Goal: Task Accomplishment & Management: Manage account settings

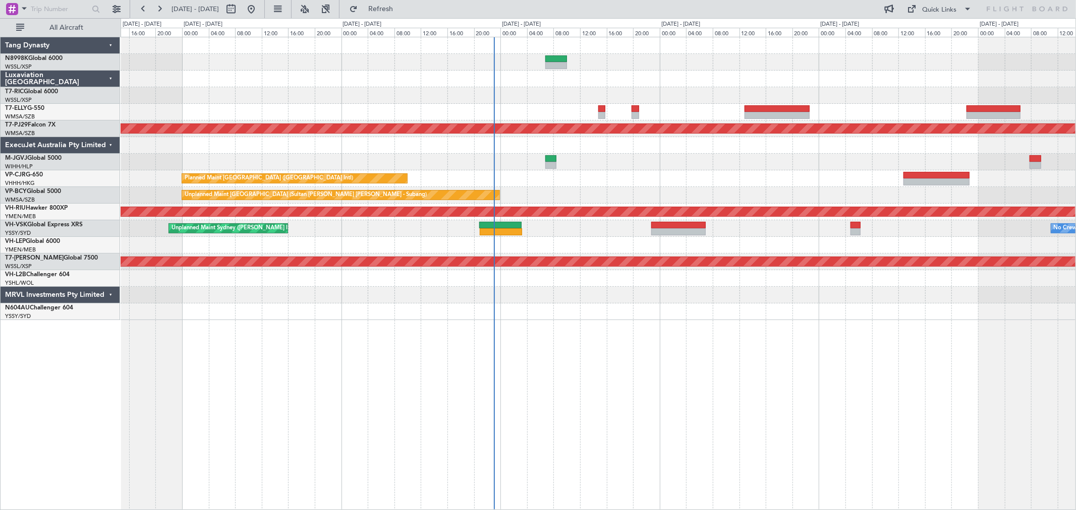
click at [634, 175] on div "Planned Maint [GEOGRAPHIC_DATA] ([GEOGRAPHIC_DATA] Intl) Planned Maint [GEOGRAP…" at bounding box center [598, 178] width 955 height 283
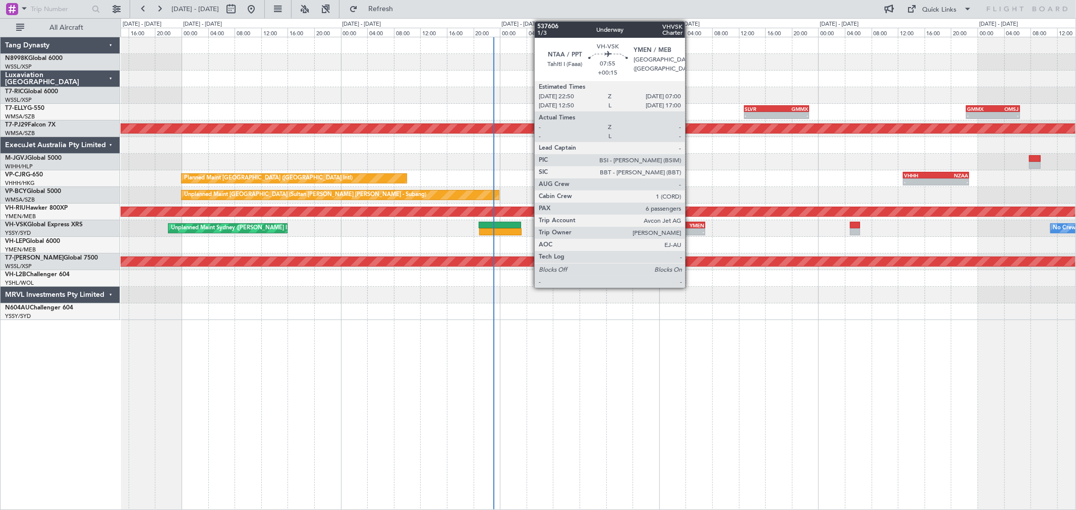
click at [690, 229] on div "-" at bounding box center [691, 232] width 26 height 6
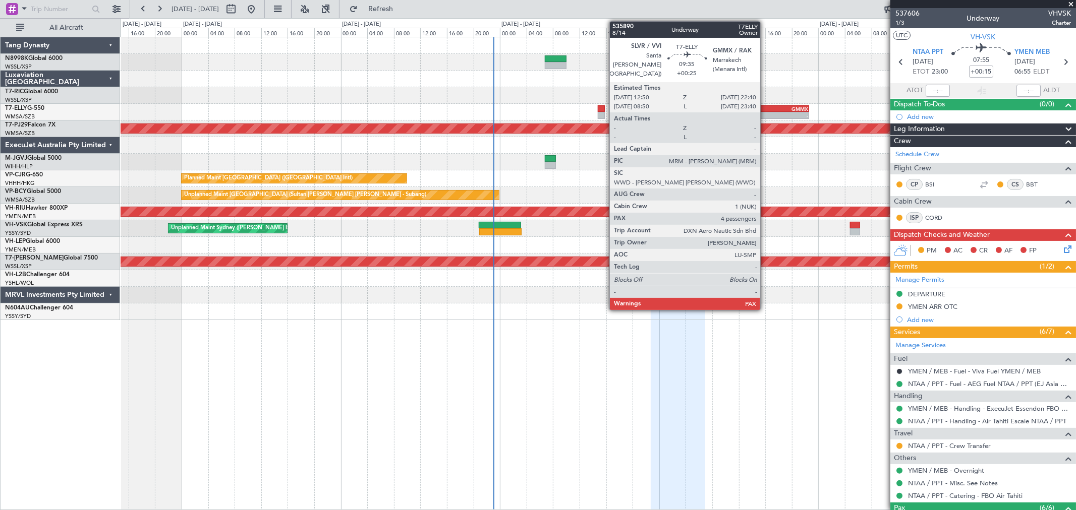
click at [765, 113] on div "-" at bounding box center [761, 115] width 32 height 6
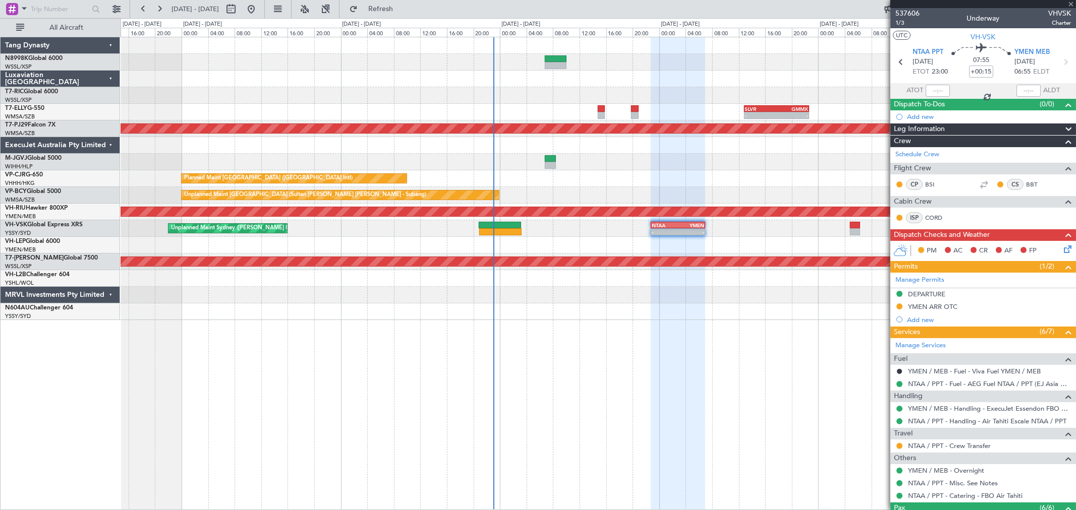
type input "+00:25"
type input "4"
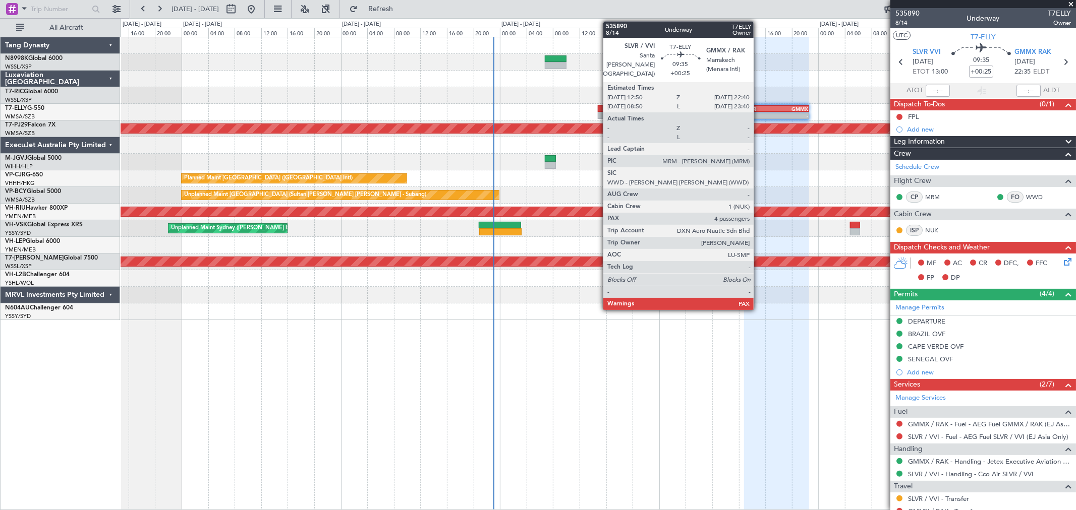
click at [759, 111] on div "SLVR 12:50 Z GMMX 22:40 Z" at bounding box center [777, 108] width 66 height 7
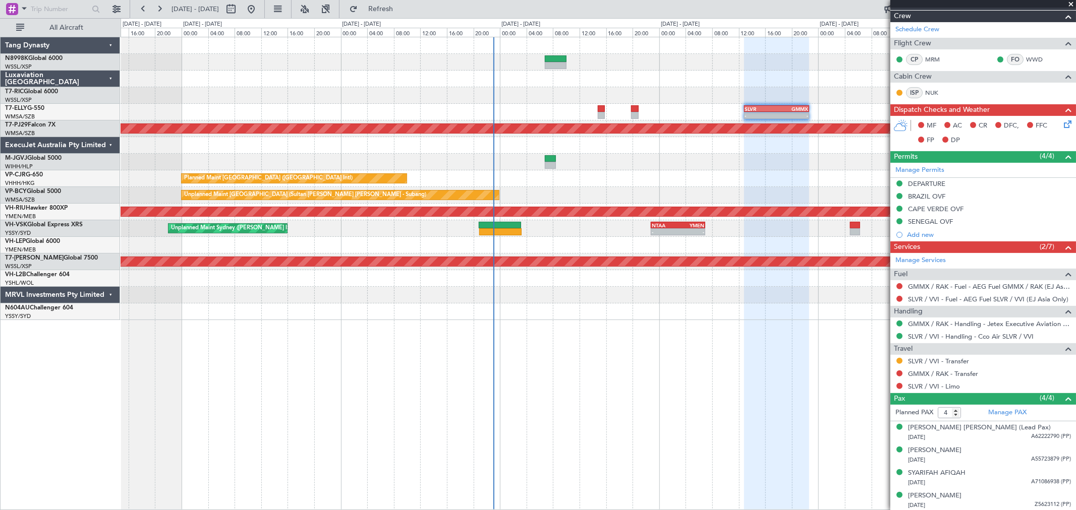
scroll to position [139, 0]
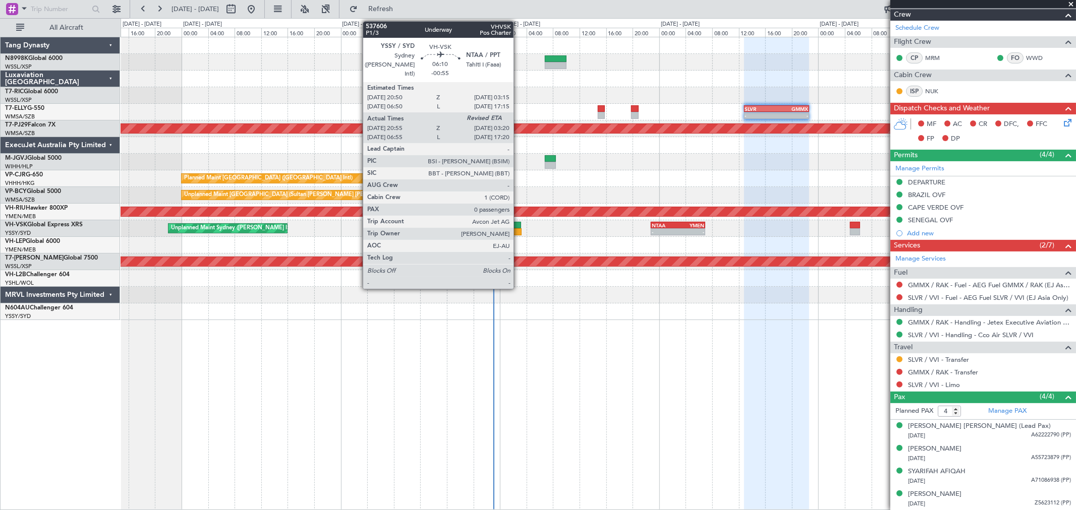
click at [519, 228] on div at bounding box center [500, 231] width 43 height 7
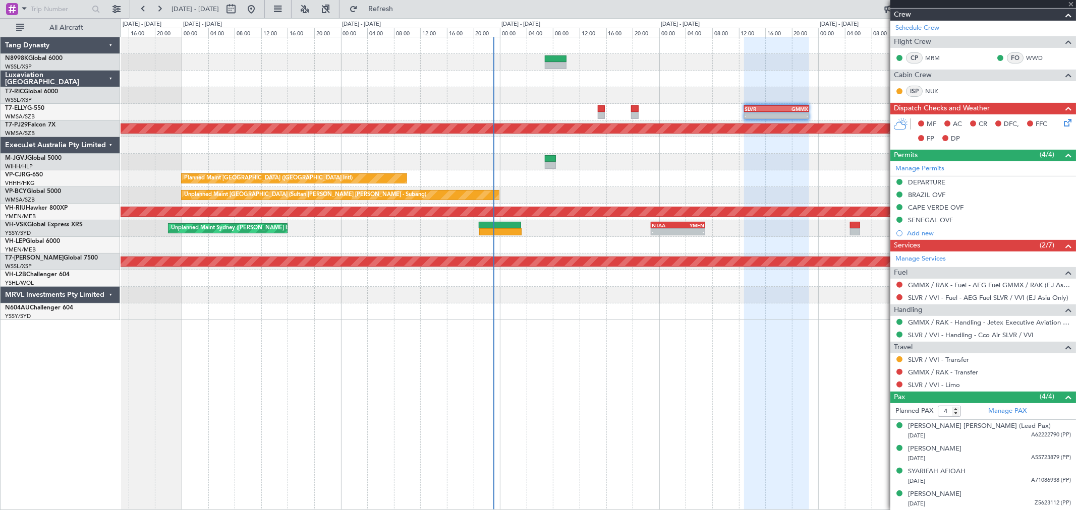
type input "-00:55"
type input "21:05"
type input "0"
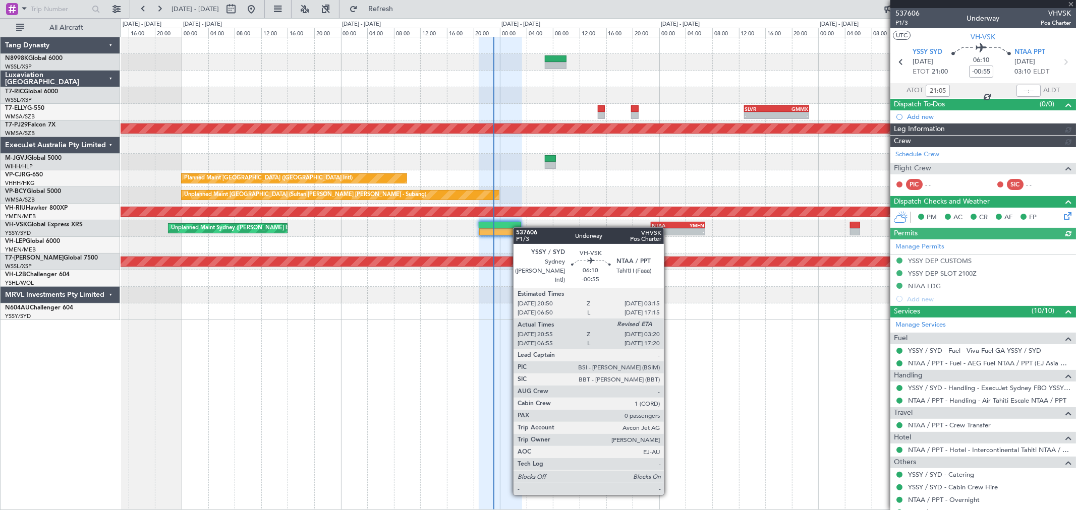
type input "[PERSON_NAME] (BTA)"
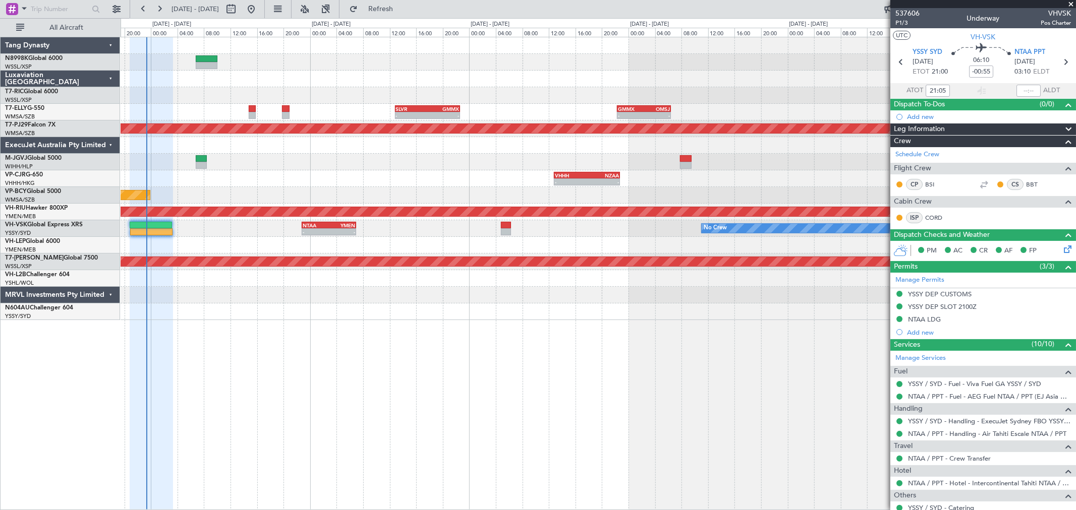
click at [320, 92] on div "- - SLVR 12:50 Z GMMX 22:40 Z - - GMMX 22:20 Z OMSJ 06:25 Z Planned Maint [GEOG…" at bounding box center [598, 178] width 955 height 283
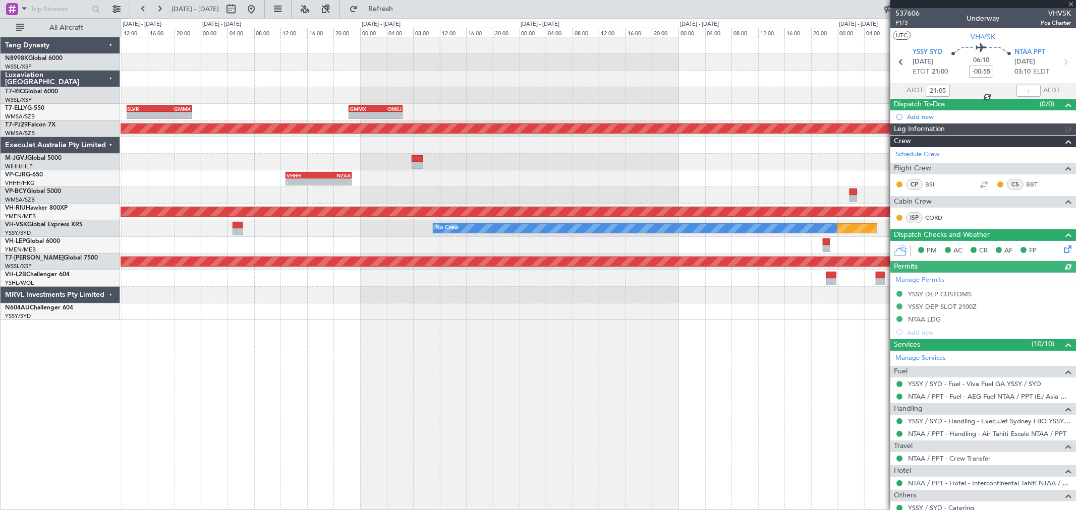
type input "[PERSON_NAME] (BTA)"
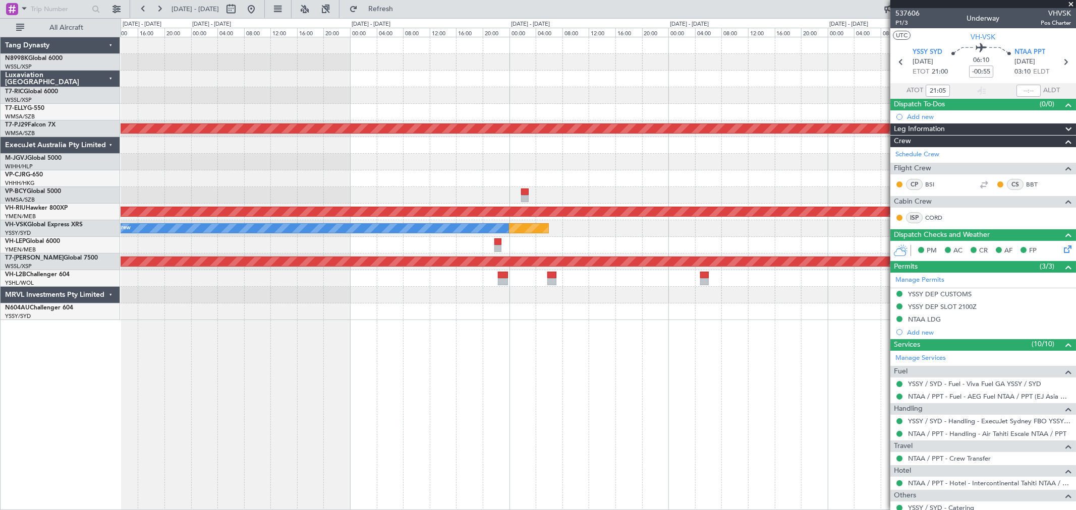
click at [531, 121] on div "GMMX 22:20 Z OMSJ 06:25 Z - - Planned Maint [GEOGRAPHIC_DATA] (Sultan [PERSON_N…" at bounding box center [598, 178] width 955 height 283
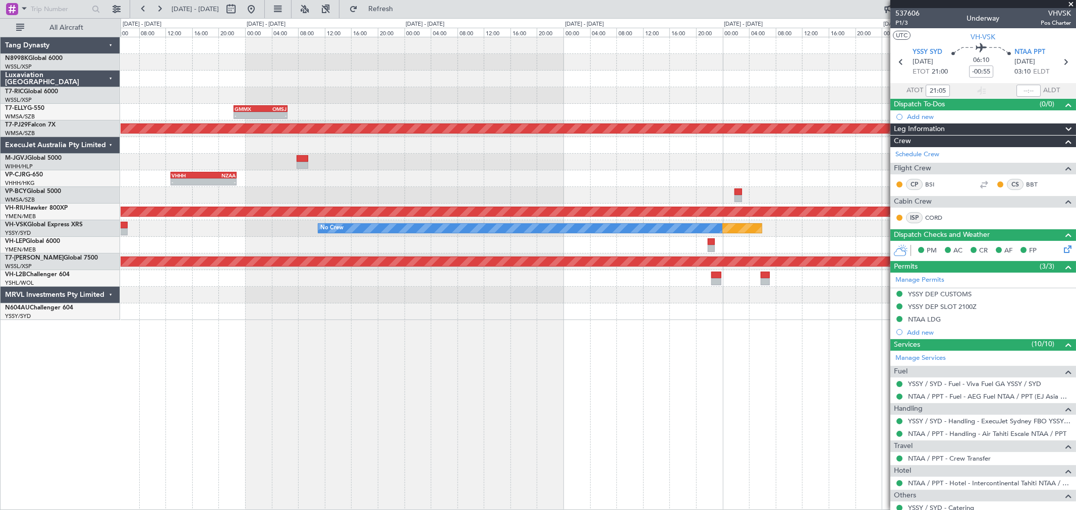
click at [636, 102] on div "GMMX 22:20 Z OMSJ 06:25 Z - - - - SLVR 12:50 Z GMMX 22:40 Z Planned Maint [GEOG…" at bounding box center [598, 178] width 955 height 283
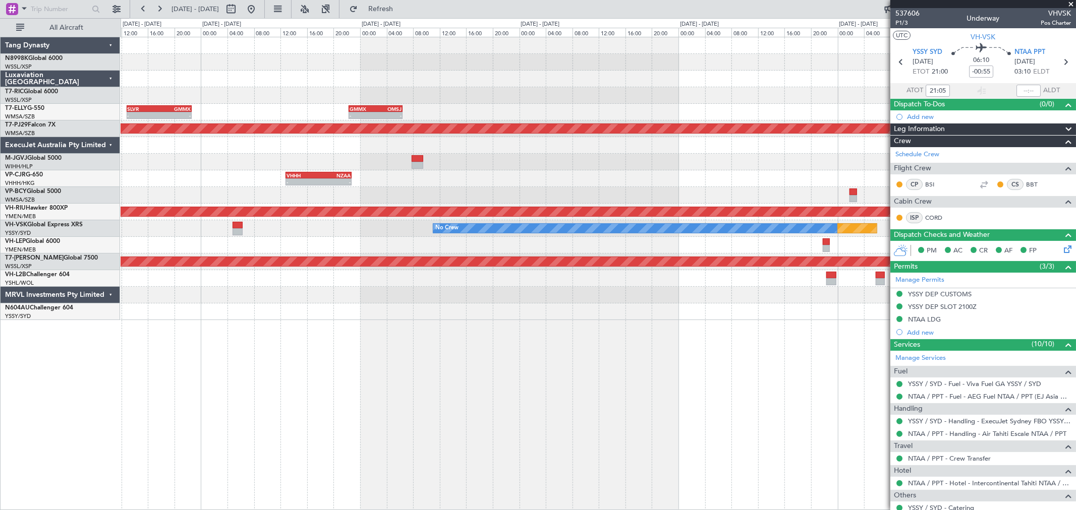
click at [552, 118] on div "GMMX 22:20 Z OMSJ 06:25 Z - - - - SLVR 12:50 Z GMMX 22:40 Z Planned Maint [GEOG…" at bounding box center [598, 178] width 955 height 283
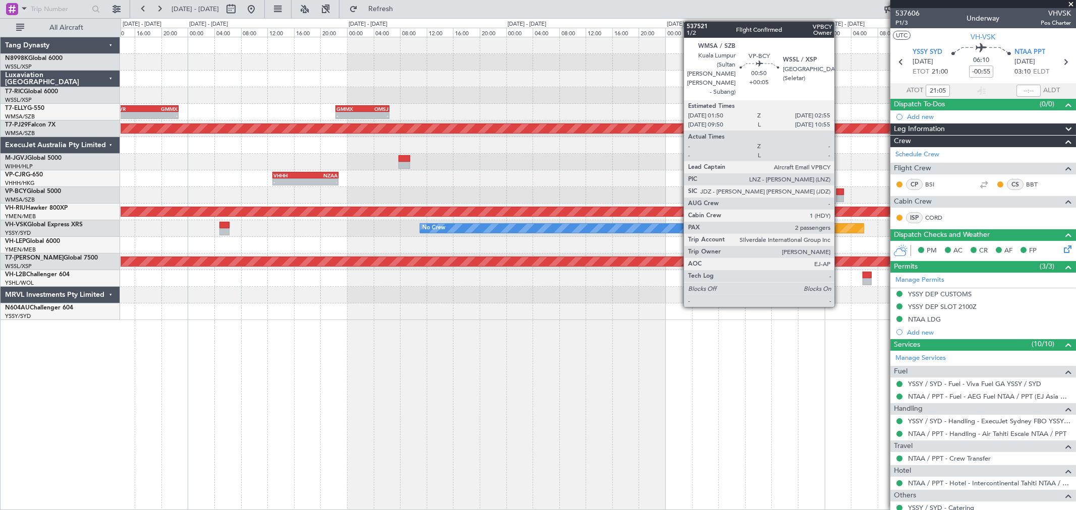
click at [774, 196] on div at bounding box center [840, 198] width 8 height 7
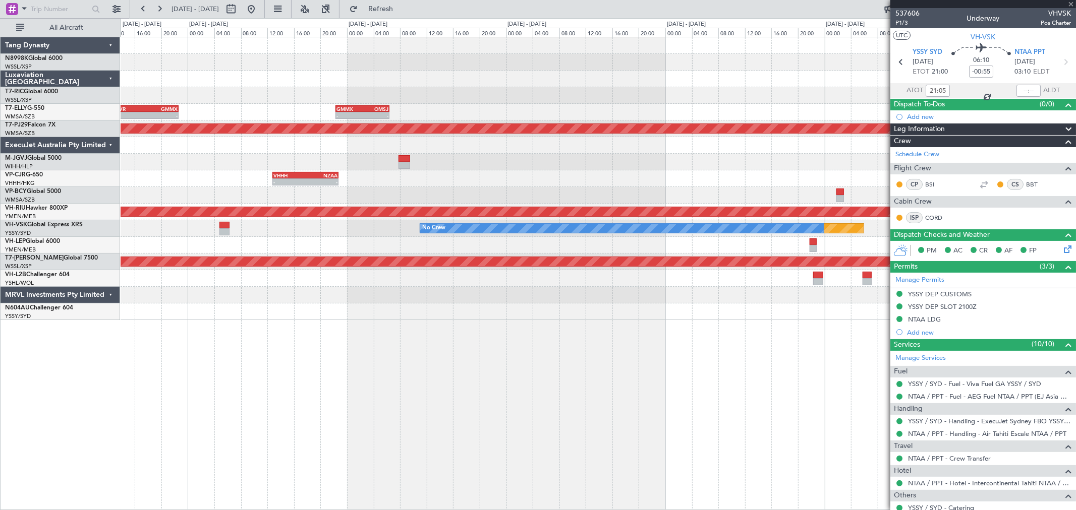
type input "+00:05"
type input "2"
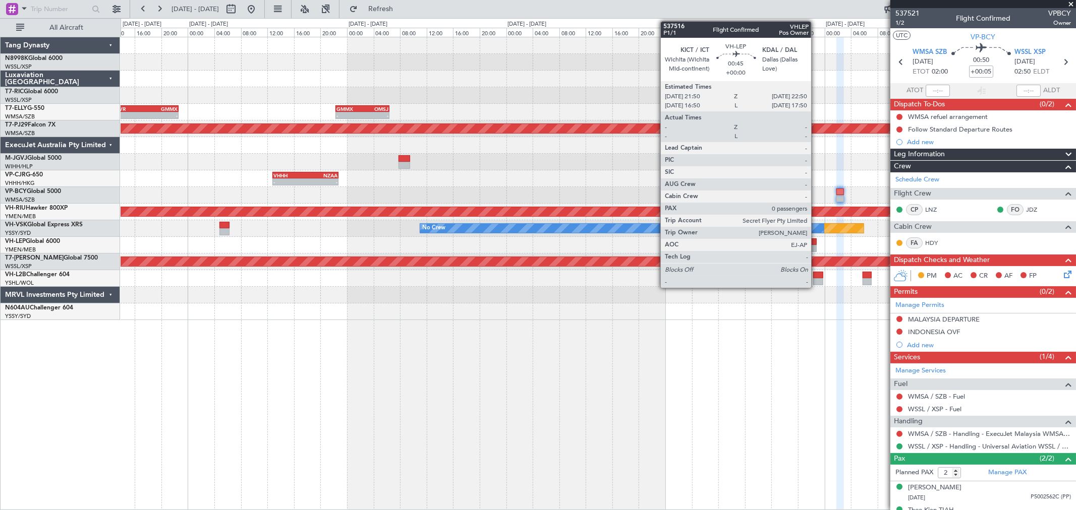
click at [774, 244] on div at bounding box center [813, 242] width 7 height 7
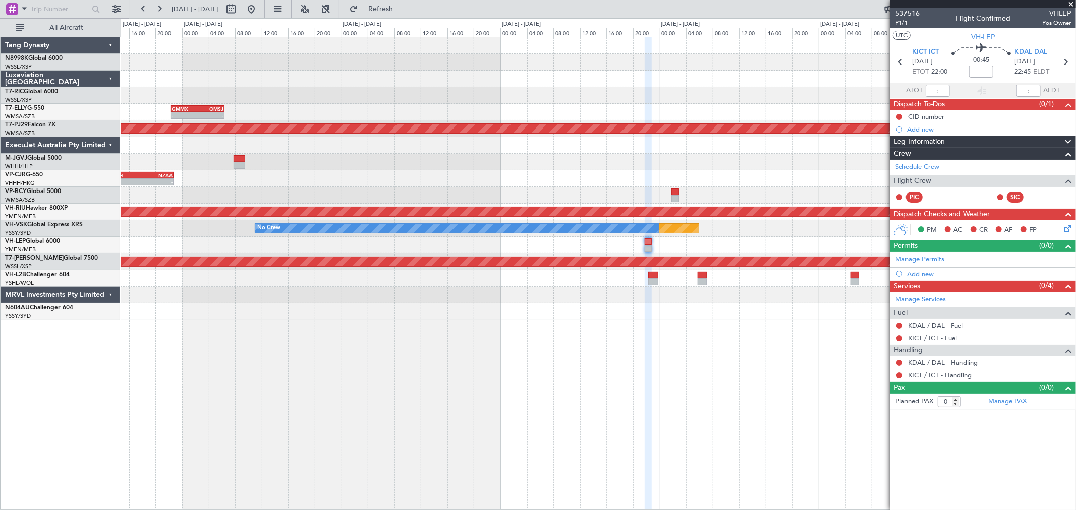
click at [570, 165] on div at bounding box center [598, 162] width 955 height 17
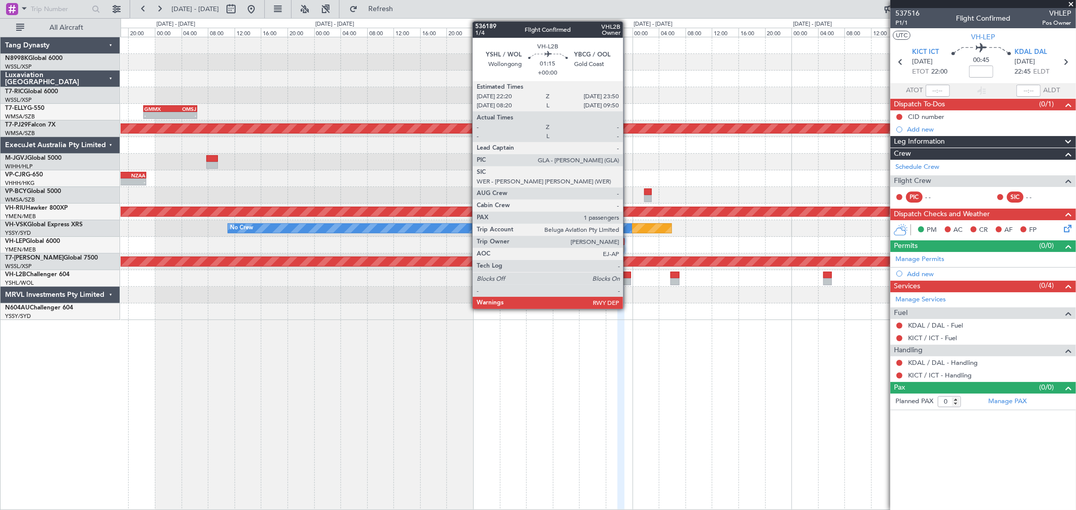
click at [627, 273] on div at bounding box center [626, 275] width 10 height 7
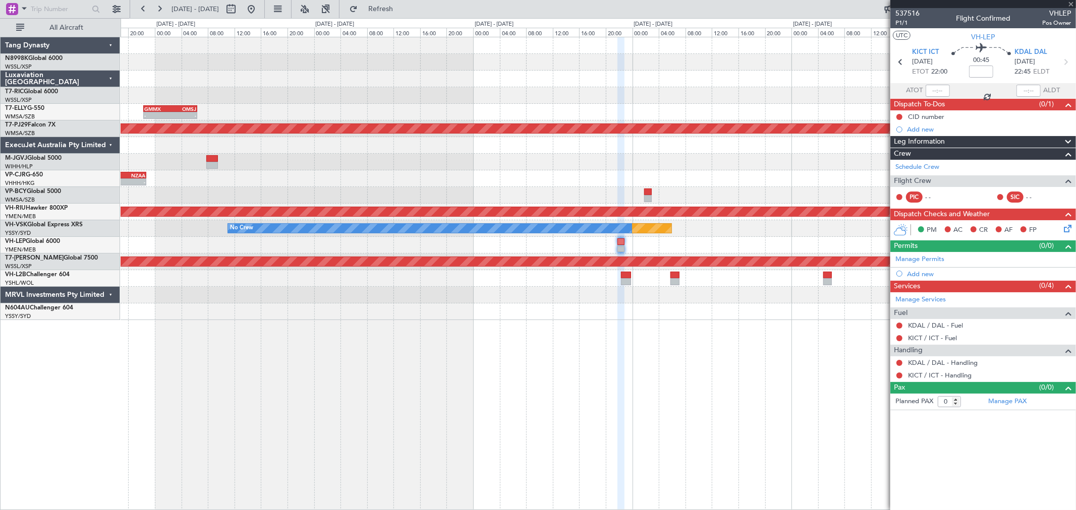
type input "1"
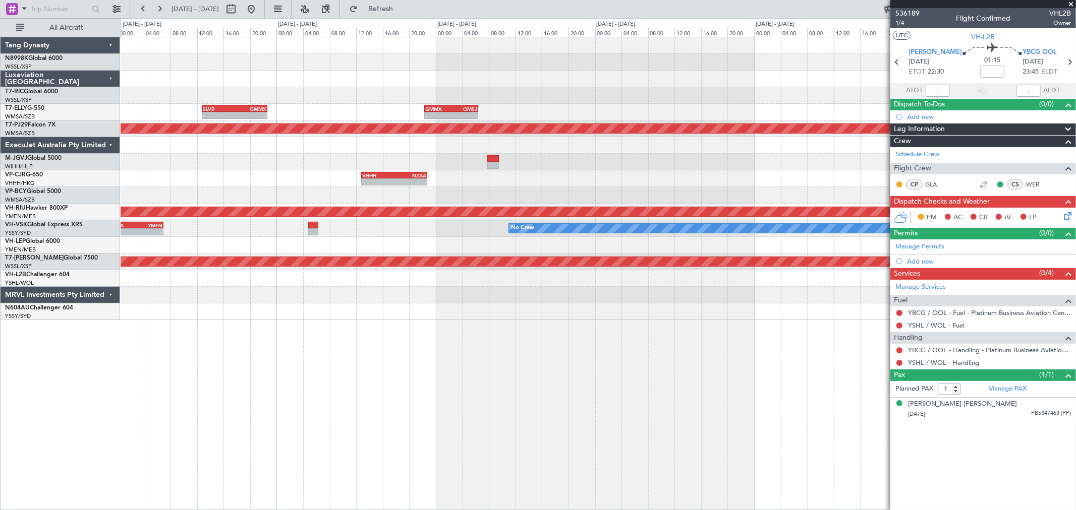
click at [719, 72] on div "- - GMMX 22:20 Z OMSJ 06:25 Z - - SLVR 12:50 Z GMMX 22:40 Z Planned Maint [GEOG…" at bounding box center [598, 178] width 955 height 283
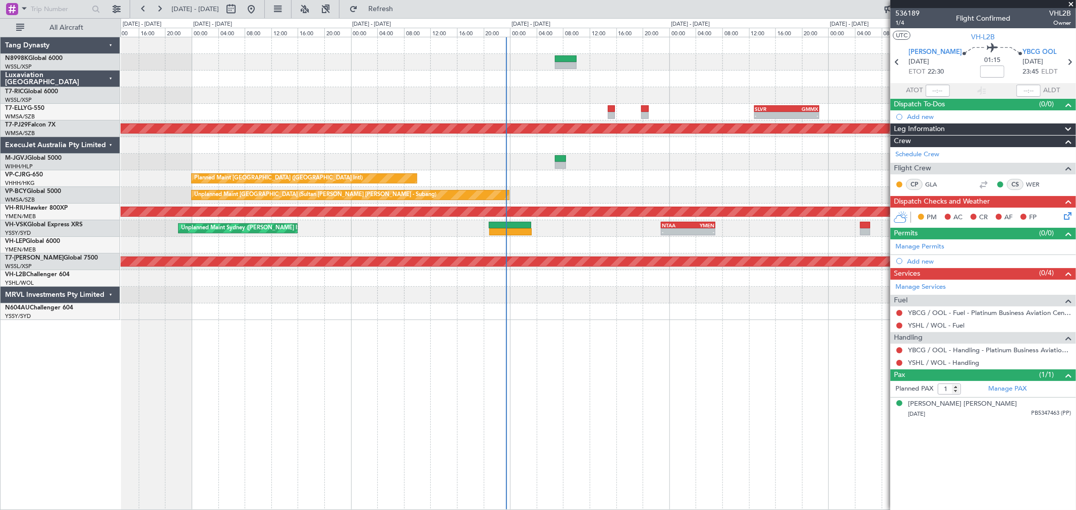
click at [753, 64] on div "Planned Maint [GEOGRAPHIC_DATA] ([GEOGRAPHIC_DATA] Intl) - - GMMX 22:20 Z OMSJ …" at bounding box center [598, 178] width 955 height 283
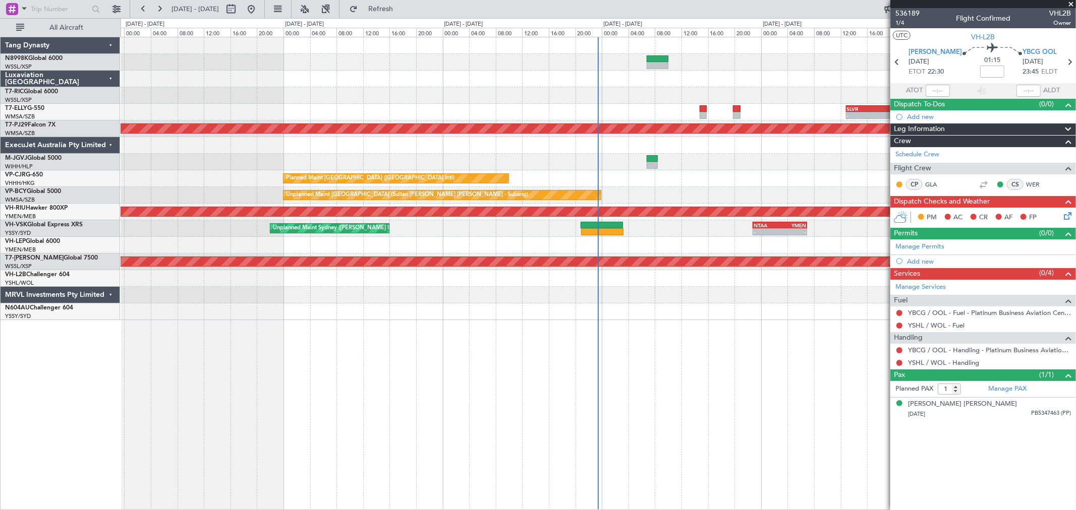
click at [673, 63] on div "Planned Maint [GEOGRAPHIC_DATA] ([GEOGRAPHIC_DATA] Intl)" at bounding box center [598, 62] width 955 height 17
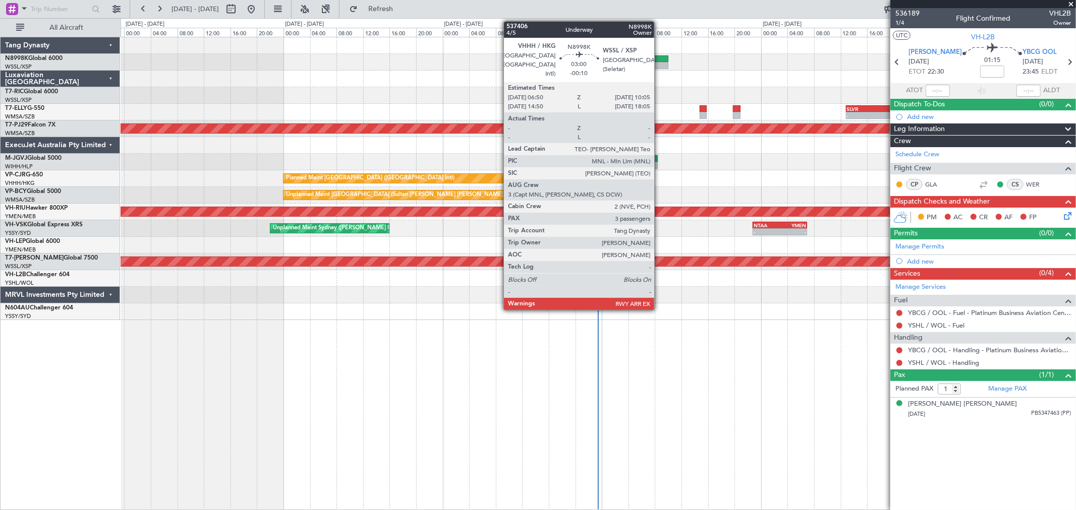
click at [659, 65] on div at bounding box center [658, 65] width 22 height 7
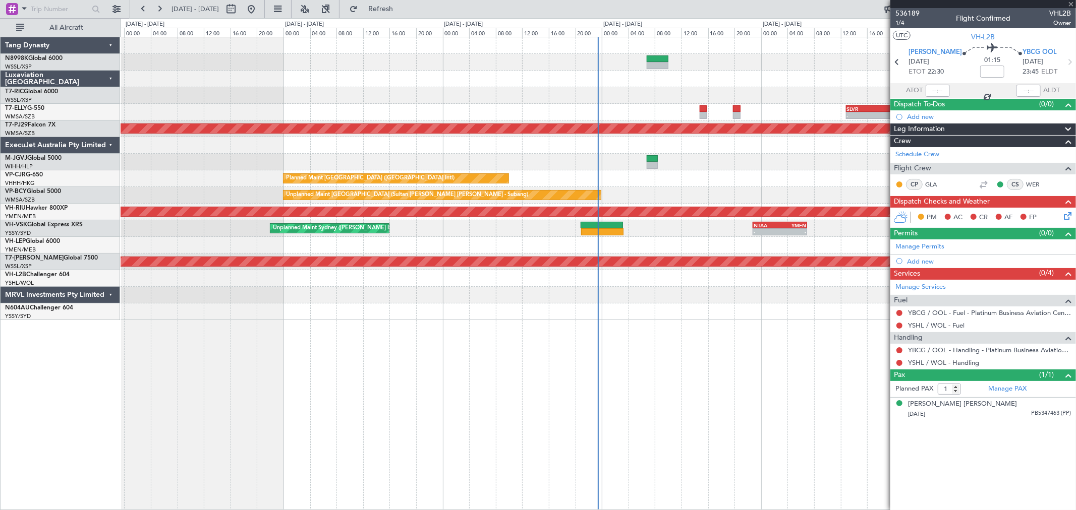
type input "-00:10"
type input "3"
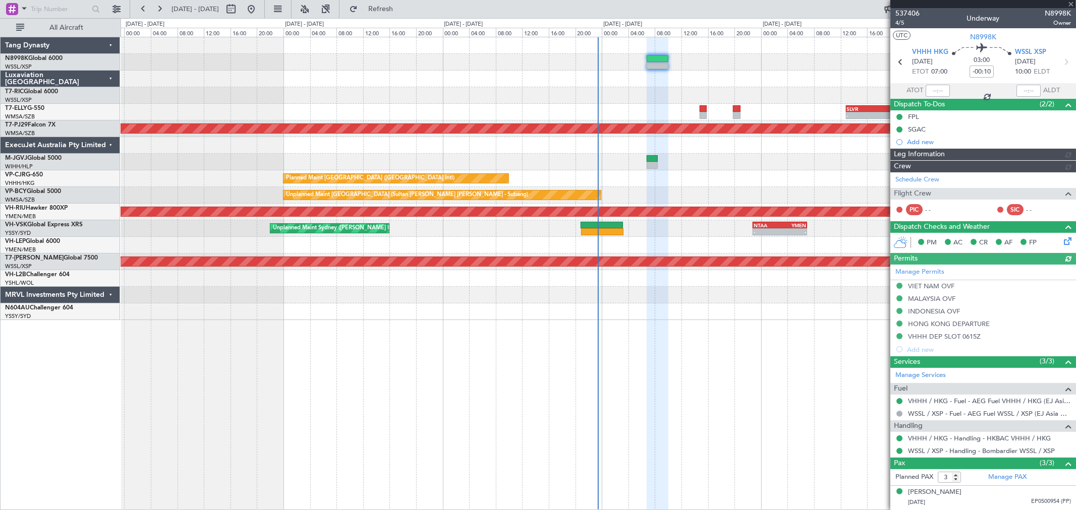
type input "[PERSON_NAME] (BTA)"
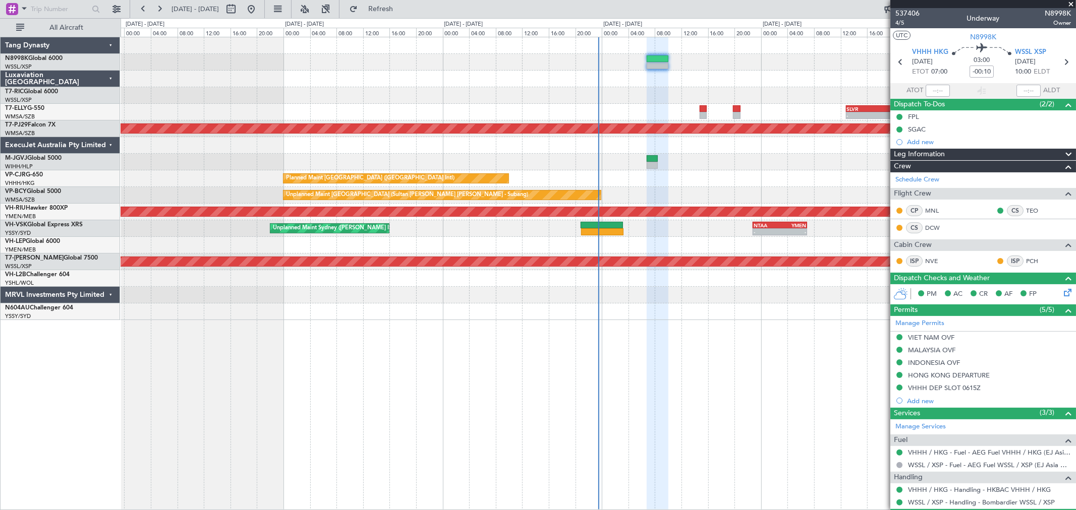
click at [489, 92] on div "Planned Maint [GEOGRAPHIC_DATA] ([GEOGRAPHIC_DATA] Intl) - - SLVR 12:50 Z GMMX …" at bounding box center [598, 178] width 955 height 283
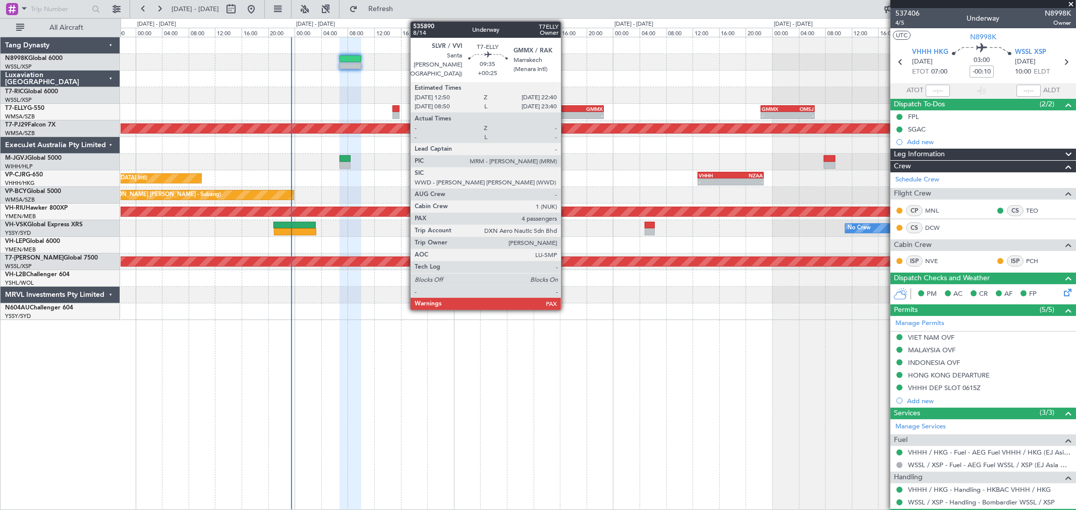
click at [566, 109] on div "SLVR" at bounding box center [556, 109] width 32 height 6
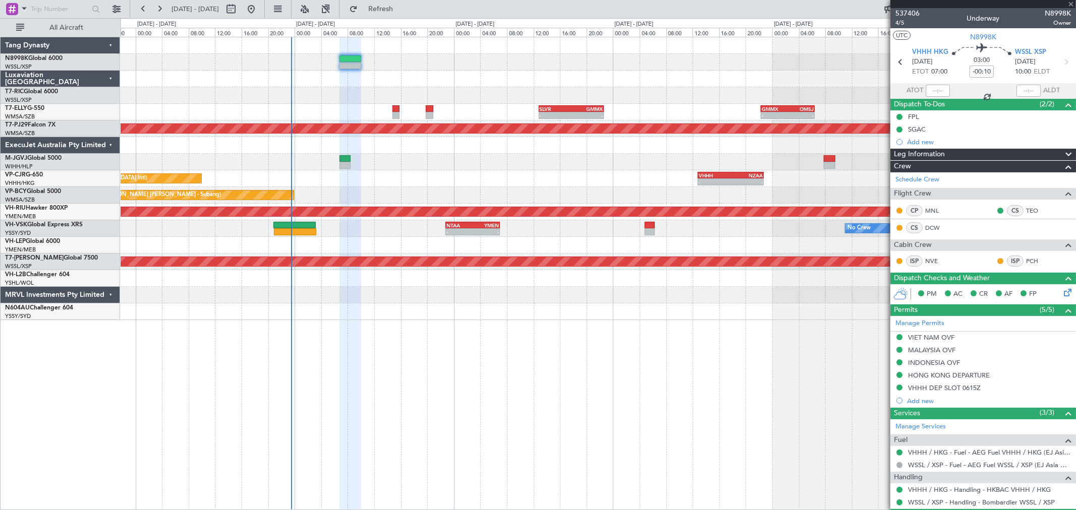
type input "+00:25"
type input "4"
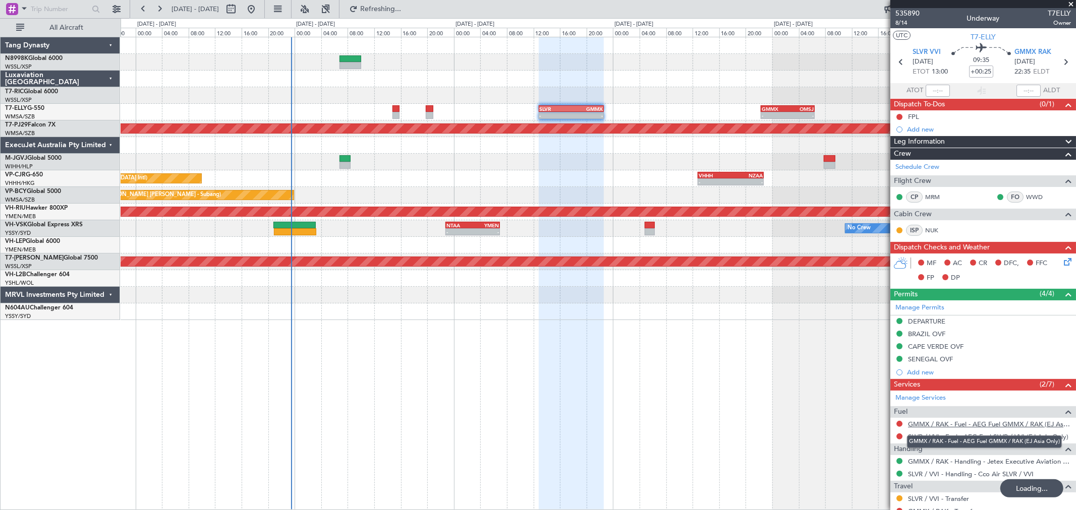
click at [774, 367] on link "GMMX / RAK - Fuel - AEG Fuel GMMX / RAK (EJ Asia Only)" at bounding box center [989, 424] width 163 height 9
click at [774, 367] on link "SLVR / VVI - Fuel - AEG Fuel SLVR / VVI (EJ Asia Only)" at bounding box center [988, 437] width 160 height 9
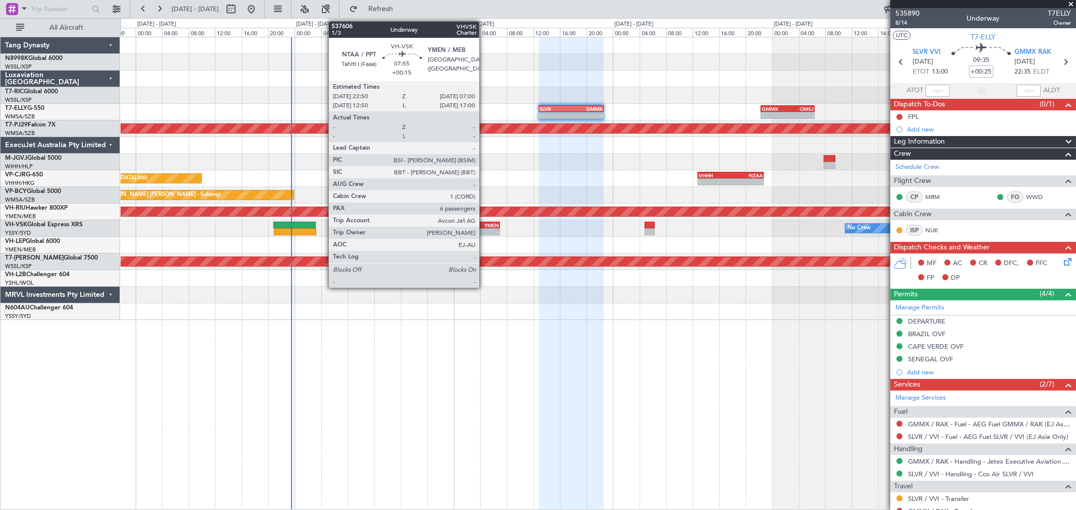
click at [484, 222] on div "YMEN" at bounding box center [486, 225] width 26 height 6
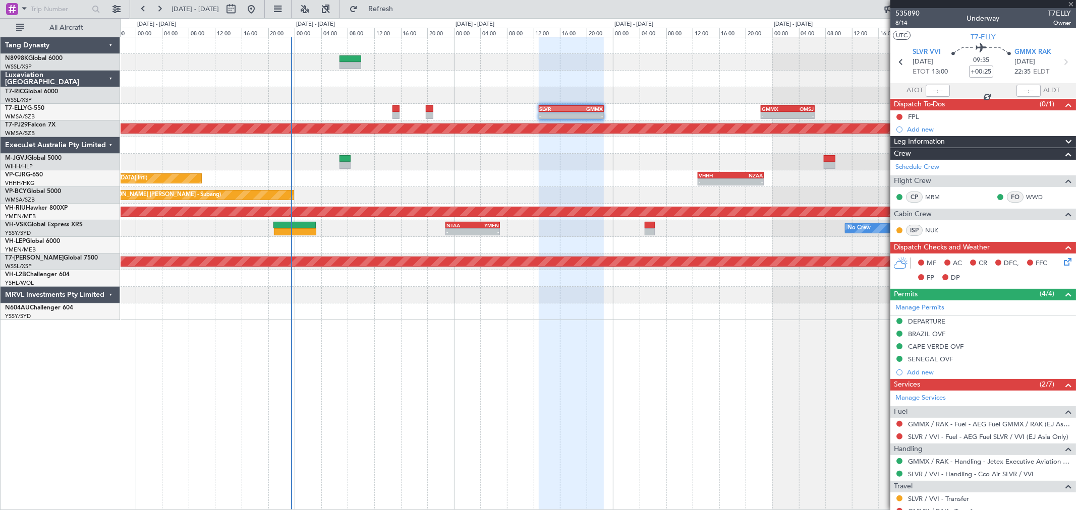
type input "+00:15"
type input "6"
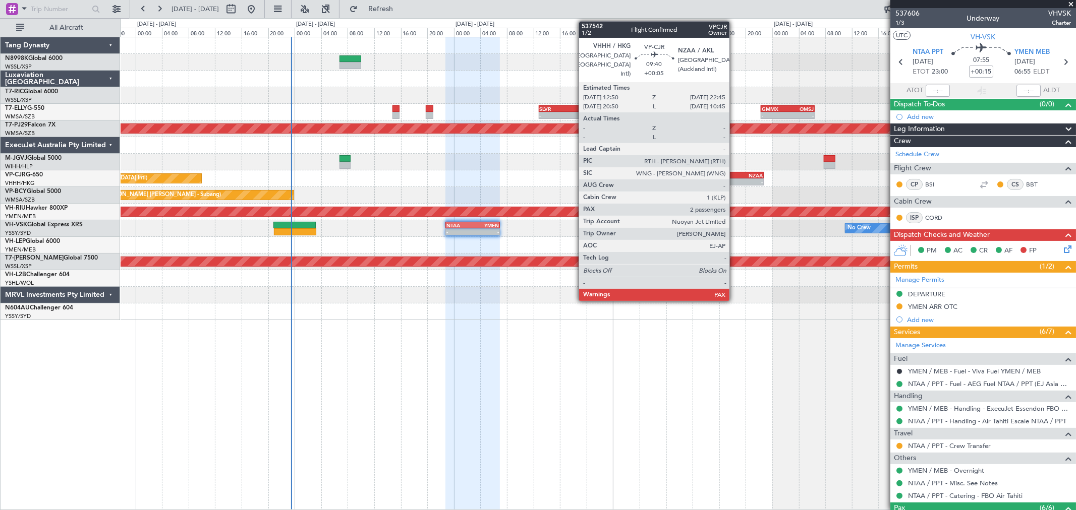
click at [734, 179] on div "- -" at bounding box center [731, 182] width 66 height 7
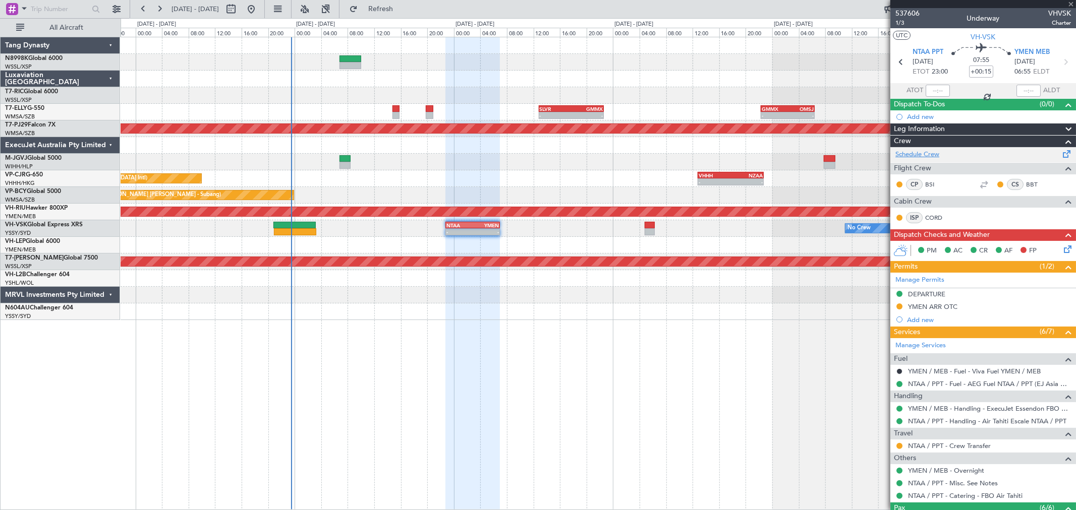
type input "+00:05"
type input "2"
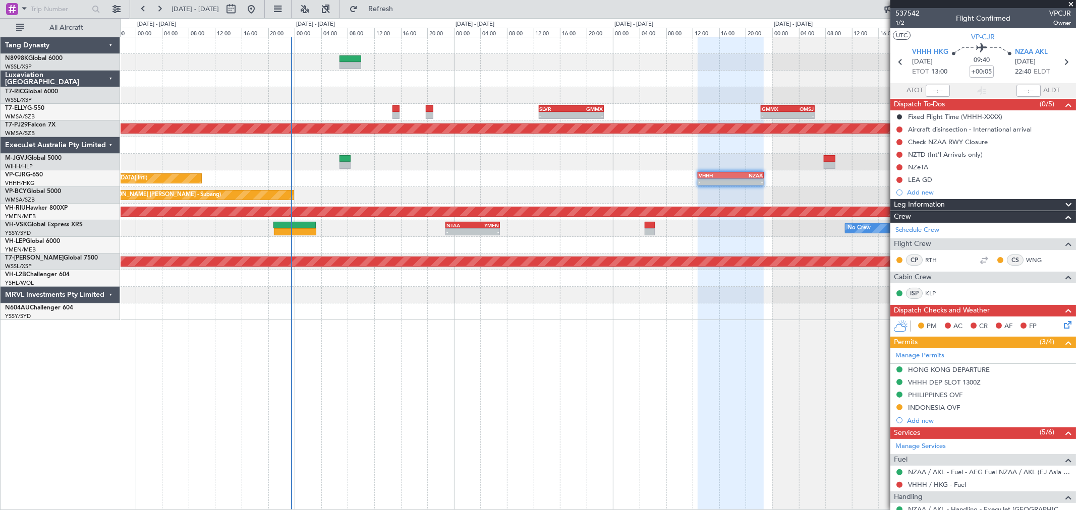
click at [673, 204] on div "Planned Maint [GEOGRAPHIC_DATA] ([GEOGRAPHIC_DATA])" at bounding box center [598, 212] width 955 height 17
click at [447, 176] on div "- - SLVR 12:50 Z GMMX 22:40 Z - - GMMX 22:20 Z OMSJ 06:25 Z Planned Maint [GEOG…" at bounding box center [598, 178] width 955 height 283
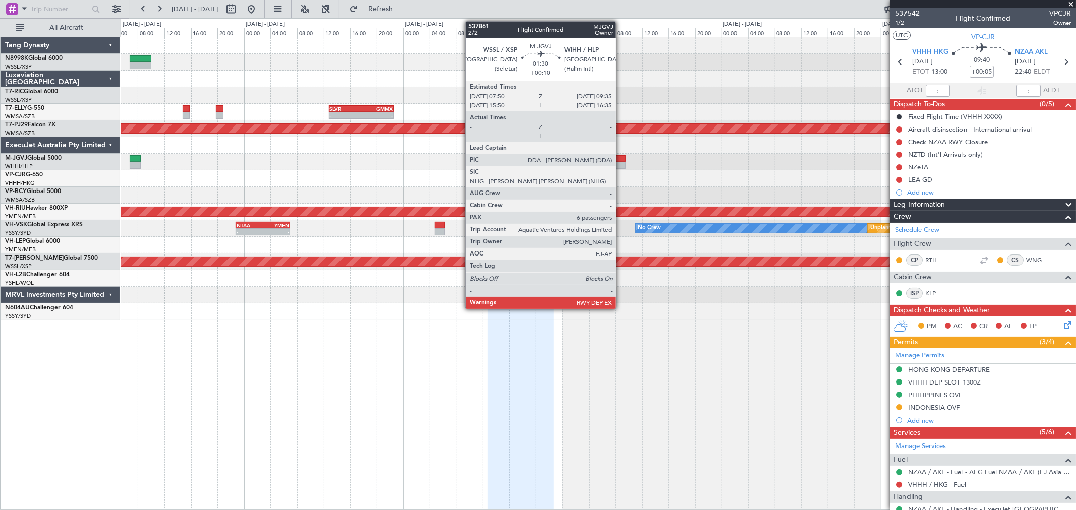
click at [621, 162] on div at bounding box center [620, 165] width 12 height 7
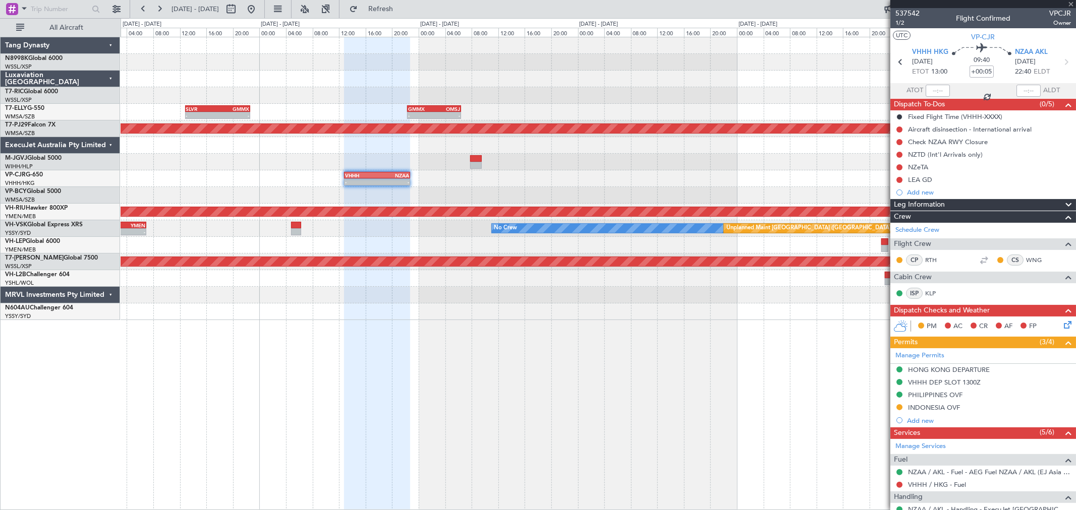
type input "+00:10"
type input "6"
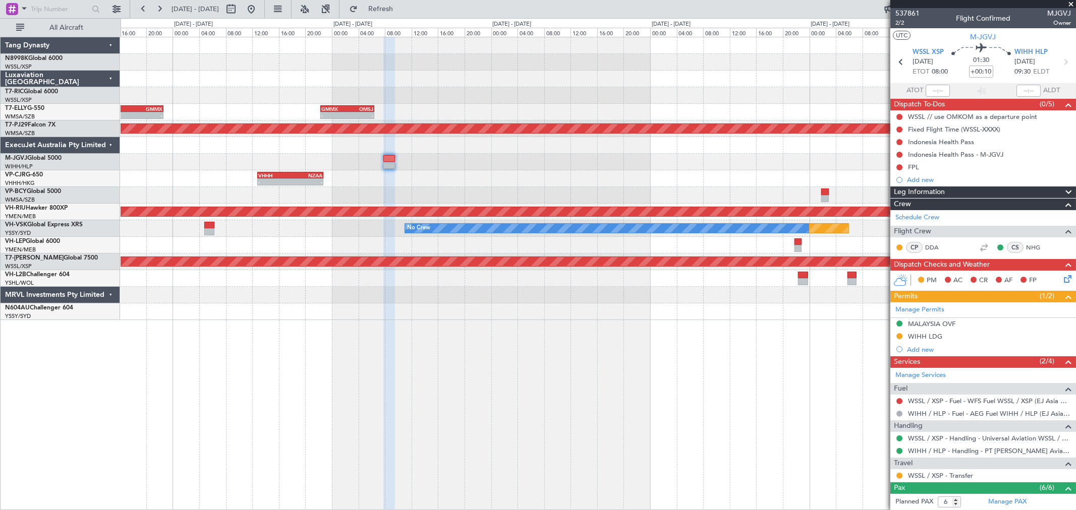
click at [555, 155] on div at bounding box center [598, 162] width 955 height 17
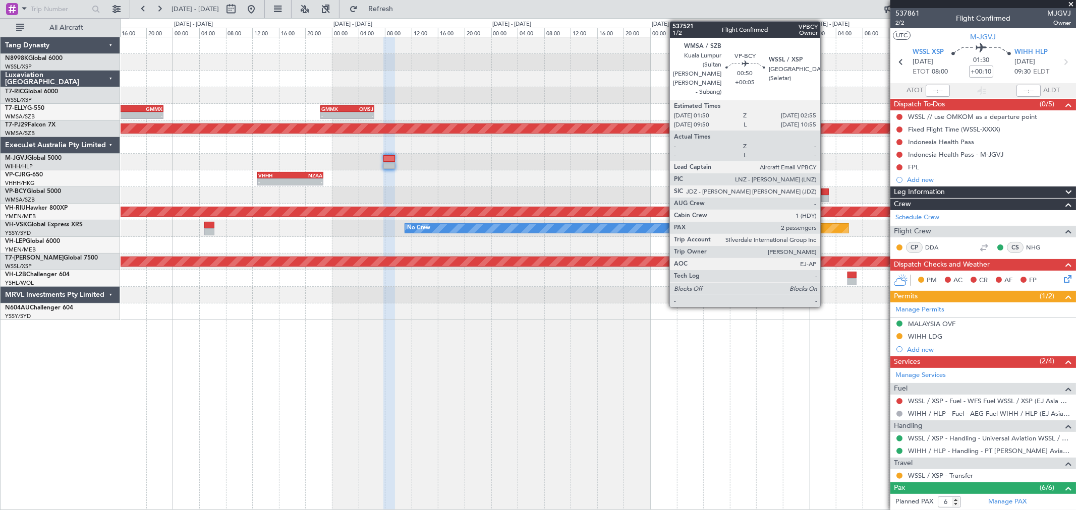
click at [774, 195] on div at bounding box center [825, 198] width 8 height 7
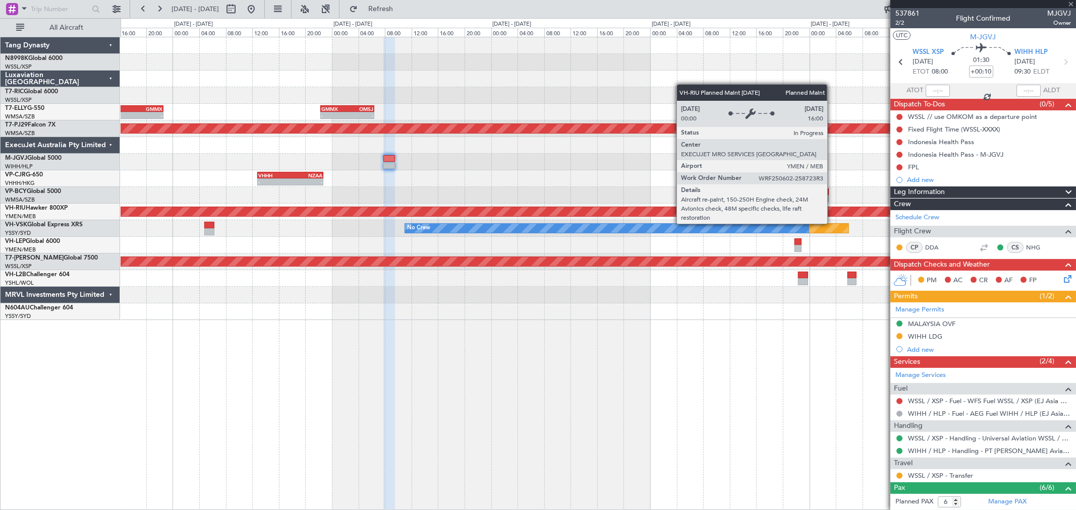
type input "+00:05"
type input "2"
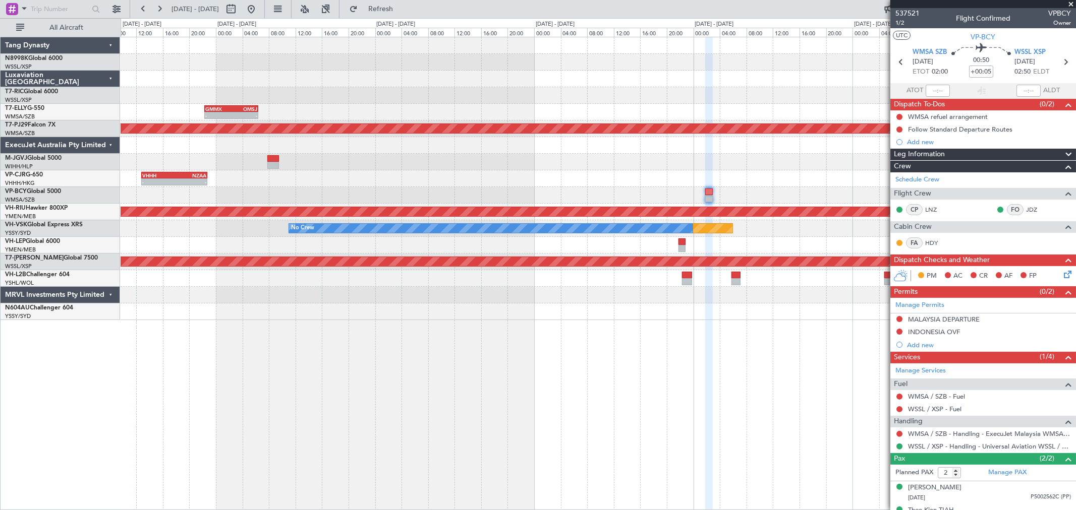
click at [562, 165] on div "- - GMMX 22:20 Z OMSJ 06:25 Z - - SLVR 12:50 Z GMMX 22:40 Z Planned Maint [GEOG…" at bounding box center [598, 178] width 955 height 283
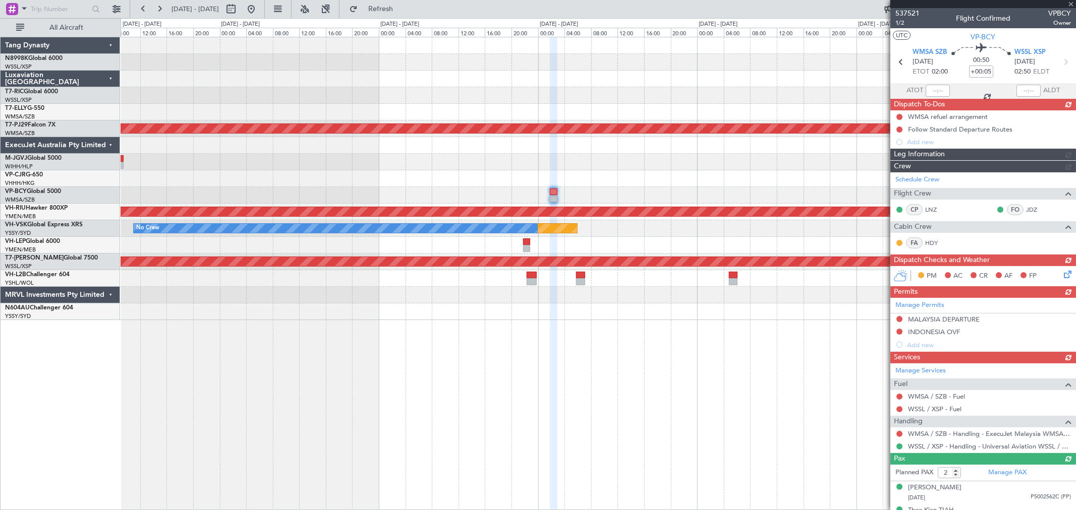
click at [627, 179] on div "- - VHHH 12:50 Z NZAA 22:45 Z - - NZAA 00:50 Z VHHH 11:30 Z" at bounding box center [598, 178] width 955 height 17
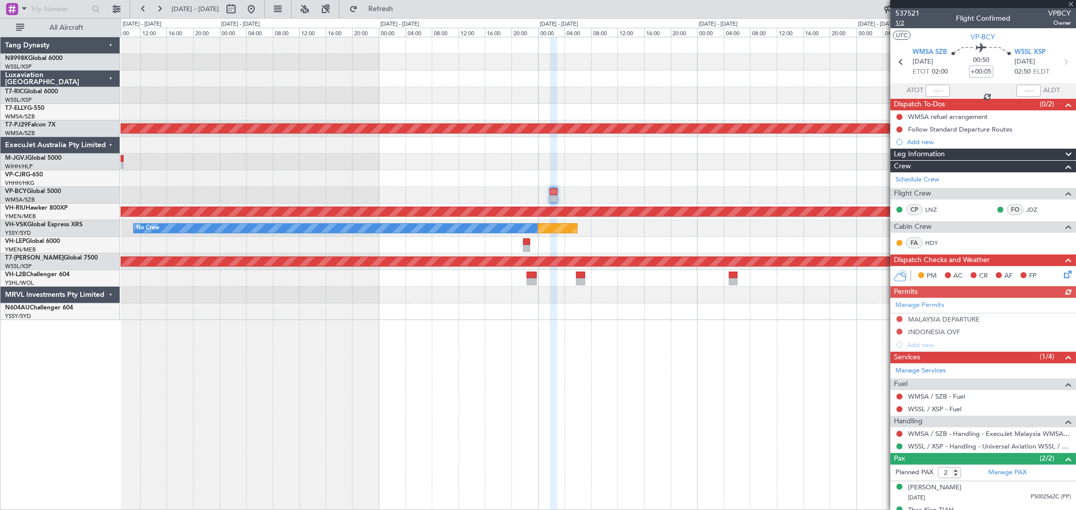
click at [774, 22] on span "1/2" at bounding box center [907, 23] width 24 height 9
click at [774, 367] on link "WMSA / SZB - Handling - ExecuJet Malaysia WMSA / SZB" at bounding box center [989, 434] width 163 height 9
click at [774, 367] on button at bounding box center [899, 434] width 6 height 6
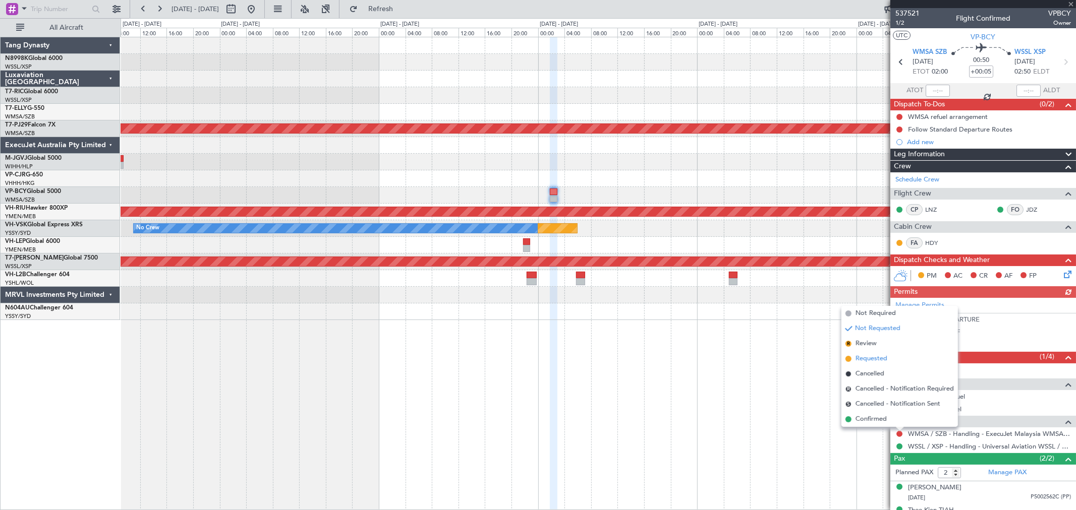
click at [774, 355] on span "Requested" at bounding box center [871, 359] width 32 height 10
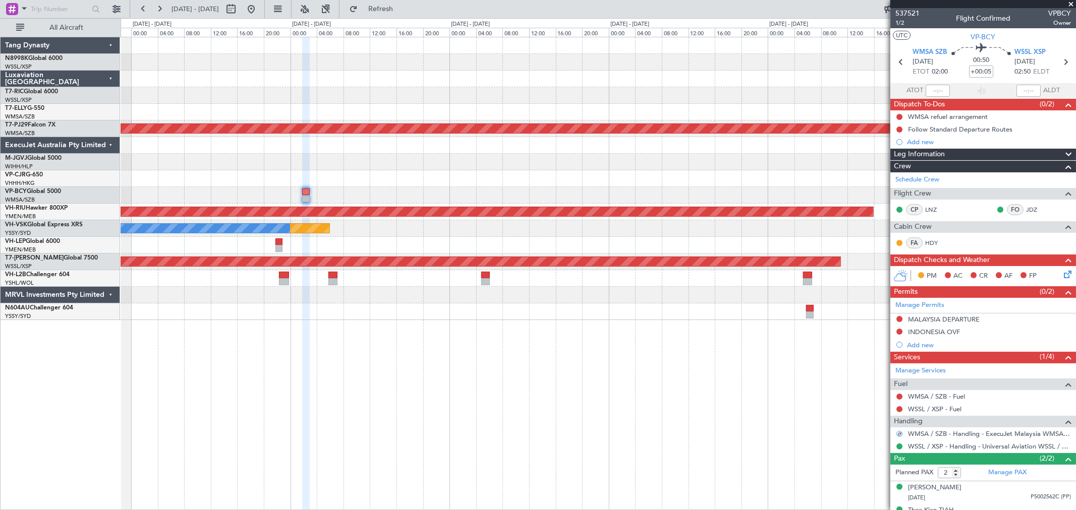
click at [394, 205] on div "Planned Maint [GEOGRAPHIC_DATA] (Sultan [PERSON_NAME] [PERSON_NAME] - Subang) -…" at bounding box center [598, 178] width 955 height 283
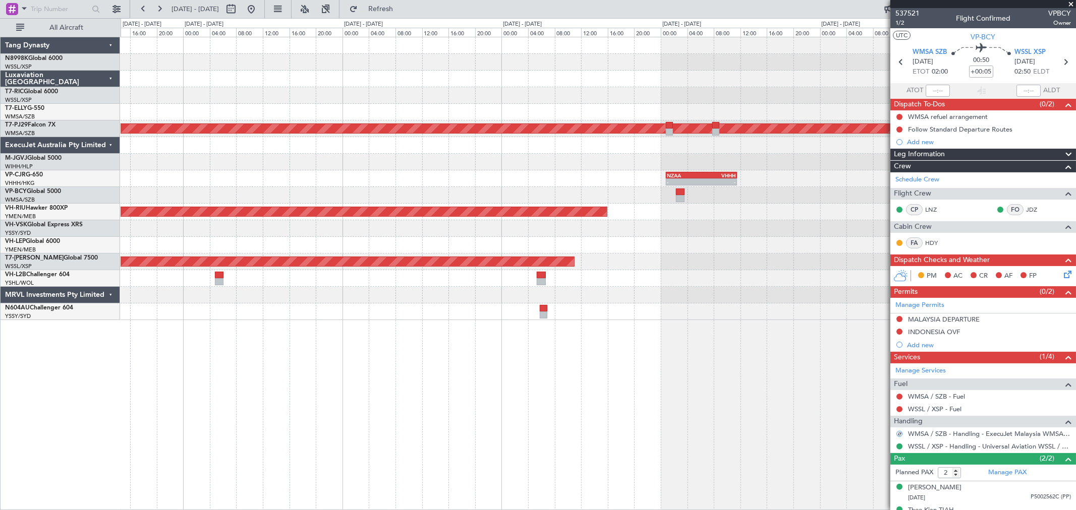
click at [662, 178] on div "- - NZAA 00:50 Z VHHH 11:30 Z" at bounding box center [598, 178] width 955 height 17
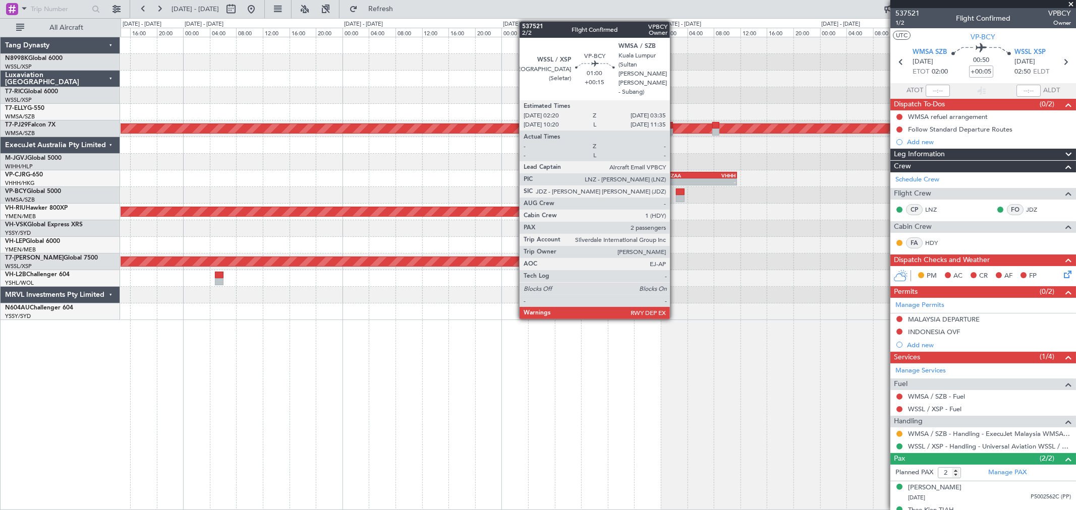
click at [676, 197] on div at bounding box center [680, 198] width 9 height 7
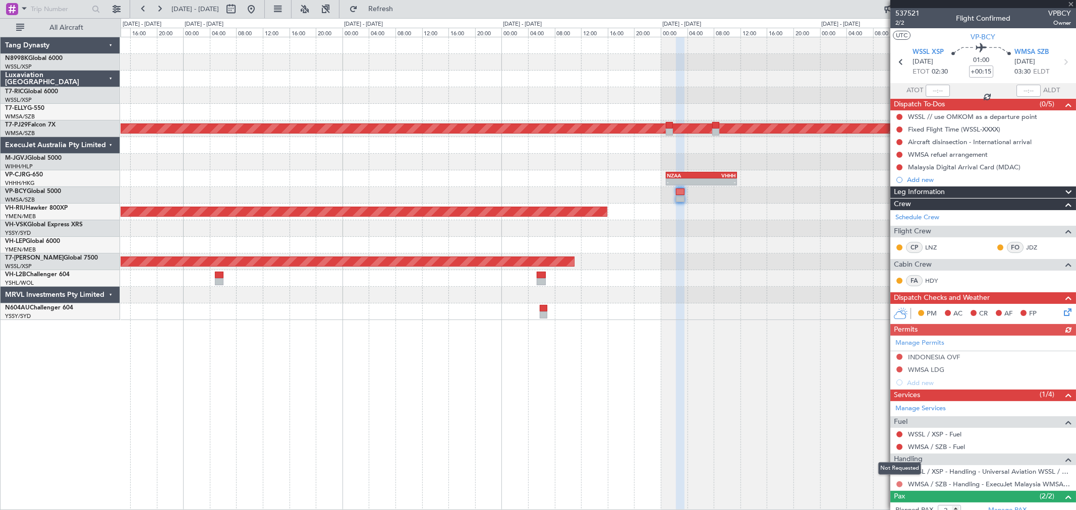
click at [774, 367] on button at bounding box center [899, 485] width 6 height 6
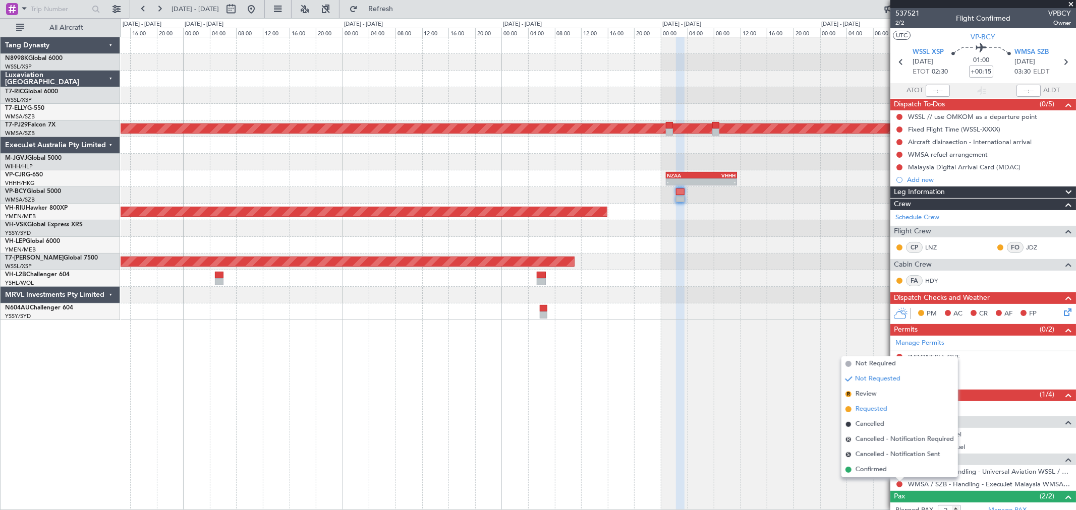
click at [774, 367] on span "Requested" at bounding box center [871, 410] width 32 height 10
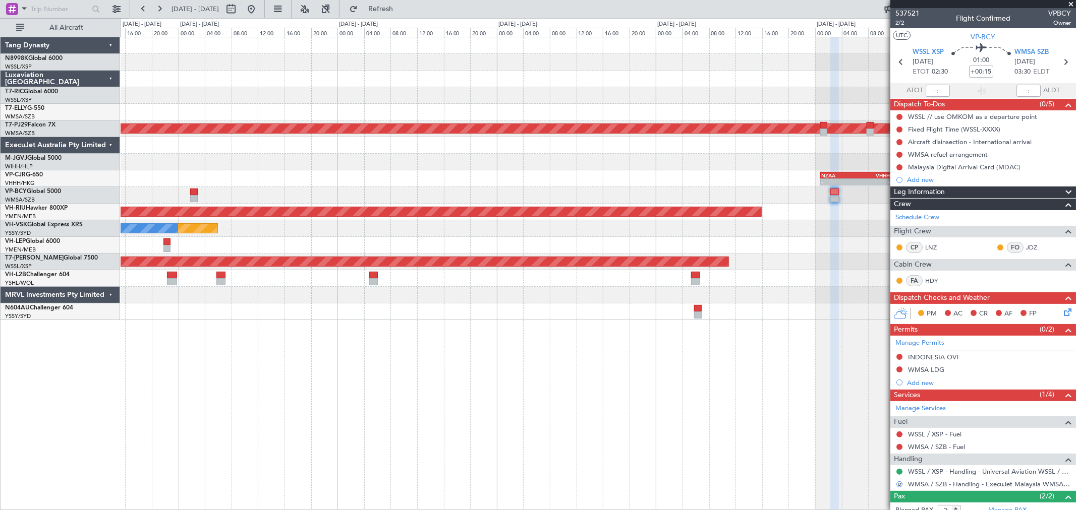
click at [712, 185] on div "- - NZAA 00:50 Z VHHH 11:30 Z" at bounding box center [598, 178] width 955 height 17
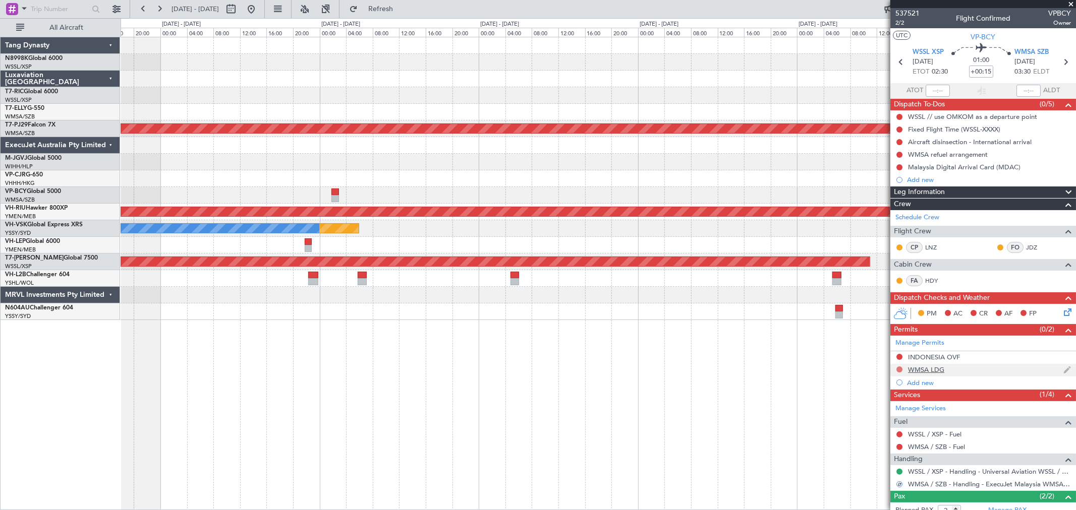
click at [774, 367] on button at bounding box center [899, 370] width 6 height 6
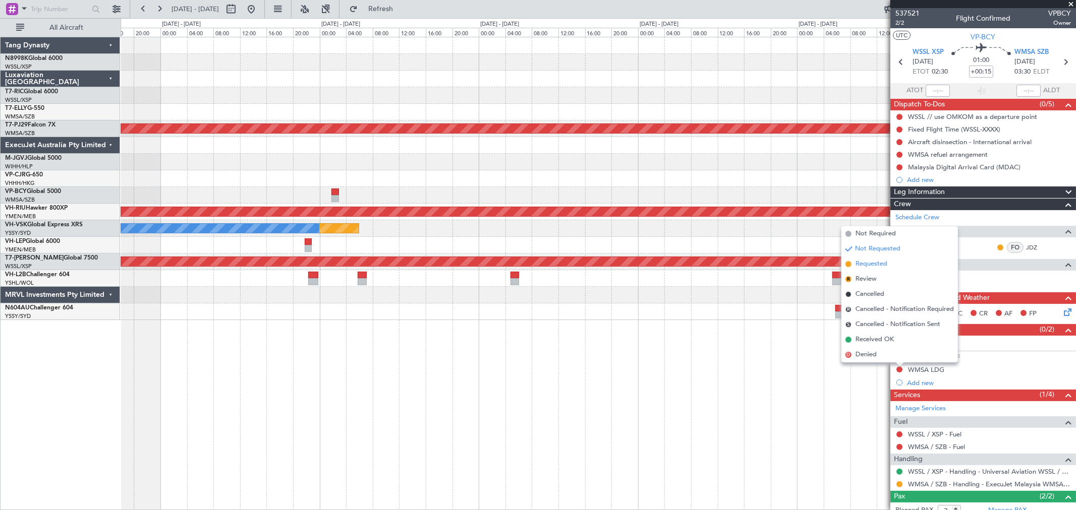
click at [774, 263] on span "Requested" at bounding box center [871, 264] width 32 height 10
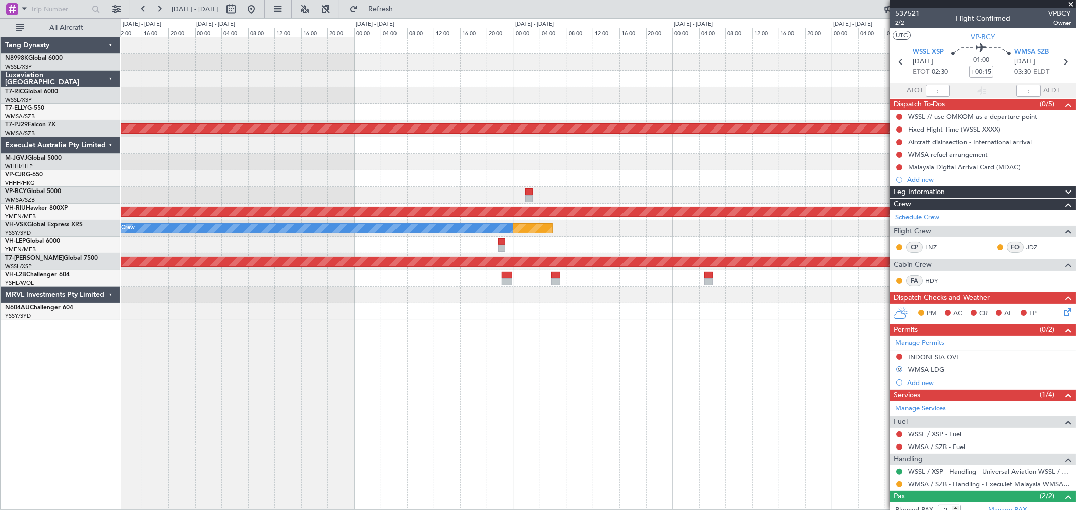
click at [606, 194] on div at bounding box center [598, 195] width 955 height 17
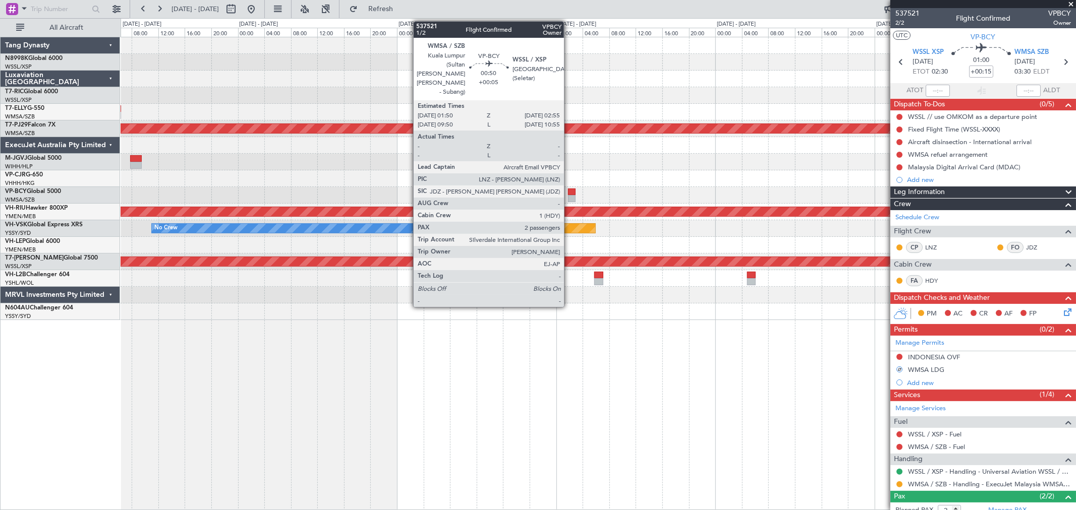
click at [569, 193] on div at bounding box center [572, 192] width 8 height 7
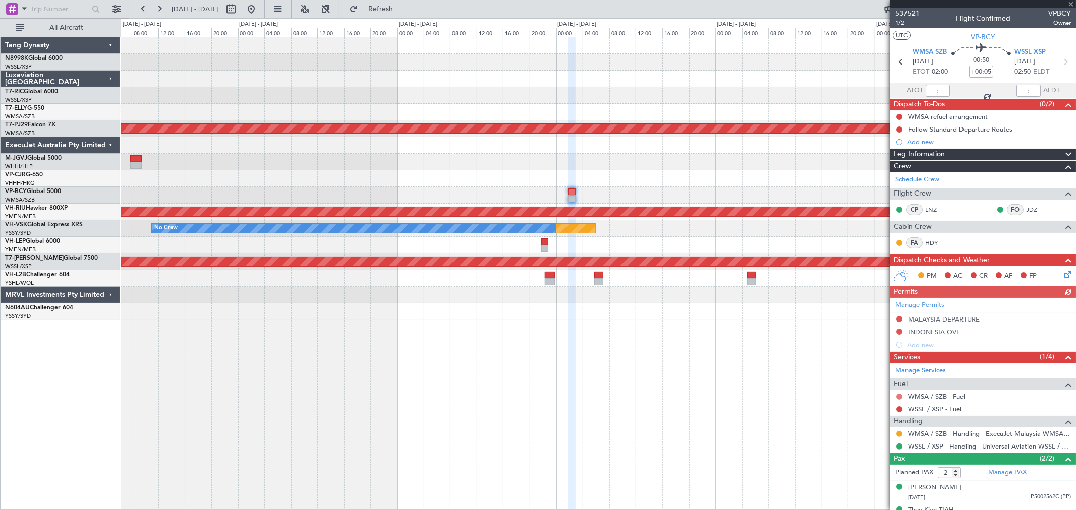
click at [774, 367] on button at bounding box center [899, 397] width 6 height 6
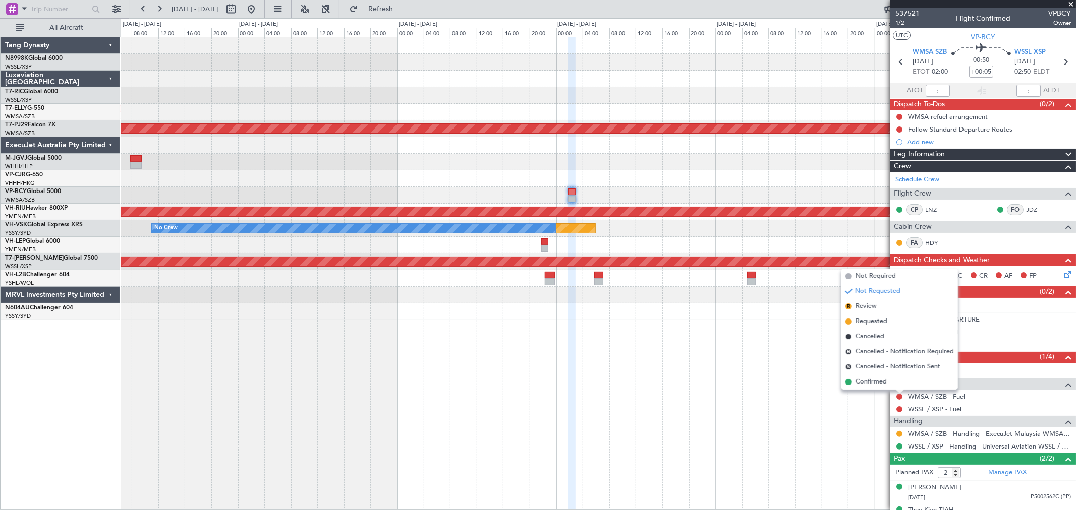
click at [681, 319] on div at bounding box center [598, 312] width 955 height 17
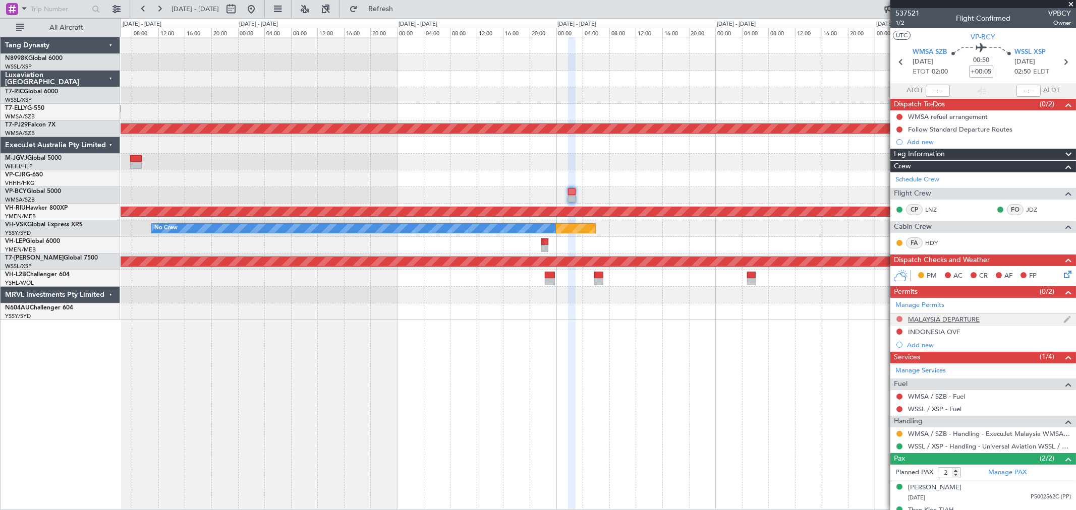
click at [774, 319] on button at bounding box center [899, 319] width 6 height 6
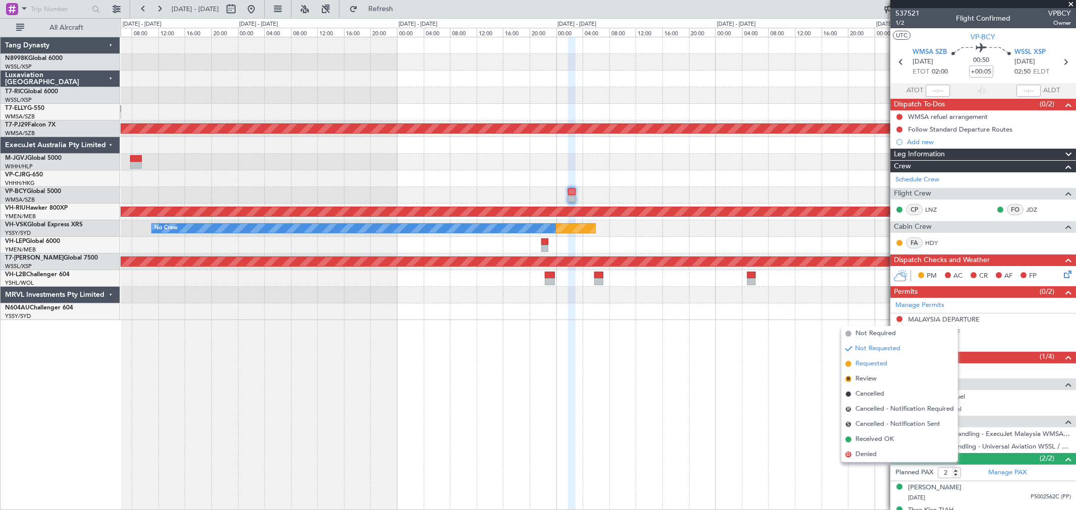
click at [774, 365] on span "Requested" at bounding box center [871, 364] width 32 height 10
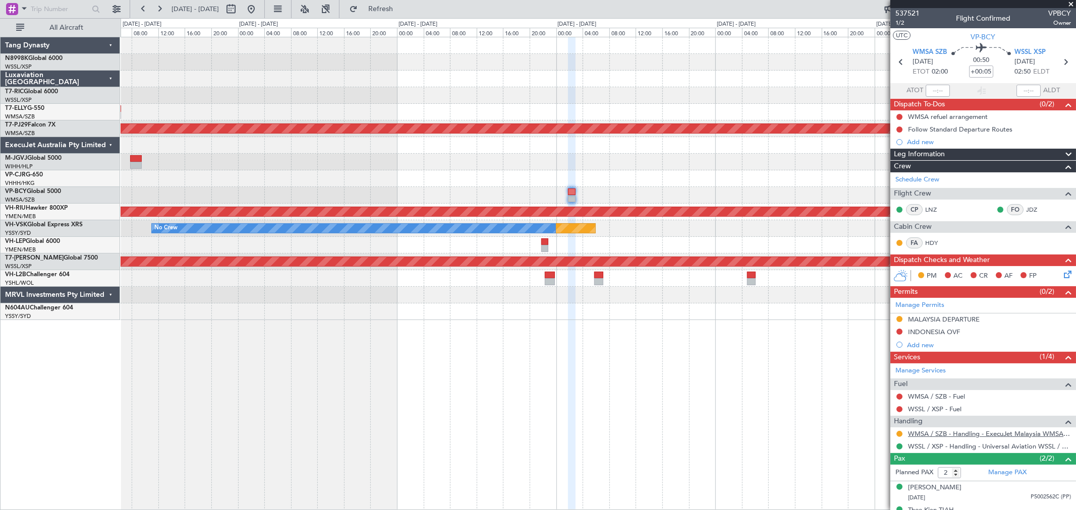
click at [774, 367] on link "WMSA / SZB - Handling - ExecuJet Malaysia WMSA / SZB" at bounding box center [989, 434] width 163 height 9
click at [774, 333] on div "Manage Permits [GEOGRAPHIC_DATA] DEPARTURE [GEOGRAPHIC_DATA] OVF Add new" at bounding box center [983, 324] width 186 height 53
click at [774, 331] on div "Manage Permits [GEOGRAPHIC_DATA] DEPARTURE [GEOGRAPHIC_DATA] OVF Add new" at bounding box center [983, 324] width 186 height 53
click at [774, 331] on button at bounding box center [899, 332] width 6 height 6
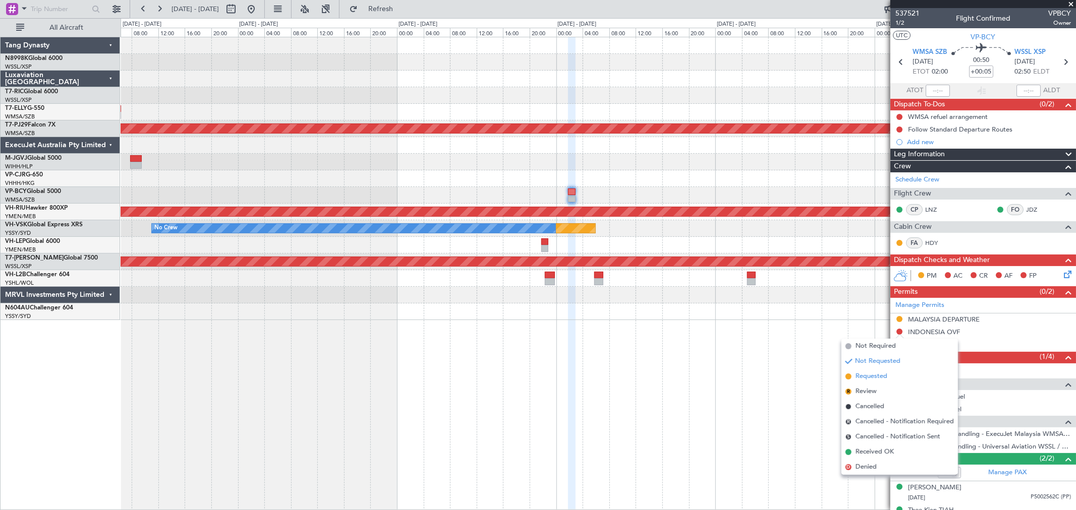
click at [774, 367] on li "Requested" at bounding box center [899, 376] width 117 height 15
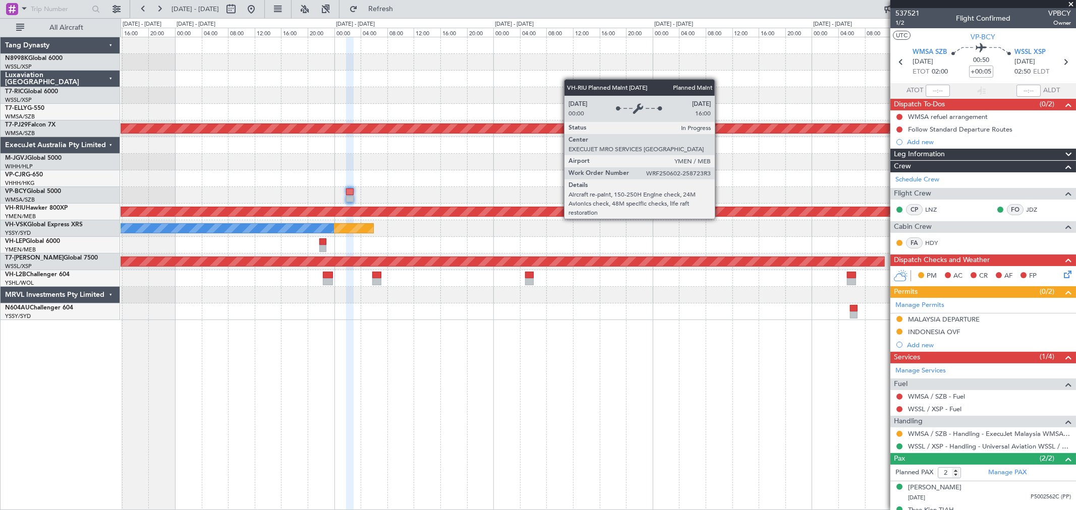
click at [445, 209] on div "Planned Maint [GEOGRAPHIC_DATA] ([GEOGRAPHIC_DATA])" at bounding box center [42, 211] width 1750 height 9
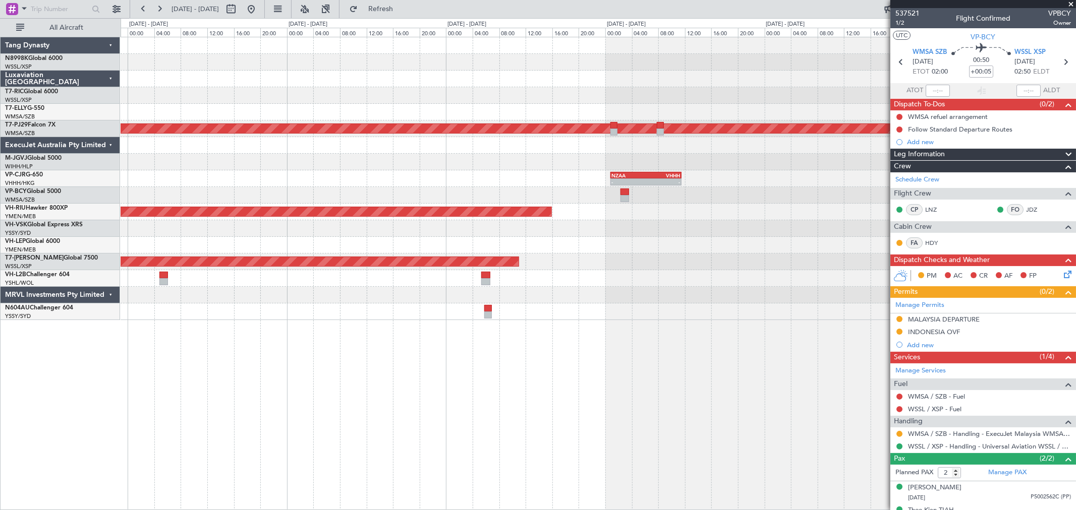
click at [418, 188] on div "- - OMSJ 06:50 Z LEBL 14:30 Z Planned Maint [GEOGRAPHIC_DATA] (Sultan [PERSON_N…" at bounding box center [598, 178] width 955 height 283
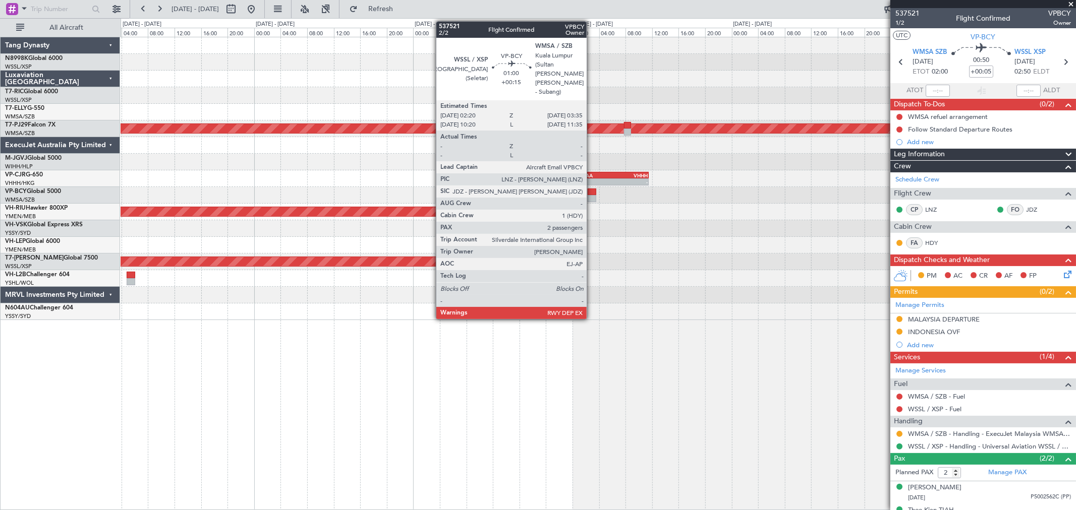
click at [592, 194] on div at bounding box center [592, 192] width 9 height 7
type input "+00:15"
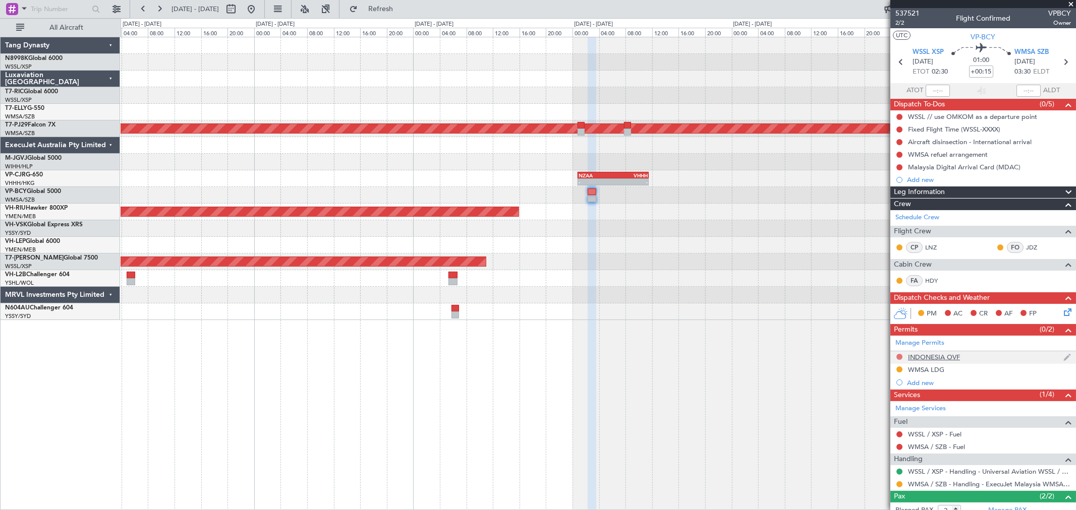
click at [774, 356] on button at bounding box center [899, 357] width 6 height 6
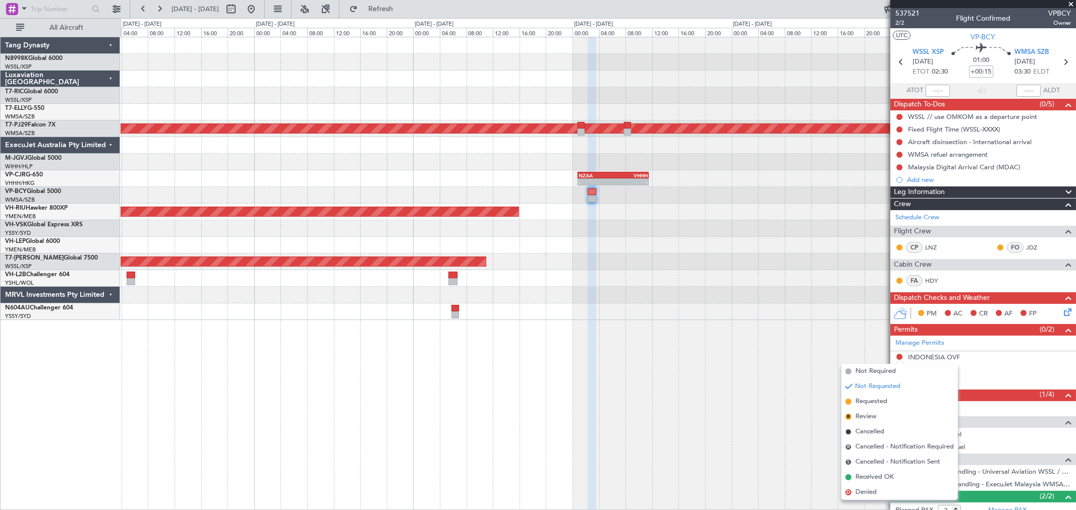
click at [774, 367] on span "Requested" at bounding box center [871, 402] width 32 height 10
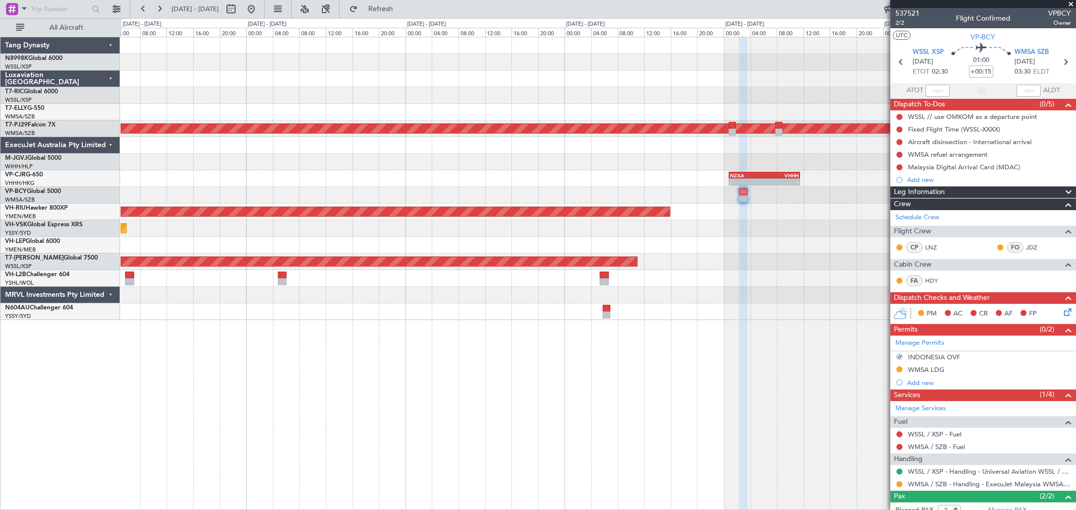
click at [774, 265] on div "Planned Maint [GEOGRAPHIC_DATA] (Seletar)" at bounding box center [598, 262] width 955 height 17
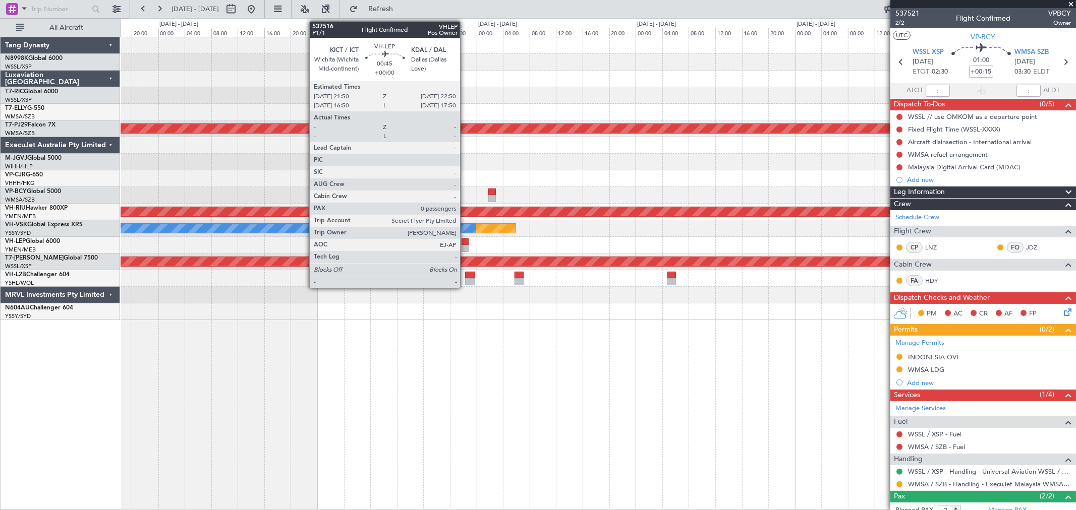
click at [463, 248] on div at bounding box center [598, 245] width 955 height 17
click at [463, 244] on div at bounding box center [465, 242] width 7 height 7
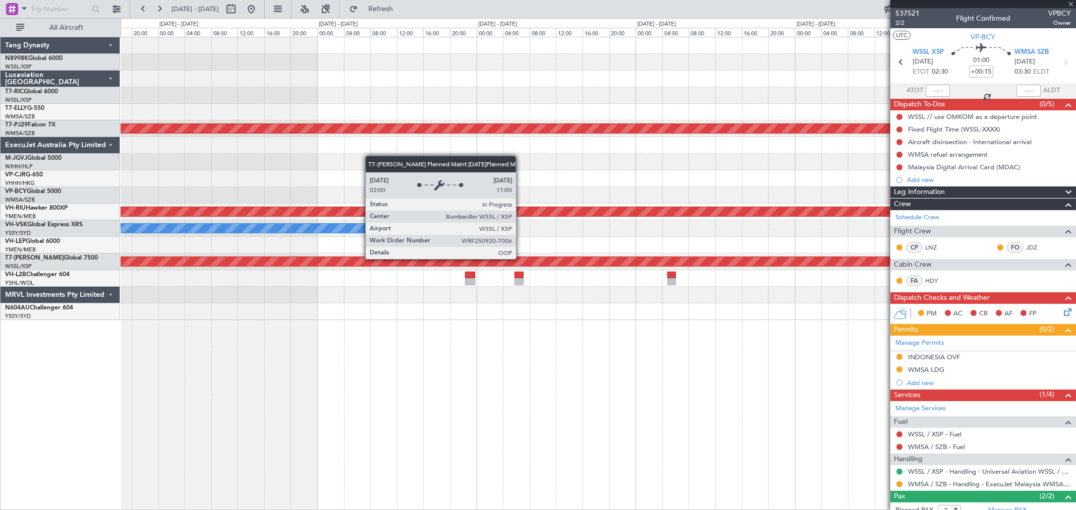
type input "0"
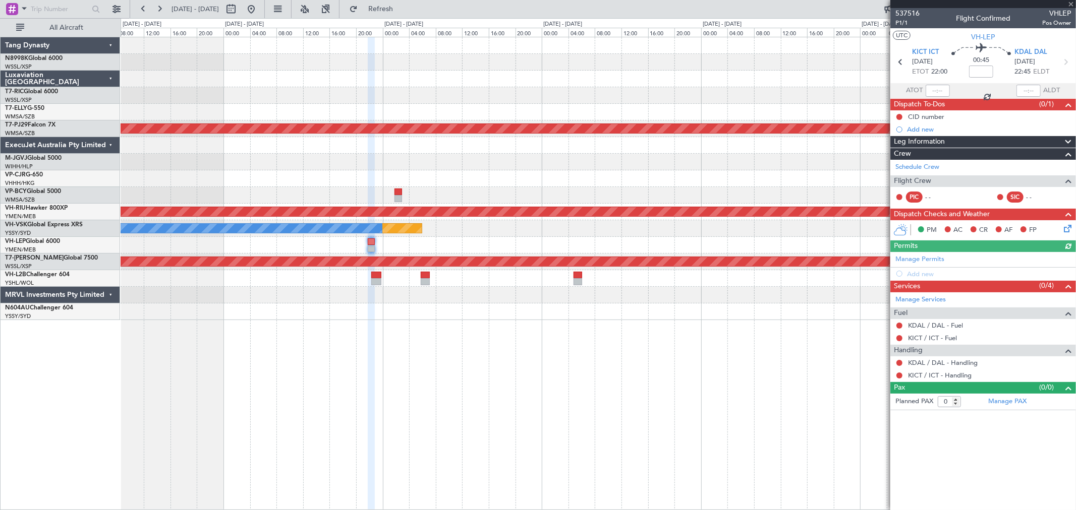
click at [532, 194] on div "GMMX 22:20 Z OMSJ 06:25 Z - - Planned Maint [GEOGRAPHIC_DATA] (Sultan [PERSON_N…" at bounding box center [598, 178] width 955 height 283
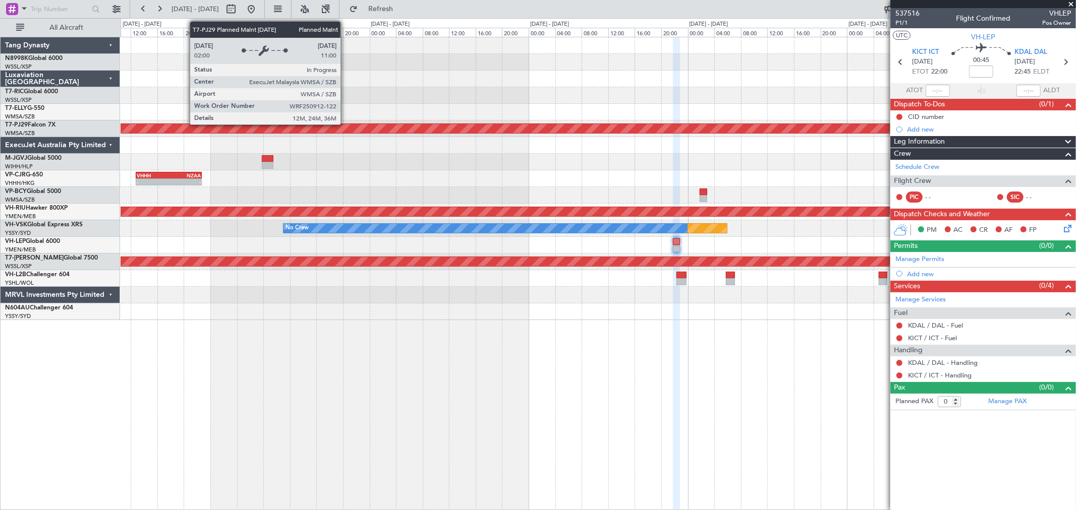
click at [742, 124] on div "Planned Maint [GEOGRAPHIC_DATA] (Sultan [PERSON_NAME] [PERSON_NAME] - Subang)" at bounding box center [597, 129] width 2863 height 10
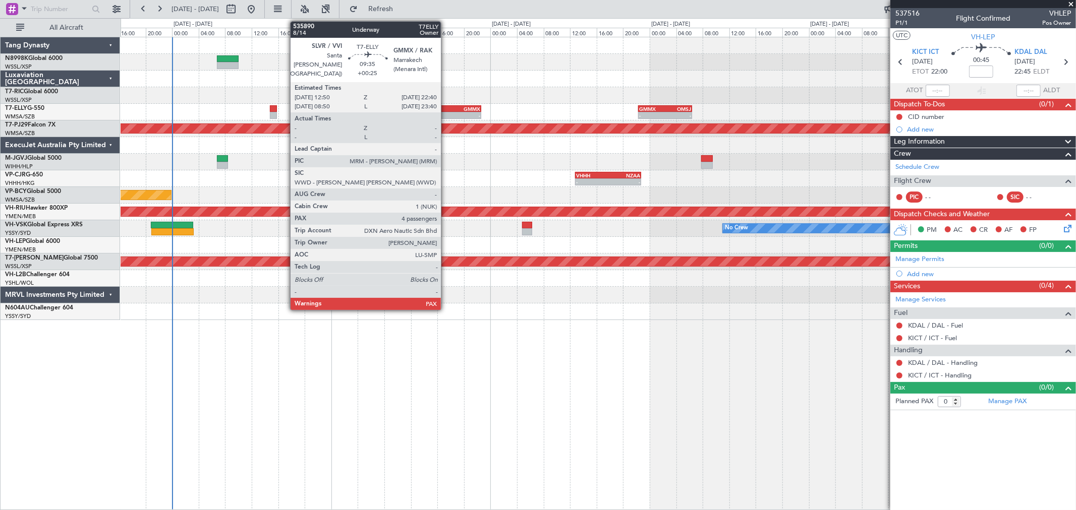
click at [446, 112] on div "- -" at bounding box center [449, 115] width 66 height 7
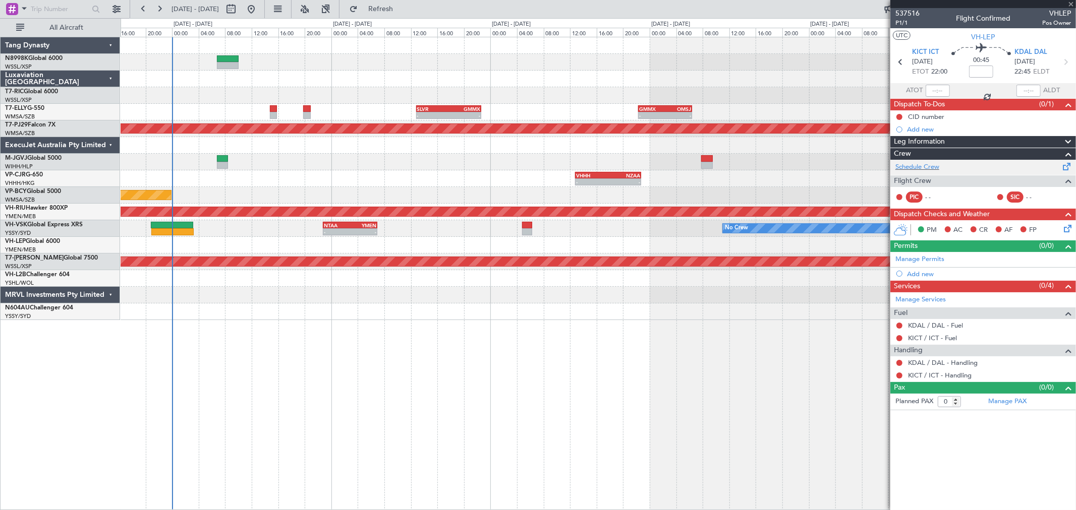
type input "+00:25"
type input "4"
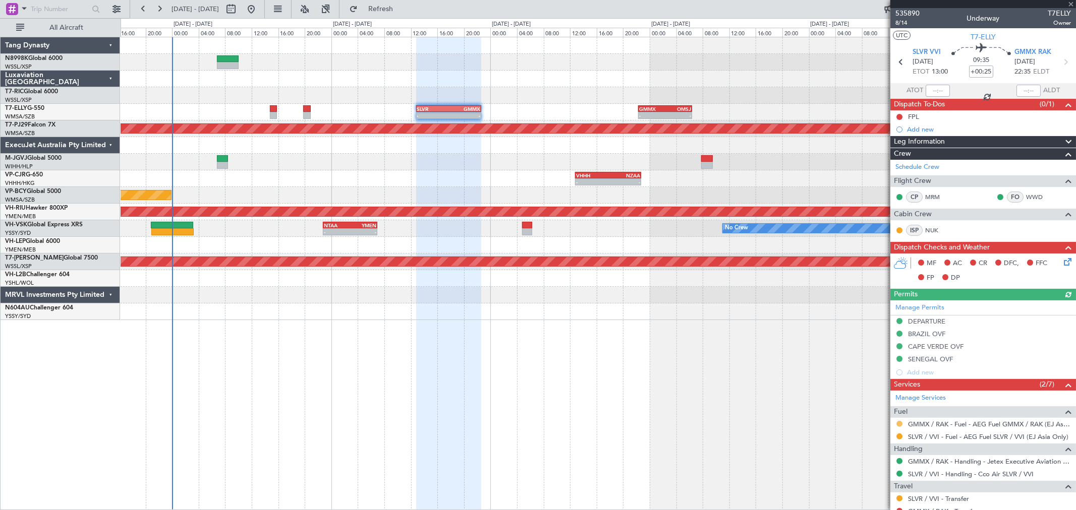
click at [774, 367] on button at bounding box center [899, 424] width 6 height 6
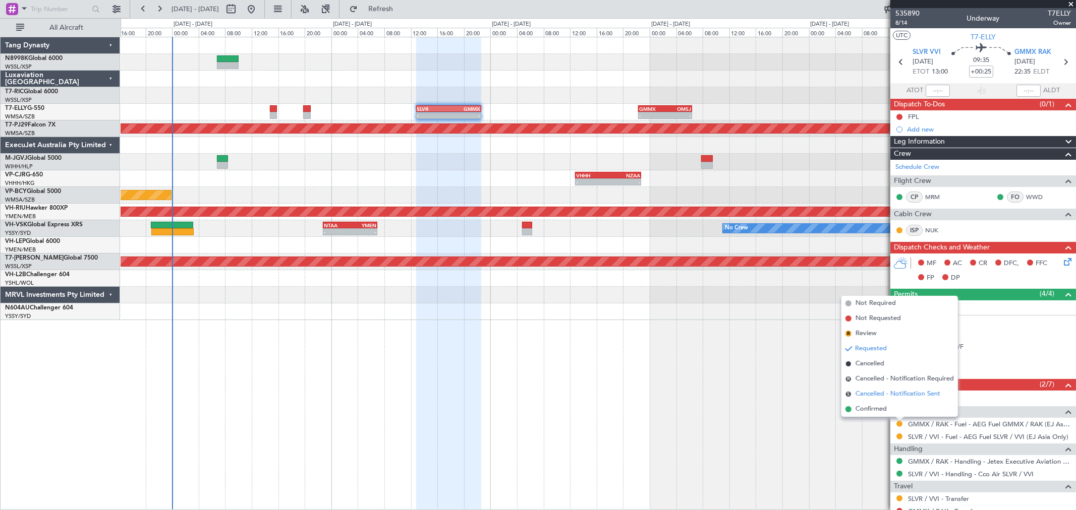
click at [774, 367] on span "Cancelled - Notification Sent" at bounding box center [897, 394] width 85 height 10
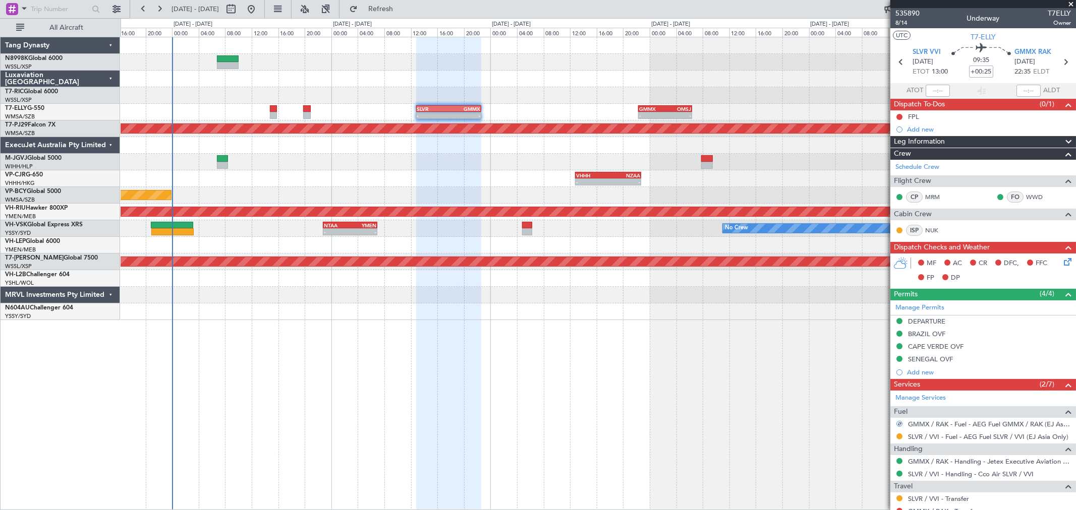
click at [774, 367] on div at bounding box center [899, 424] width 6 height 6
click at [774, 367] on div at bounding box center [899, 424] width 9 height 9
click at [774, 367] on button "S" at bounding box center [899, 424] width 6 height 6
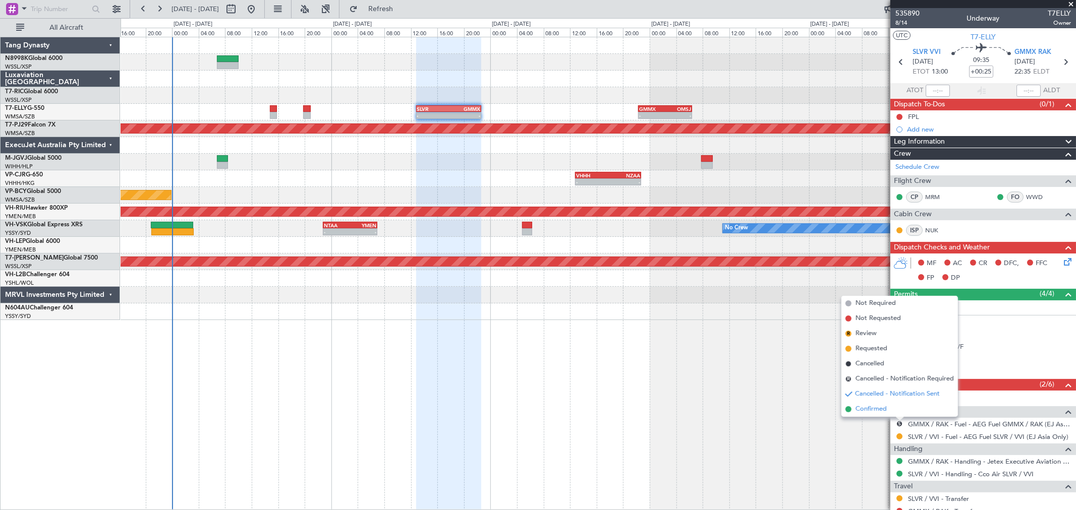
click at [774, 367] on span "Confirmed" at bounding box center [870, 410] width 31 height 10
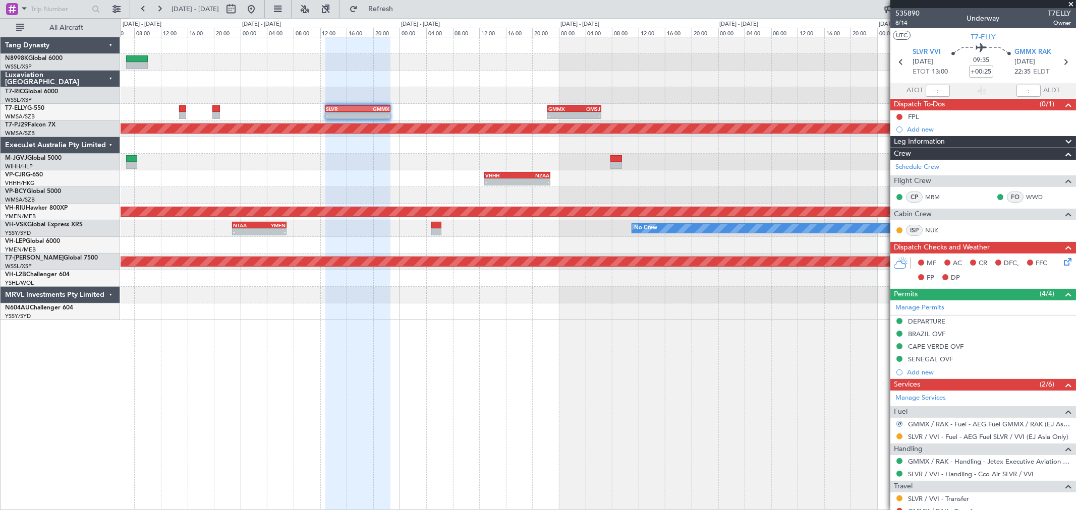
click at [617, 109] on div "- - SLVR 12:50 Z GMMX 22:40 Z - - GMMX 22:20 Z OMSJ 06:25 Z Planned Maint [GEOG…" at bounding box center [598, 178] width 955 height 283
click at [579, 109] on div "OMSJ" at bounding box center [587, 109] width 26 height 6
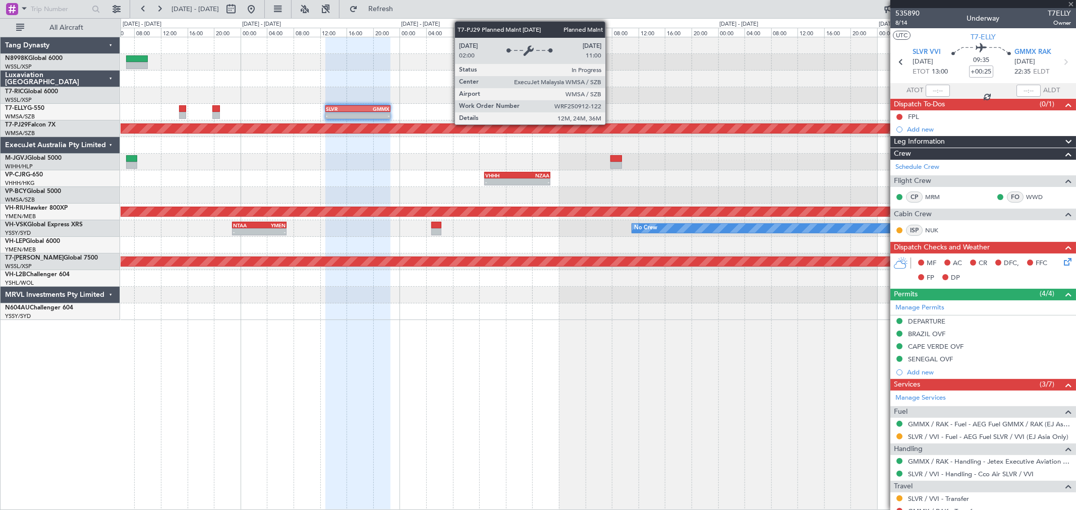
type input "+00:45"
type input "2"
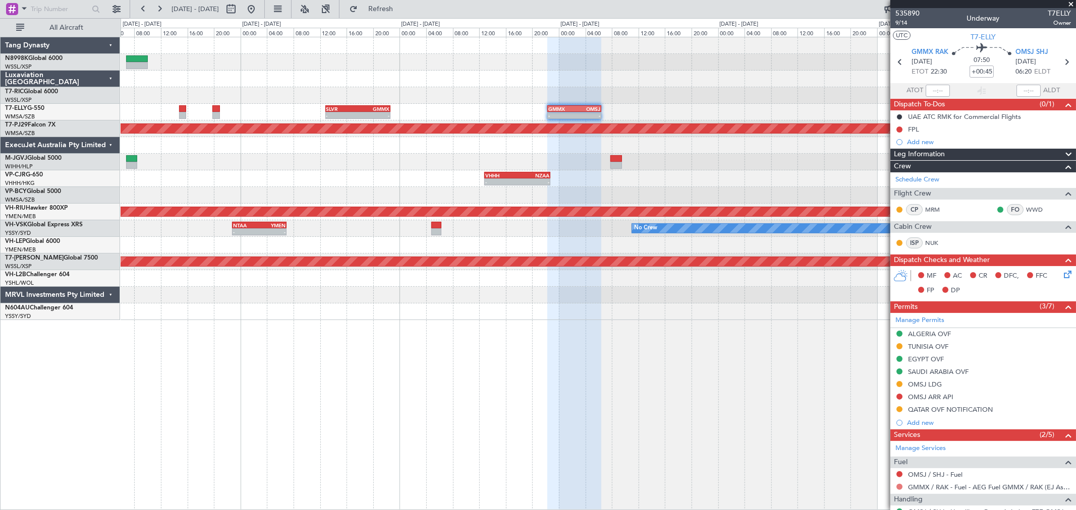
click at [774, 367] on button at bounding box center [899, 487] width 6 height 6
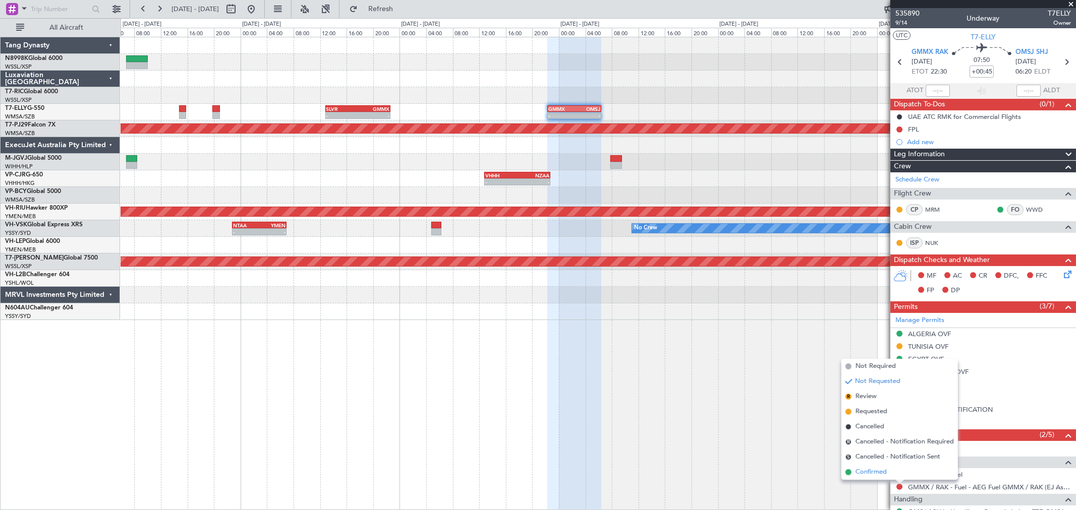
click at [774, 367] on span "Confirmed" at bounding box center [870, 473] width 31 height 10
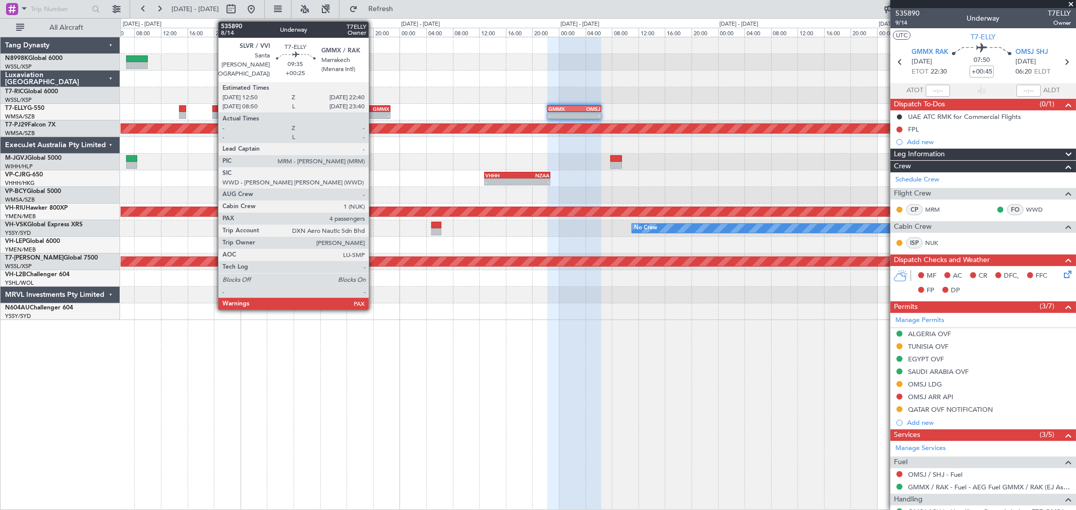
click at [374, 113] on div "-" at bounding box center [374, 115] width 32 height 6
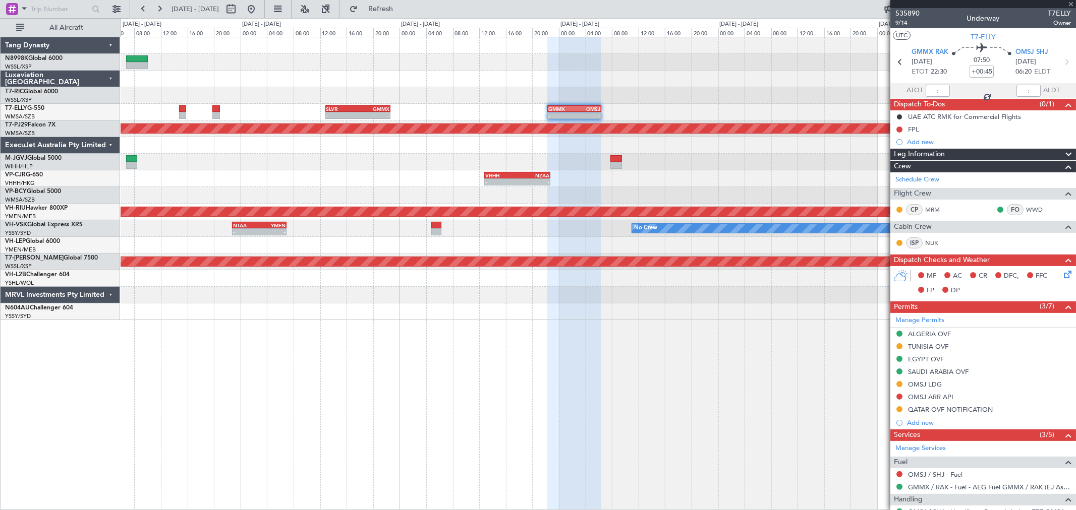
type input "+00:25"
type input "4"
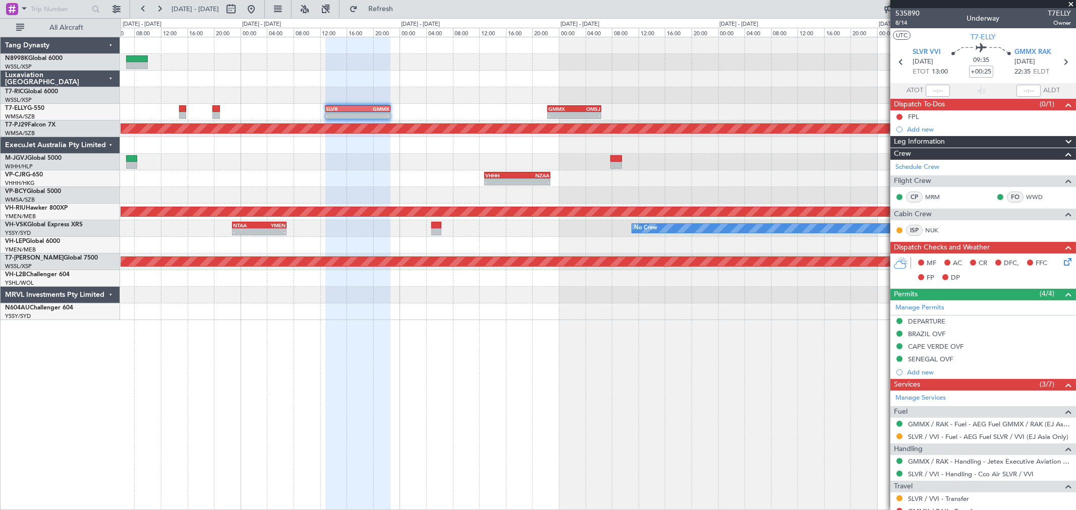
drag, startPoint x: 899, startPoint y: 437, endPoint x: 889, endPoint y: 431, distance: 11.6
click at [774, 367] on button at bounding box center [899, 437] width 6 height 6
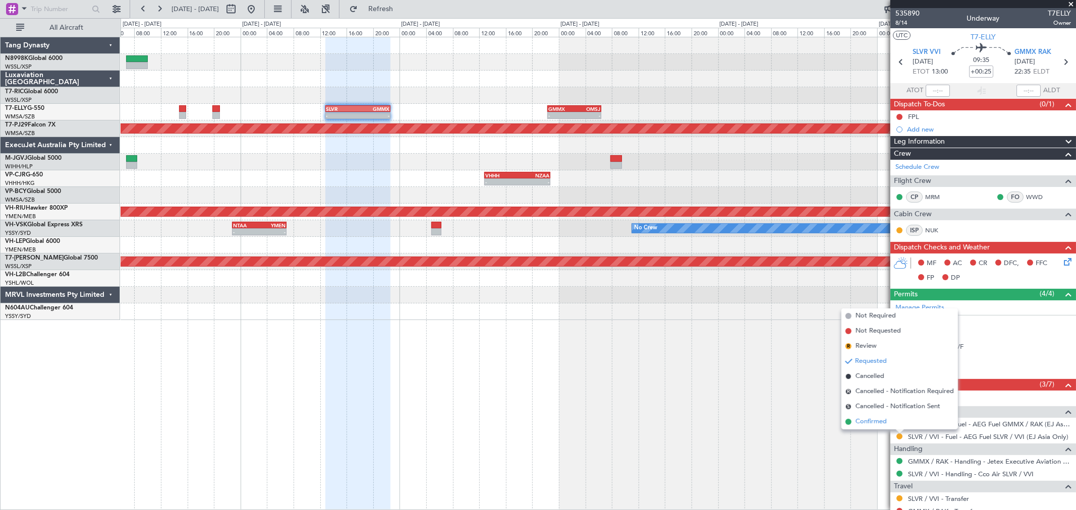
click at [774, 367] on span "Confirmed" at bounding box center [870, 422] width 31 height 10
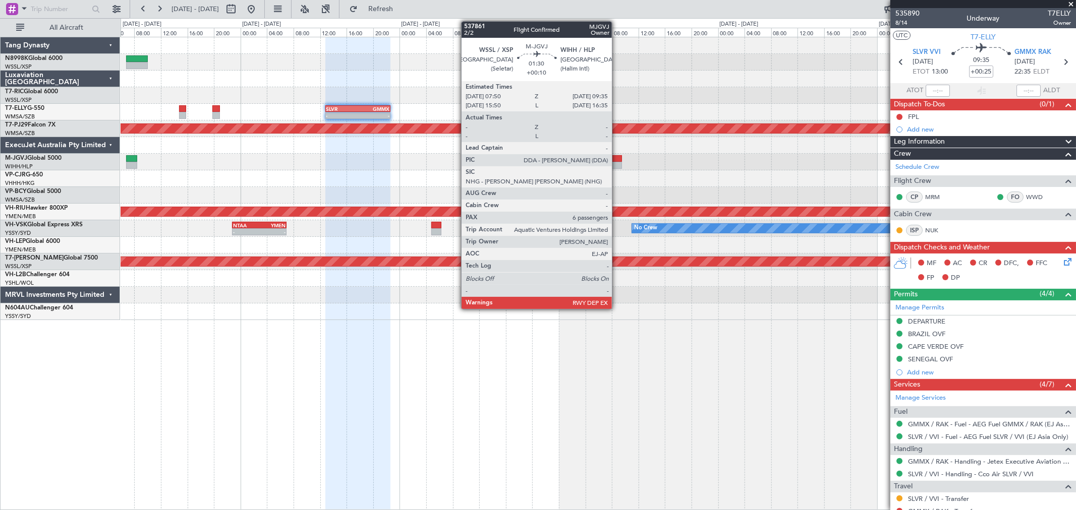
click at [617, 159] on div at bounding box center [616, 158] width 12 height 7
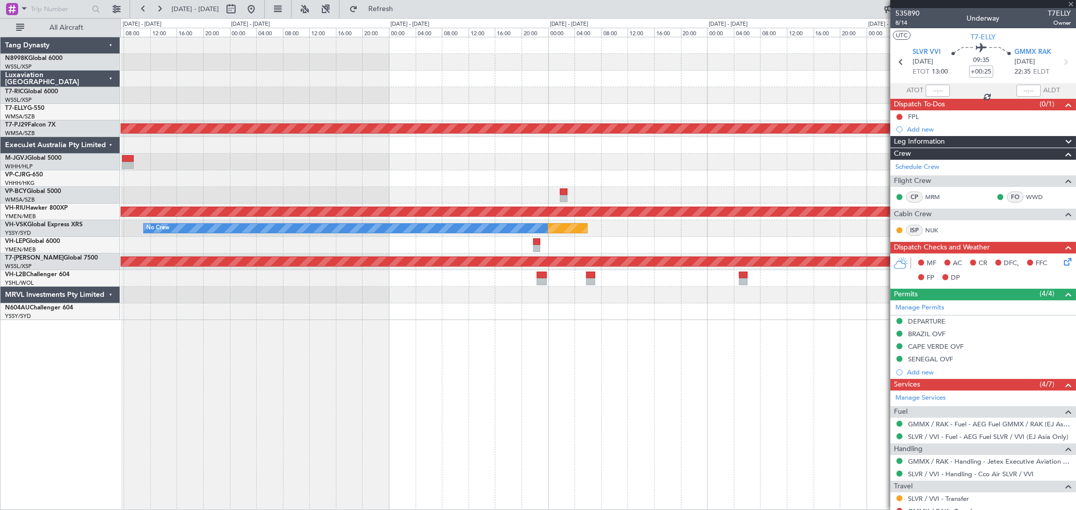
click at [220, 184] on div "GMMX 22:20 Z OMSJ 06:25 Z - - - - SLVR 12:50 Z GMMX 22:40 Z Planned Maint [GEOG…" at bounding box center [598, 178] width 955 height 283
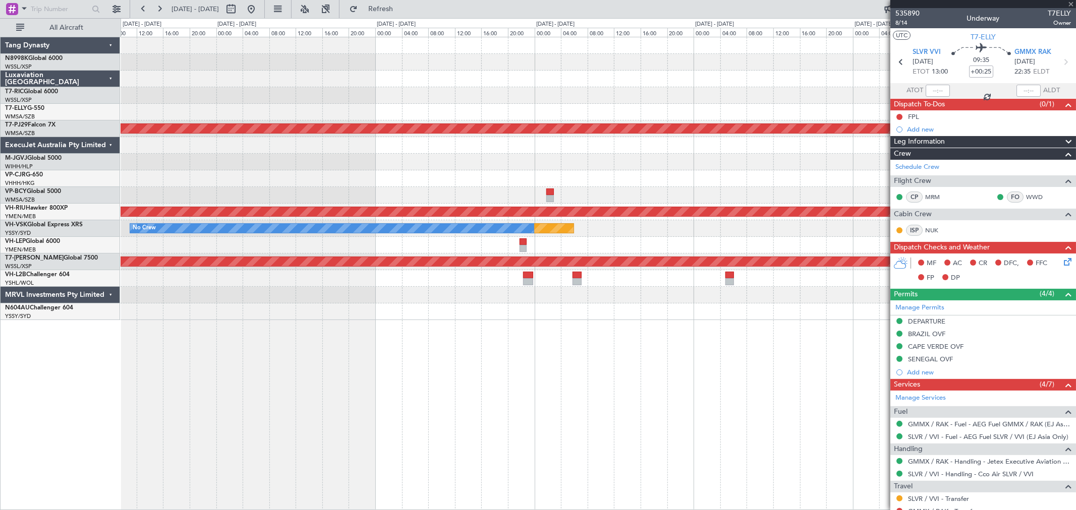
type input "+00:10"
type input "6"
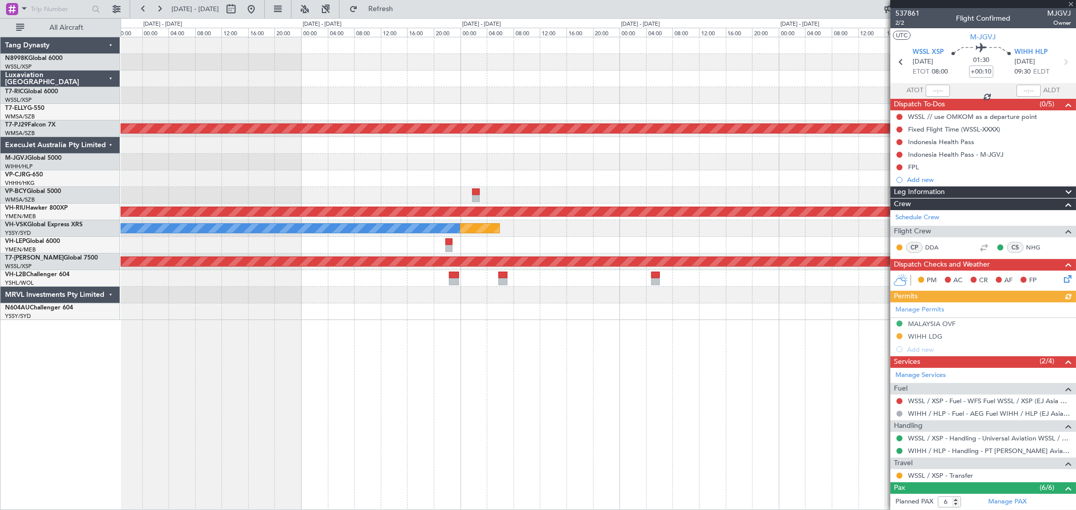
click at [557, 182] on div "- - VHHH 12:50 Z NZAA 22:45 Z - - NZAA 00:50 Z VHHH 11:30 Z" at bounding box center [598, 178] width 955 height 17
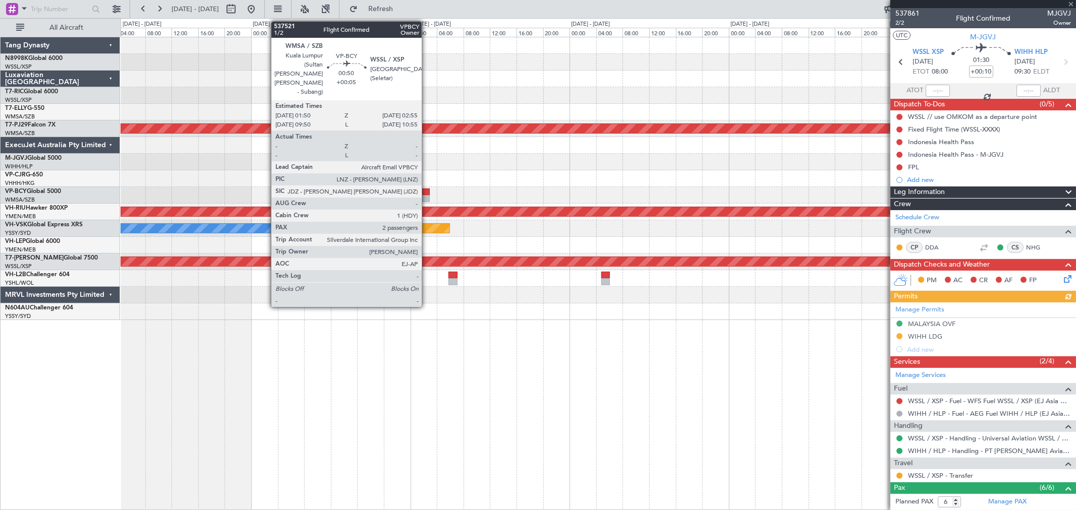
click at [427, 192] on div at bounding box center [426, 192] width 8 height 7
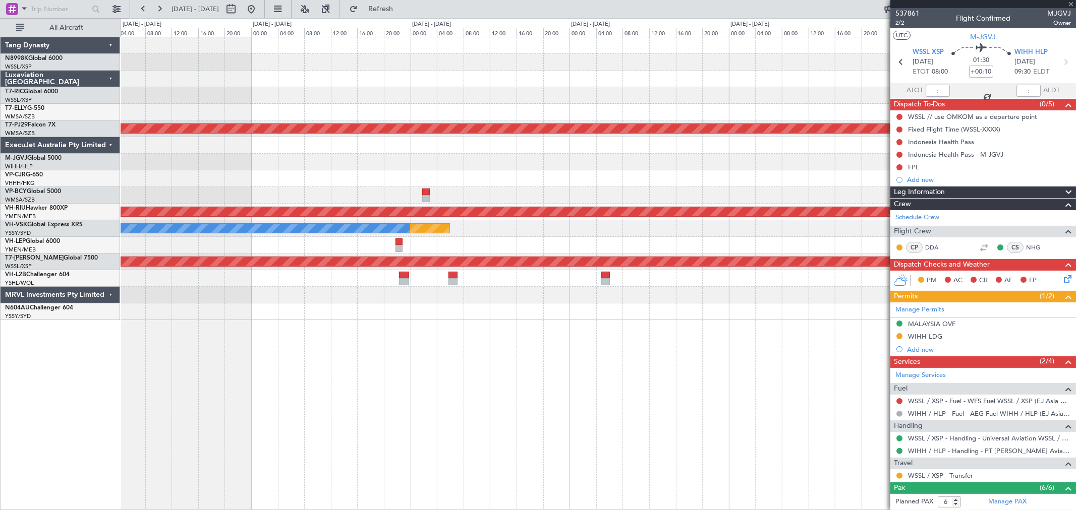
type input "+00:05"
type input "2"
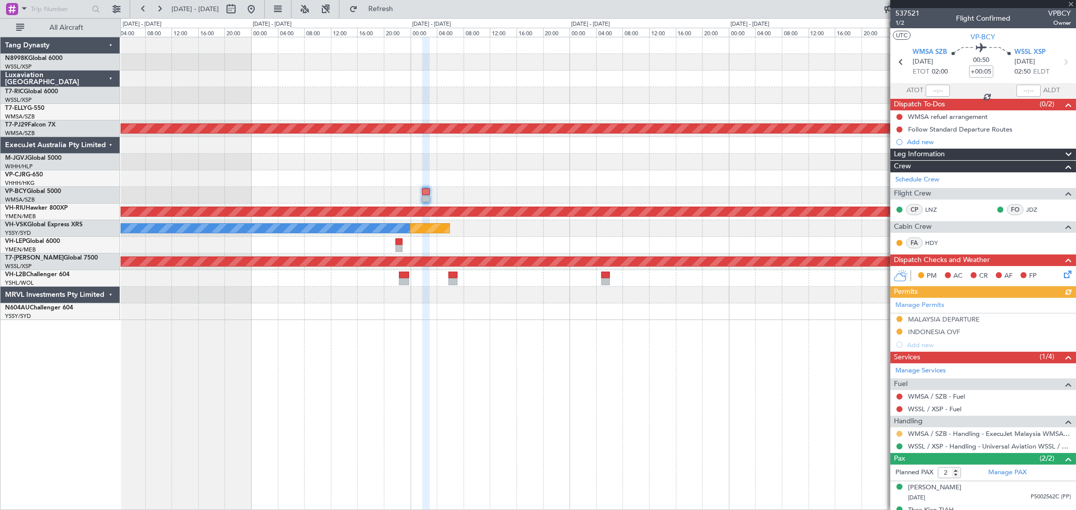
click at [774, 367] on button at bounding box center [899, 434] width 6 height 6
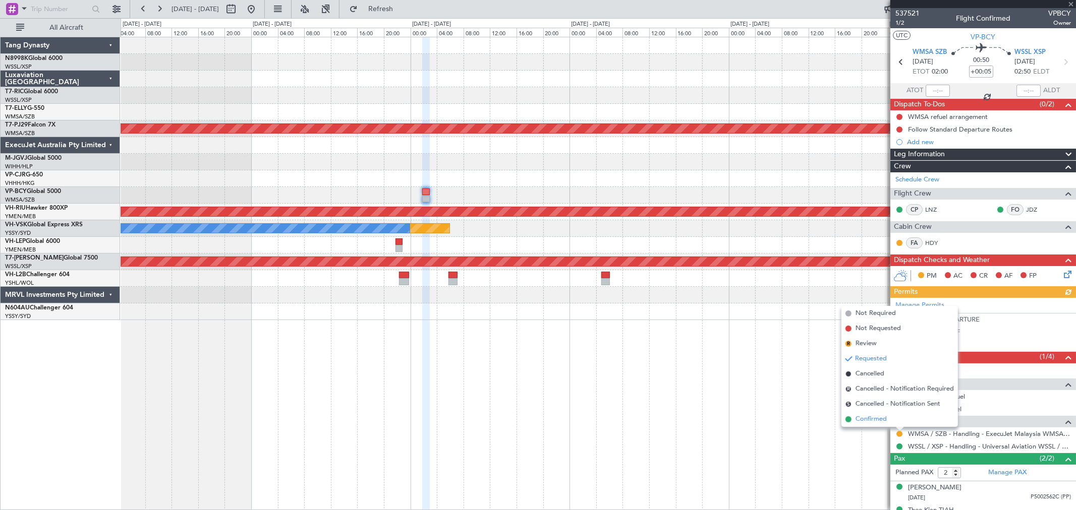
click at [774, 367] on span "Confirmed" at bounding box center [870, 420] width 31 height 10
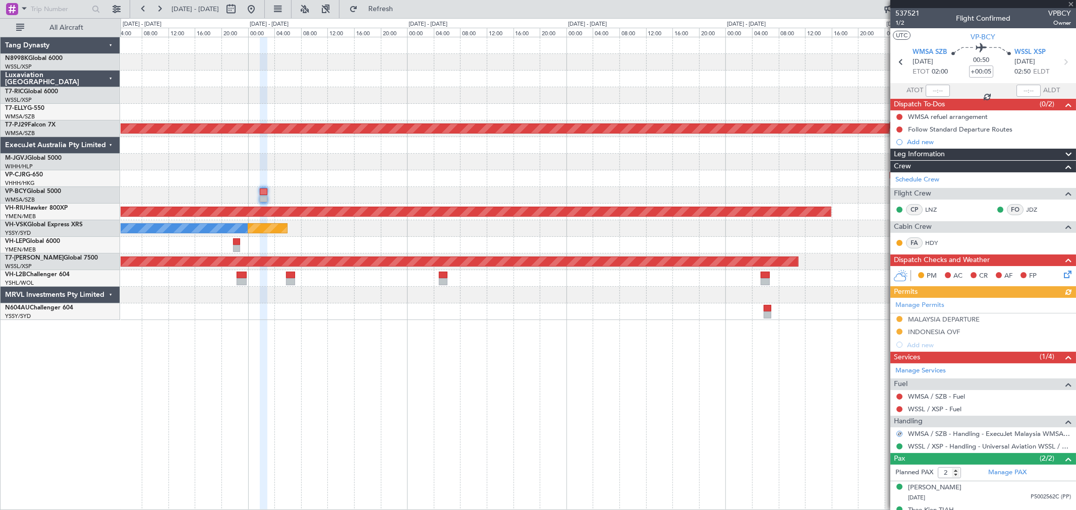
click at [540, 234] on div "Planned Maint [GEOGRAPHIC_DATA] (Sultan [PERSON_NAME] [PERSON_NAME] - Subang) -…" at bounding box center [598, 178] width 955 height 283
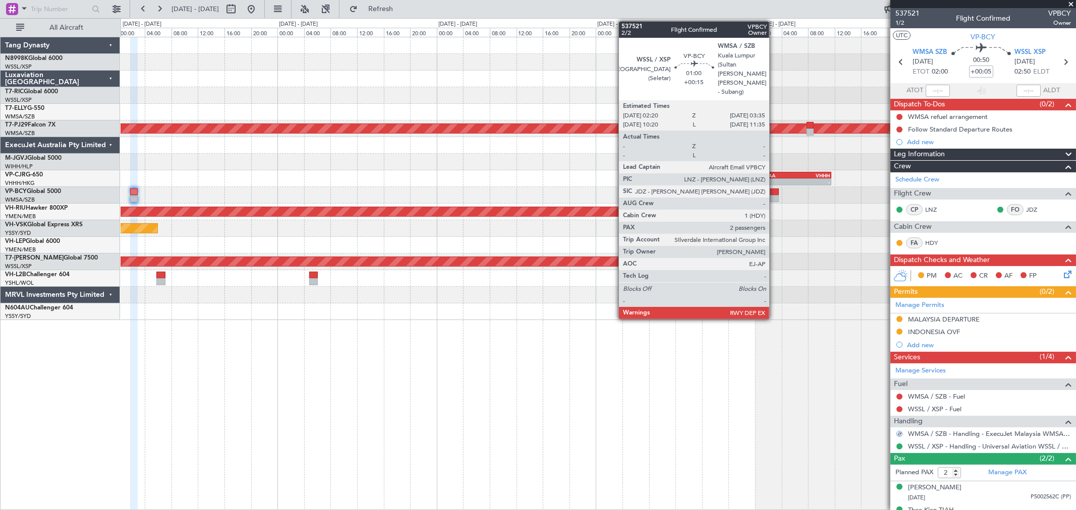
click at [774, 192] on div at bounding box center [774, 192] width 9 height 7
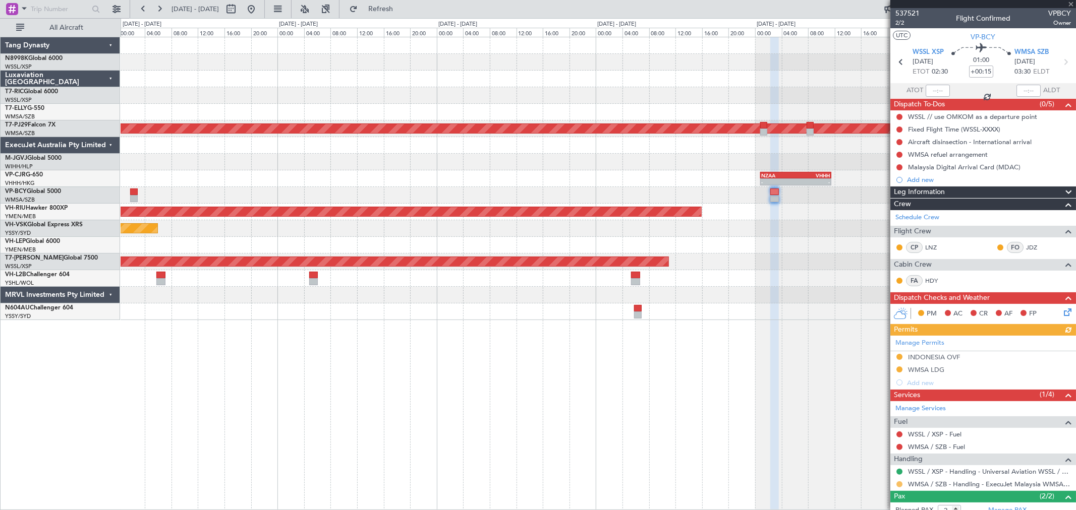
click at [774, 367] on button at bounding box center [899, 485] width 6 height 6
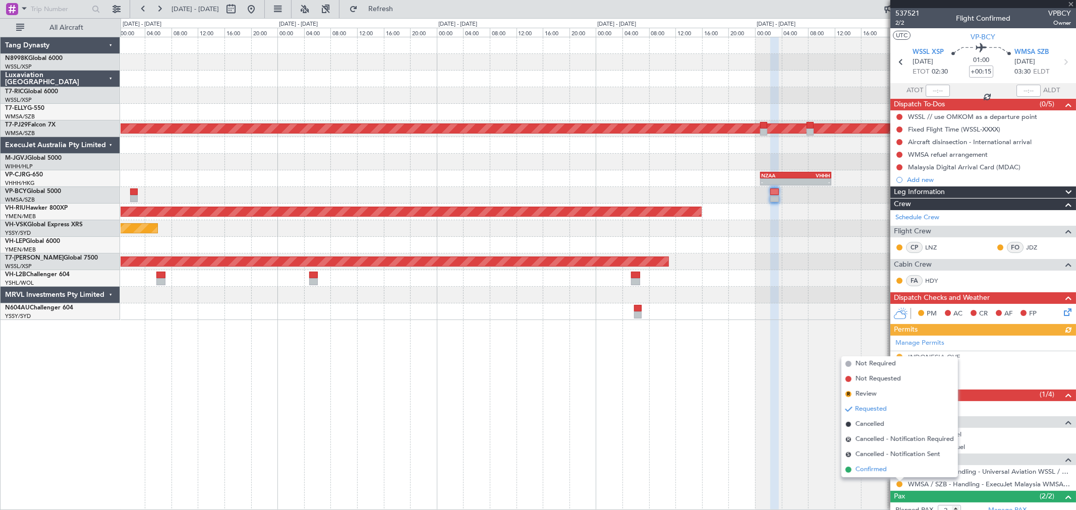
click at [774, 367] on span "Confirmed" at bounding box center [870, 470] width 31 height 10
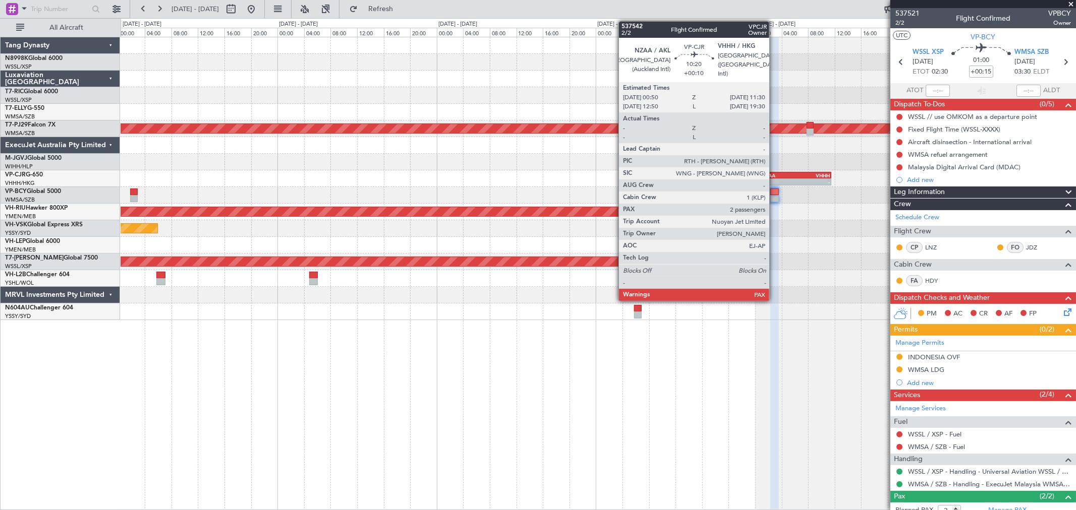
click at [774, 175] on div "NZAA" at bounding box center [778, 176] width 34 height 6
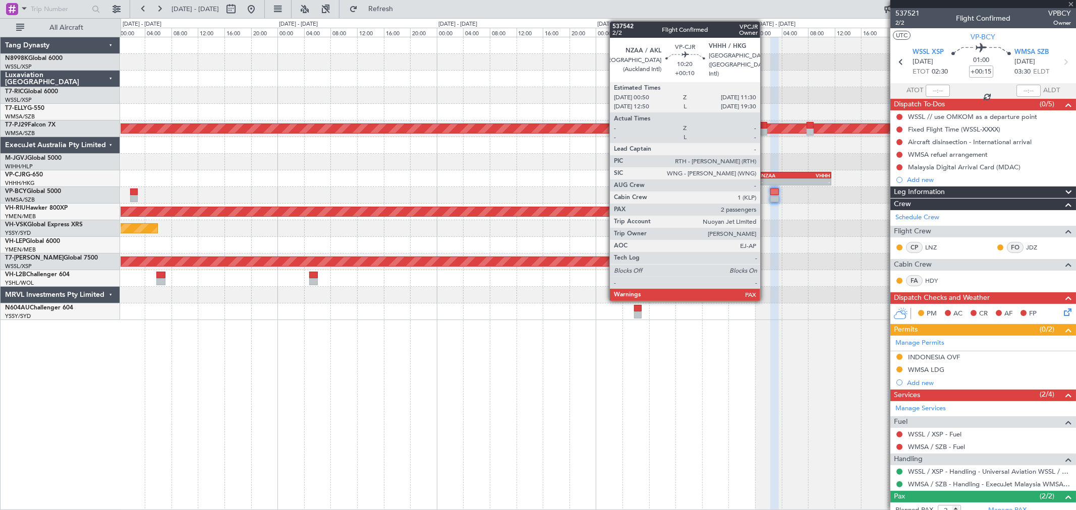
type input "+00:10"
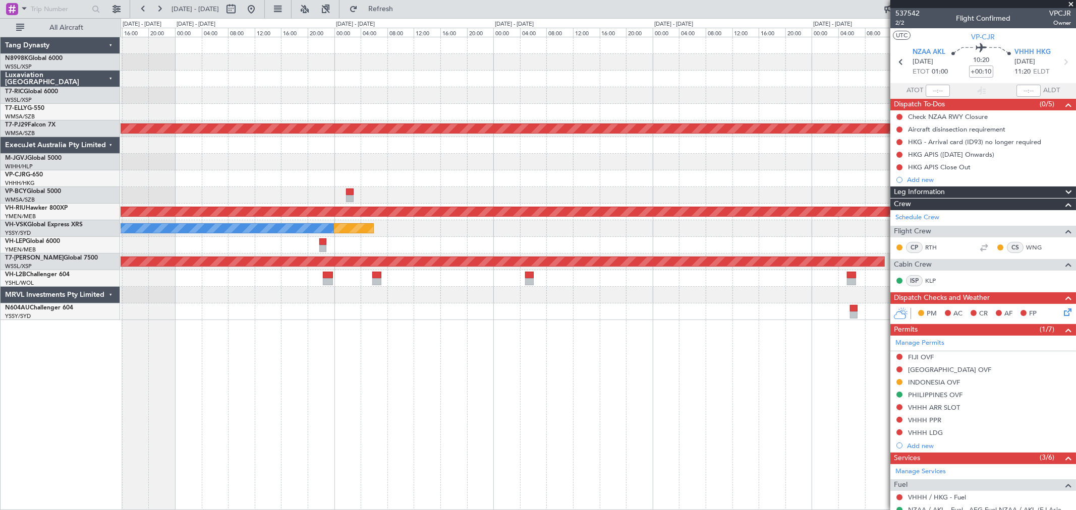
click at [649, 75] on div at bounding box center [598, 79] width 955 height 17
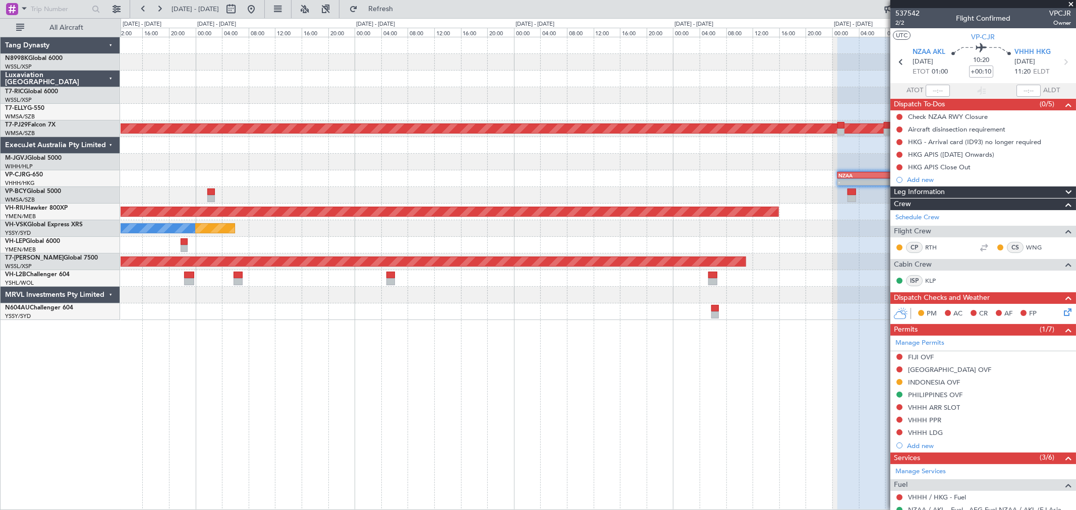
click at [387, 167] on div at bounding box center [598, 162] width 955 height 17
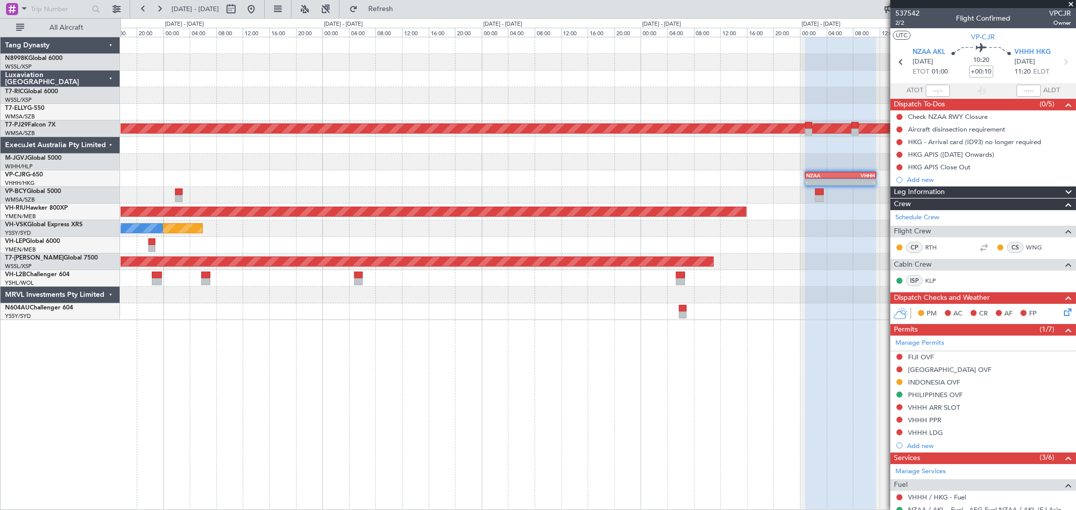
click at [35, 193] on div "Planned Maint [GEOGRAPHIC_DATA] (Sultan [PERSON_NAME] [PERSON_NAME] - Subang) -…" at bounding box center [538, 264] width 1076 height 492
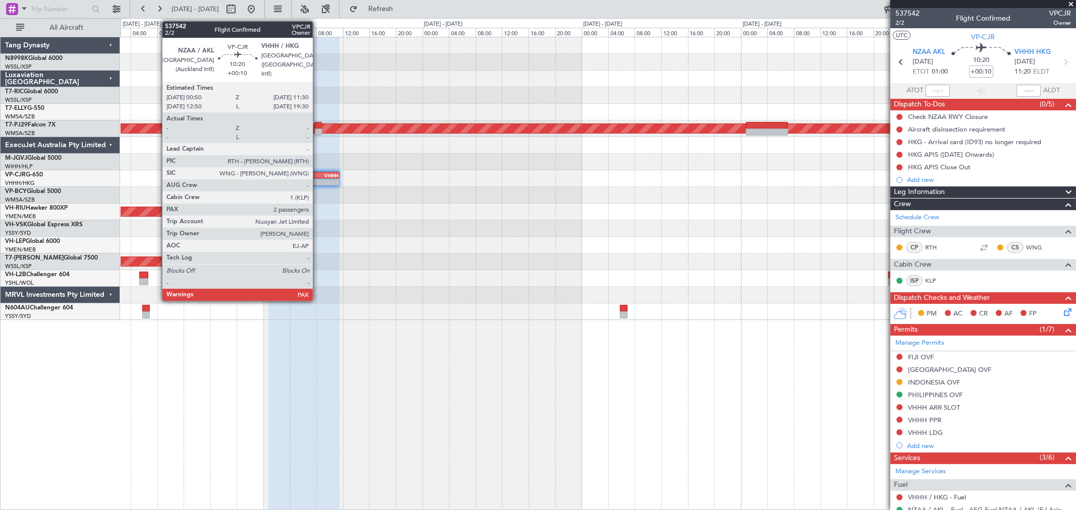
click at [318, 176] on div "VHHH" at bounding box center [321, 176] width 34 height 6
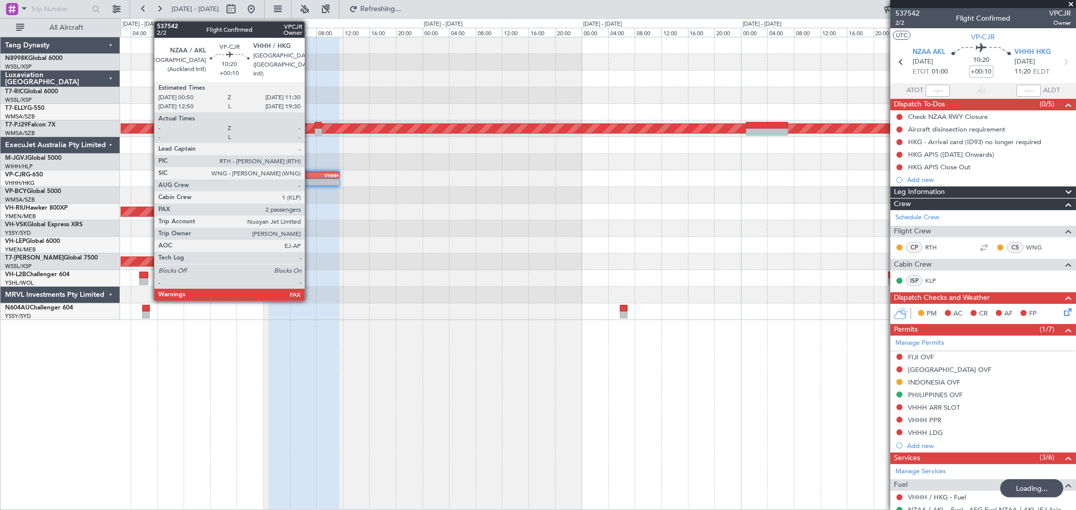
click at [310, 174] on div "VHHH" at bounding box center [321, 176] width 34 height 6
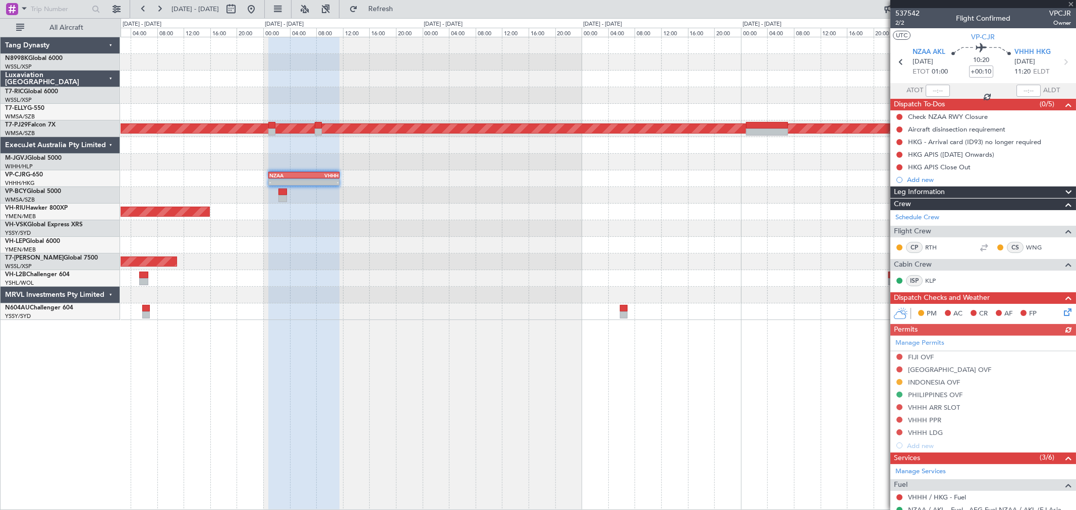
click at [774, 367] on div "Manage Permits FIJI OVF [GEOGRAPHIC_DATA] OVF [GEOGRAPHIC_DATA] OVF PHILIPPINES…" at bounding box center [983, 394] width 186 height 117
click at [774, 367] on div at bounding box center [899, 408] width 8 height 8
click at [774, 367] on button at bounding box center [899, 408] width 6 height 6
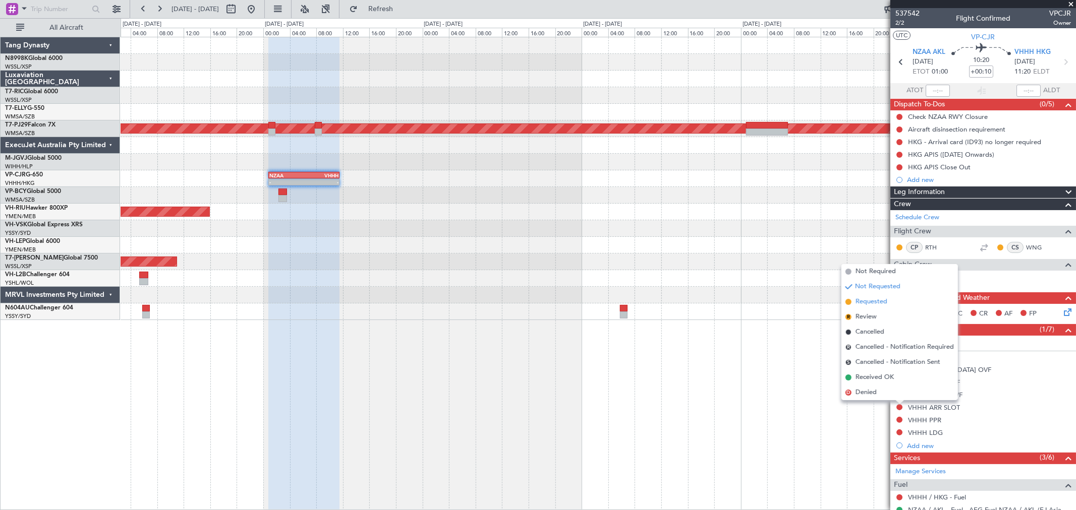
click at [774, 300] on span "Requested" at bounding box center [871, 302] width 32 height 10
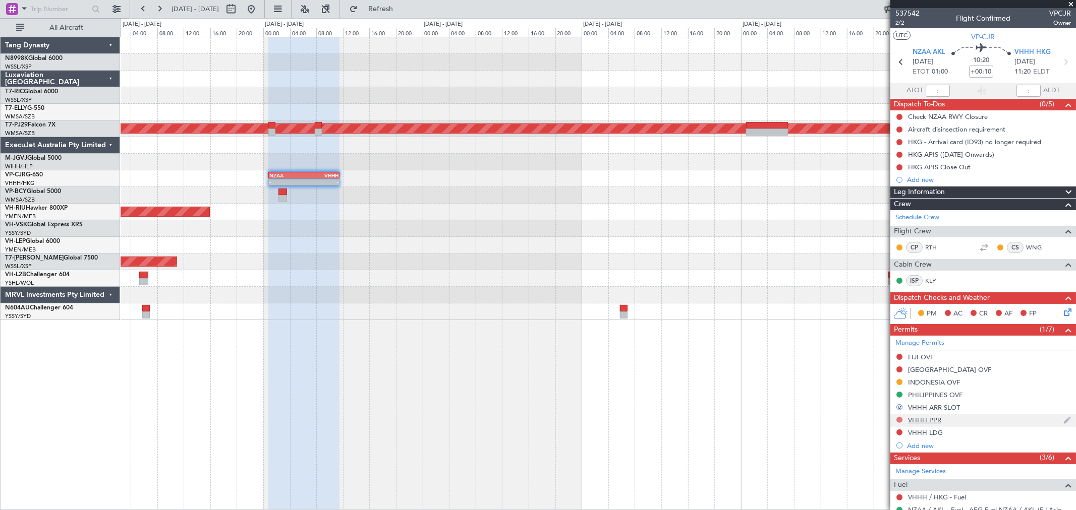
click at [774, 367] on button at bounding box center [899, 420] width 6 height 6
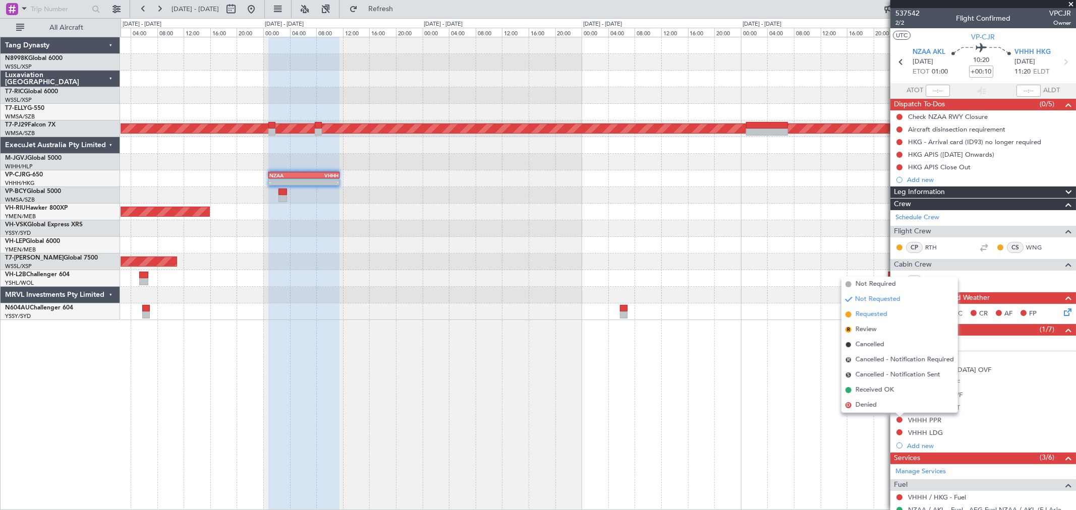
click at [774, 313] on span "Requested" at bounding box center [871, 315] width 32 height 10
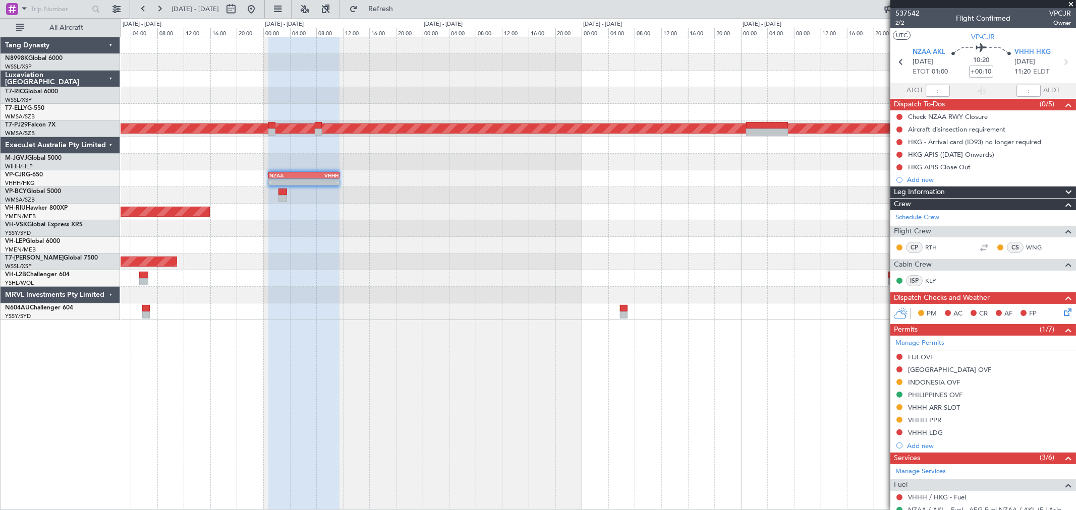
click at [774, 367] on div "VHHH PPR" at bounding box center [924, 420] width 33 height 9
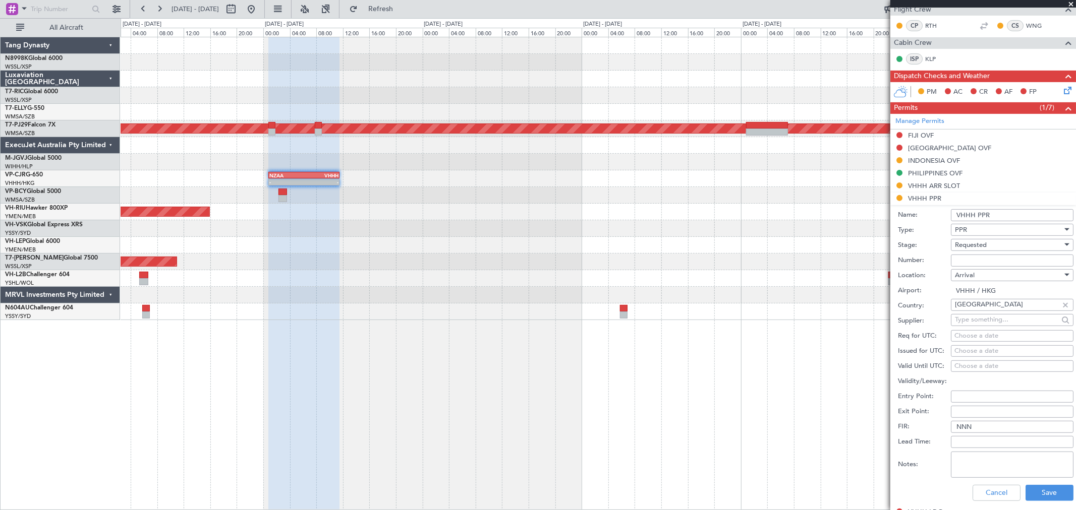
scroll to position [224, 0]
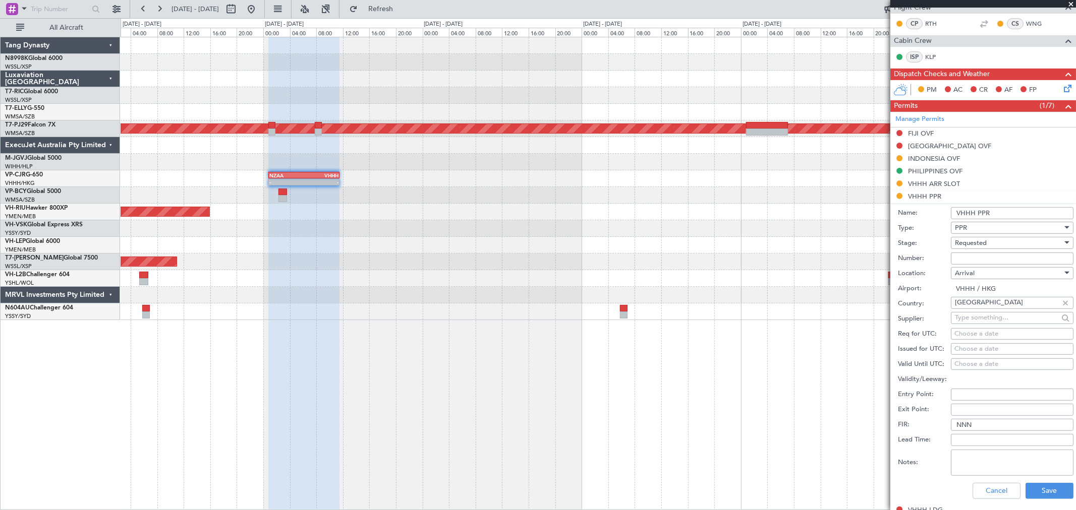
click at [774, 367] on textarea "Notes:" at bounding box center [1012, 463] width 123 height 26
paste textarea "2025004259"
type textarea "2025004259"
click at [774, 367] on button "Save" at bounding box center [1049, 491] width 48 height 16
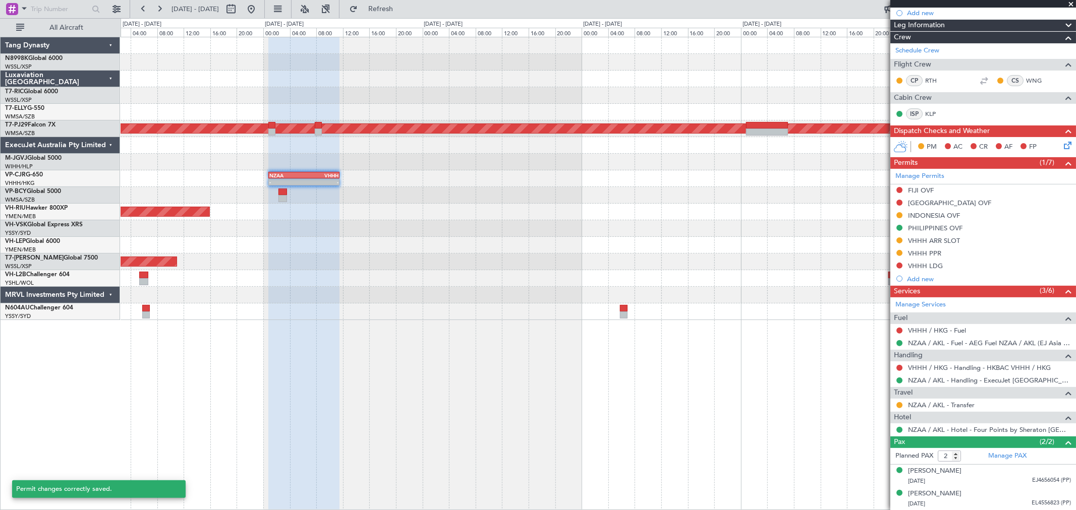
scroll to position [167, 0]
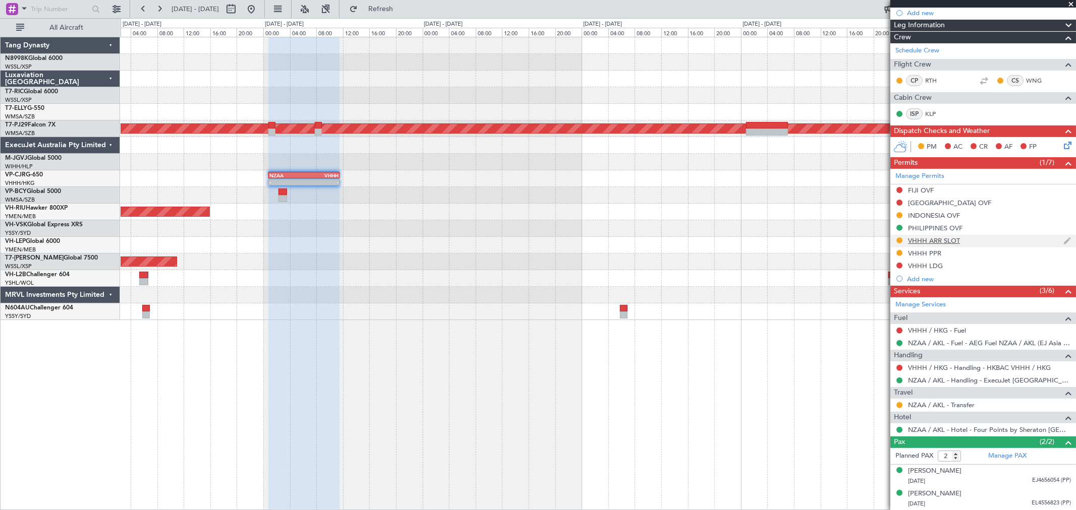
click at [774, 243] on div "VHHH ARR SLOT" at bounding box center [934, 241] width 52 height 9
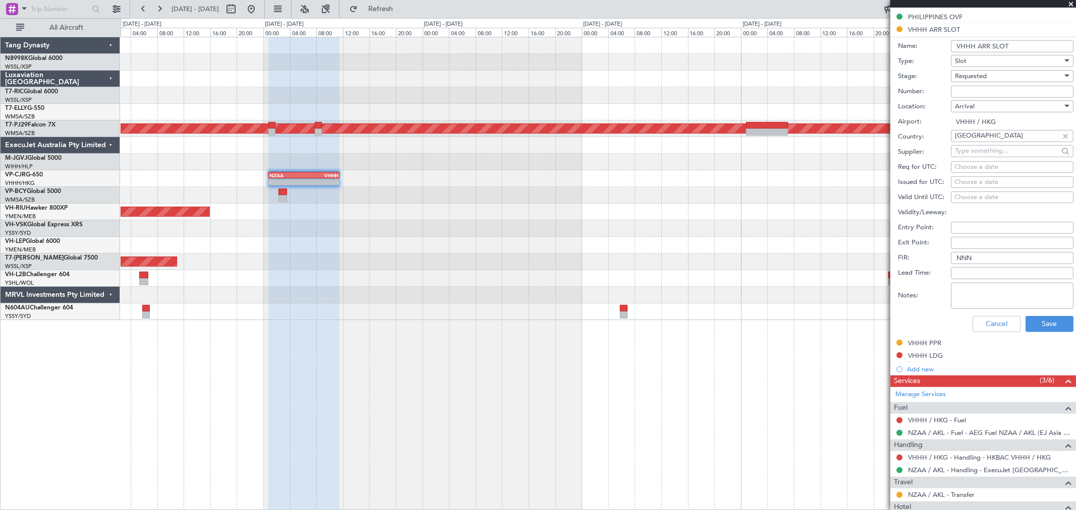
scroll to position [392, 0]
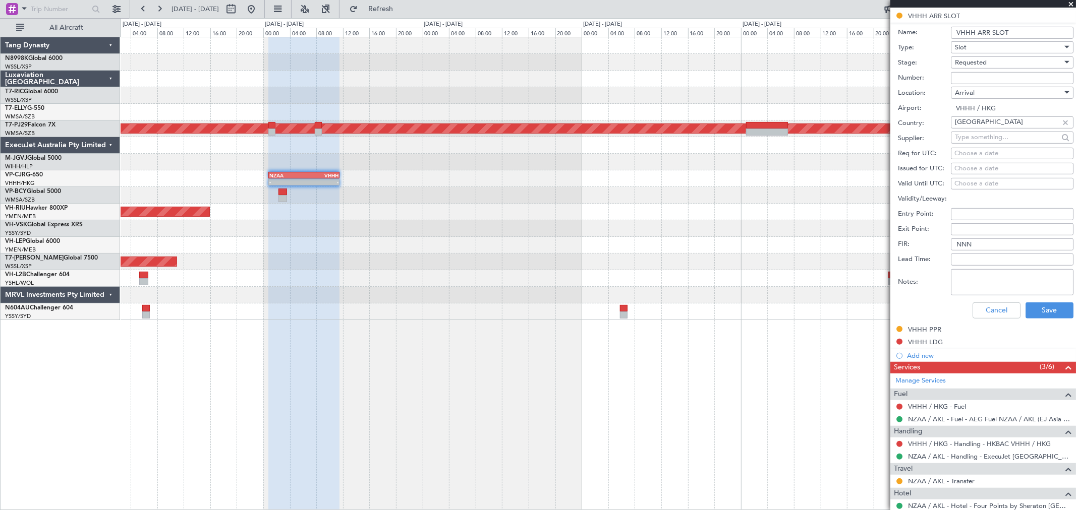
click at [774, 283] on textarea "Notes:" at bounding box center [1012, 282] width 123 height 26
paste textarea "GCR /REG VHHH TVPCJR [DATE] 014GLF6 NZAA1120 D / ID.VHHHAGN3636000/"
type textarea "GCR /REG VHHH TVPCJR [DATE] 014GLF6 NZAA1120 D / ID.VHHHAGN3636000/"
click at [774, 312] on button "Save" at bounding box center [1049, 311] width 48 height 16
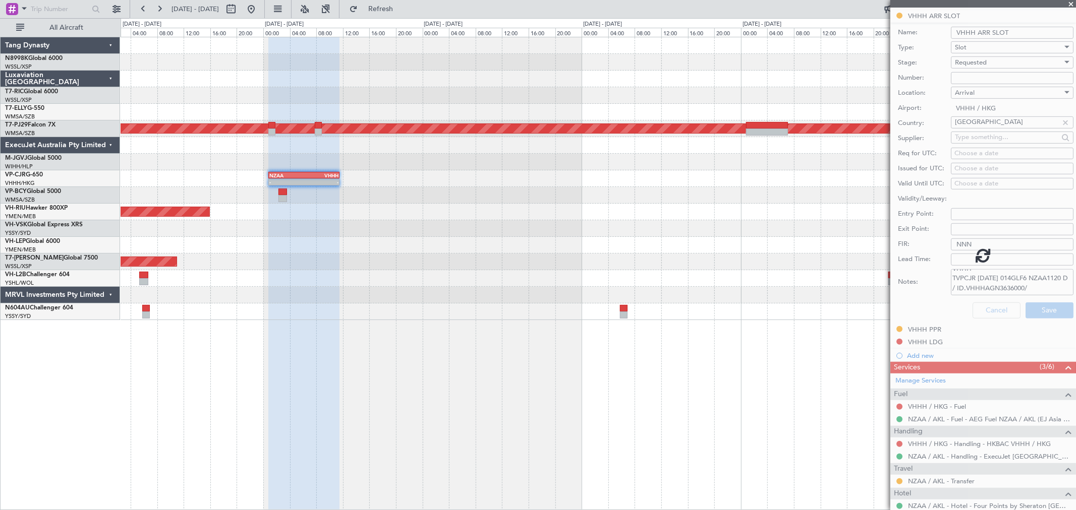
scroll to position [167, 0]
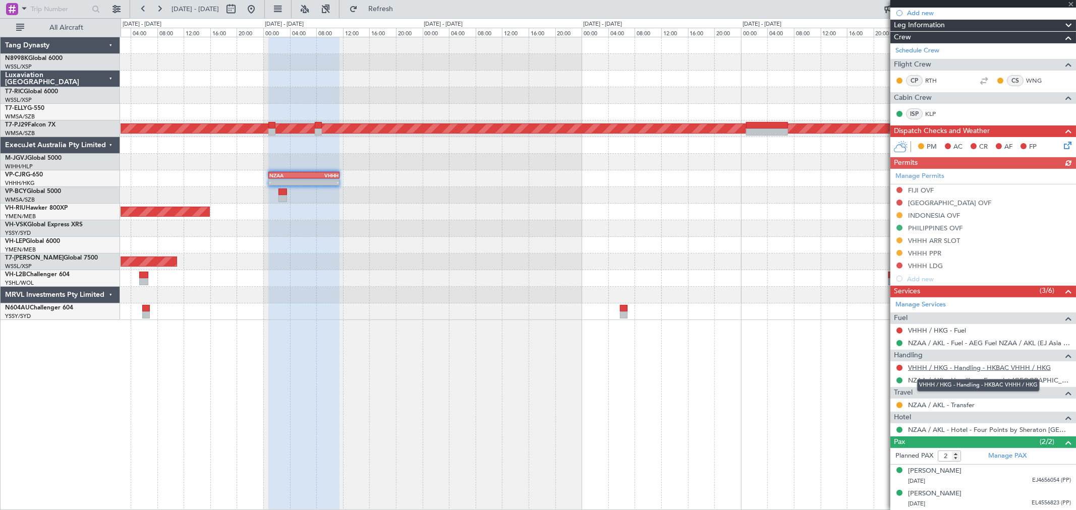
click at [774, 366] on link "VHHH / HKG - Handling - HKBAC VHHH / HKG" at bounding box center [979, 368] width 143 height 9
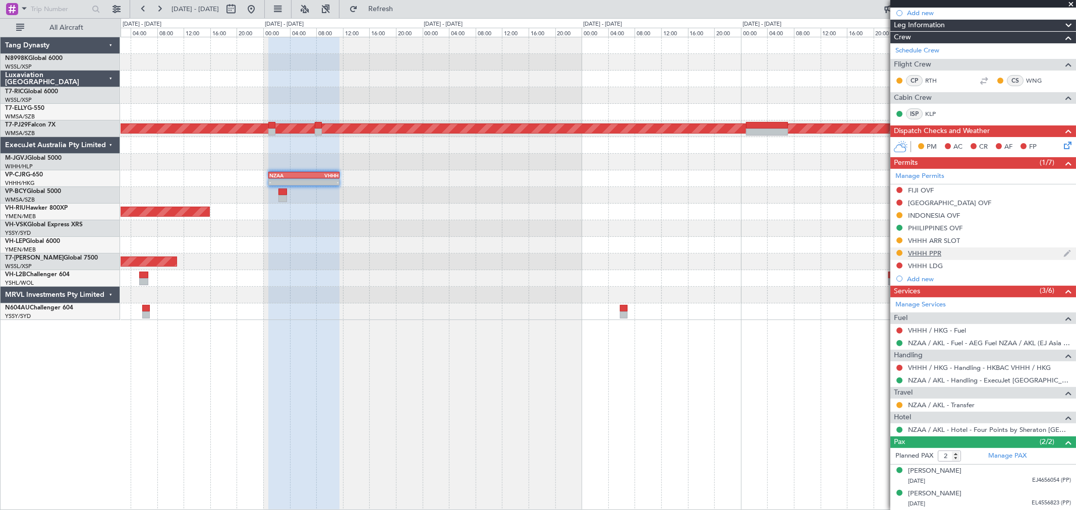
scroll to position [0, 0]
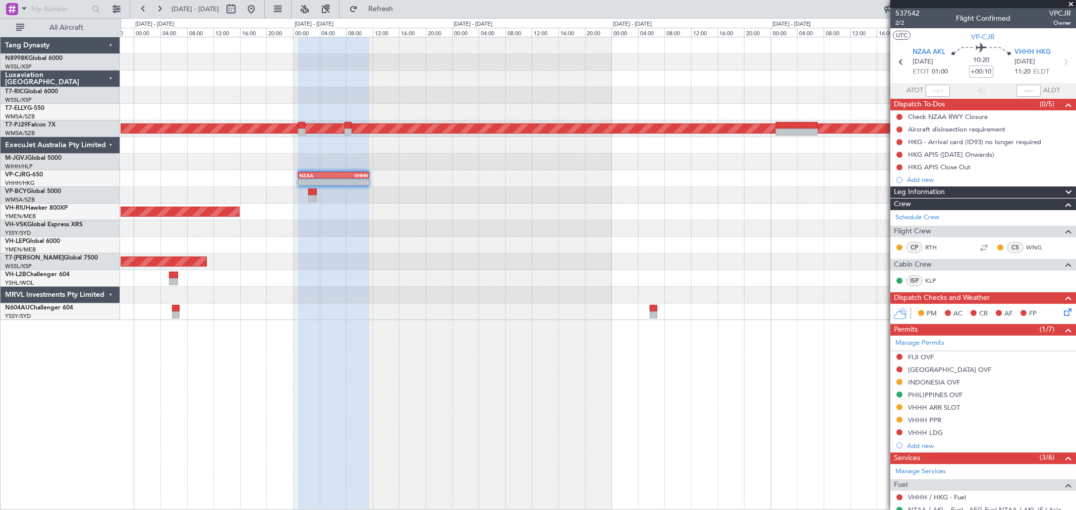
click at [694, 101] on div at bounding box center [598, 95] width 955 height 17
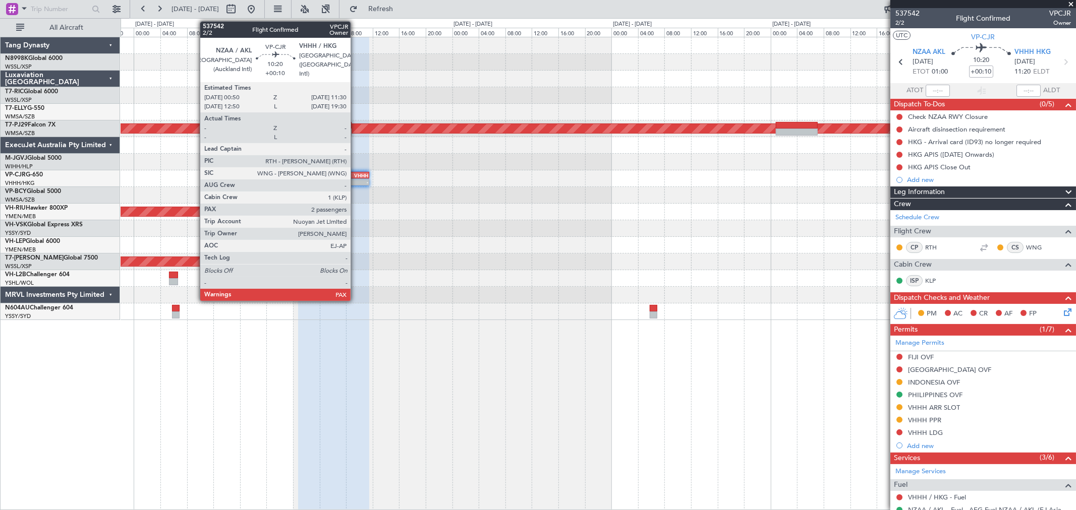
click at [356, 178] on div "11:30 Z" at bounding box center [350, 181] width 34 height 6
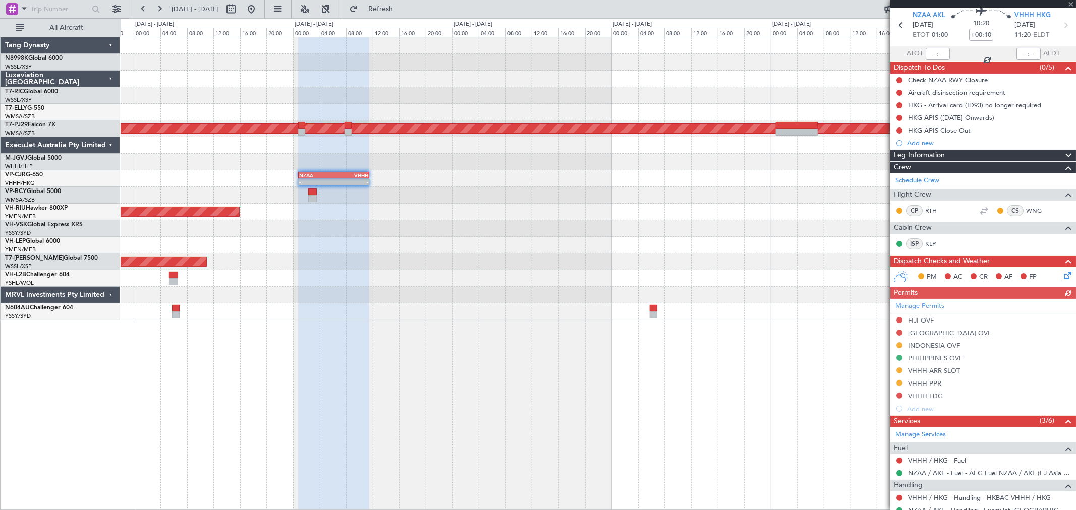
scroll to position [167, 0]
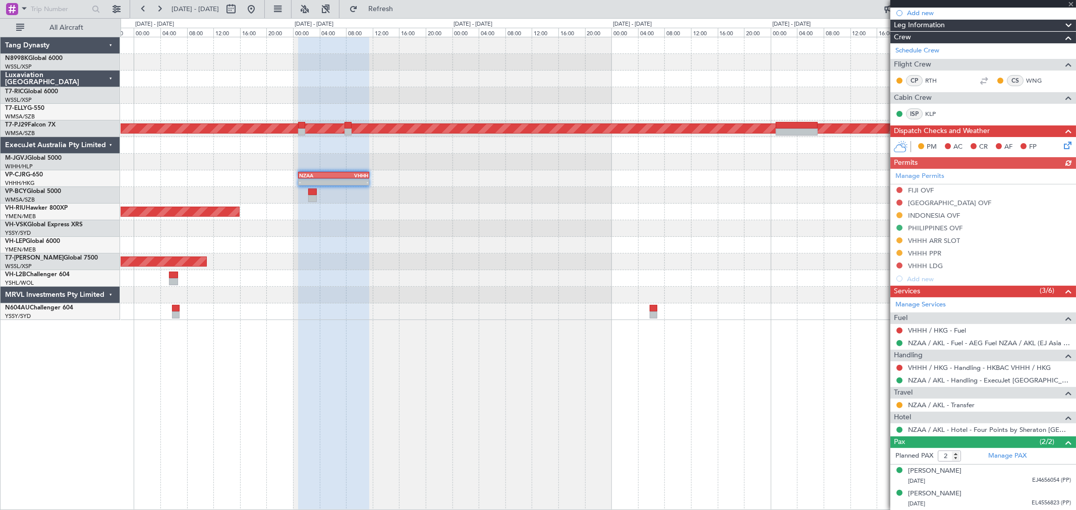
click at [774, 267] on div "Manage Permits FIJI OVF [GEOGRAPHIC_DATA] OVF [GEOGRAPHIC_DATA] OVF PHILIPPINES…" at bounding box center [983, 227] width 186 height 117
click at [774, 264] on button at bounding box center [899, 266] width 6 height 6
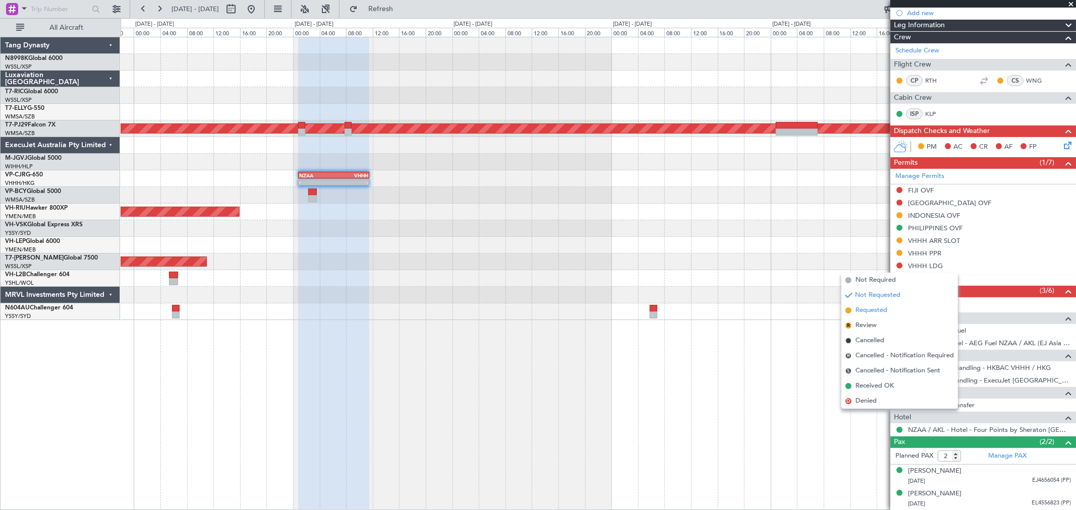
click at [774, 311] on span "Requested" at bounding box center [871, 311] width 32 height 10
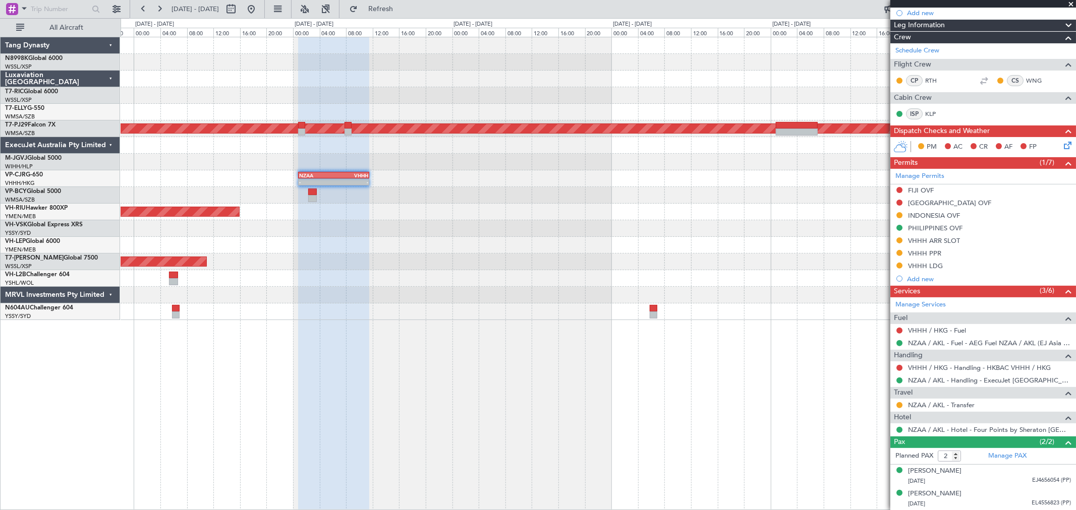
click at [774, 264] on div "VHHH LDG" at bounding box center [925, 266] width 35 height 9
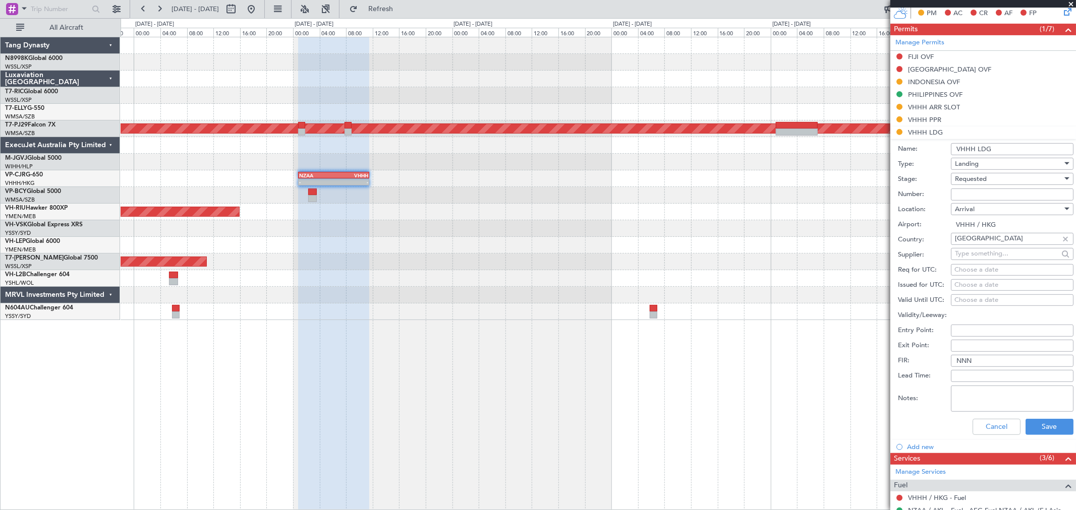
scroll to position [391, 0]
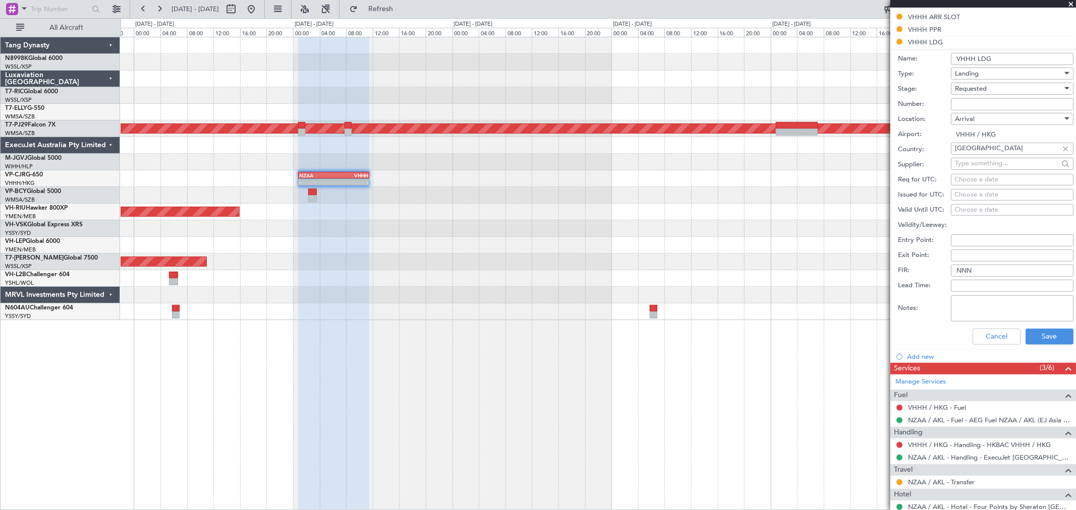
click at [774, 305] on textarea "Notes:" at bounding box center [1012, 309] width 123 height 26
paste textarea "000000865075"
type textarea "000000865075"
click at [774, 334] on button "Save" at bounding box center [1049, 337] width 48 height 16
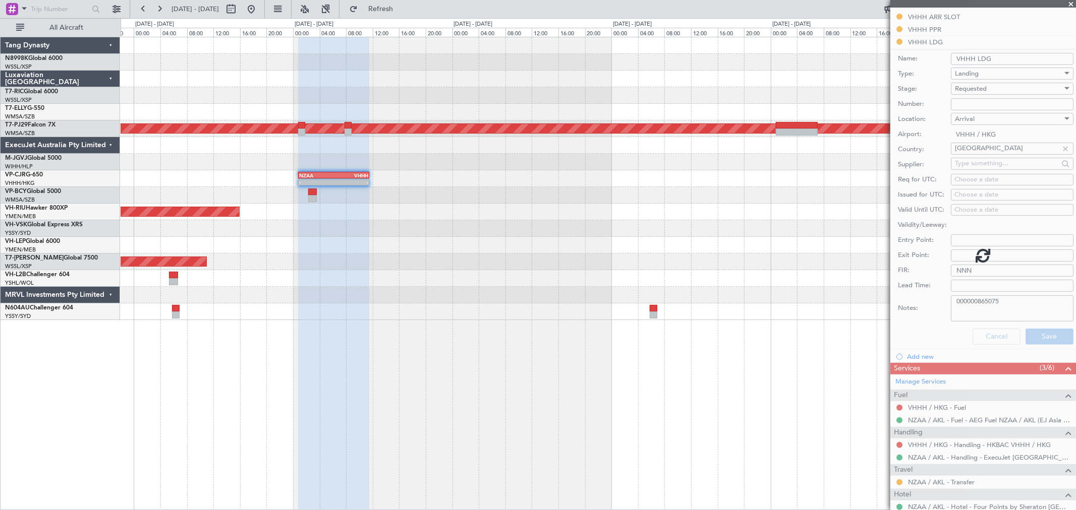
scroll to position [167, 0]
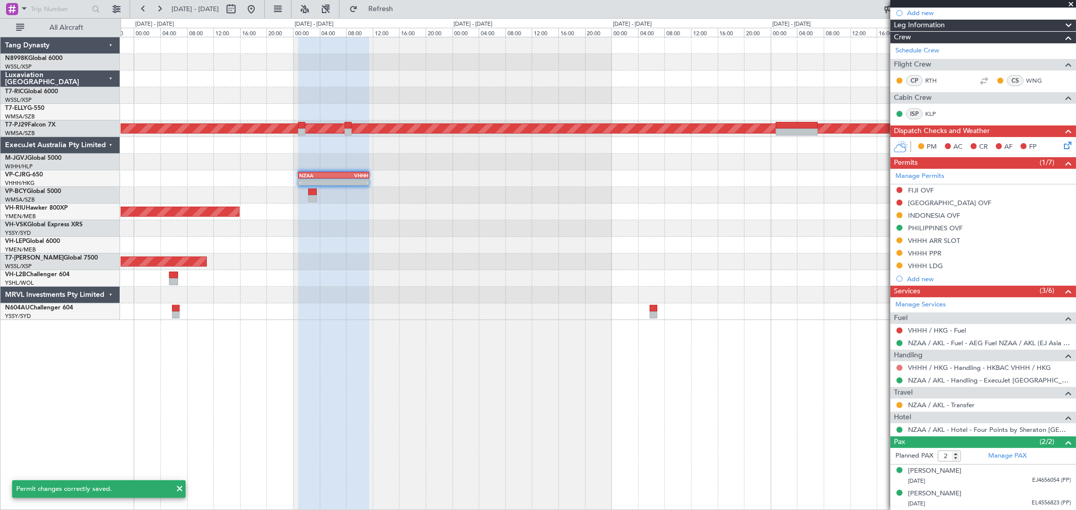
click at [774, 367] on button at bounding box center [899, 368] width 6 height 6
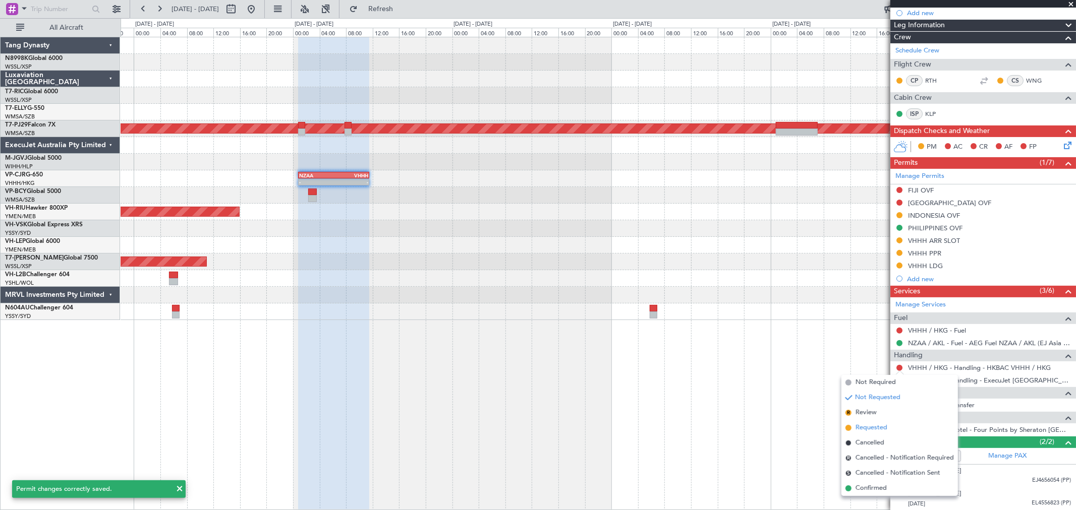
click at [774, 367] on span "Requested" at bounding box center [871, 428] width 32 height 10
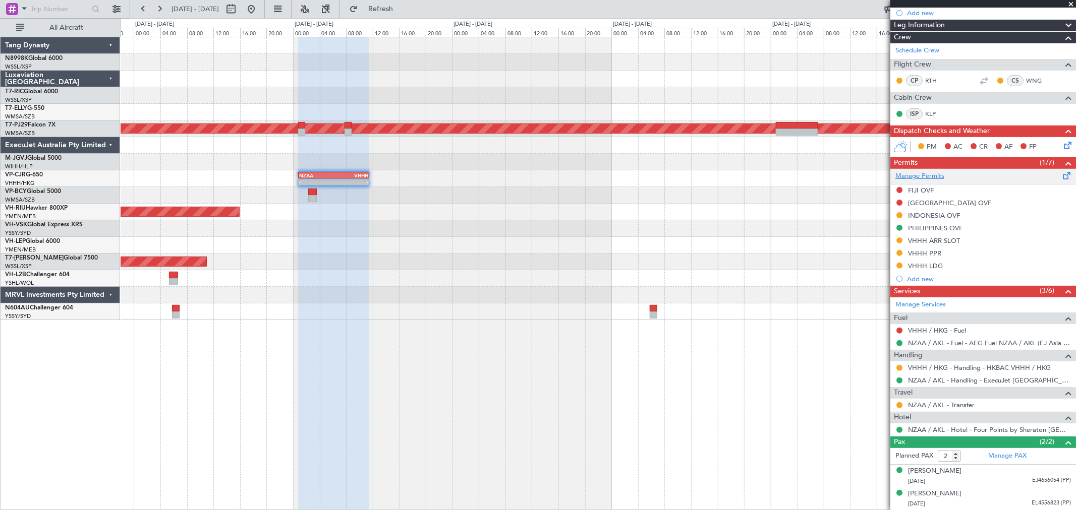
click at [774, 174] on link "Manage Permits" at bounding box center [919, 176] width 49 height 10
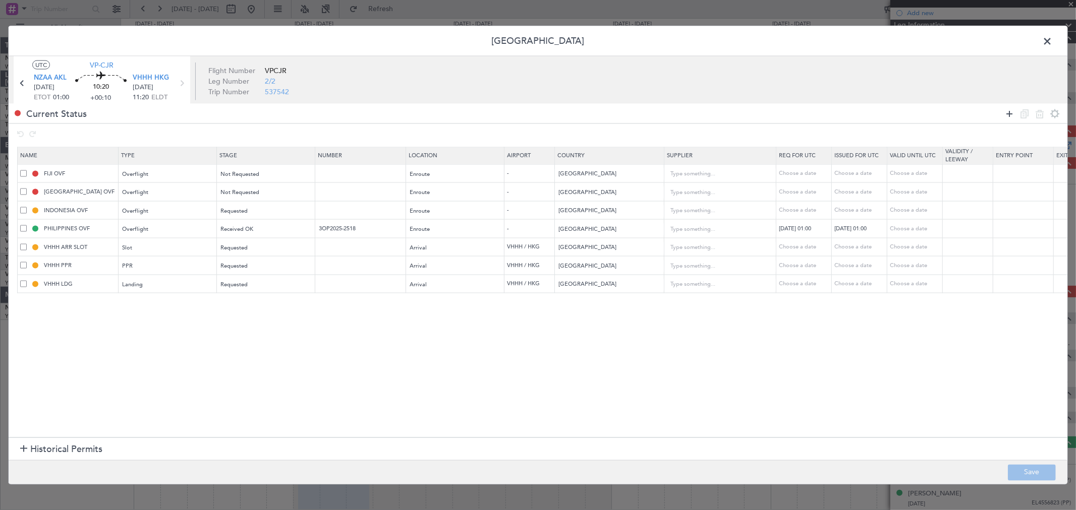
click at [774, 112] on icon at bounding box center [1009, 113] width 12 height 12
click at [151, 301] on div "Type" at bounding box center [165, 303] width 84 height 15
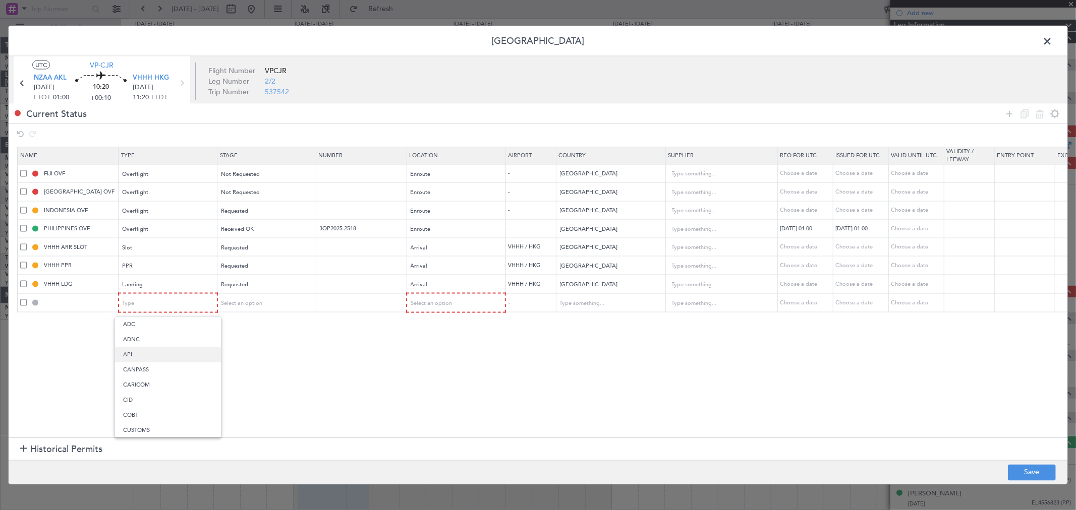
click at [154, 357] on span "API" at bounding box center [168, 355] width 90 height 15
click at [258, 300] on span "Select an option" at bounding box center [241, 304] width 41 height 8
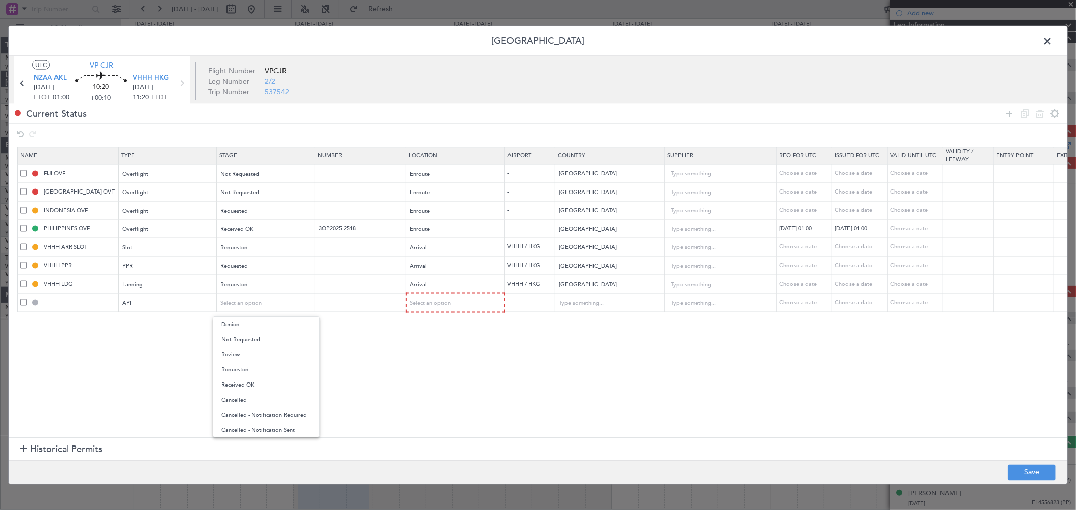
click at [498, 336] on div at bounding box center [538, 255] width 1076 height 510
click at [481, 301] on div "Select an option" at bounding box center [453, 303] width 84 height 15
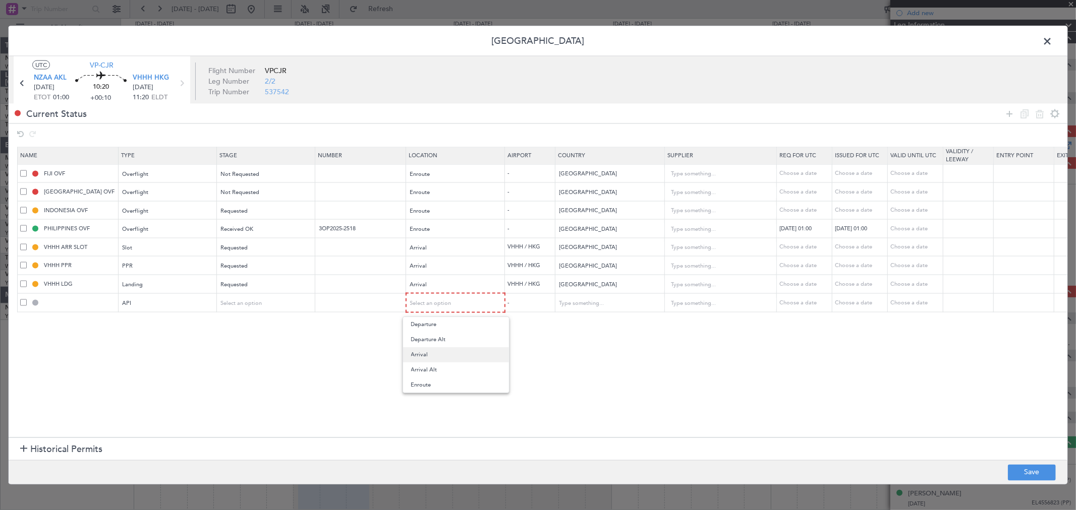
click at [435, 354] on span "Arrival" at bounding box center [456, 355] width 90 height 15
click at [774, 367] on button "Save" at bounding box center [1032, 473] width 48 height 16
type input "VHHH ARR API"
type input "[GEOGRAPHIC_DATA]"
type input "NNN"
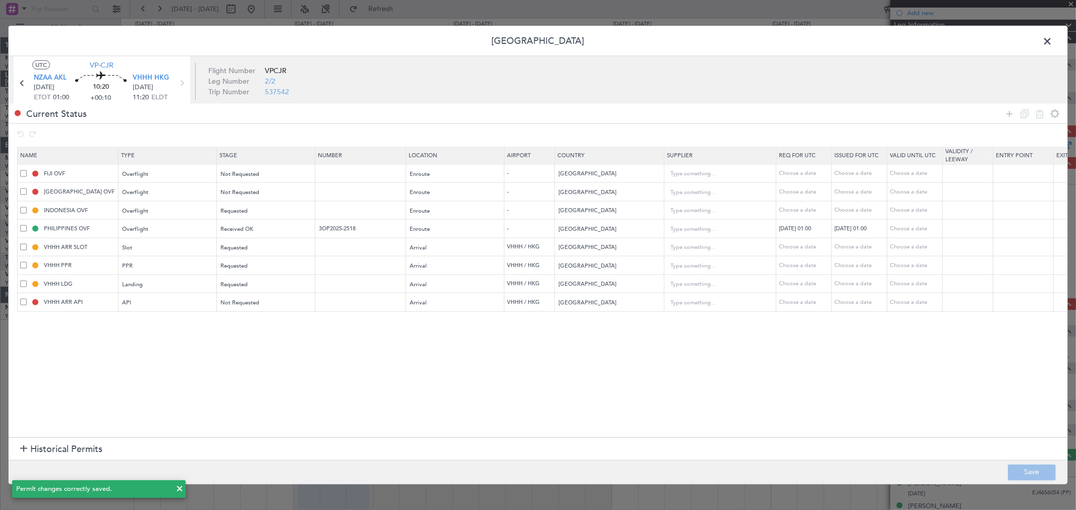
click at [774, 41] on span at bounding box center [1052, 44] width 0 height 20
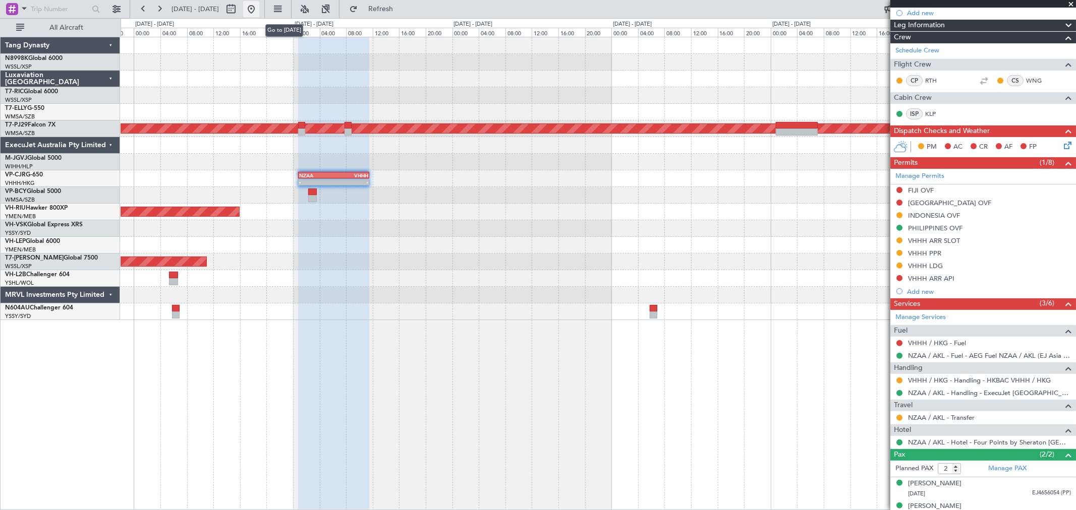
click at [259, 6] on button at bounding box center [251, 9] width 16 height 16
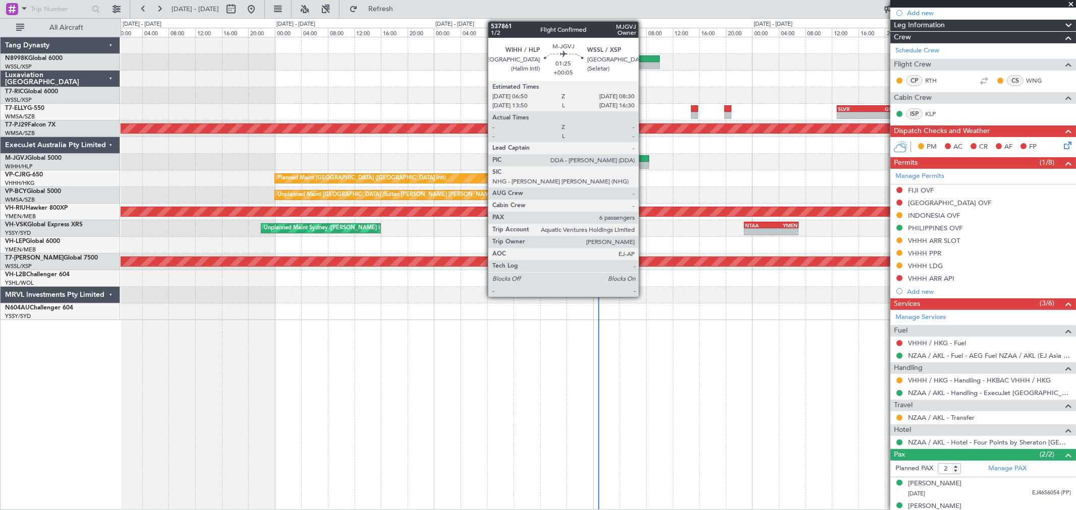
click at [644, 158] on div at bounding box center [643, 158] width 11 height 7
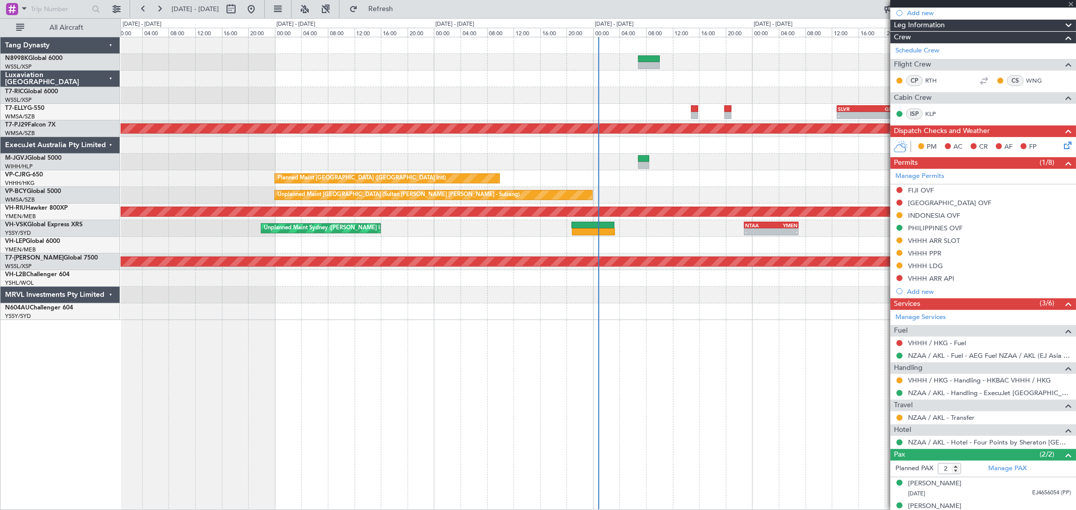
type input "+00:05"
type input "6"
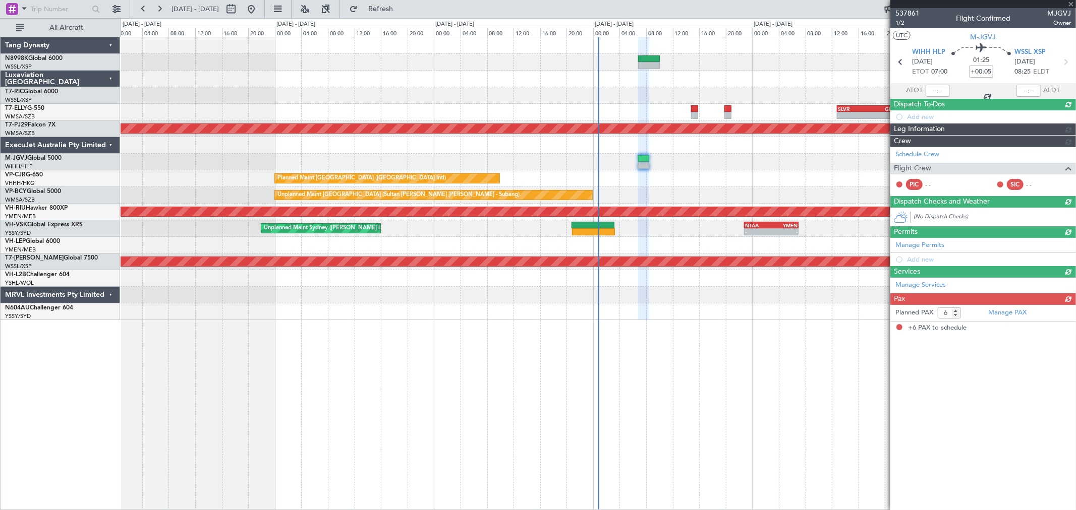
scroll to position [0, 0]
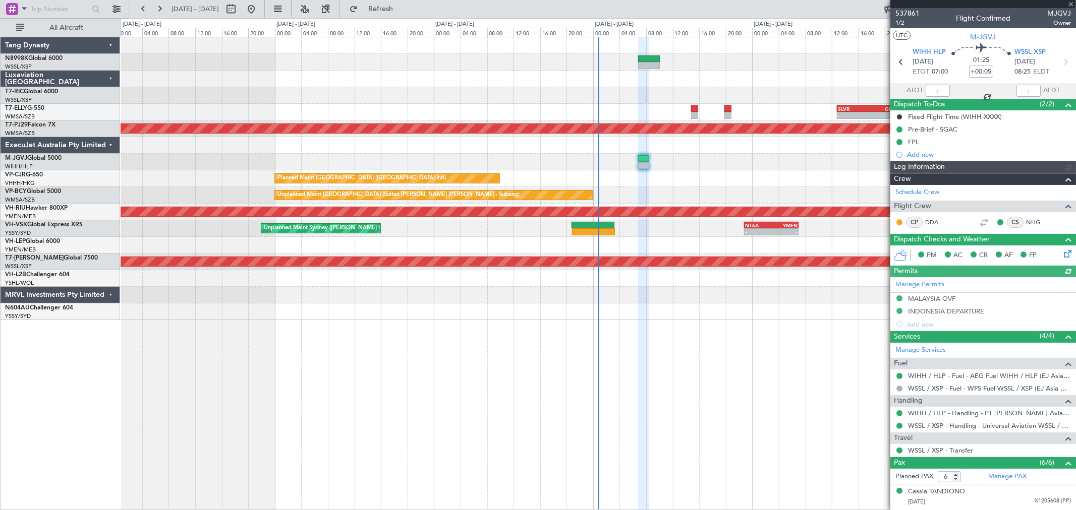
type input "[PERSON_NAME] (BTA)"
click at [774, 367] on button at bounding box center [899, 414] width 6 height 6
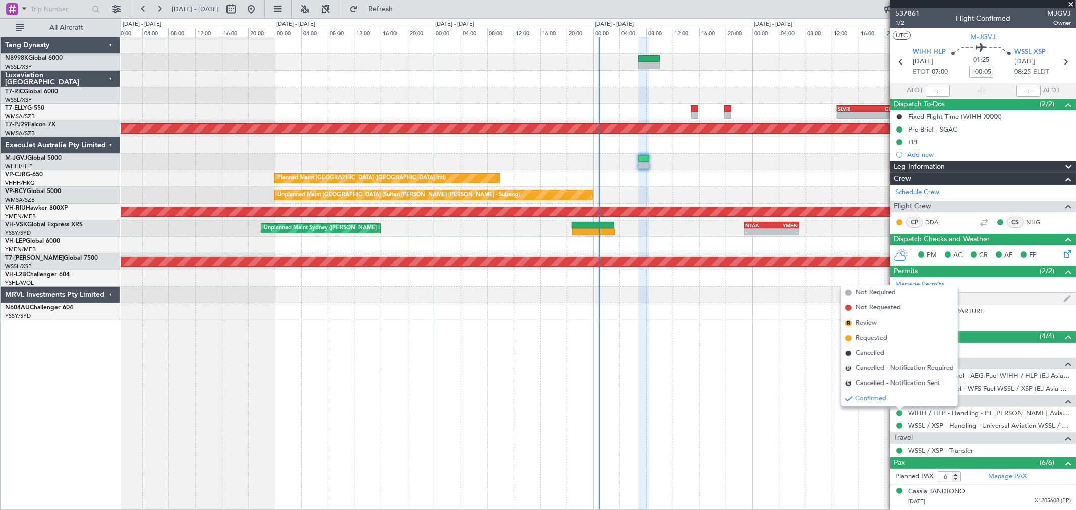
drag, startPoint x: 865, startPoint y: 351, endPoint x: 904, endPoint y: 294, distance: 69.1
click at [774, 350] on span "Cancelled" at bounding box center [869, 354] width 29 height 10
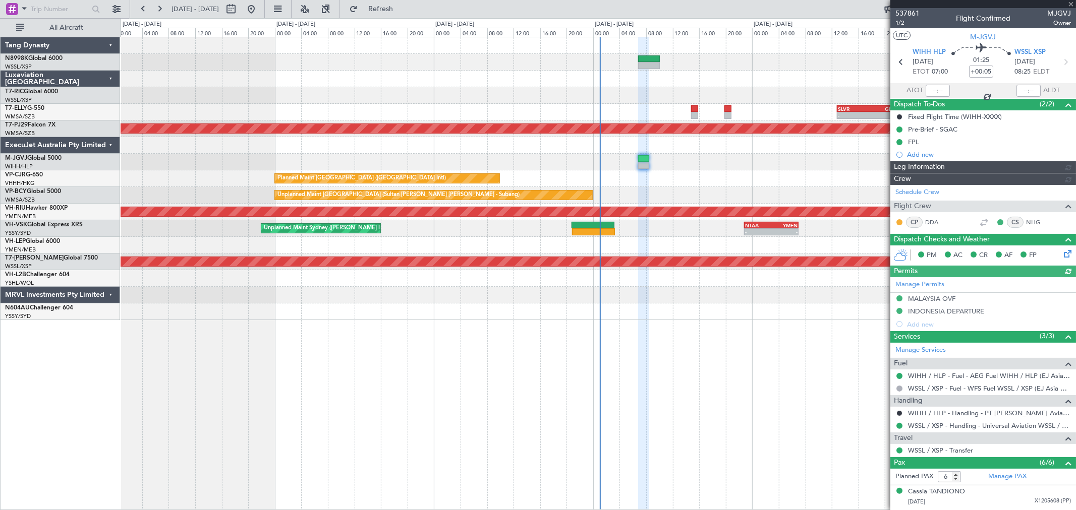
type input "[PERSON_NAME] (BTA)"
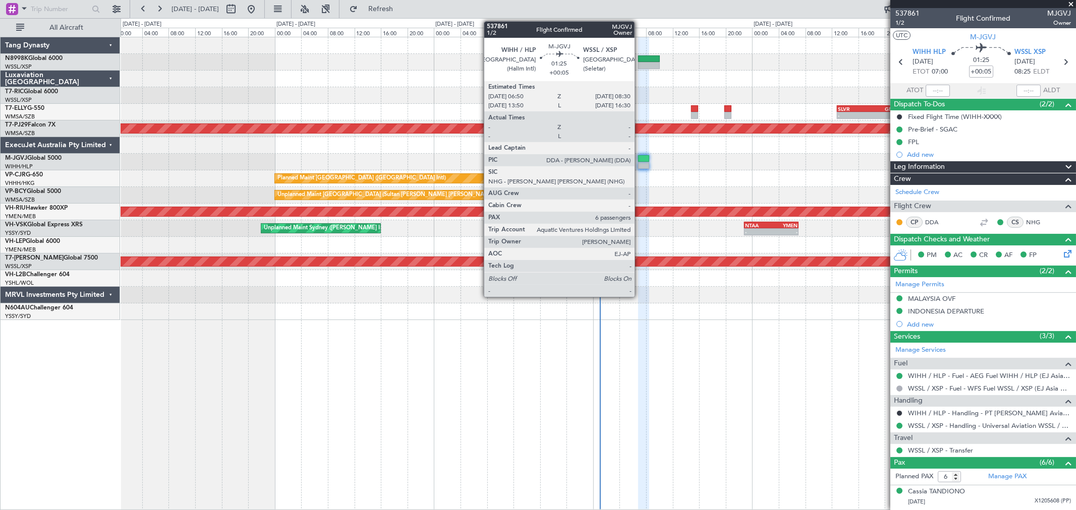
click at [640, 159] on div at bounding box center [643, 158] width 11 height 7
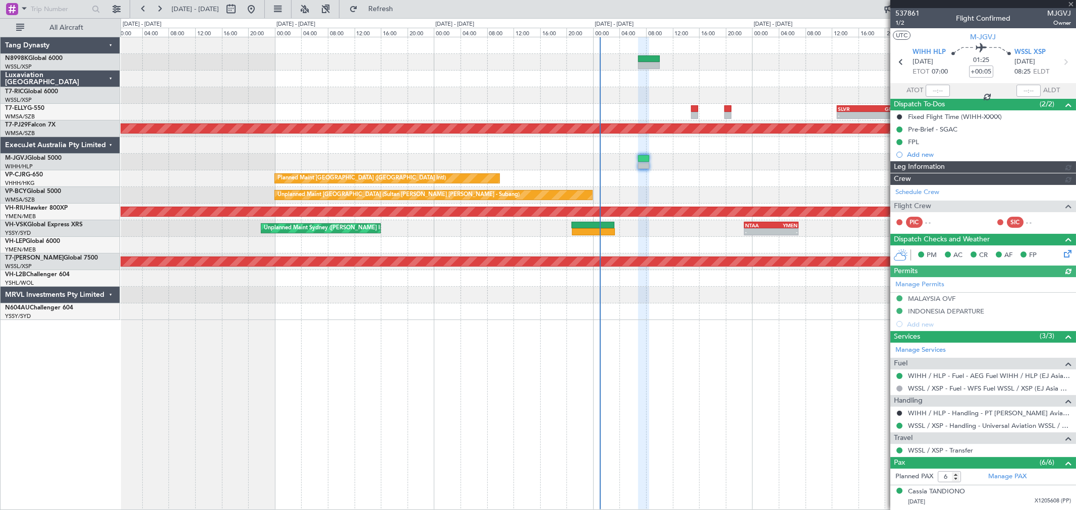
type input "[PERSON_NAME] (BTA)"
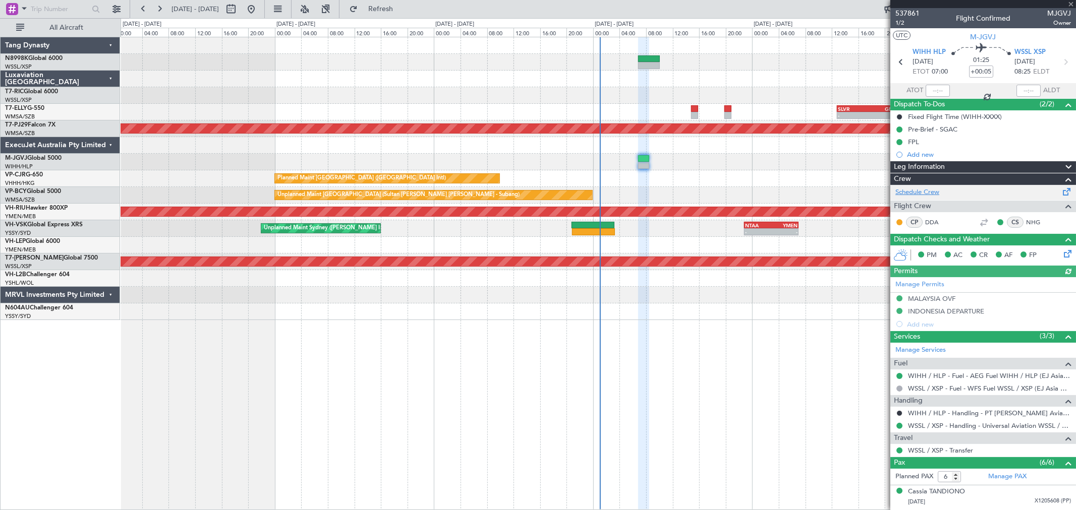
click at [774, 191] on link "Schedule Crew" at bounding box center [917, 193] width 44 height 10
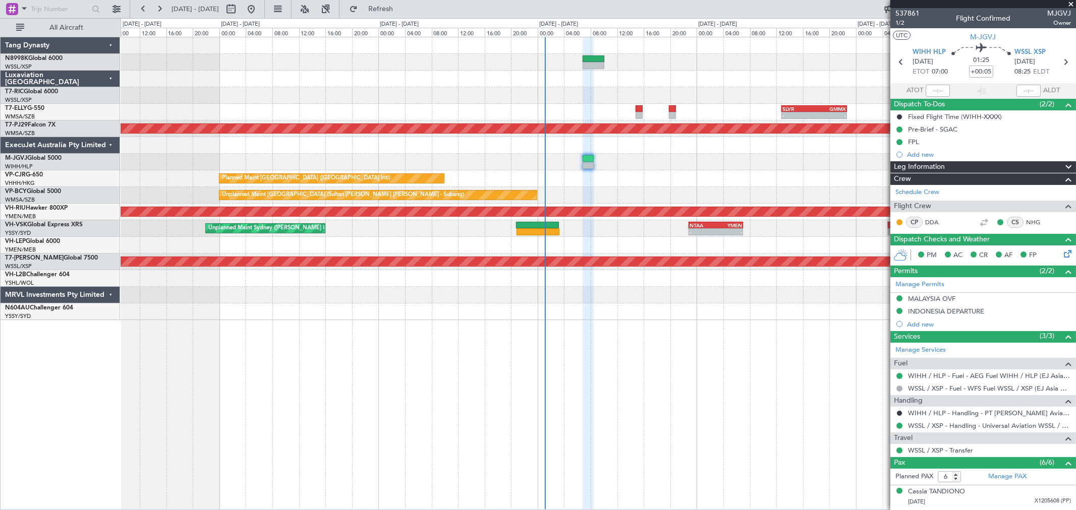
click at [567, 215] on div "Planned Maint [GEOGRAPHIC_DATA] ([GEOGRAPHIC_DATA] Intl) - - SLVR 12:50 Z GMMX …" at bounding box center [598, 178] width 955 height 283
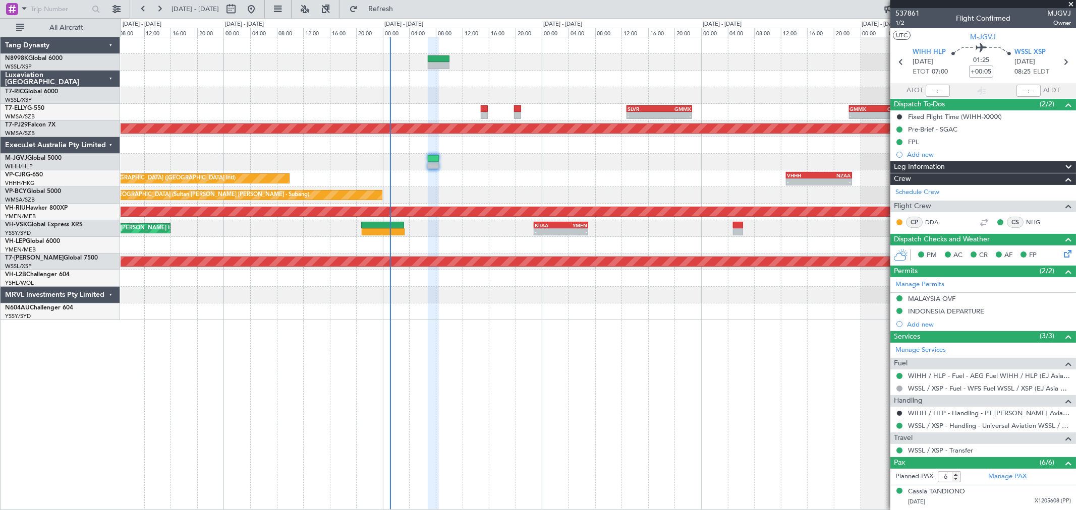
click at [463, 179] on div "- - SLVR 12:50 Z GMMX 22:40 Z - - GMMX 22:20 Z OMSJ 06:25 Z Planned Maint [GEOG…" at bounding box center [598, 178] width 955 height 283
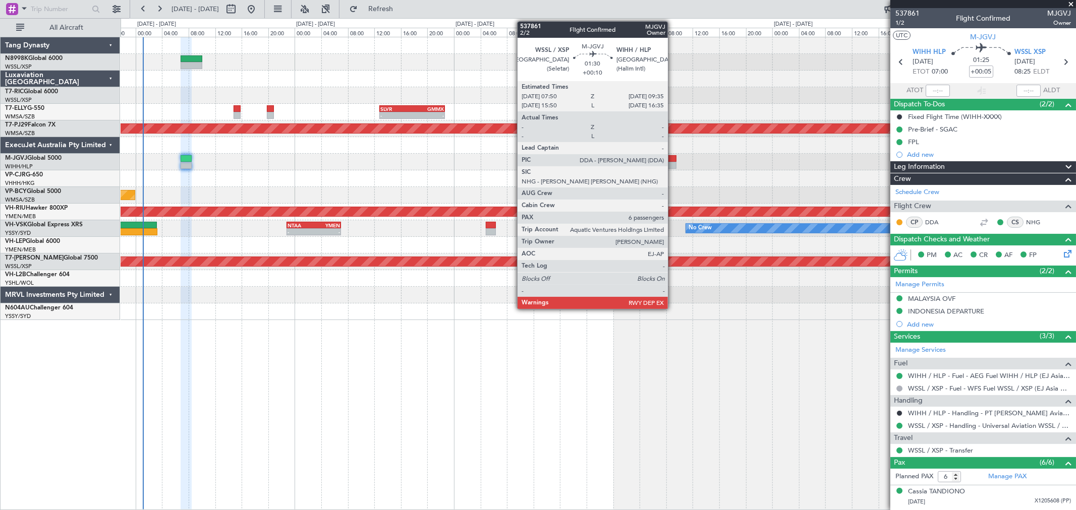
click at [673, 163] on div at bounding box center [671, 165] width 12 height 7
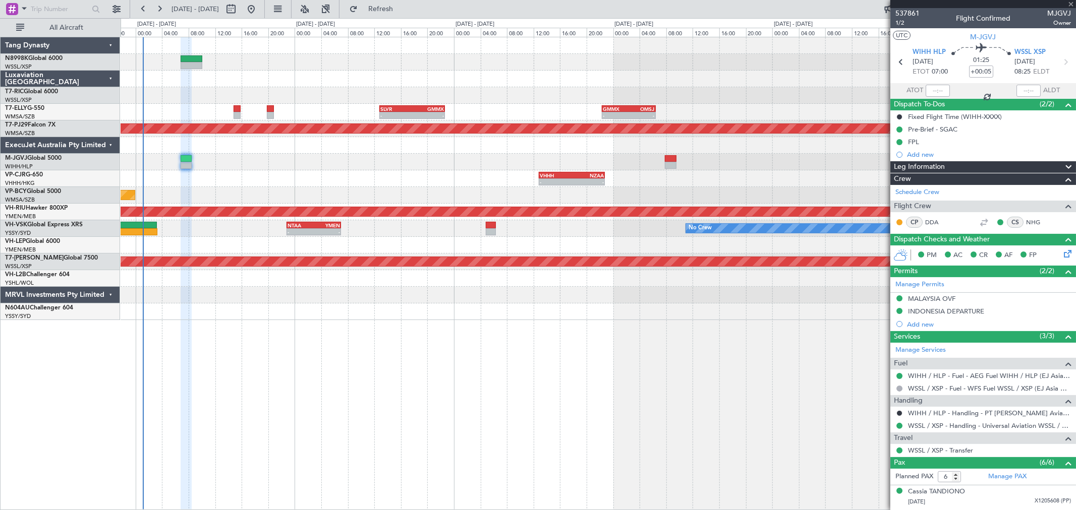
click at [774, 367] on div at bounding box center [899, 426] width 8 height 8
type input "+00:10"
click at [774, 367] on article "537861 1/2 Flight Confirmed MJGVJ Owner UTC M-JGVJ WIHH HLP [DATE] ETOT 07:00 0…" at bounding box center [983, 259] width 186 height 502
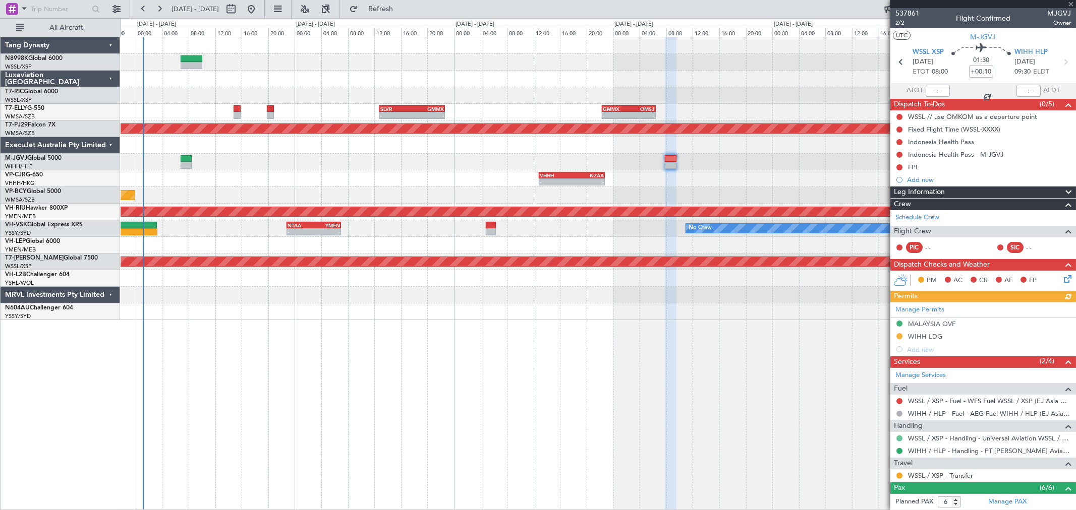
click at [774, 367] on button at bounding box center [899, 439] width 6 height 6
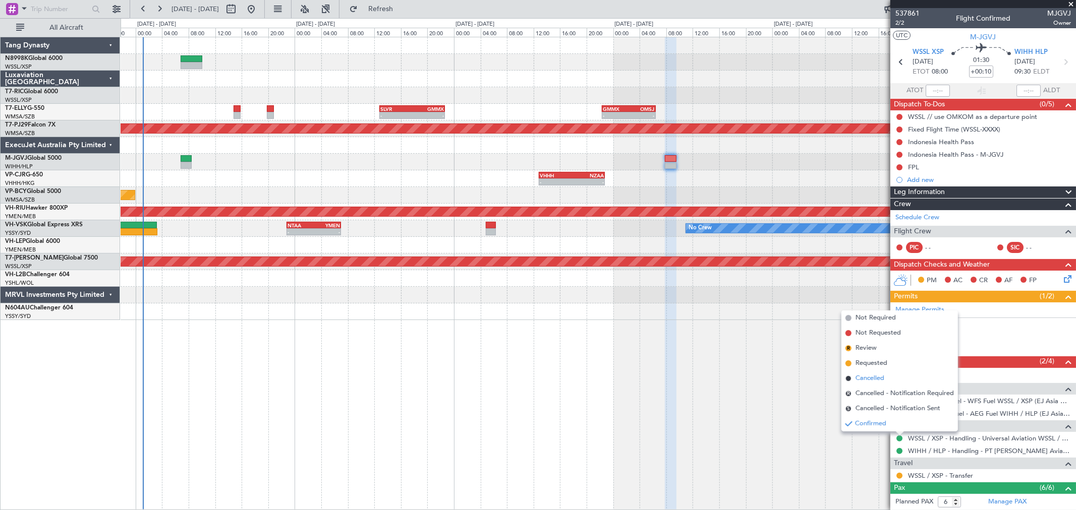
click at [774, 367] on li "Cancelled" at bounding box center [899, 378] width 117 height 15
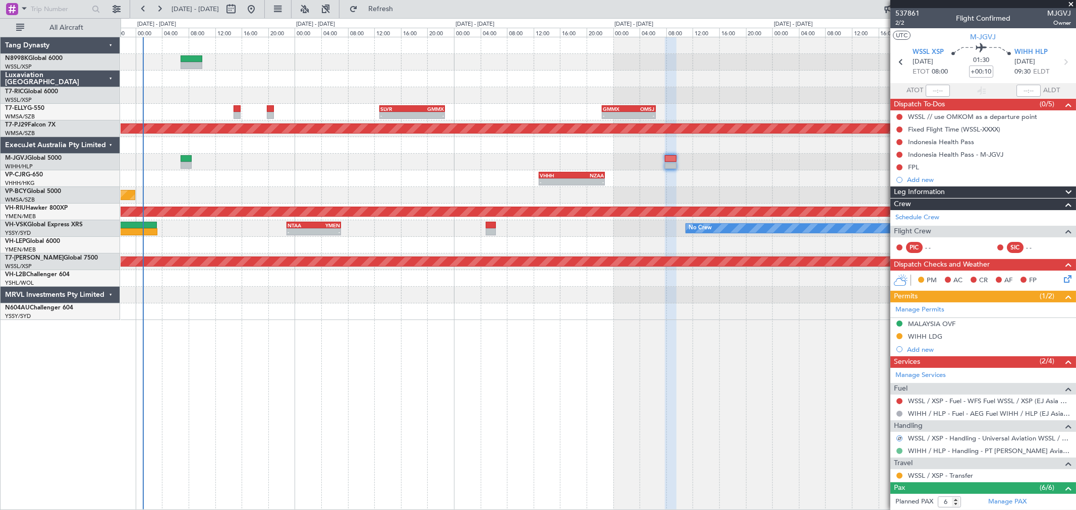
click at [774, 367] on button at bounding box center [899, 451] width 6 height 6
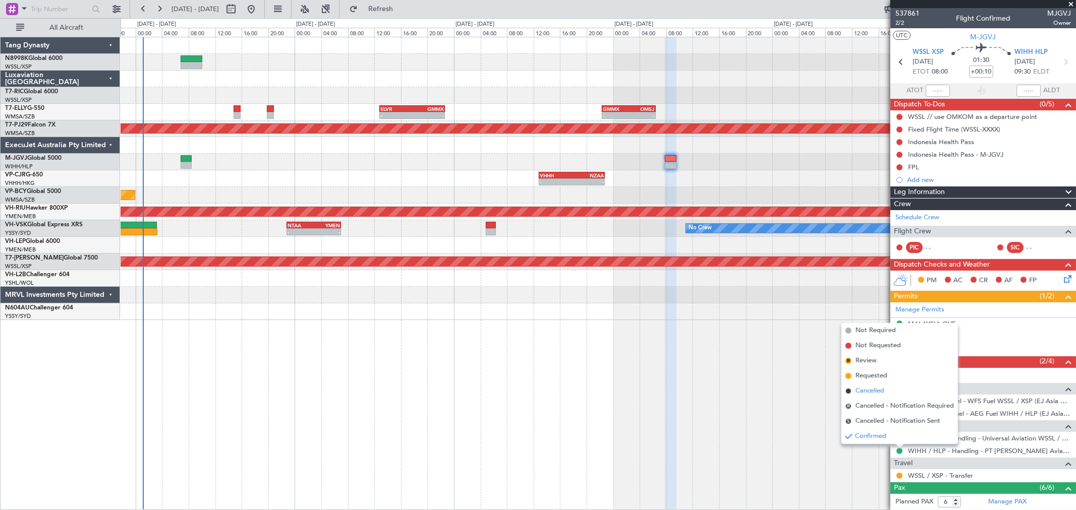
click at [774, 367] on span "Cancelled" at bounding box center [869, 391] width 29 height 10
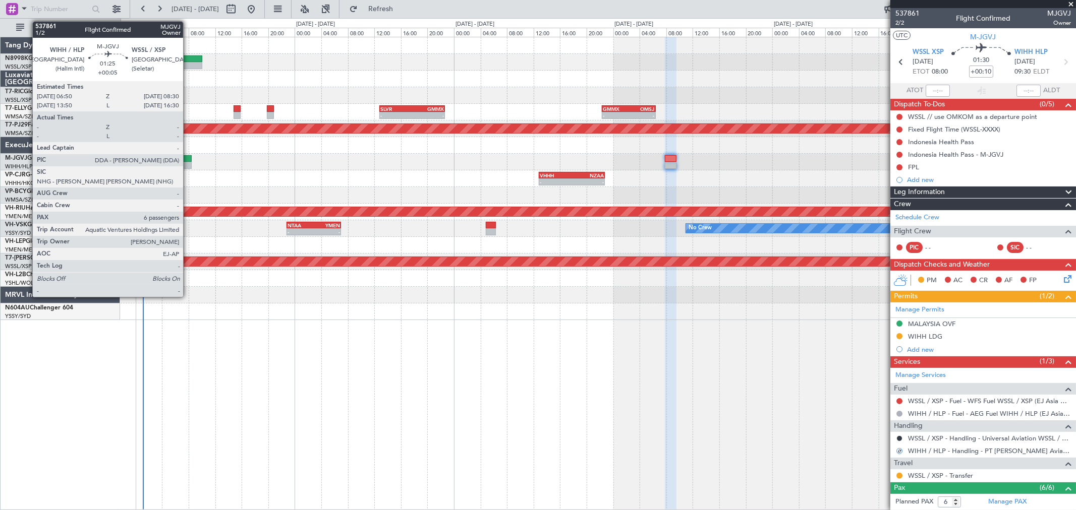
click at [188, 162] on div at bounding box center [186, 165] width 11 height 7
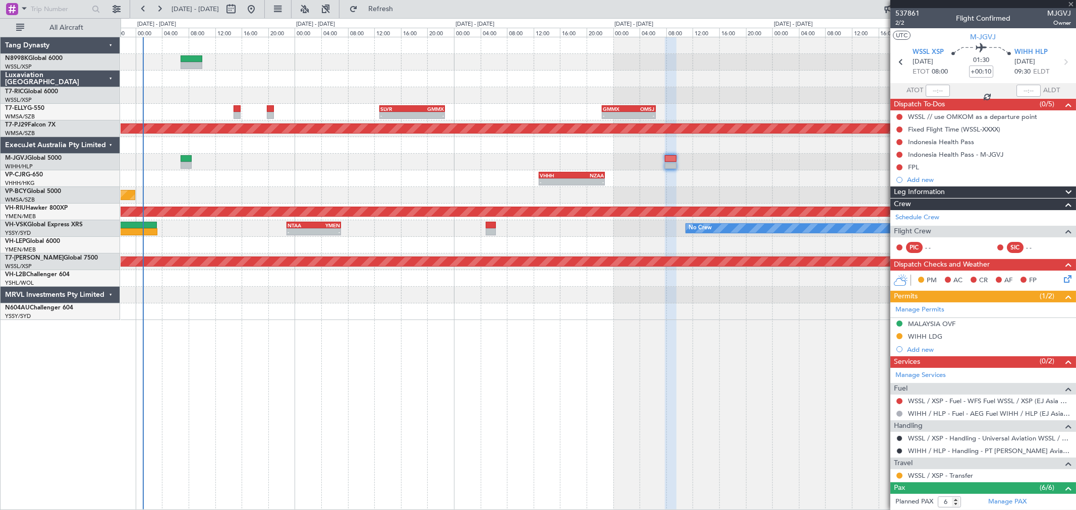
type input "+00:05"
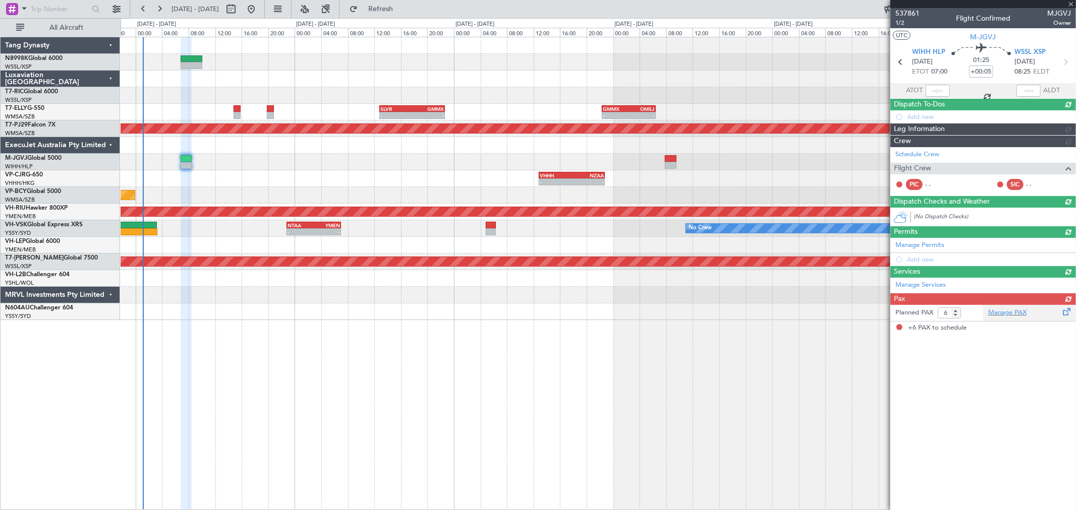
type input "[PERSON_NAME] (BTA)"
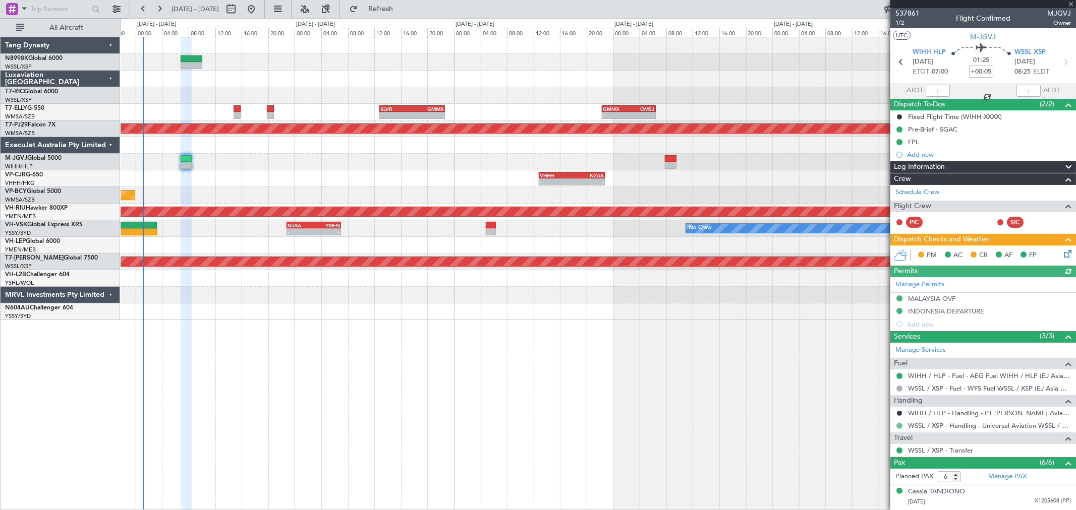
click at [774, 367] on button at bounding box center [899, 426] width 6 height 6
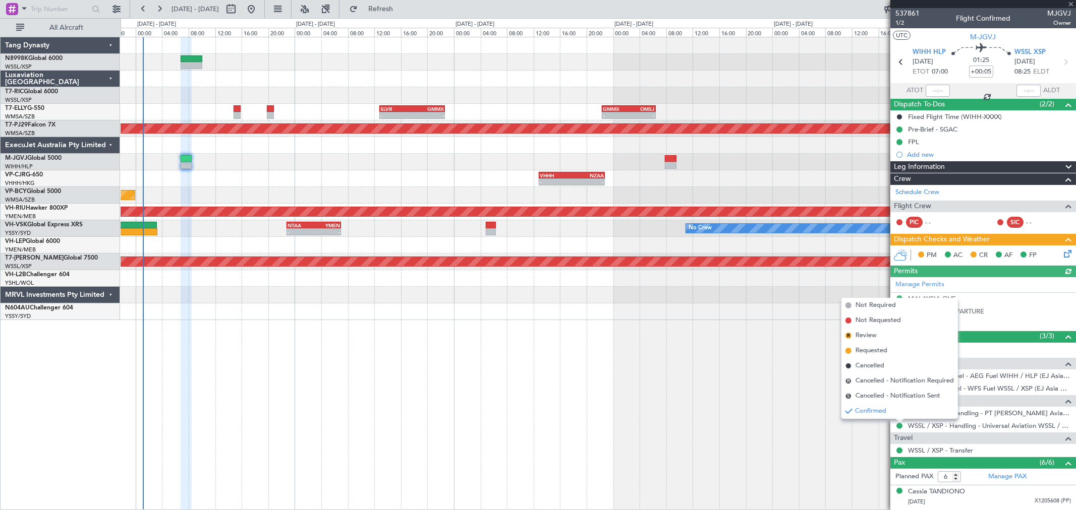
click at [774, 365] on li "Cancelled" at bounding box center [899, 366] width 117 height 15
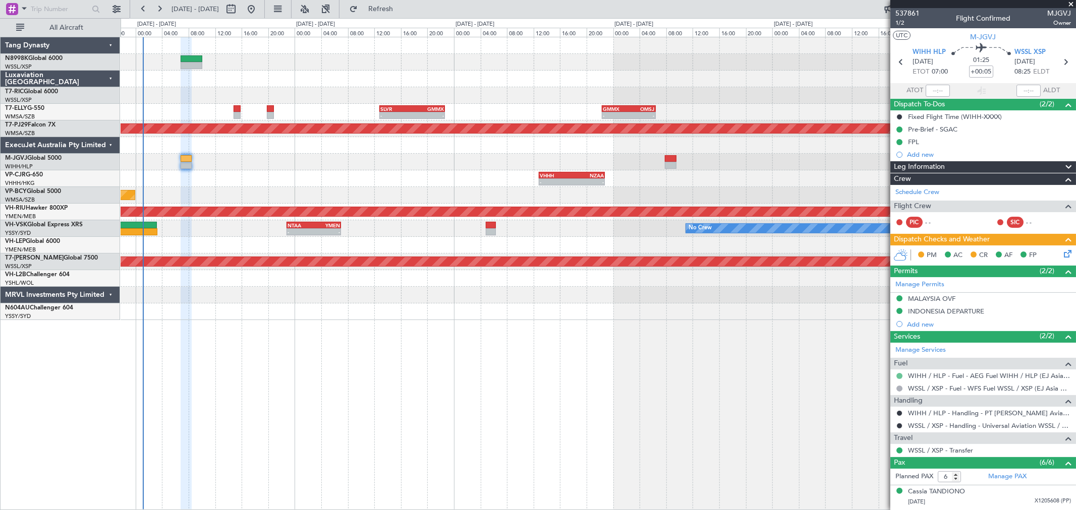
click at [774, 367] on button at bounding box center [899, 376] width 6 height 6
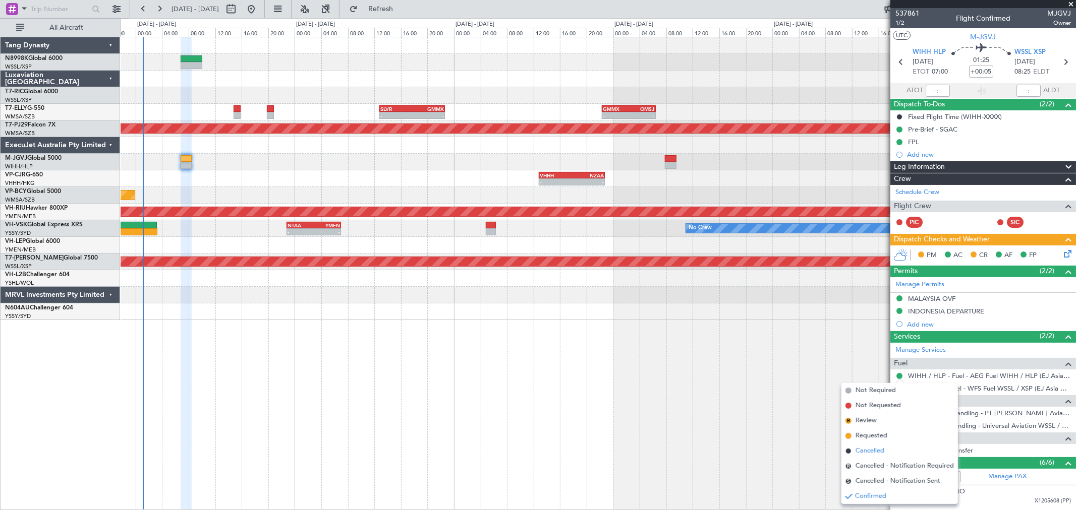
click at [774, 367] on span "Cancelled" at bounding box center [869, 451] width 29 height 10
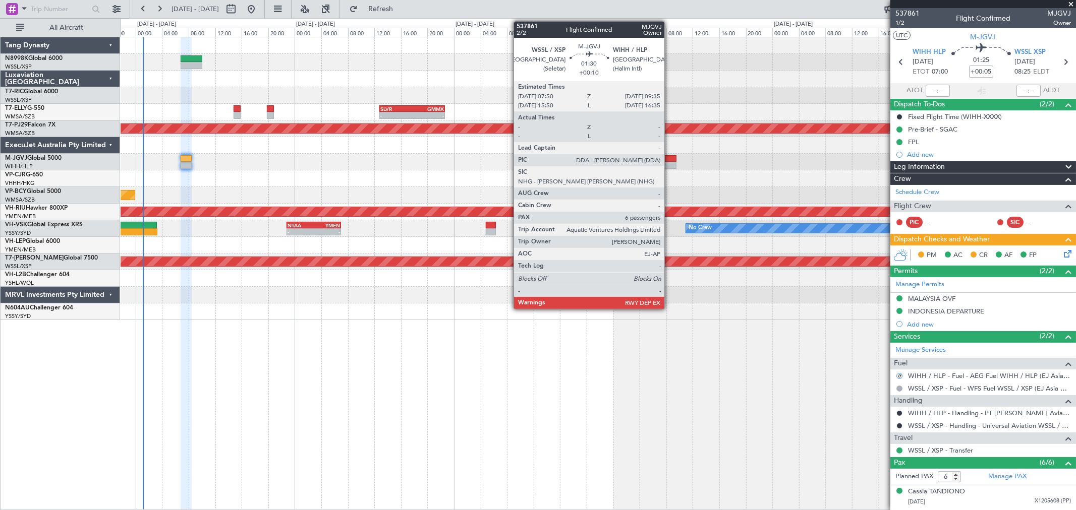
click at [669, 159] on div at bounding box center [671, 158] width 12 height 7
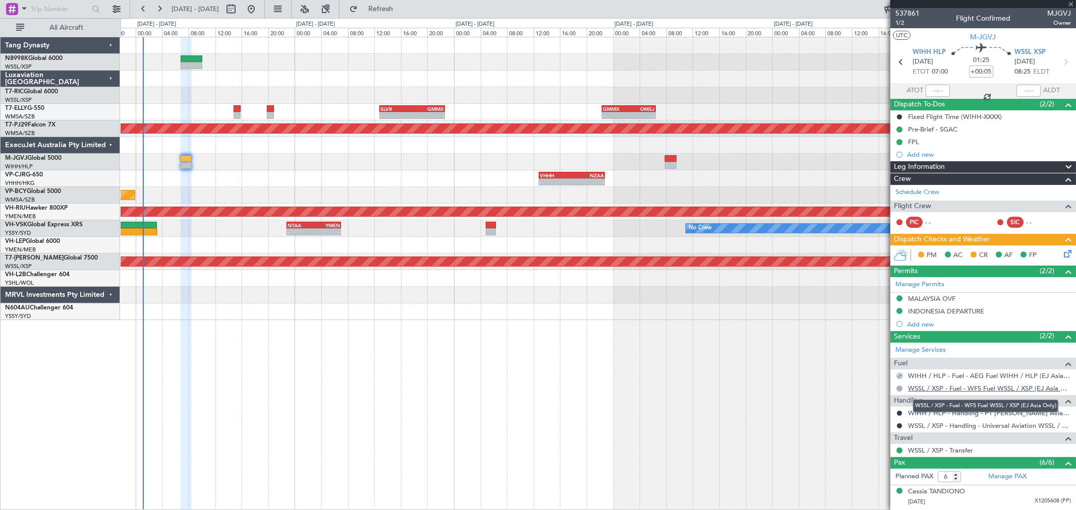
type input "+00:10"
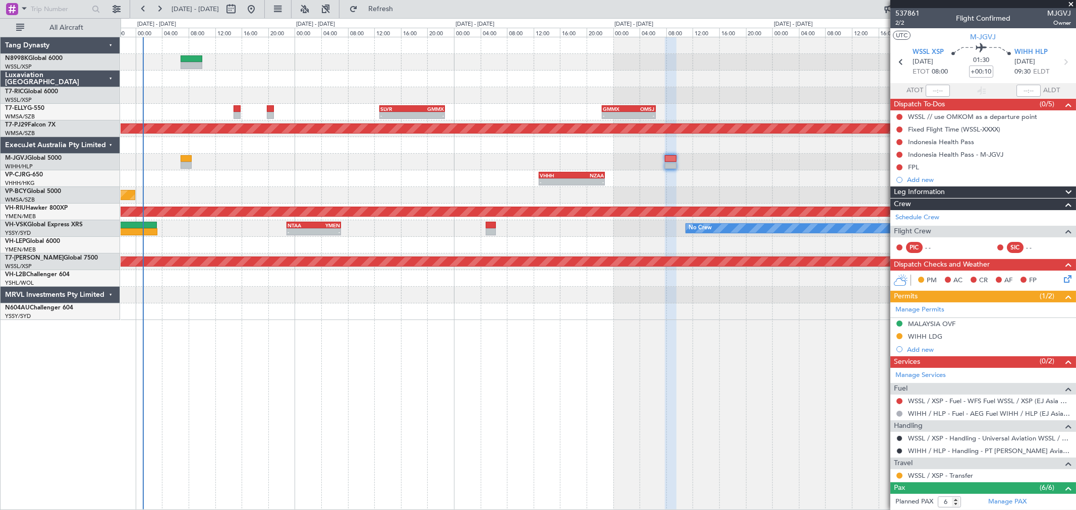
click at [376, 177] on div "- - SLVR 12:50 Z GMMX 22:40 Z - - GMMX 22:20 Z OMSJ 06:25 Z Planned Maint [GEOG…" at bounding box center [598, 178] width 955 height 283
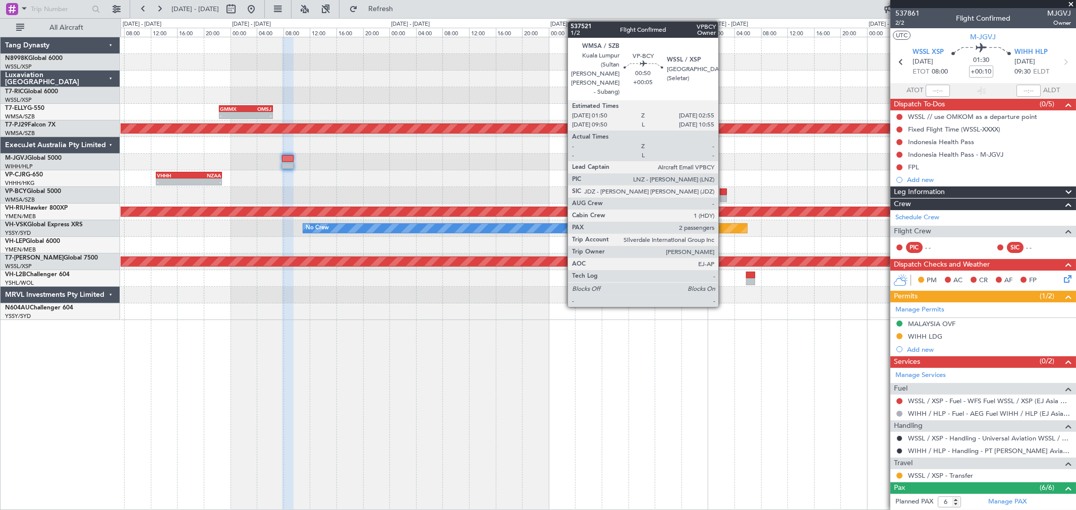
click at [723, 199] on div at bounding box center [724, 198] width 8 height 7
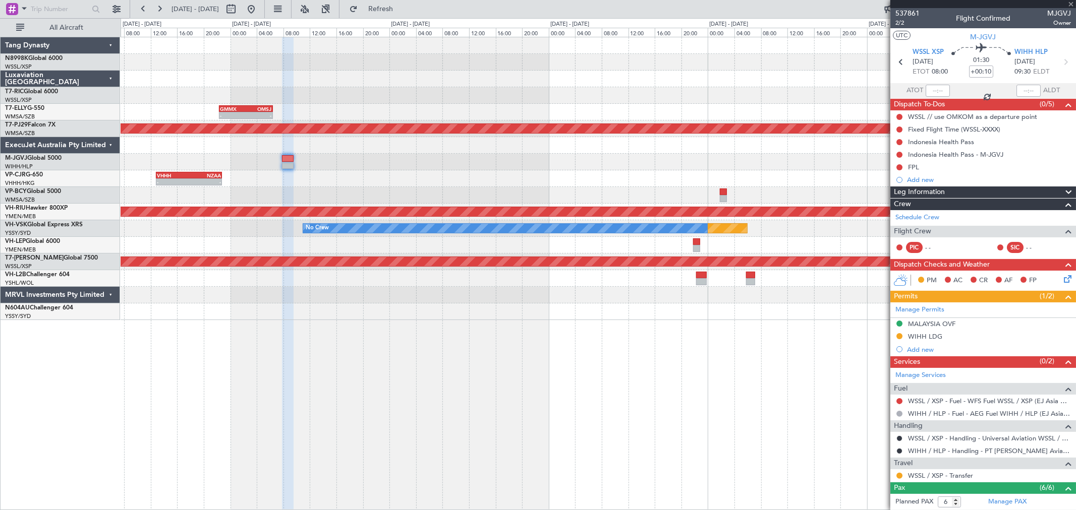
type input "+00:05"
type input "2"
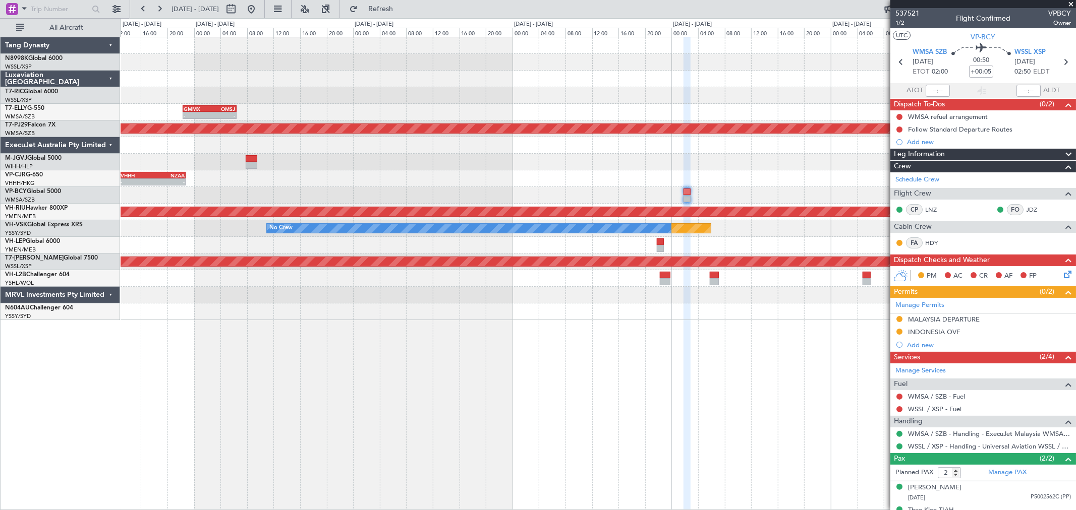
click at [472, 192] on div at bounding box center [598, 195] width 955 height 17
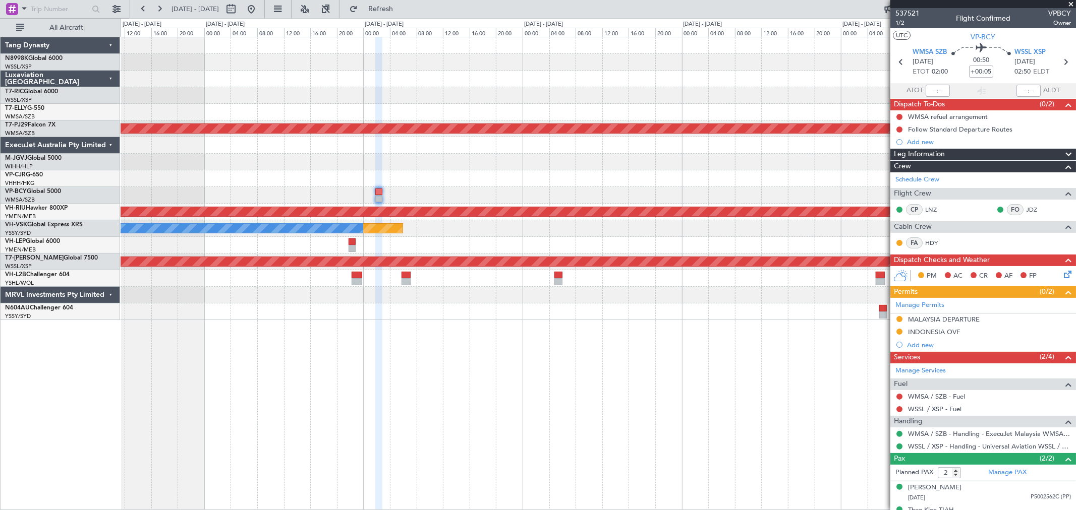
click at [460, 182] on div "- - NZAA 00:50 Z VHHH 11:30 Z" at bounding box center [598, 178] width 955 height 17
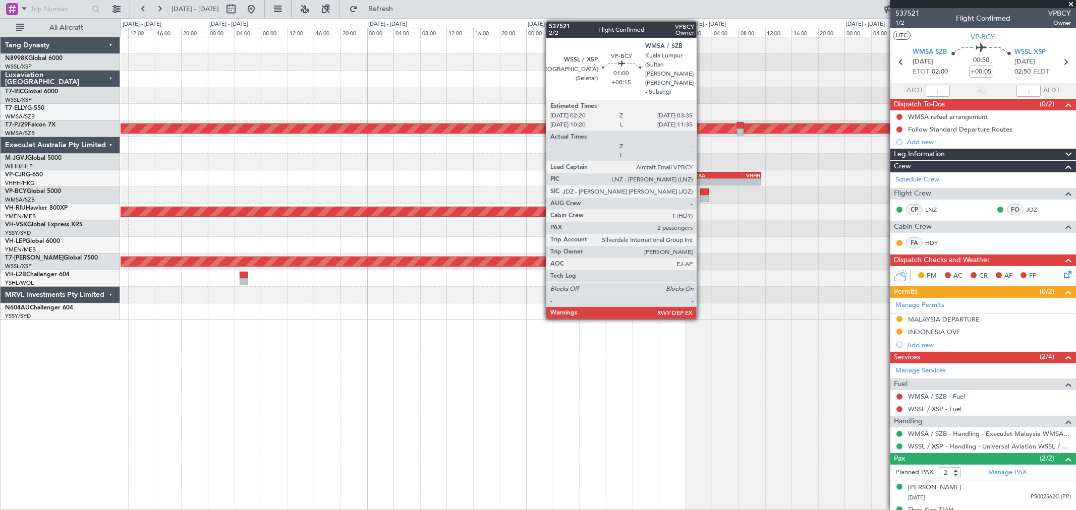
click at [702, 193] on div at bounding box center [704, 192] width 9 height 7
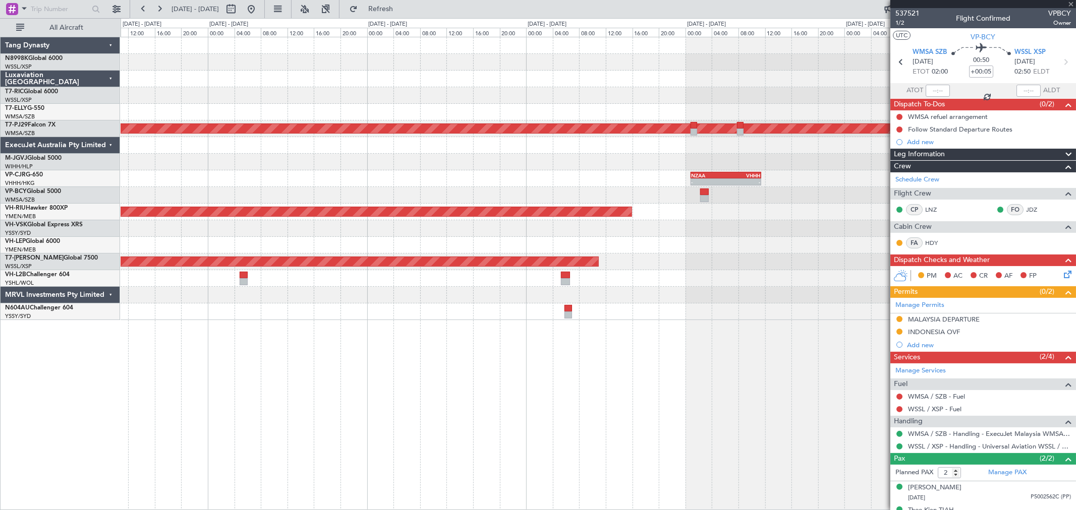
type input "+00:15"
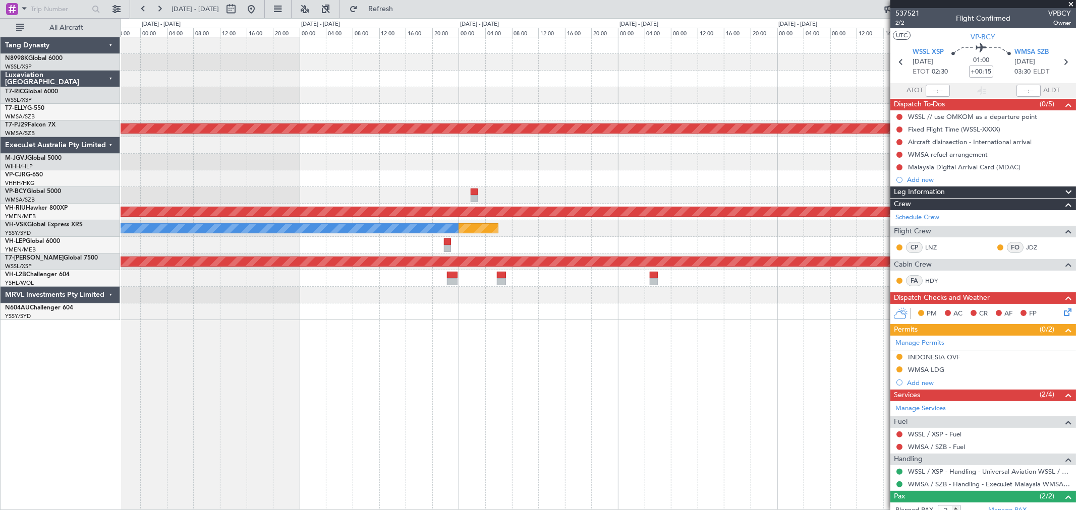
click at [772, 142] on div "GMMX 22:20 Z OMSJ 06:25 Z - - Planned Maint [GEOGRAPHIC_DATA] (Sultan [PERSON_N…" at bounding box center [598, 178] width 955 height 283
click at [774, 119] on div "GMMX 22:20 Z OMSJ 06:25 Z - -" at bounding box center [598, 112] width 955 height 17
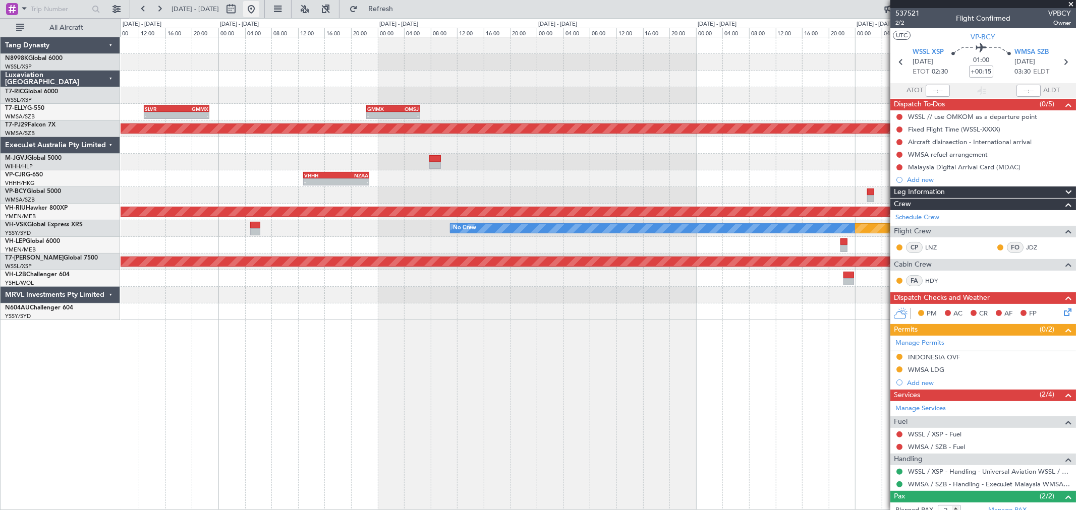
click at [259, 9] on button at bounding box center [251, 9] width 16 height 16
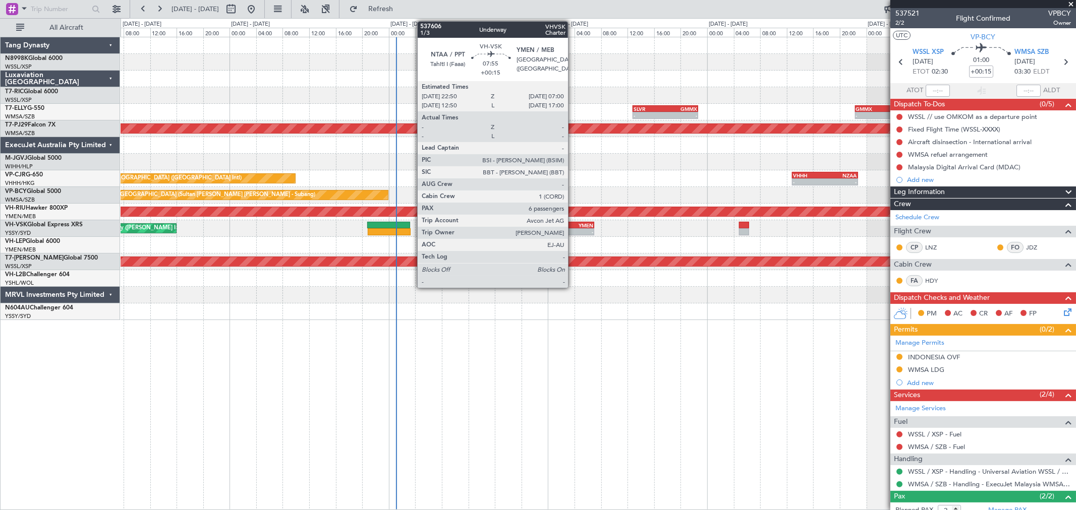
click at [573, 222] on div "YMEN" at bounding box center [580, 225] width 26 height 6
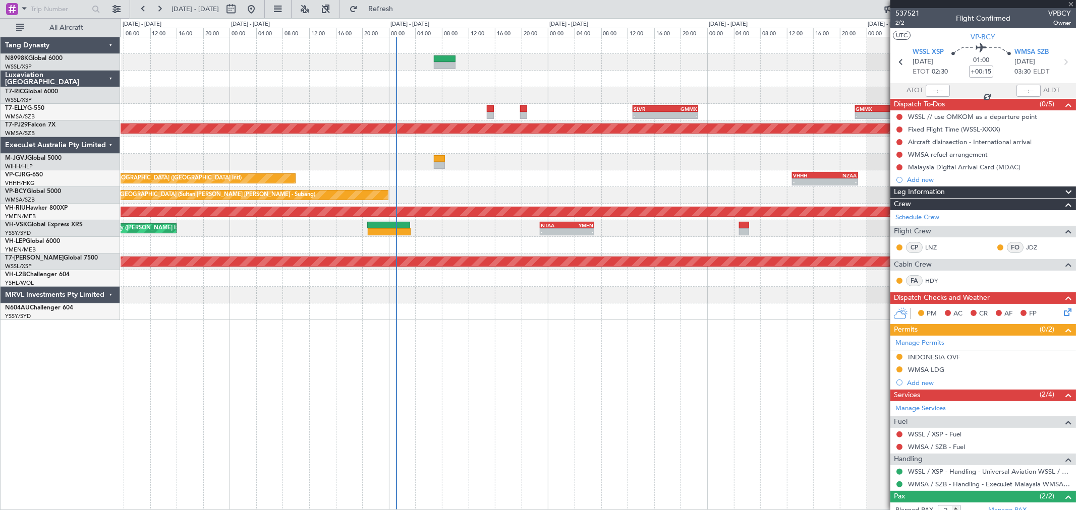
type input "6"
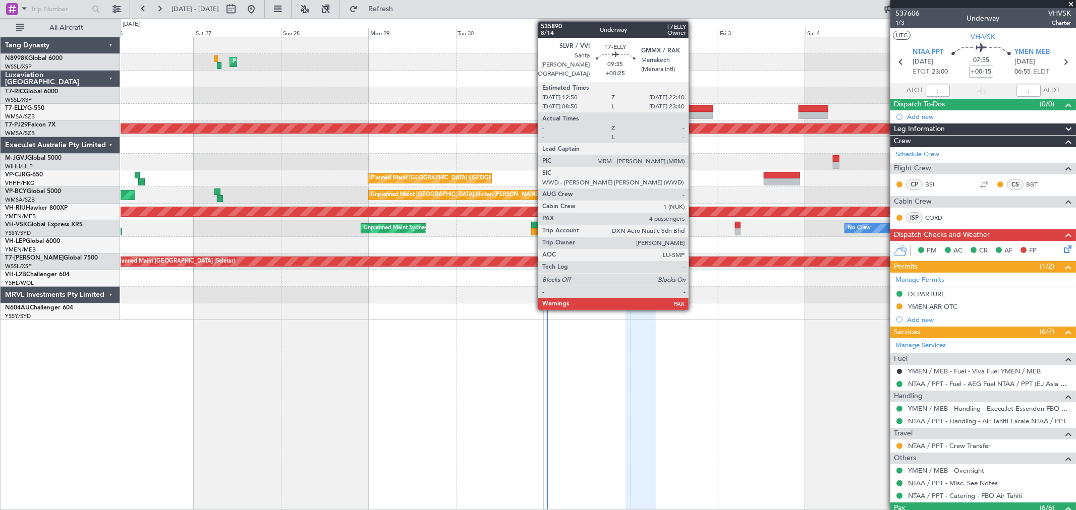
click at [694, 113] on div at bounding box center [694, 115] width 36 height 7
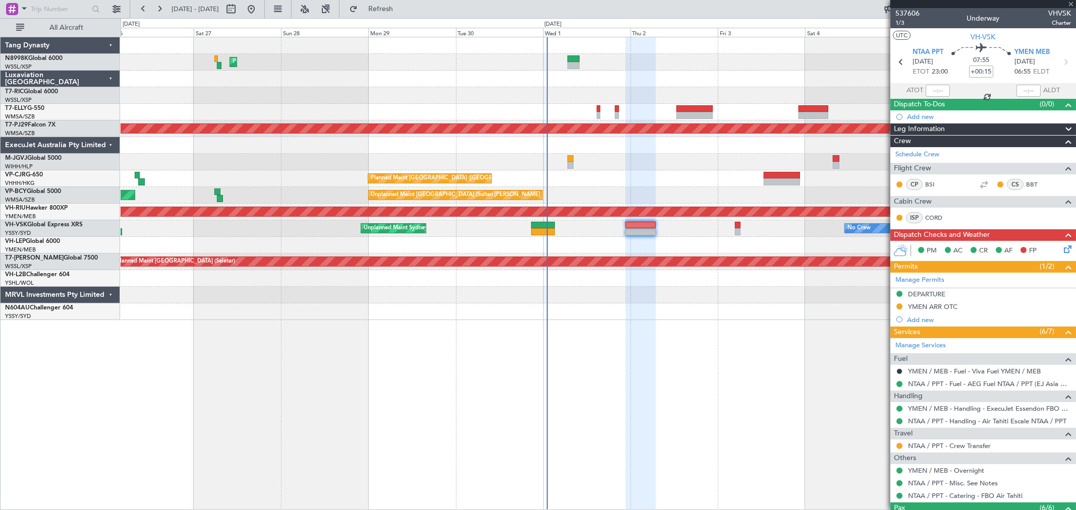
type input "+00:25"
type input "4"
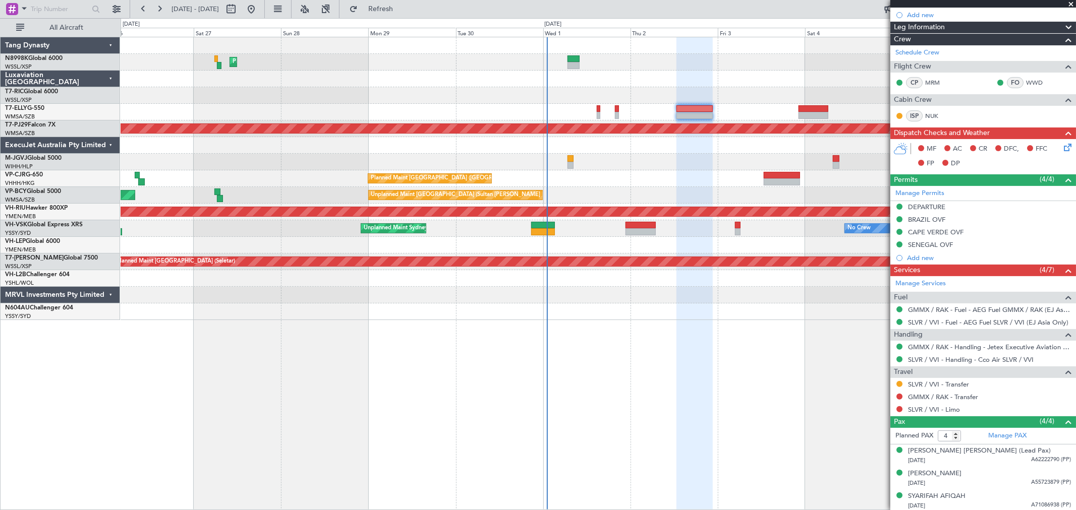
scroll to position [139, 0]
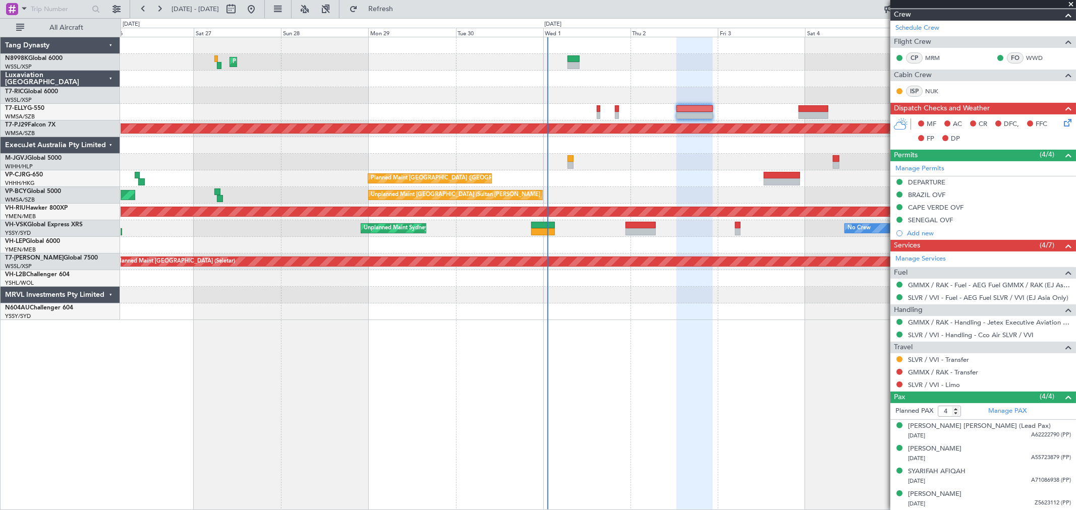
click at [616, 180] on div "Planned Maint [GEOGRAPHIC_DATA] ([GEOGRAPHIC_DATA] Intl)" at bounding box center [598, 178] width 955 height 17
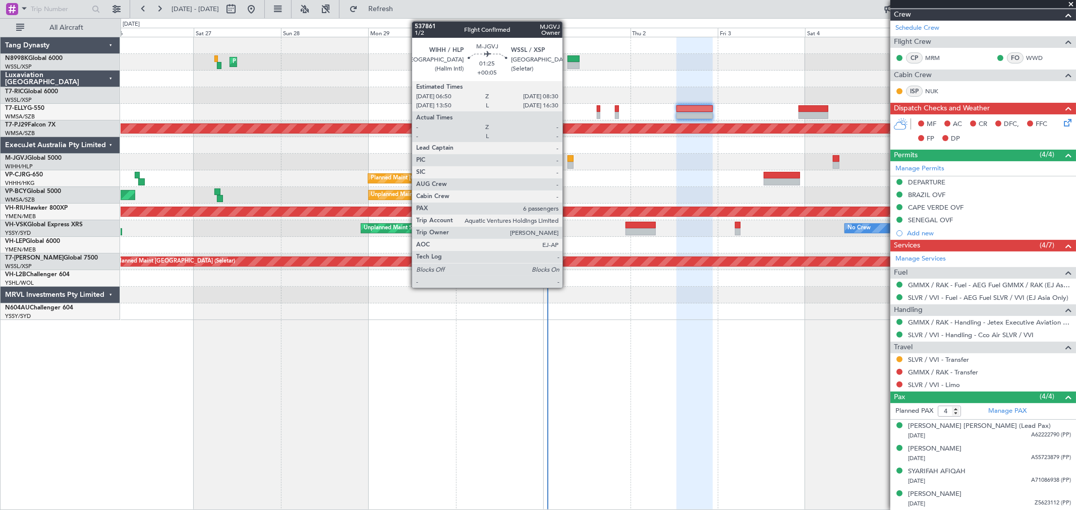
click at [567, 164] on div at bounding box center [570, 165] width 7 height 7
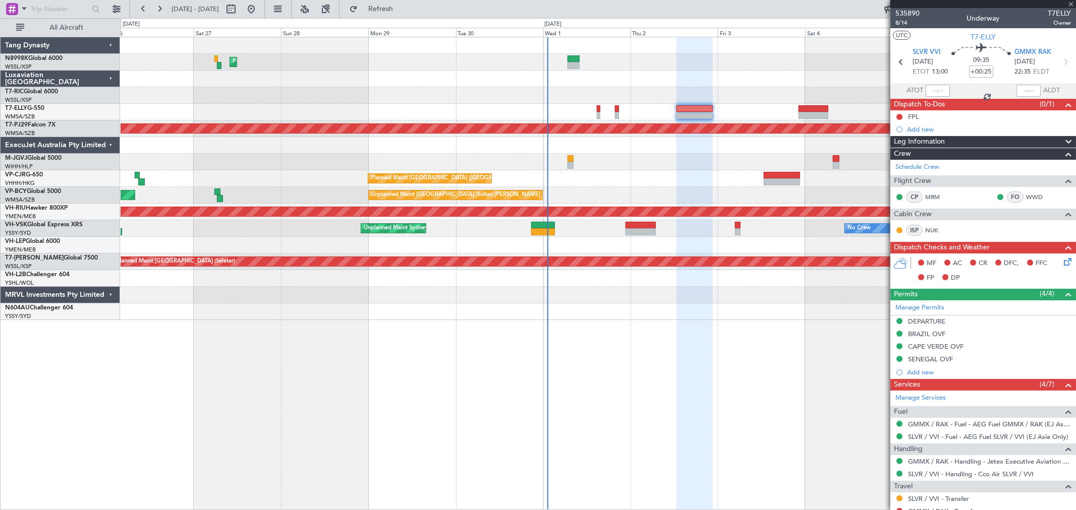
type input "+00:05"
type input "6"
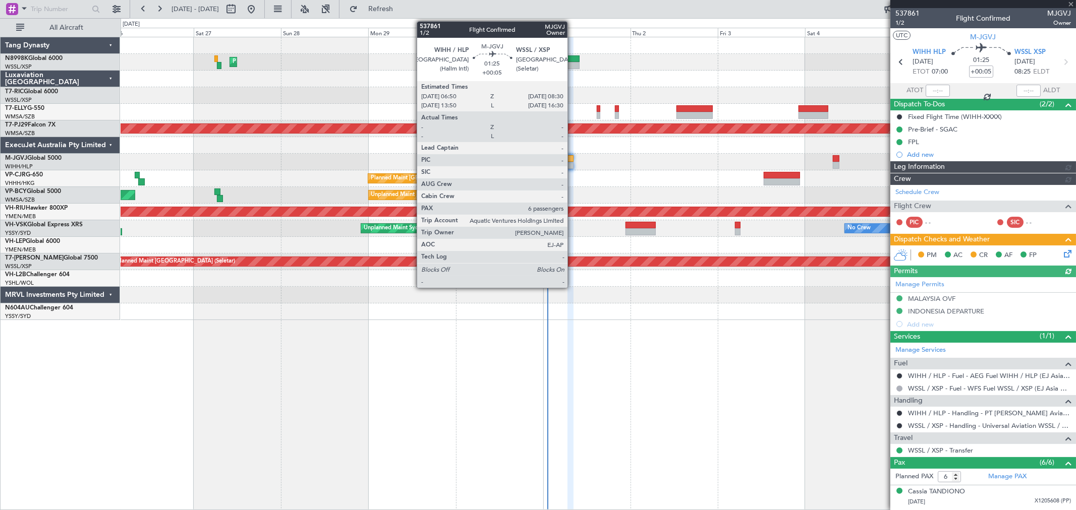
type input "[PERSON_NAME] (BTA)"
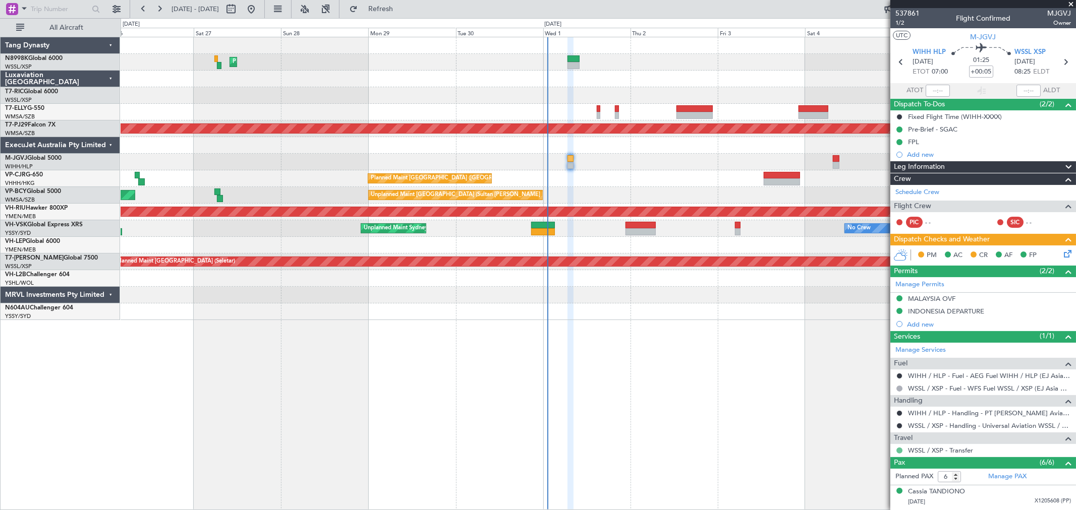
click at [898, 451] on button at bounding box center [899, 451] width 6 height 6
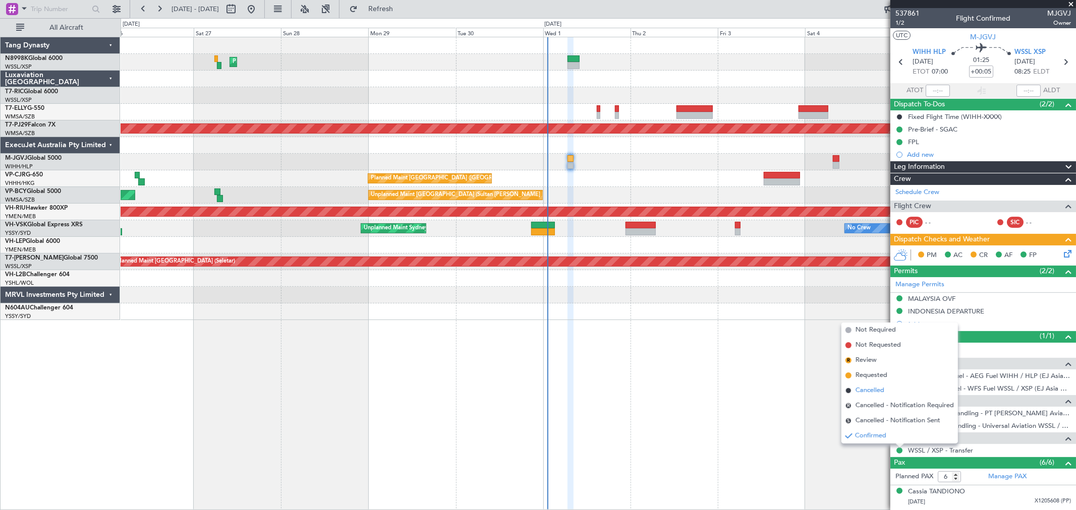
click at [880, 390] on span "Cancelled" at bounding box center [869, 391] width 29 height 10
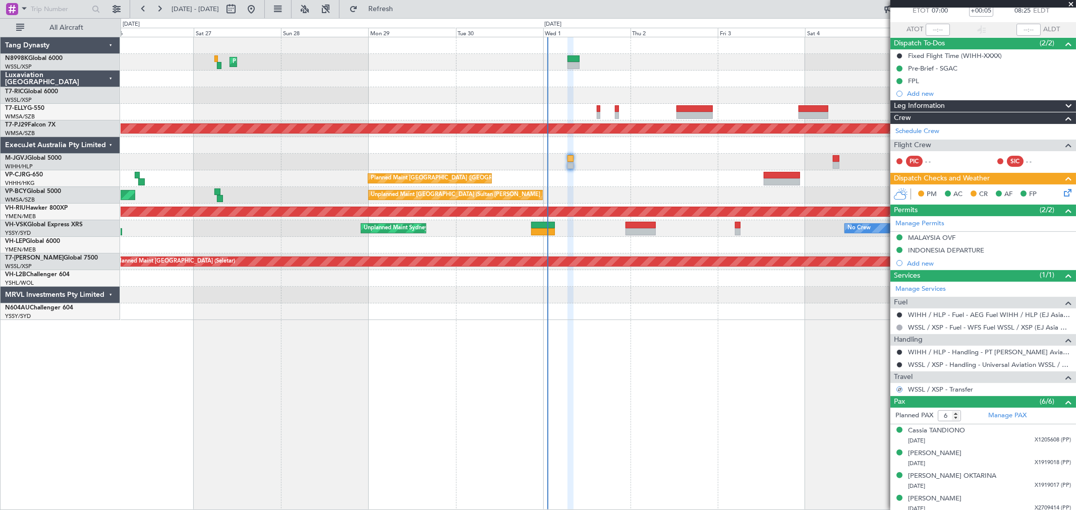
scroll to position [111, 0]
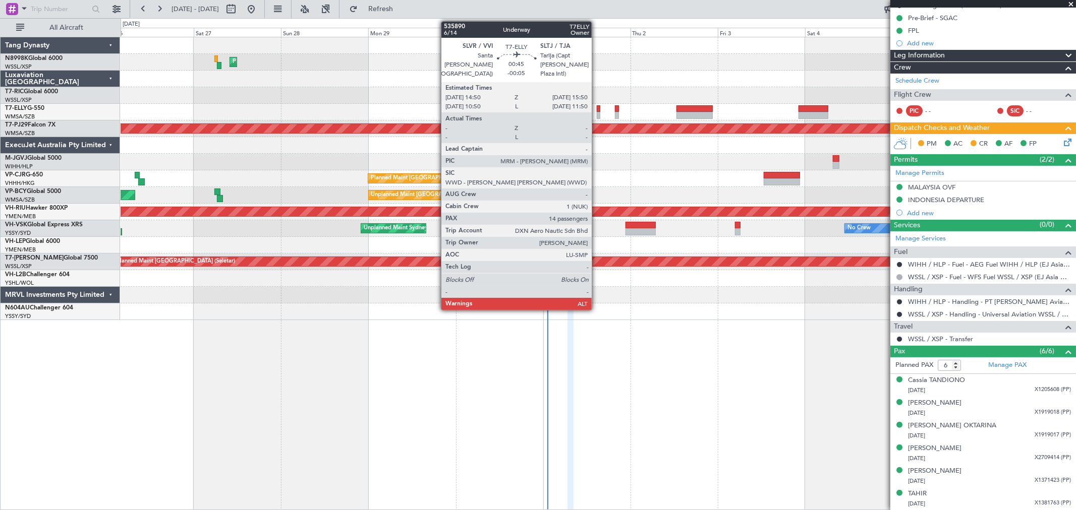
click at [597, 113] on div at bounding box center [599, 115] width 4 height 7
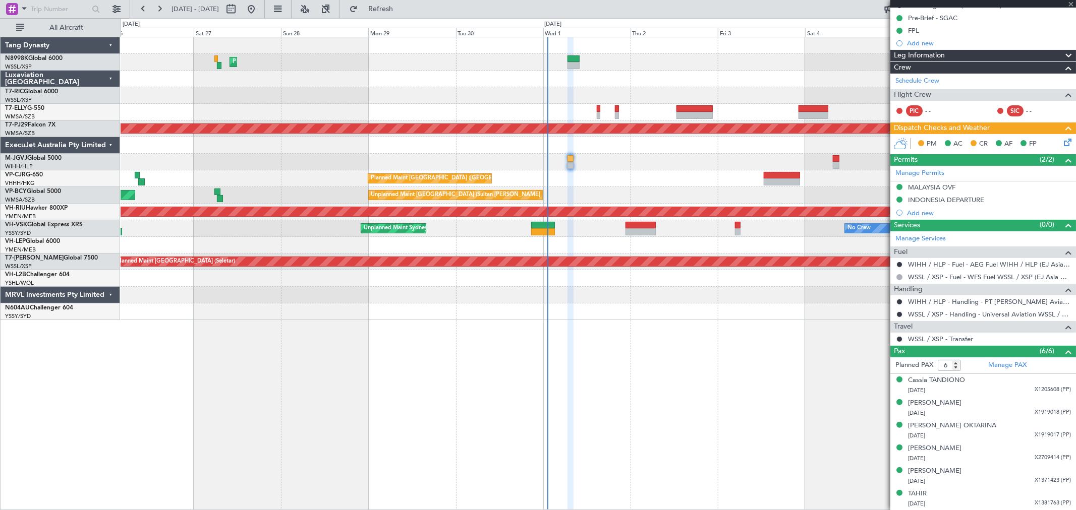
type input "-00:05"
type input "14"
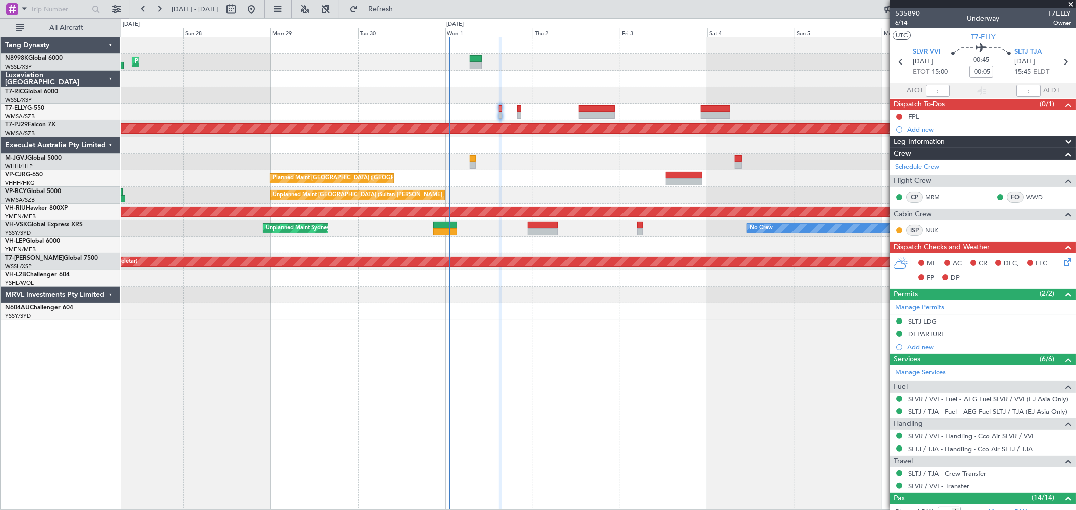
click at [533, 89] on div "Planned Maint Hong Kong (Hong Kong Intl) Planned Maint Kuala Lumpur (Sultan Abd…" at bounding box center [598, 178] width 955 height 283
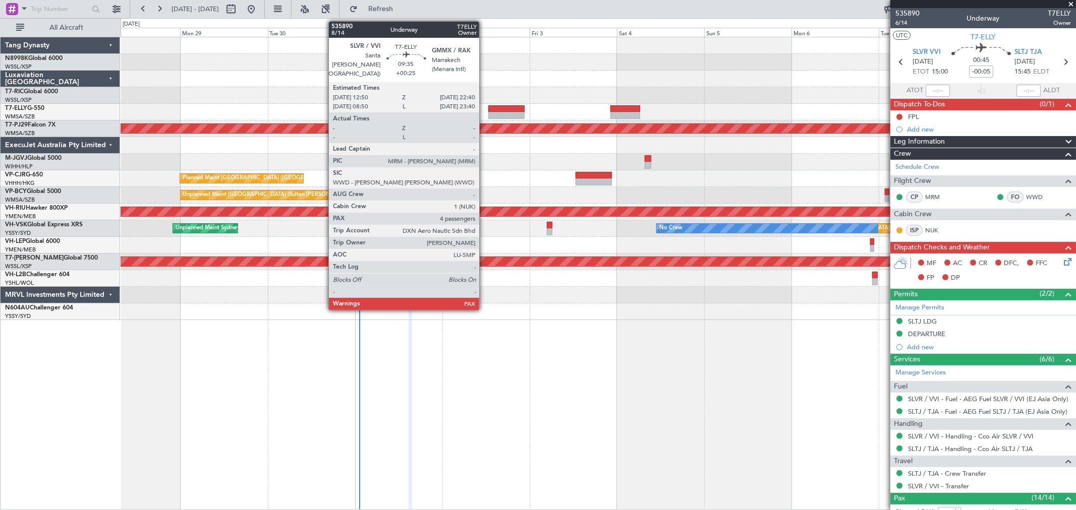
click at [491, 109] on div at bounding box center [506, 108] width 36 height 7
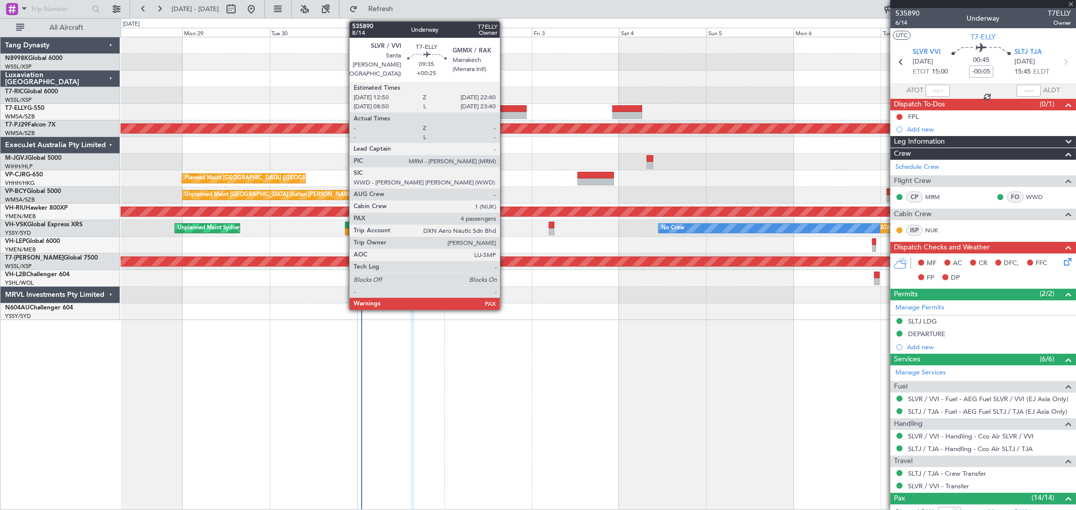
click at [505, 111] on div at bounding box center [508, 108] width 36 height 7
type input "+00:25"
type input "4"
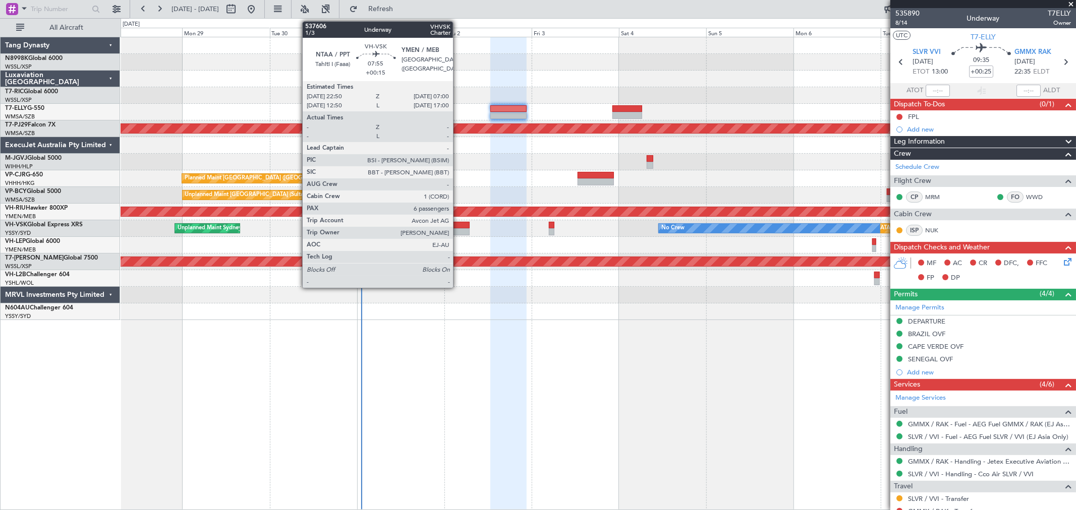
click at [458, 228] on div at bounding box center [454, 231] width 30 height 7
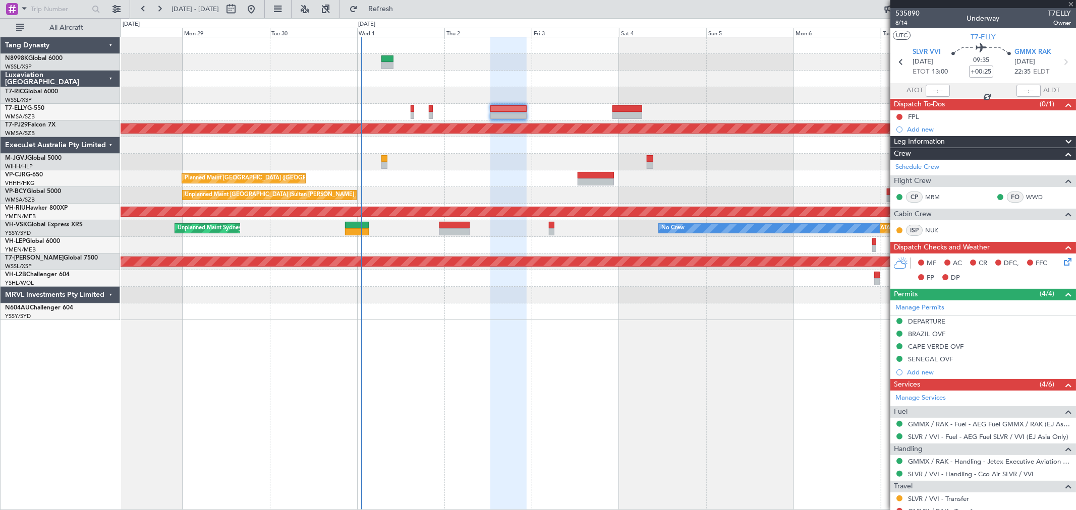
type input "+00:15"
type input "6"
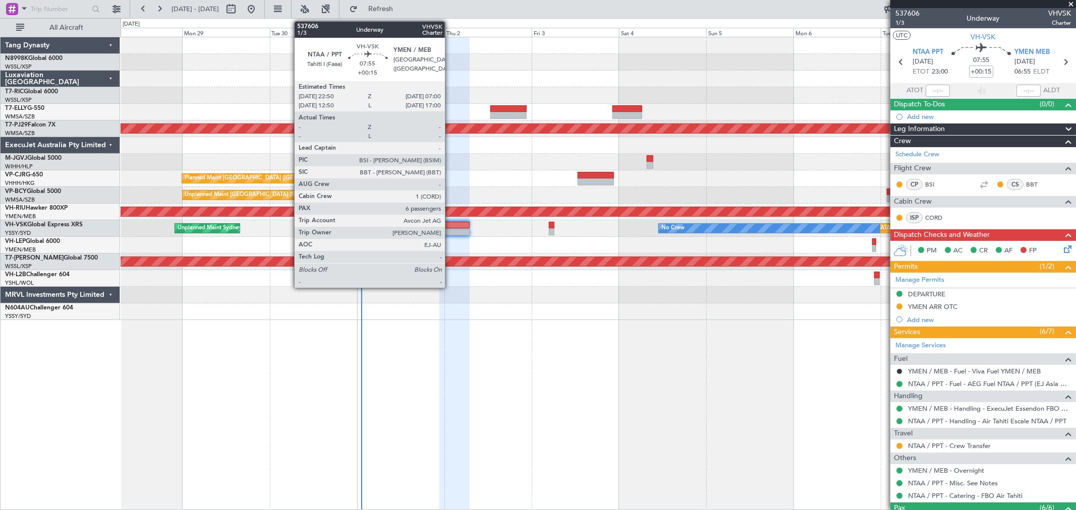
click at [450, 228] on div at bounding box center [454, 231] width 30 height 7
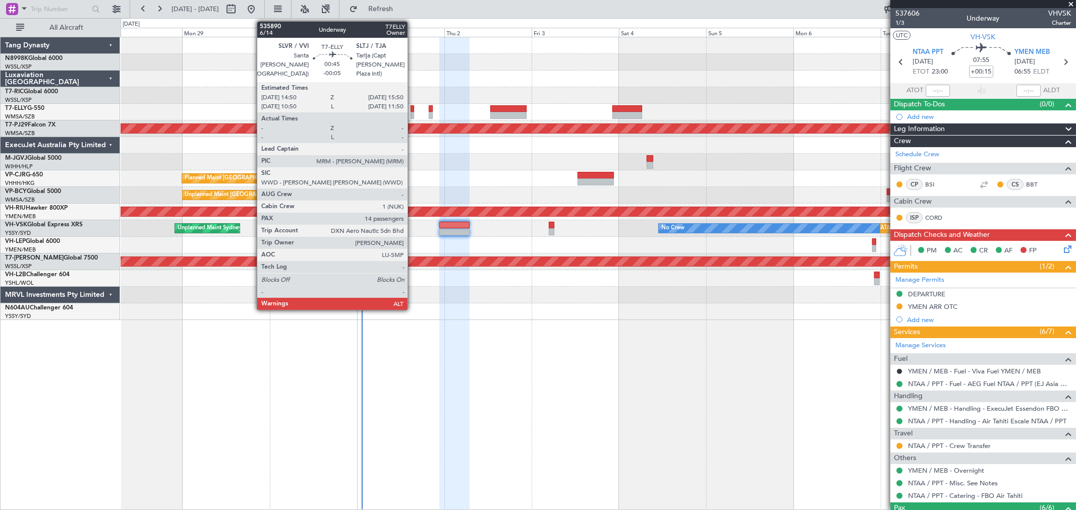
click at [414, 108] on div at bounding box center [413, 108] width 4 height 7
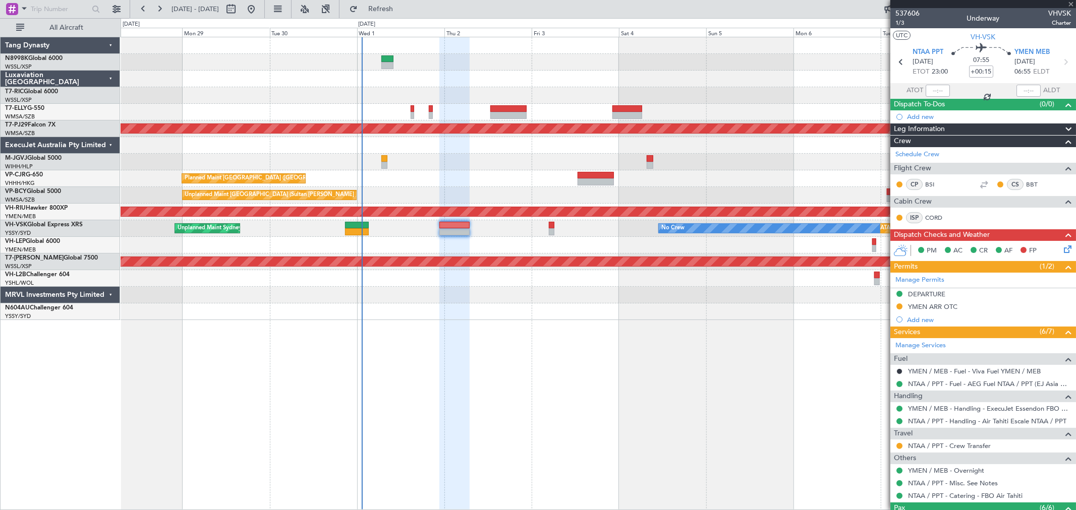
type input "-00:05"
type input "14"
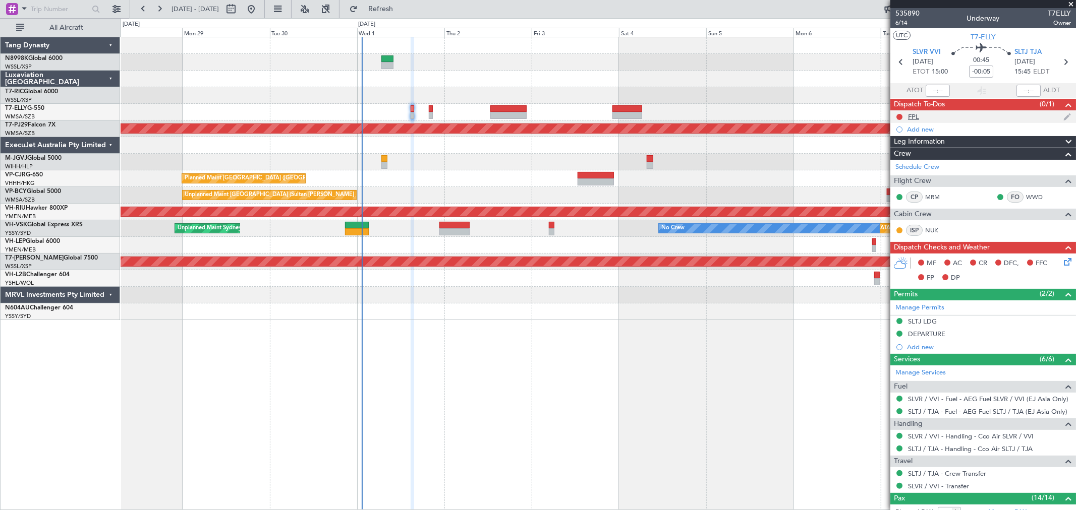
click at [910, 114] on div "FPL" at bounding box center [913, 116] width 11 height 9
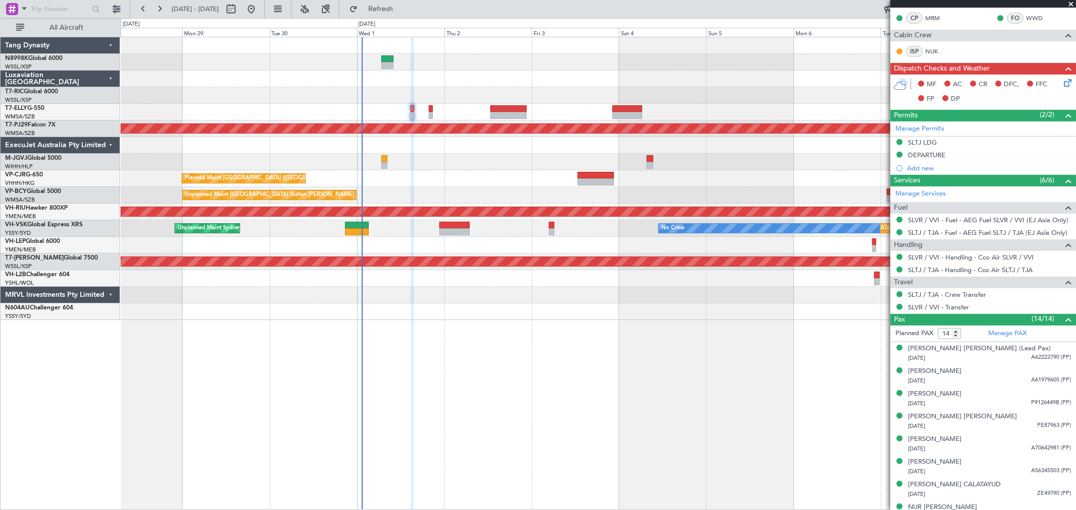
scroll to position [224, 0]
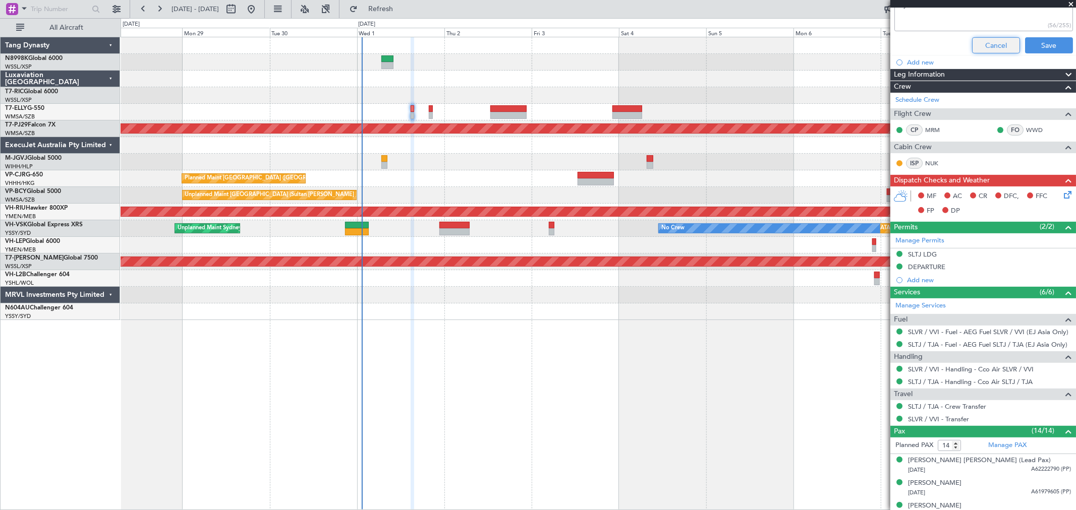
click at [991, 49] on button "Cancel" at bounding box center [996, 45] width 48 height 16
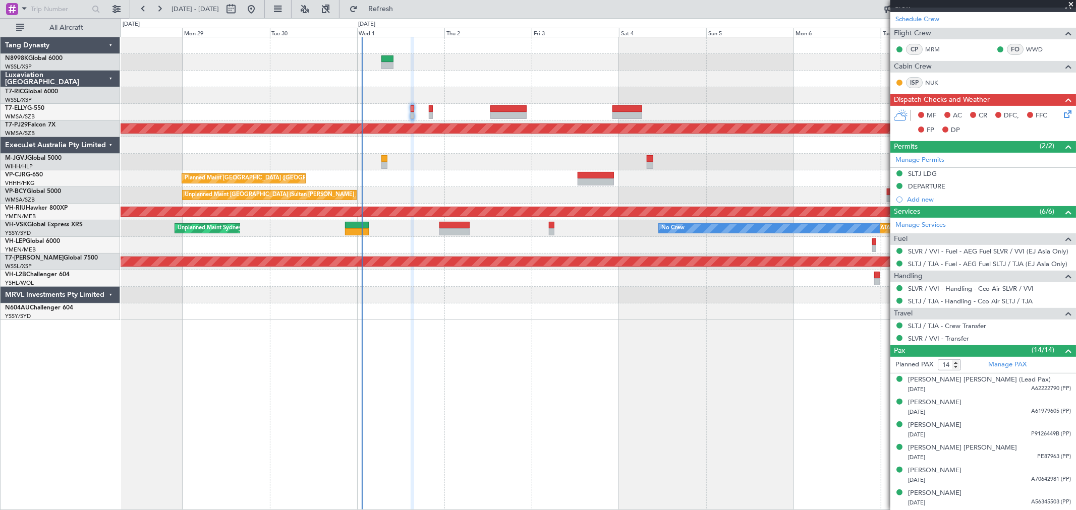
scroll to position [0, 0]
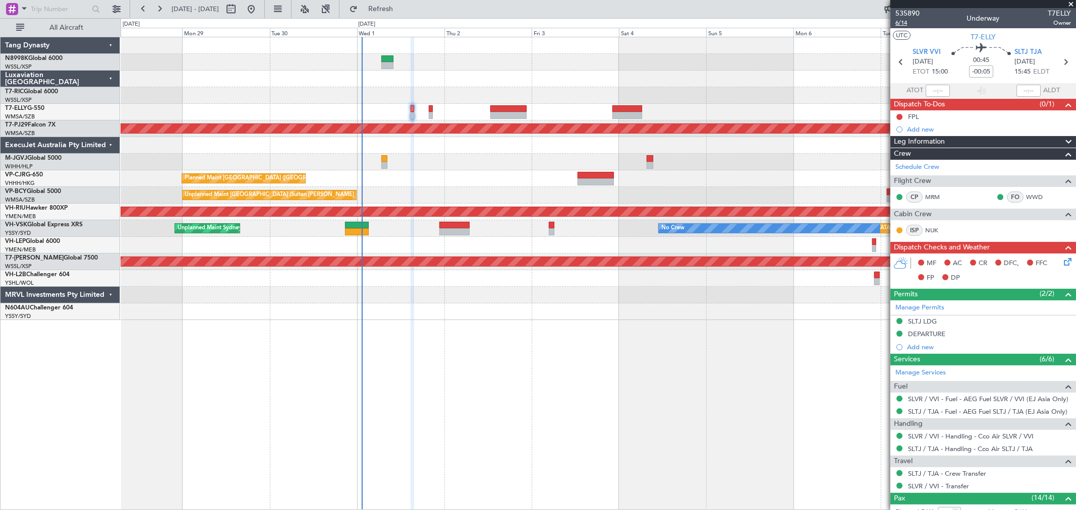
click at [899, 24] on span "6/14" at bounding box center [907, 23] width 24 height 9
click at [899, 22] on span "6/14" at bounding box center [907, 23] width 24 height 9
click at [523, 110] on div at bounding box center [598, 112] width 955 height 17
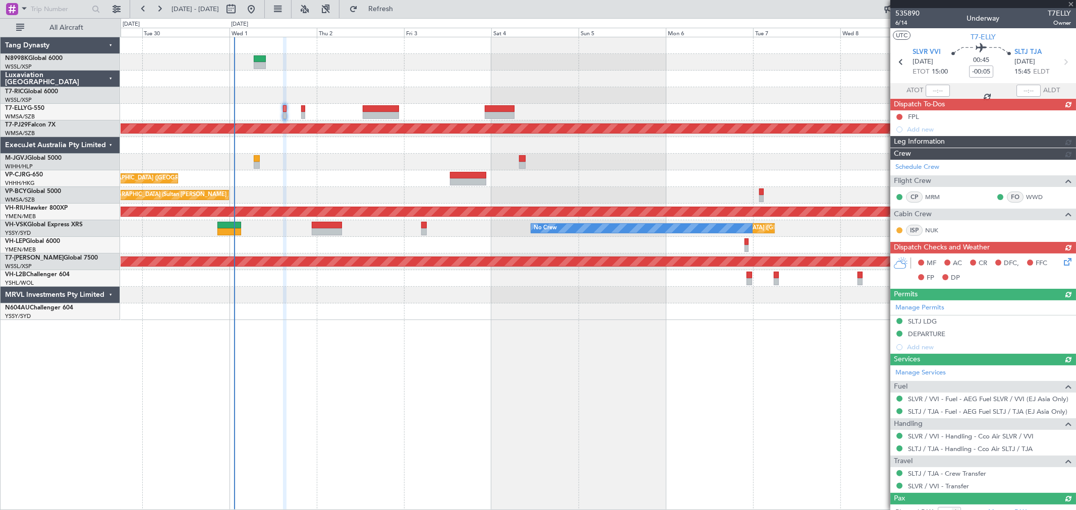
click at [518, 104] on div at bounding box center [598, 112] width 955 height 17
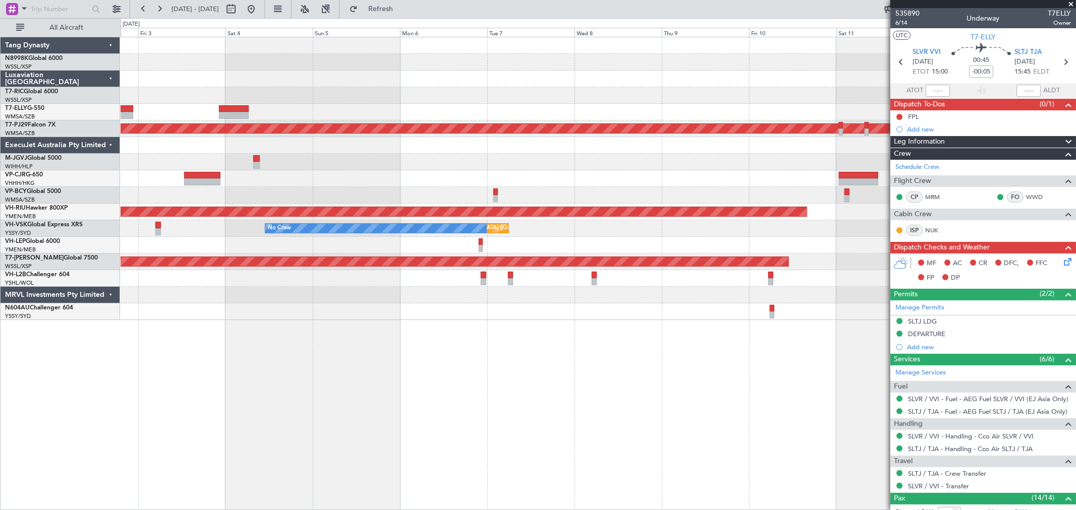
click at [402, 160] on div at bounding box center [598, 162] width 955 height 17
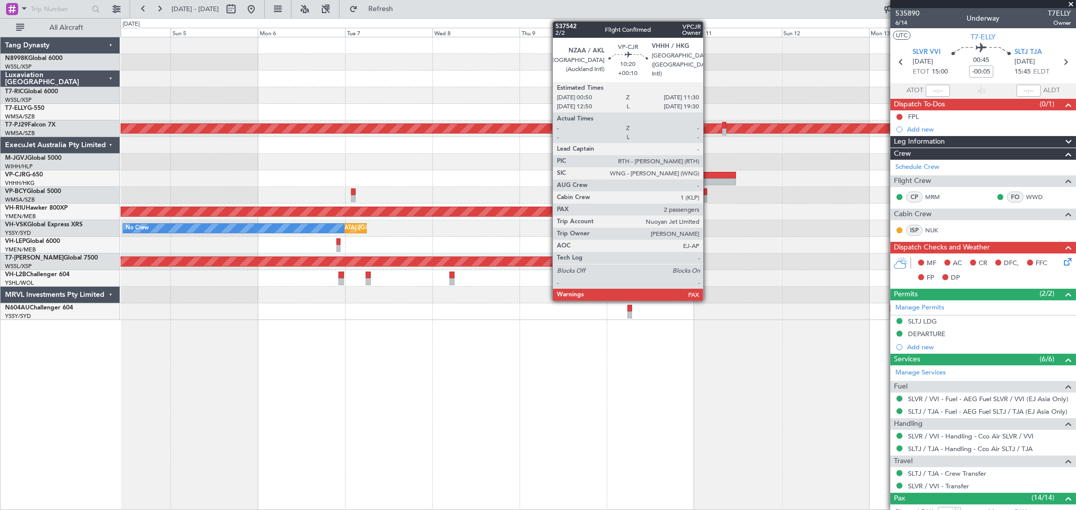
click at [708, 175] on div at bounding box center [716, 175] width 39 height 7
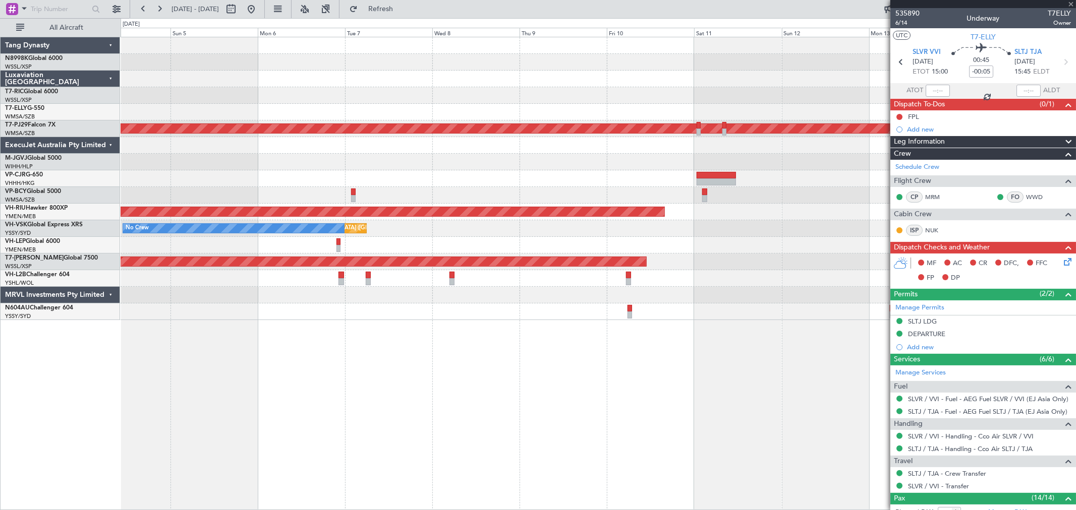
type input "+00:10"
type input "2"
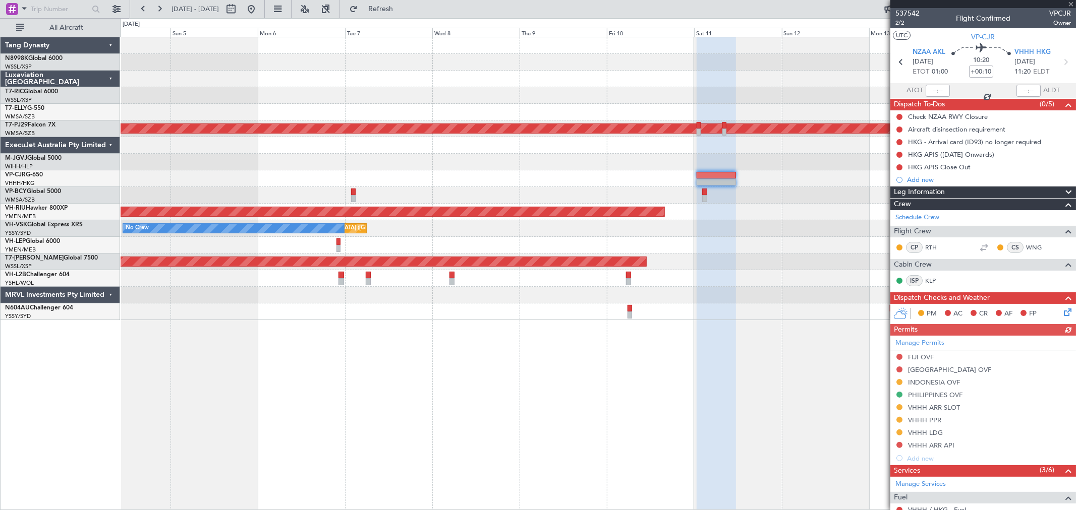
scroll to position [168, 0]
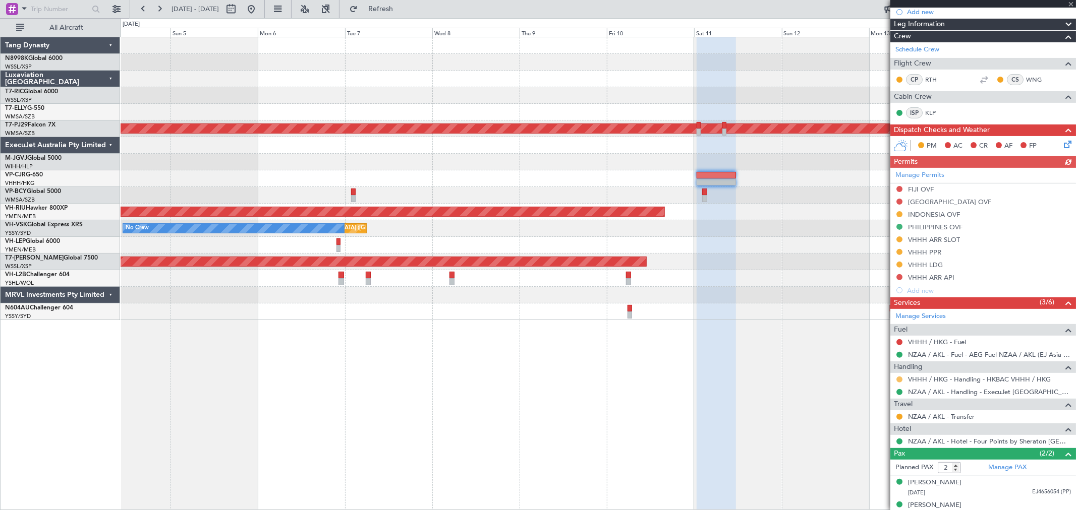
click at [899, 379] on button at bounding box center [899, 380] width 6 height 6
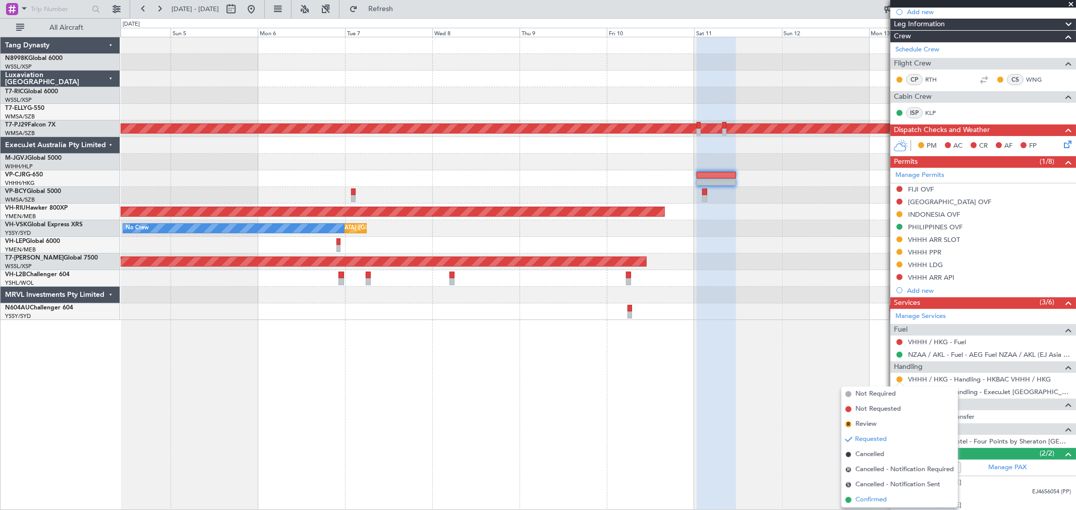
click at [868, 497] on span "Confirmed" at bounding box center [870, 500] width 31 height 10
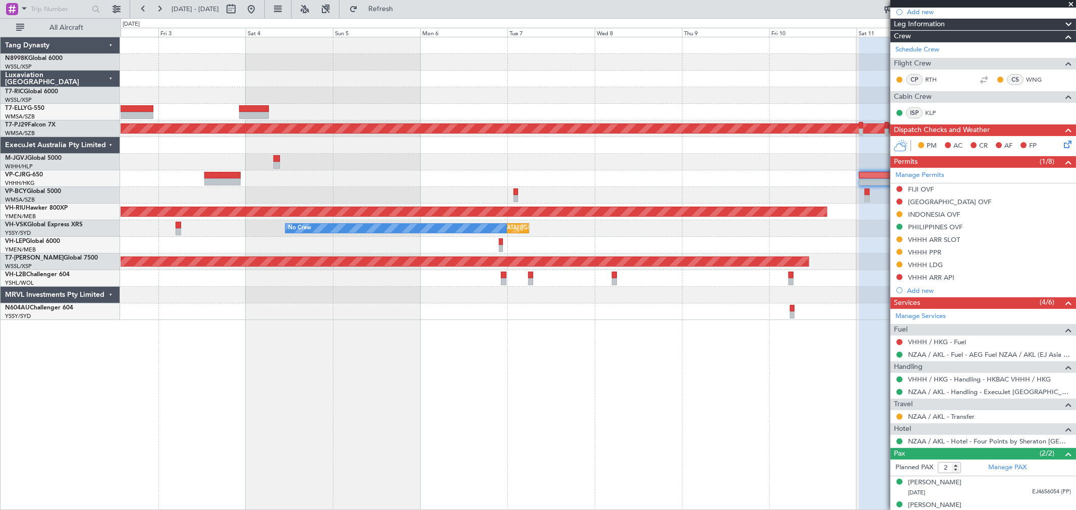
click at [623, 93] on div "Planned Maint Kuala Lumpur (Sultan Abdul Aziz Shah - Subang) Planned Maint Hong…" at bounding box center [598, 178] width 955 height 283
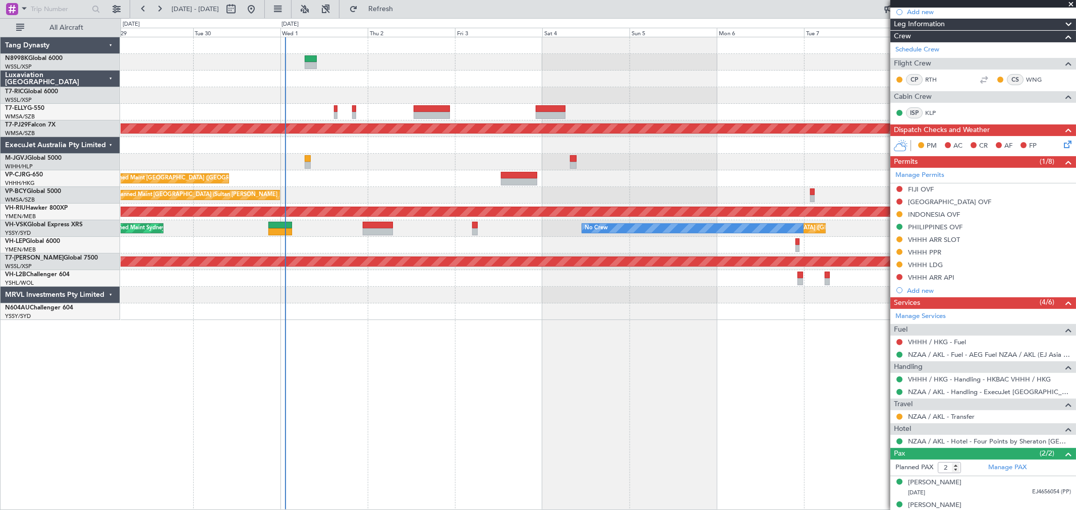
click at [693, 107] on div "Planned Maint Hong Kong (Hong Kong Intl) Planned Maint Kuala Lumpur (Sultan Abd…" at bounding box center [598, 178] width 955 height 283
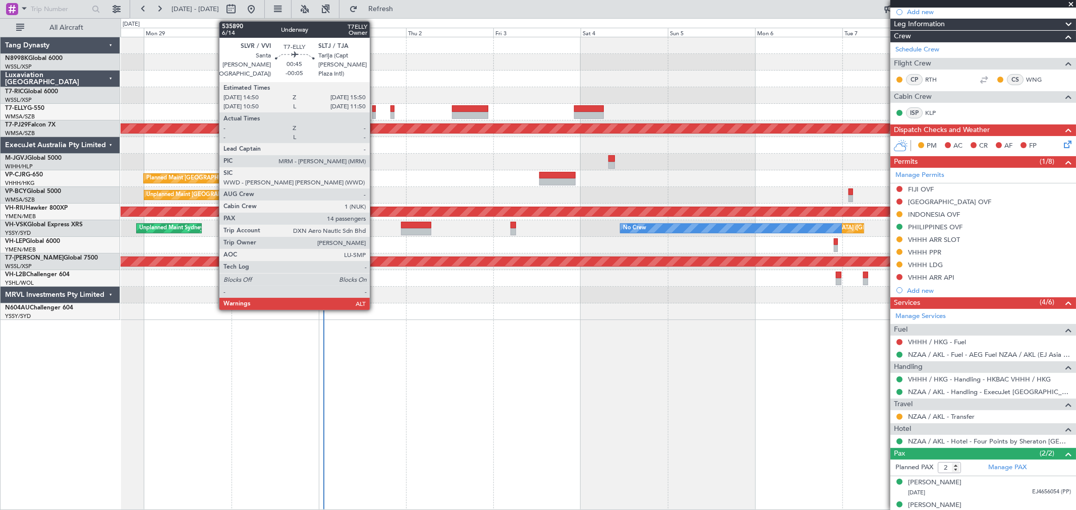
click at [375, 109] on div at bounding box center [374, 108] width 4 height 7
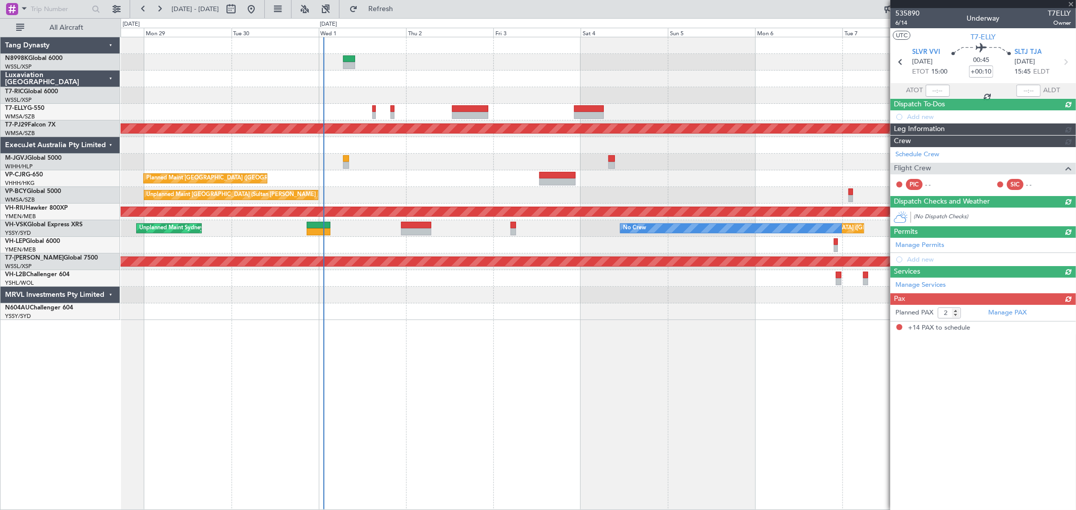
type input "-00:05"
type input "14"
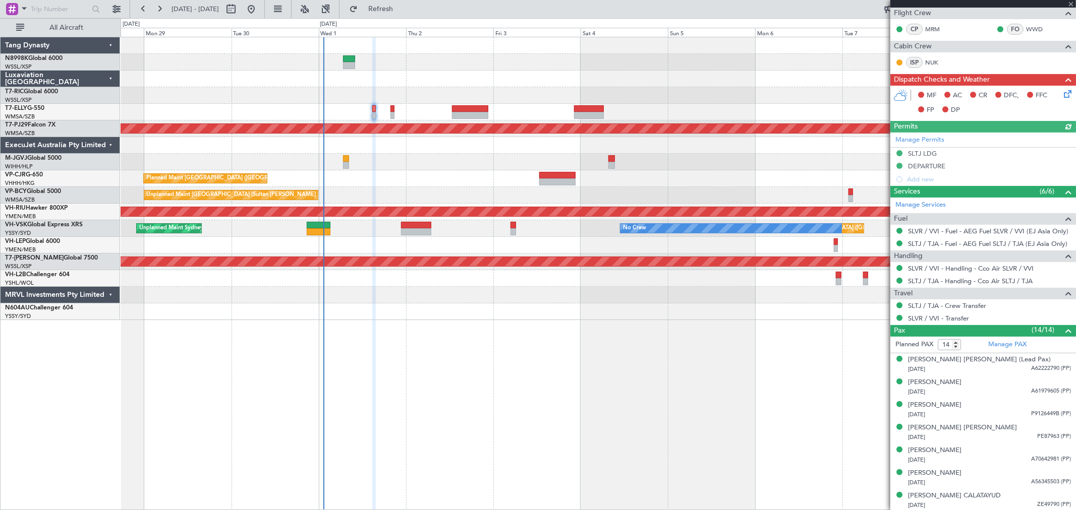
scroll to position [0, 0]
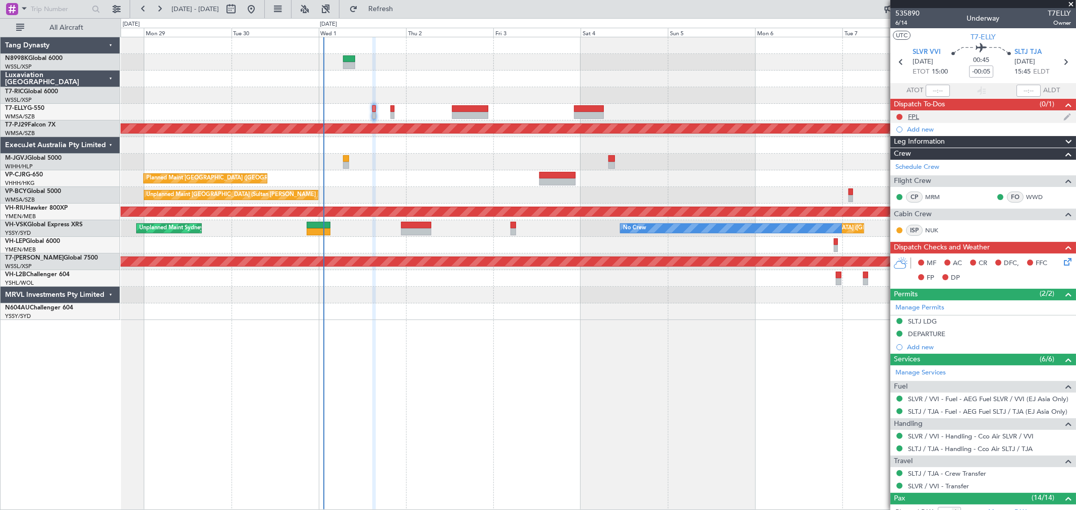
click at [910, 114] on div "FPL" at bounding box center [913, 116] width 11 height 9
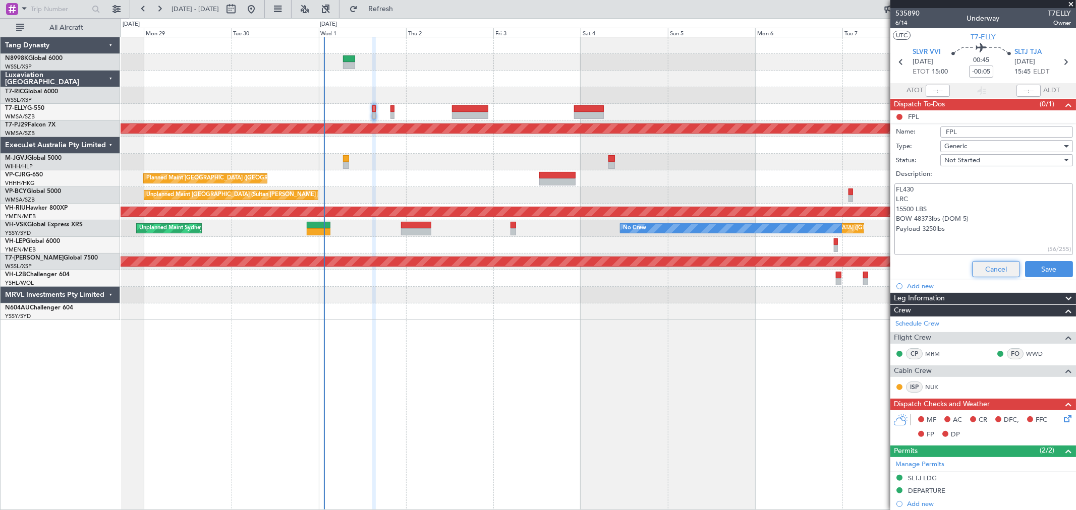
click at [1002, 265] on button "Cancel" at bounding box center [996, 269] width 48 height 16
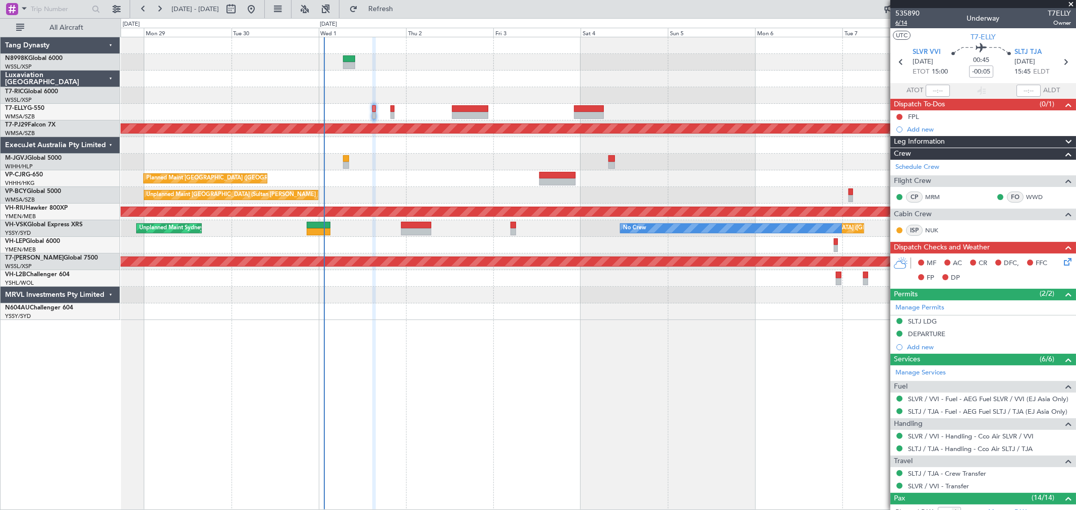
click at [898, 25] on span "6/14" at bounding box center [907, 23] width 24 height 9
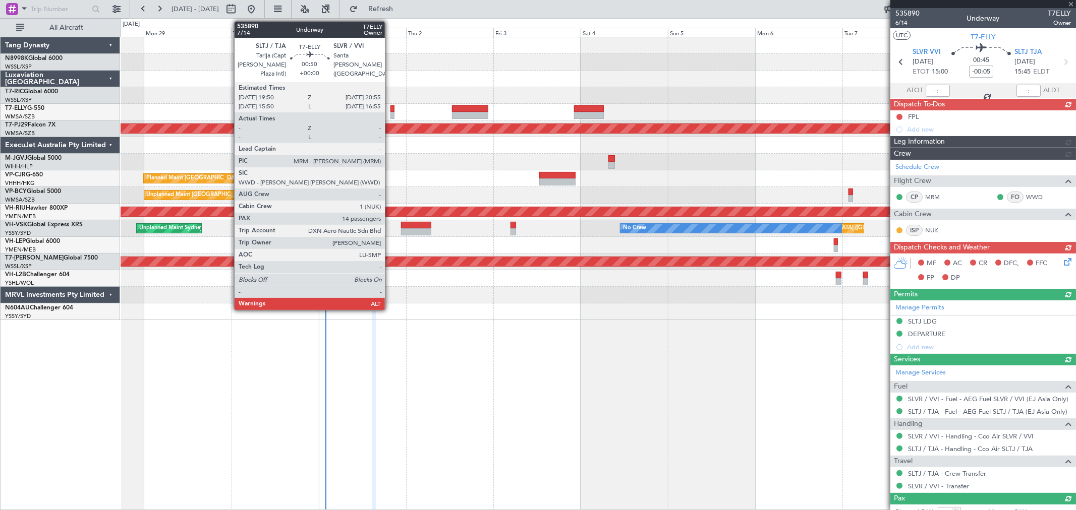
click at [390, 112] on div at bounding box center [392, 115] width 4 height 7
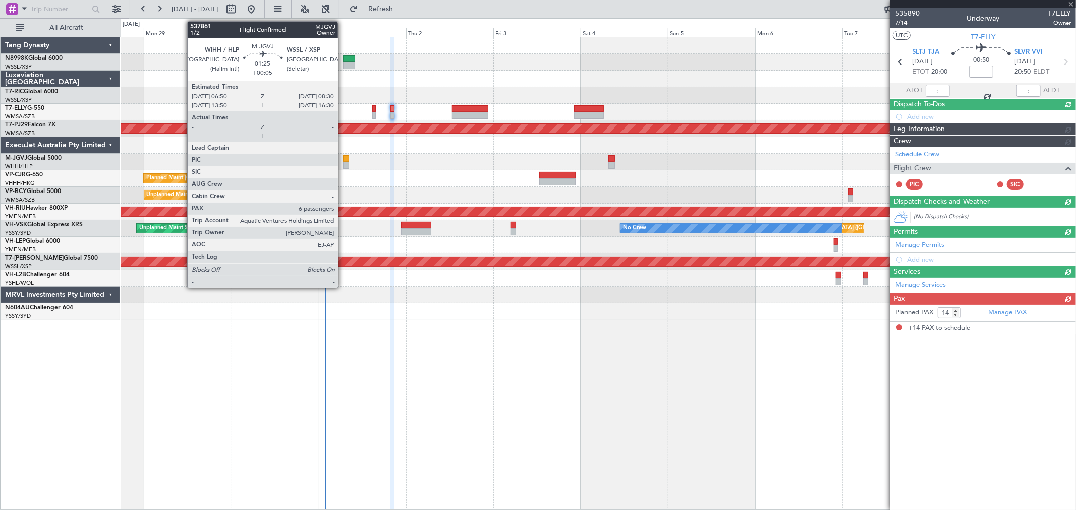
click at [343, 156] on div at bounding box center [346, 158] width 7 height 7
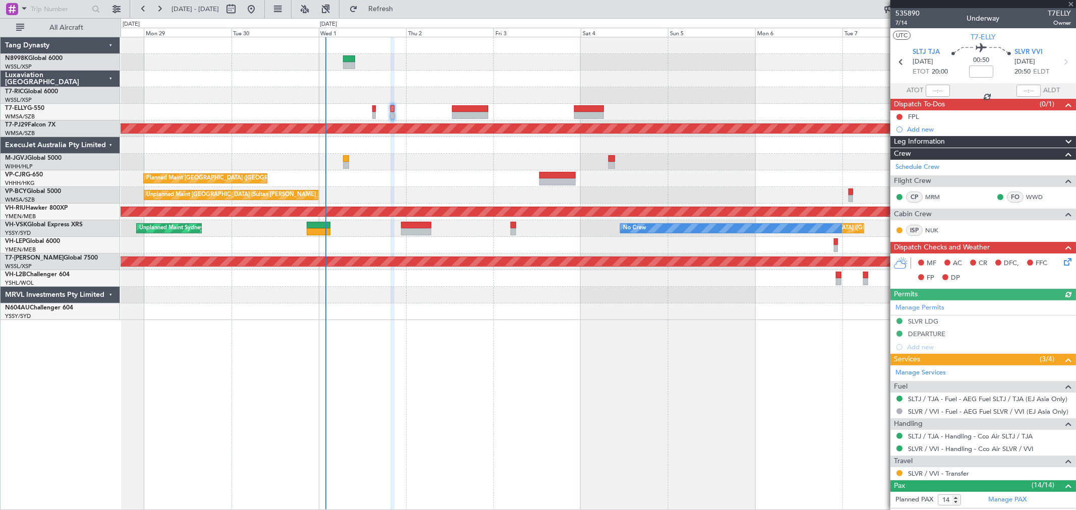
type input "+00:05"
type input "6"
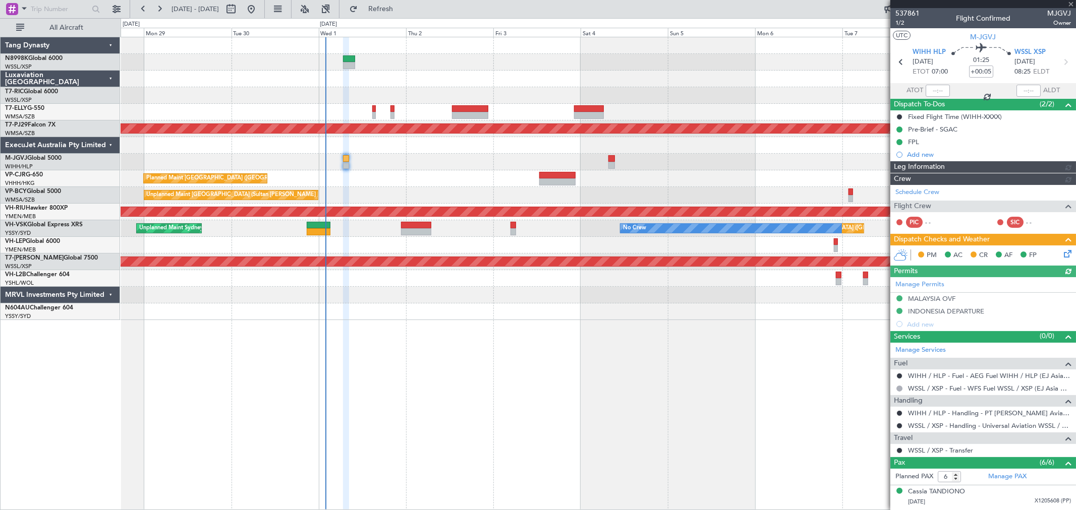
type input "[PERSON_NAME] (BTA)"
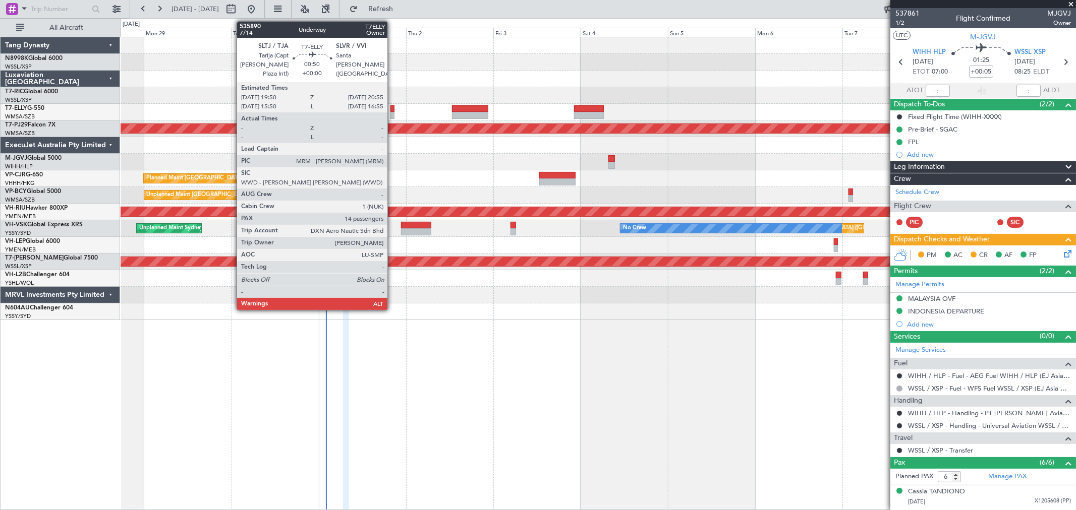
click at [392, 116] on div at bounding box center [392, 115] width 4 height 7
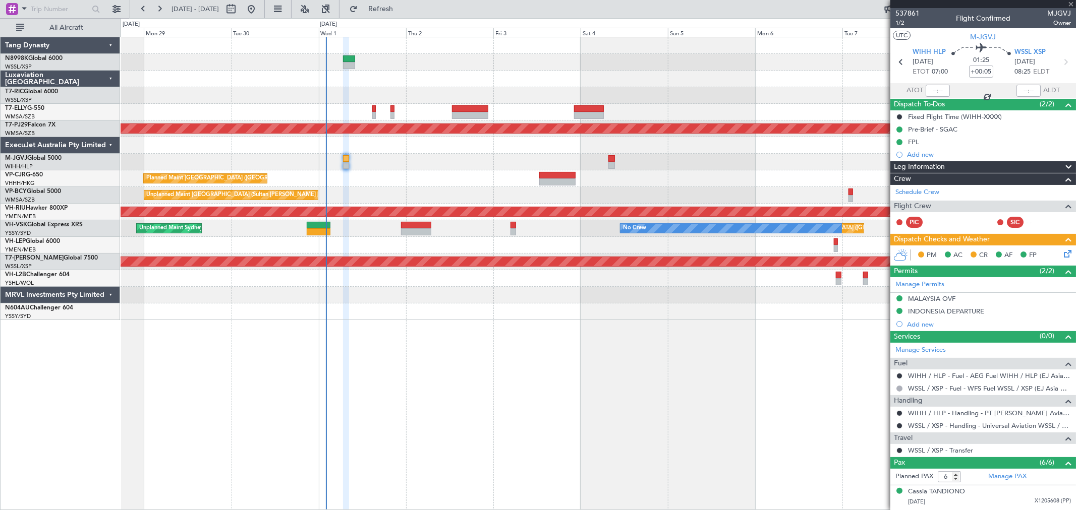
type input "14"
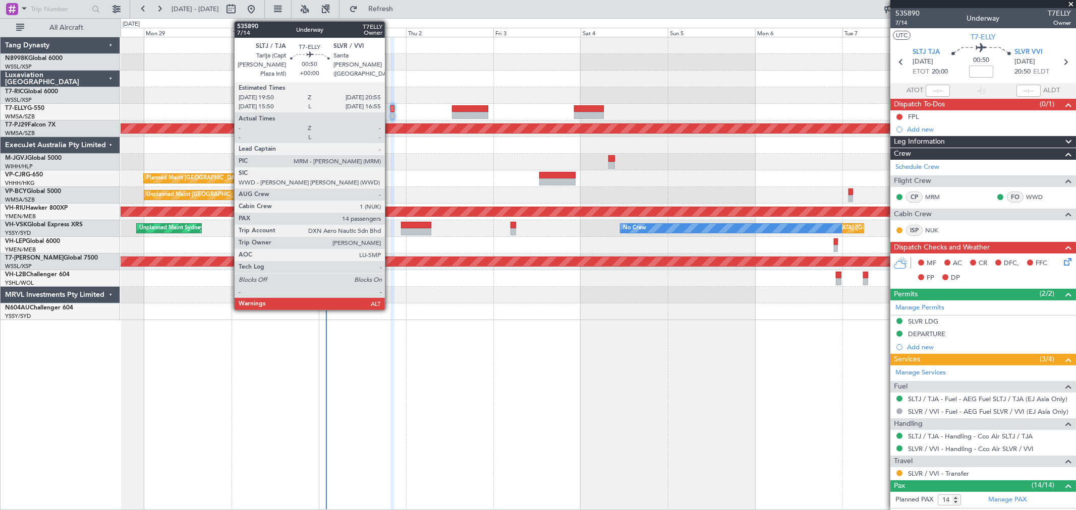
click at [390, 110] on div at bounding box center [392, 108] width 4 height 7
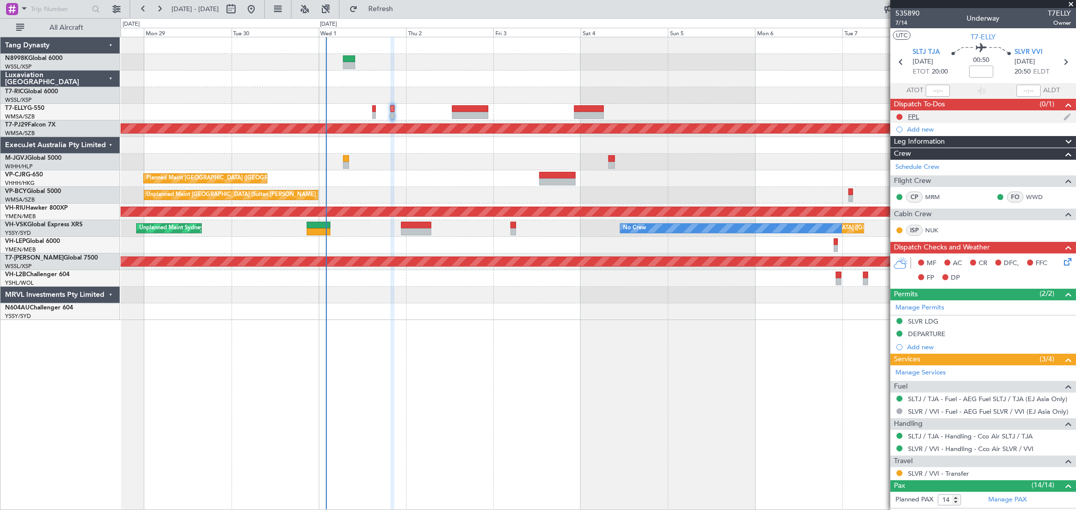
click at [921, 117] on div "FPL" at bounding box center [983, 116] width 186 height 13
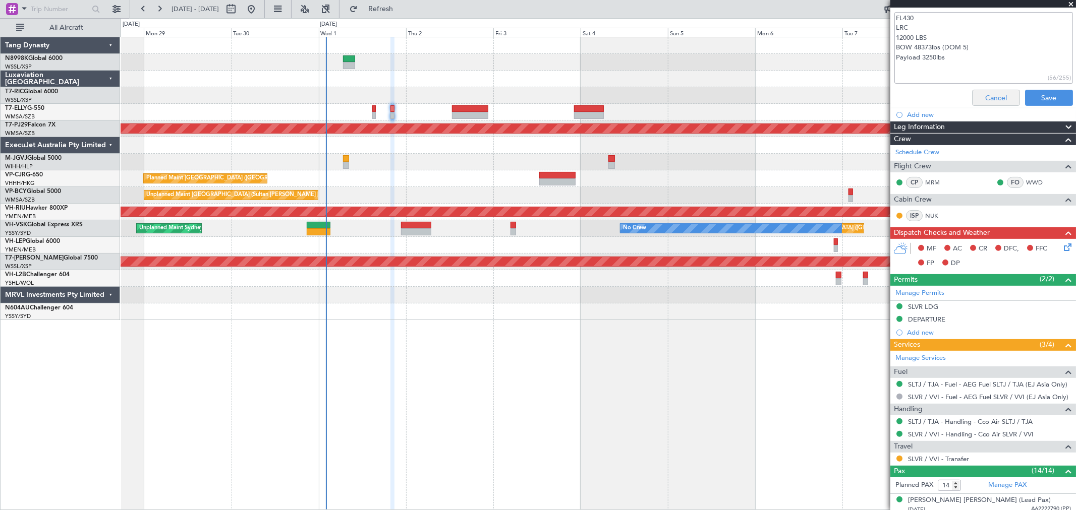
scroll to position [168, 0]
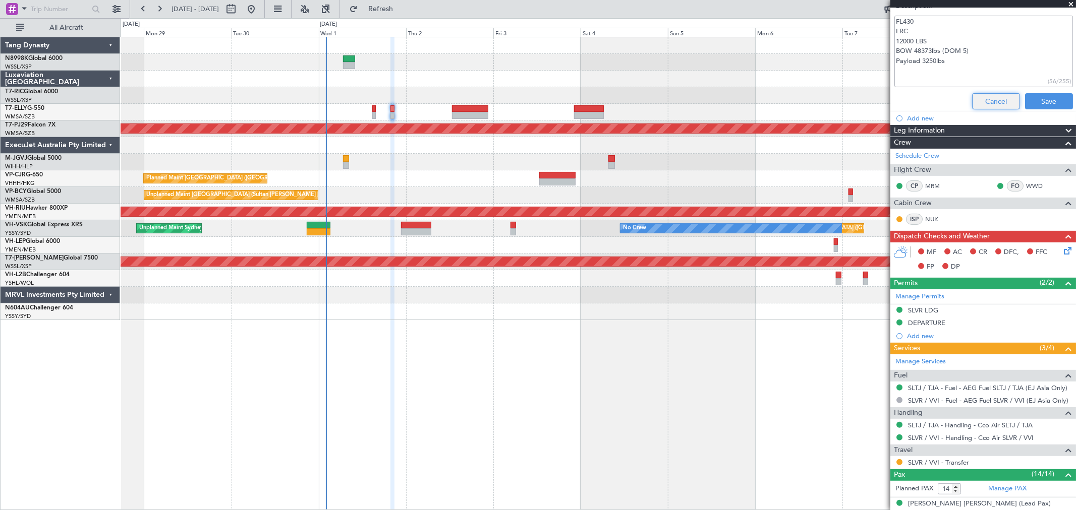
click at [982, 99] on button "Cancel" at bounding box center [996, 101] width 48 height 16
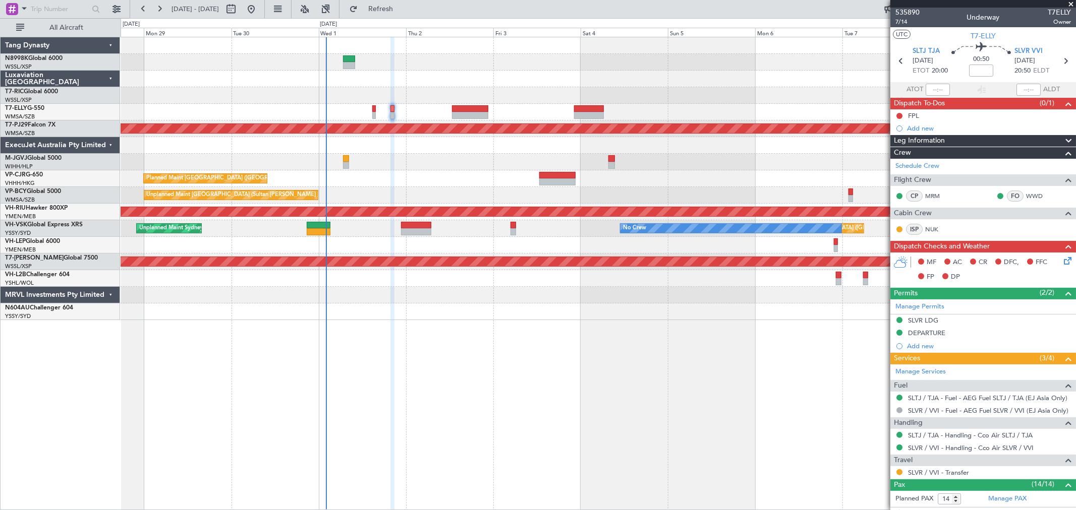
scroll to position [0, 0]
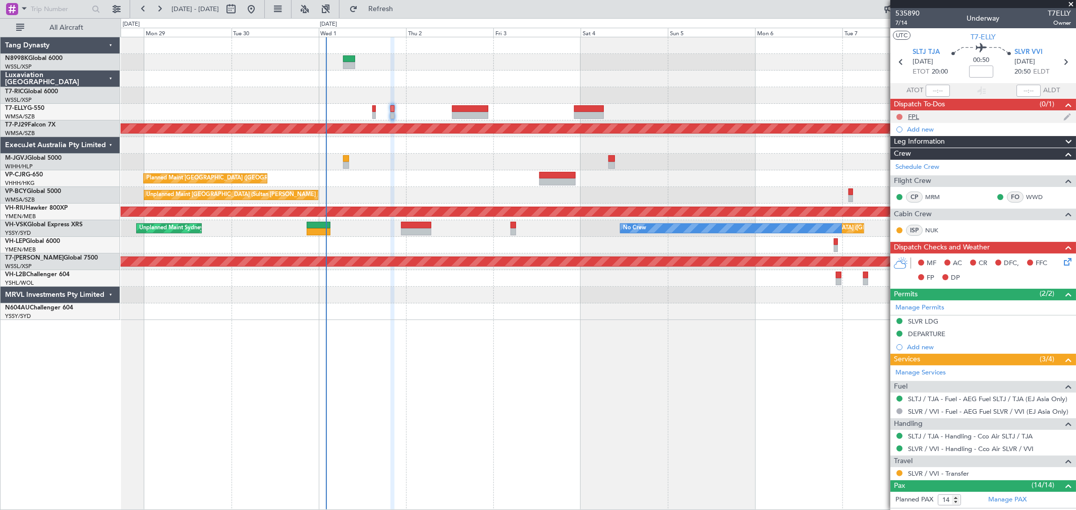
click at [896, 117] on button at bounding box center [899, 117] width 6 height 6
click at [886, 161] on li "Completed" at bounding box center [899, 161] width 53 height 15
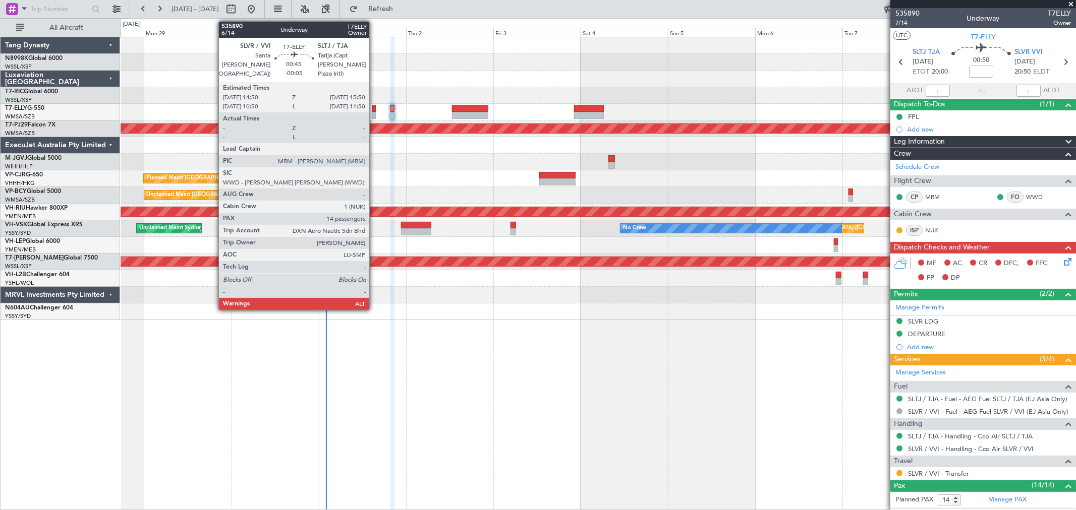
click at [374, 109] on div at bounding box center [374, 108] width 4 height 7
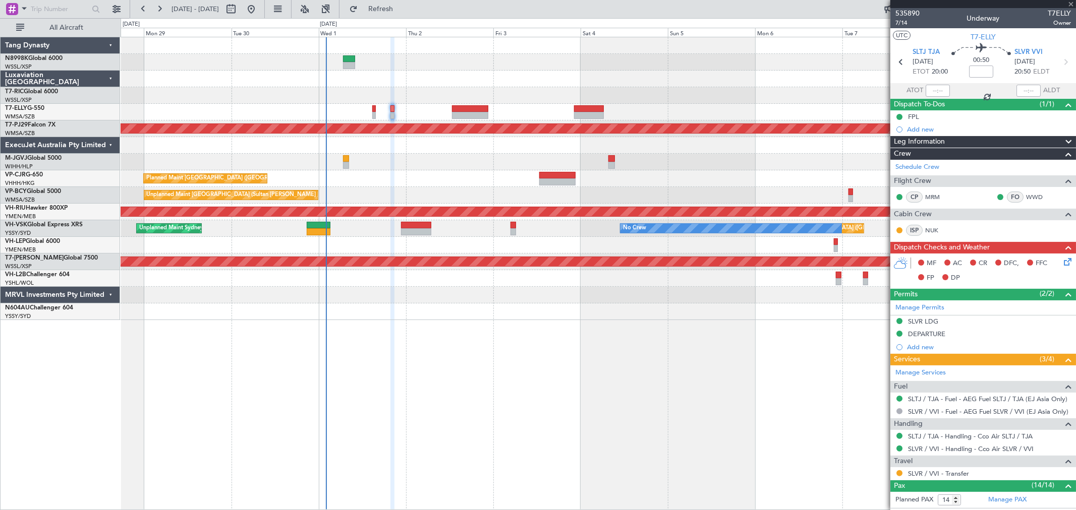
type input "-00:05"
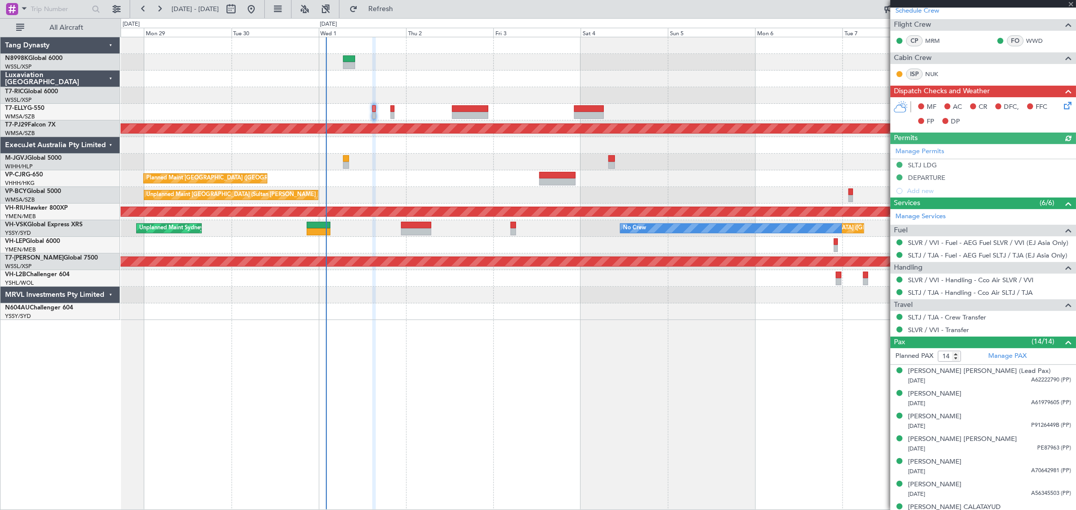
scroll to position [168, 0]
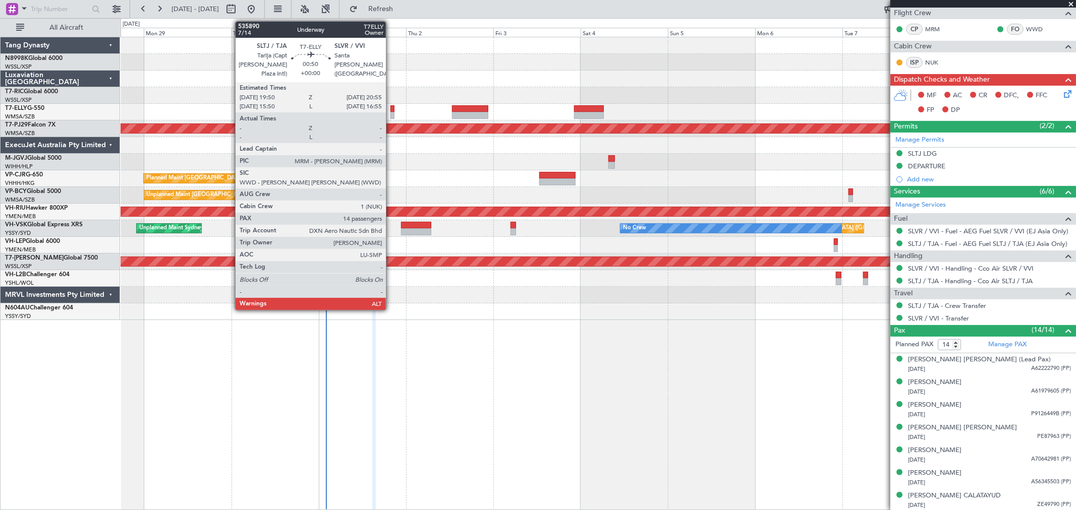
click at [391, 107] on div at bounding box center [392, 108] width 4 height 7
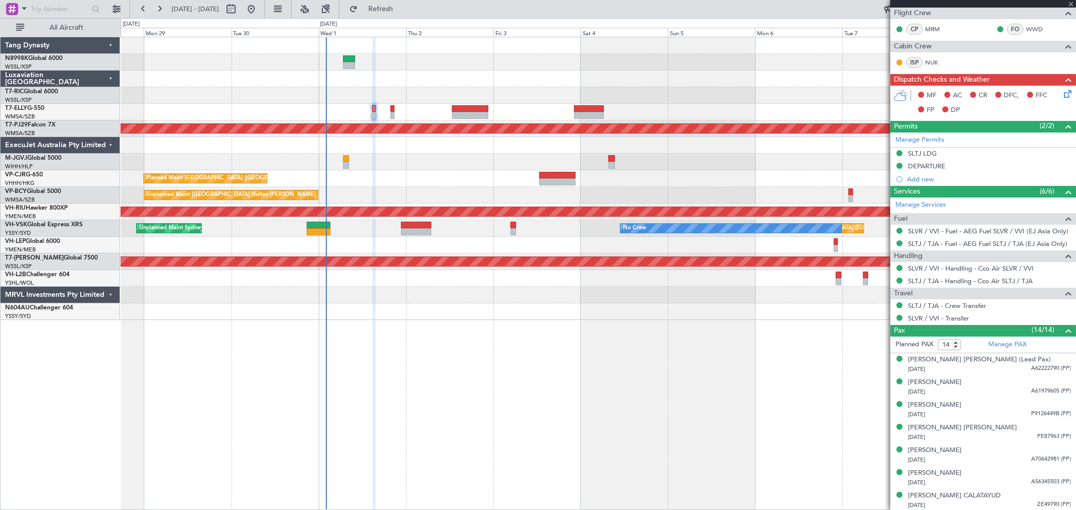
scroll to position [0, 0]
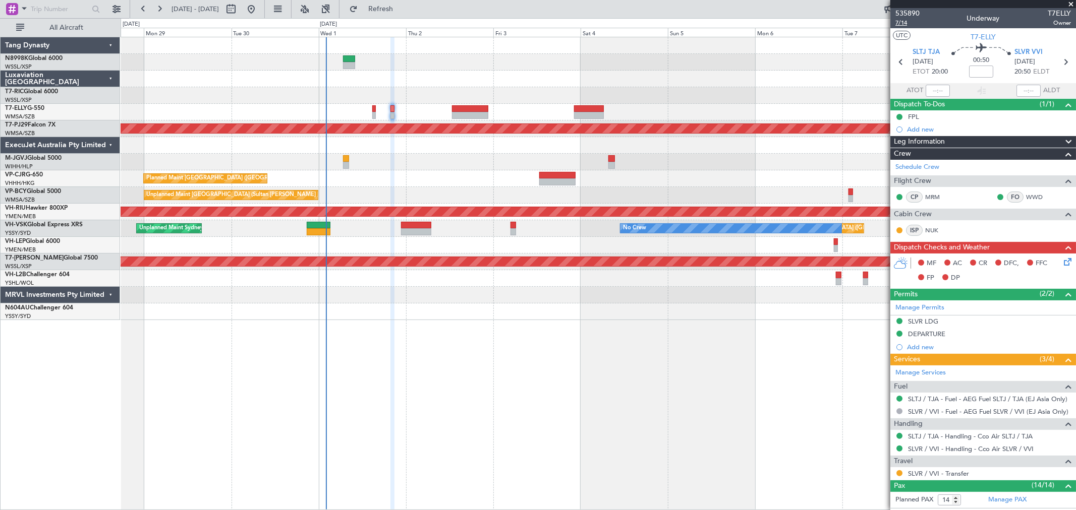
click at [907, 22] on span "7/14" at bounding box center [907, 23] width 24 height 9
click at [922, 319] on div "SLVR LDG" at bounding box center [923, 321] width 30 height 9
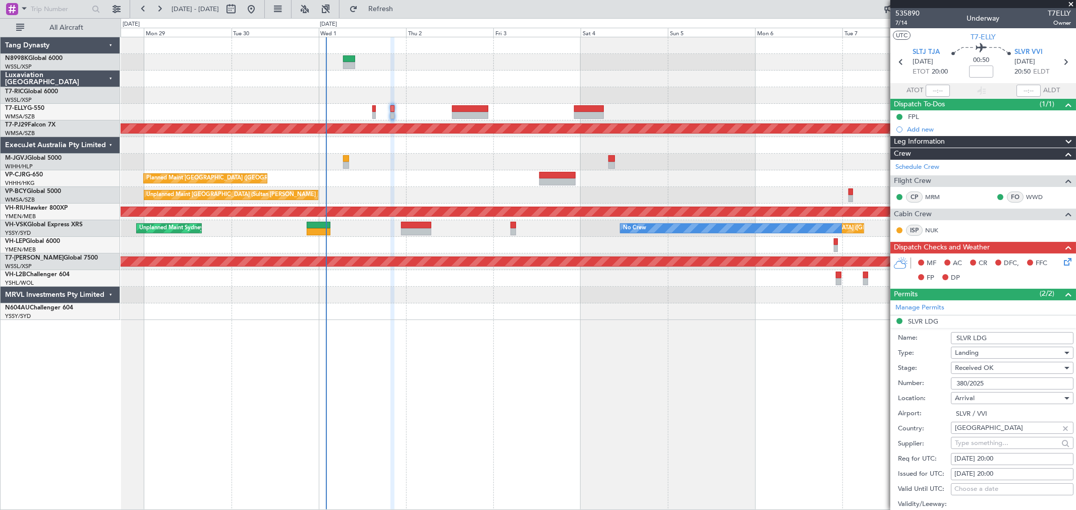
drag, startPoint x: 992, startPoint y: 385, endPoint x: 862, endPoint y: 384, distance: 130.1
click at [886, 384] on fb-app "28 Sep 2025 - 09 Oct 2025 Refresh Quick Links All Aircraft Planned Maint Hong K…" at bounding box center [538, 259] width 1076 height 503
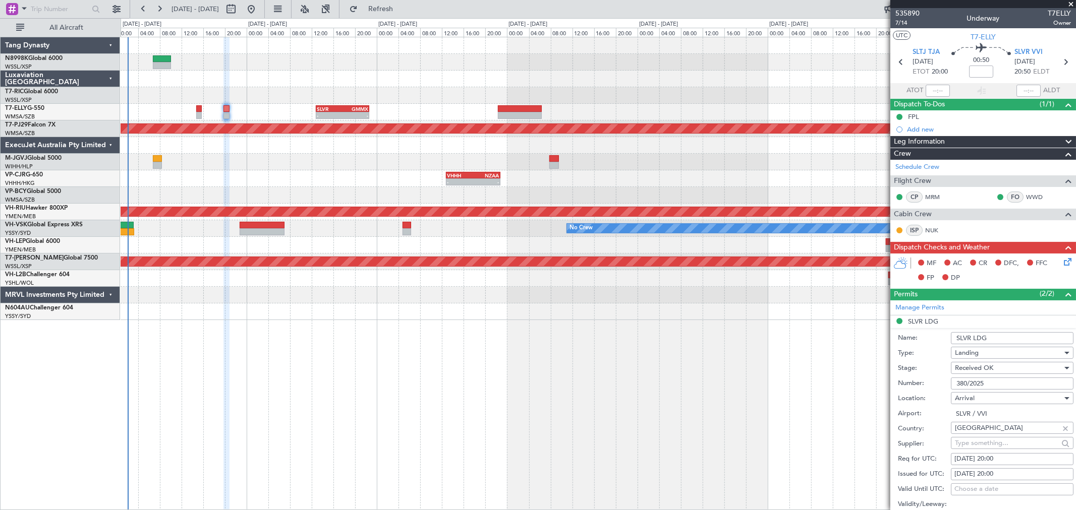
click at [251, 113] on div "- - SLVR 12:50 Z GMMX 22:40 Z" at bounding box center [598, 112] width 955 height 17
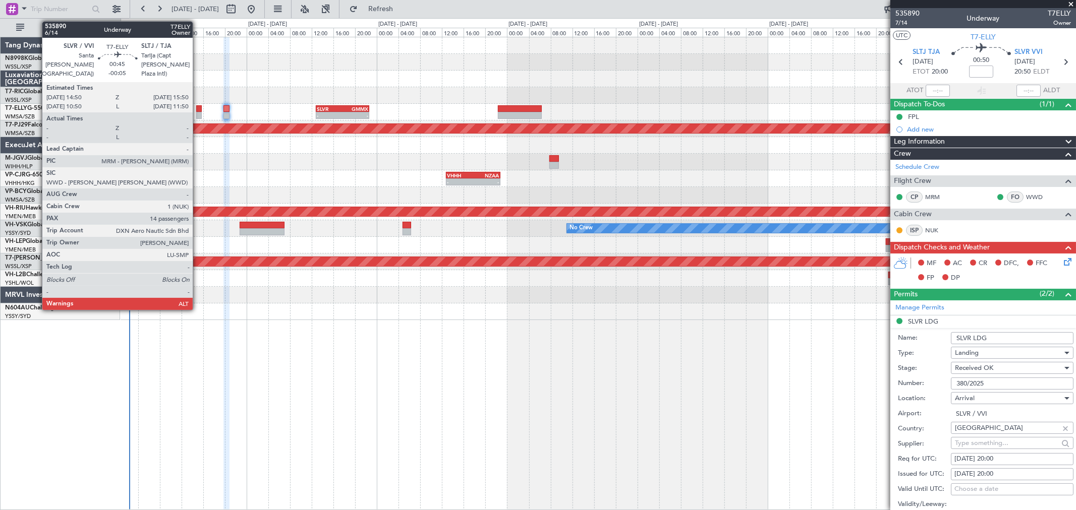
click at [198, 112] on div at bounding box center [199, 115] width 6 height 7
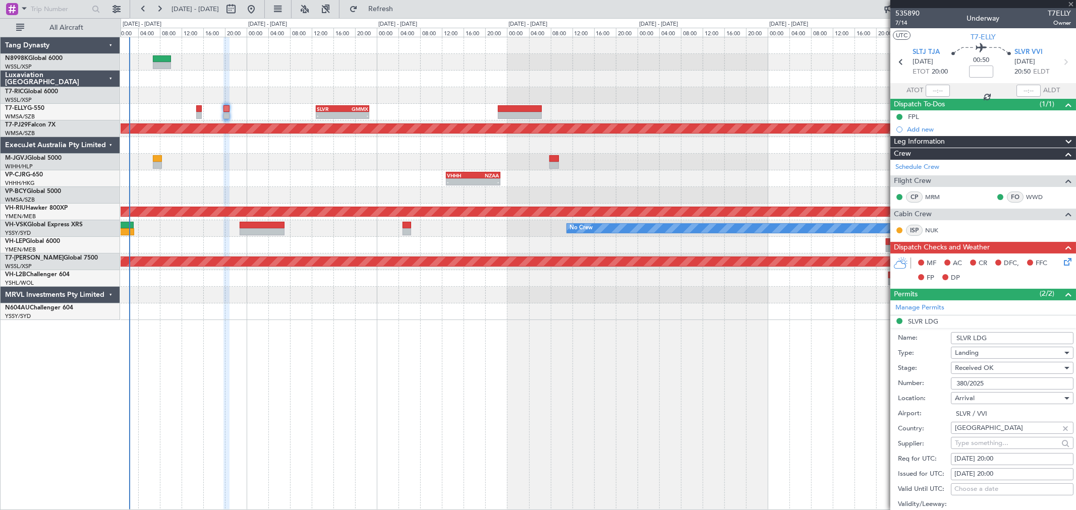
type input "-00:05"
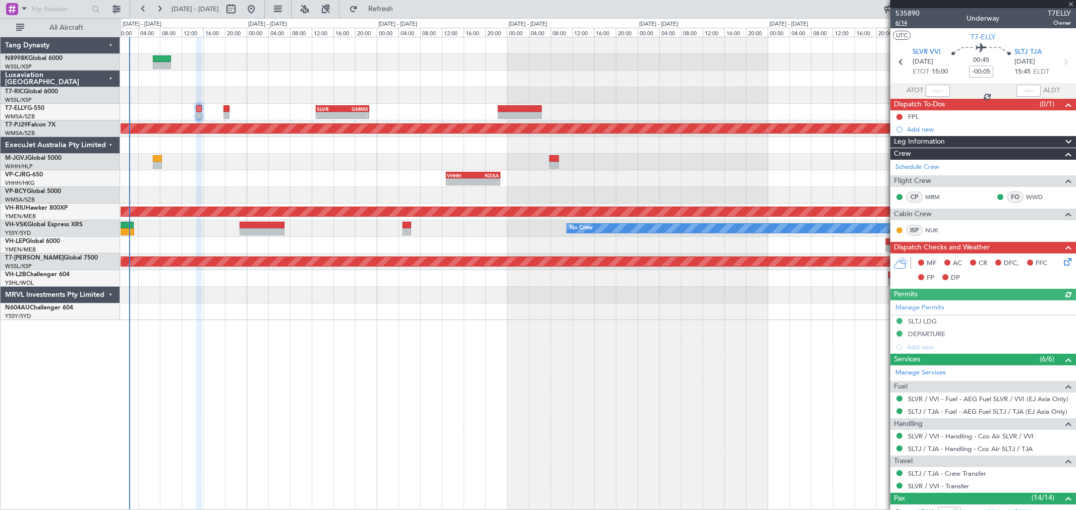
click at [896, 26] on span "6/14" at bounding box center [907, 23] width 24 height 9
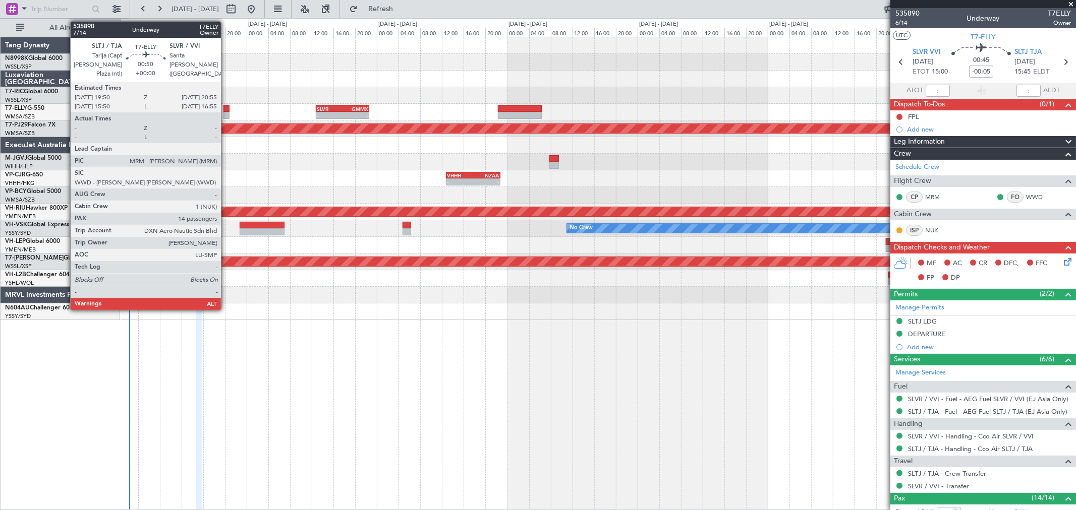
click at [226, 112] on div at bounding box center [226, 115] width 6 height 7
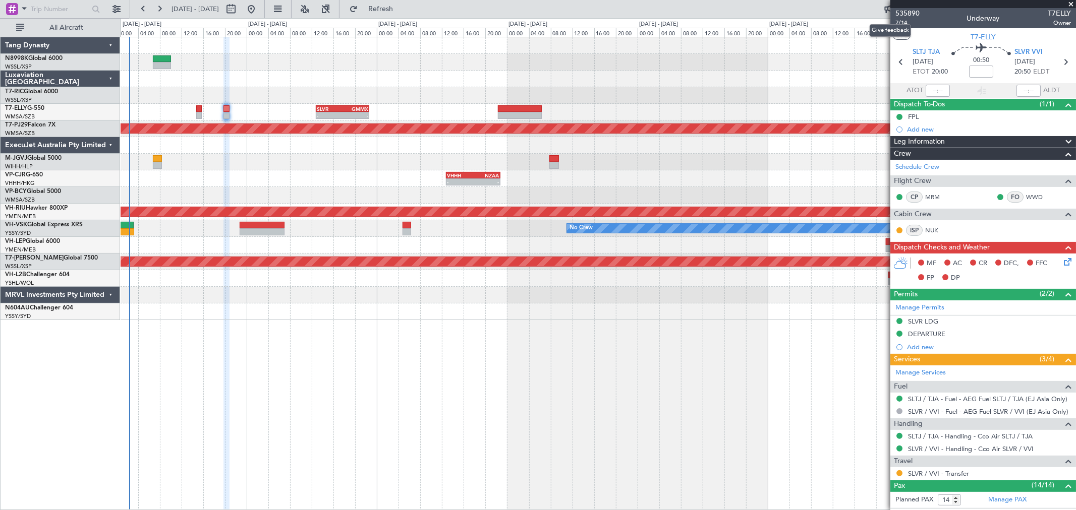
click at [901, 21] on mat-tooltip-component "Give feedback" at bounding box center [890, 30] width 55 height 27
click at [902, 23] on span "7/14" at bounding box center [907, 23] width 24 height 9
click at [901, 23] on span "7/14" at bounding box center [907, 23] width 24 height 9
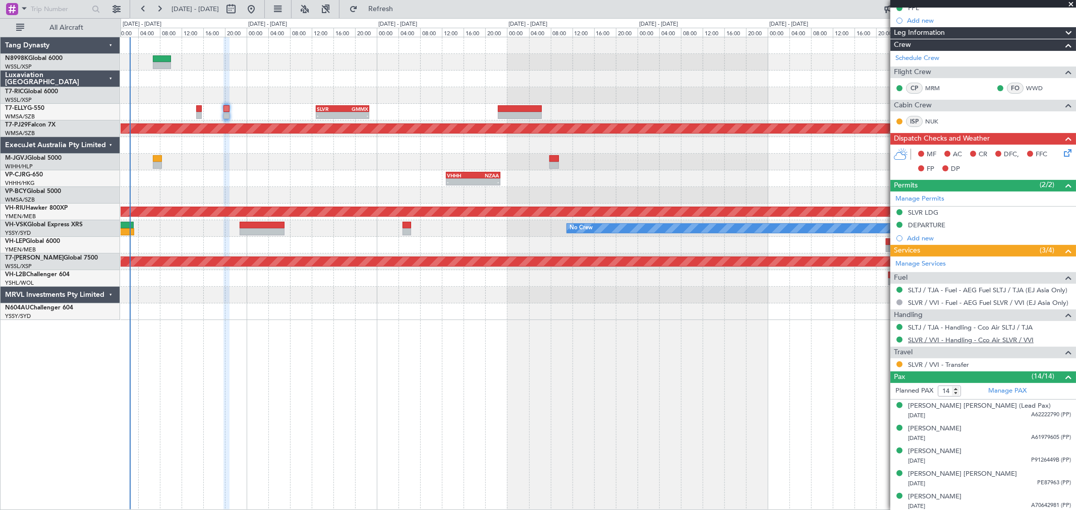
scroll to position [112, 0]
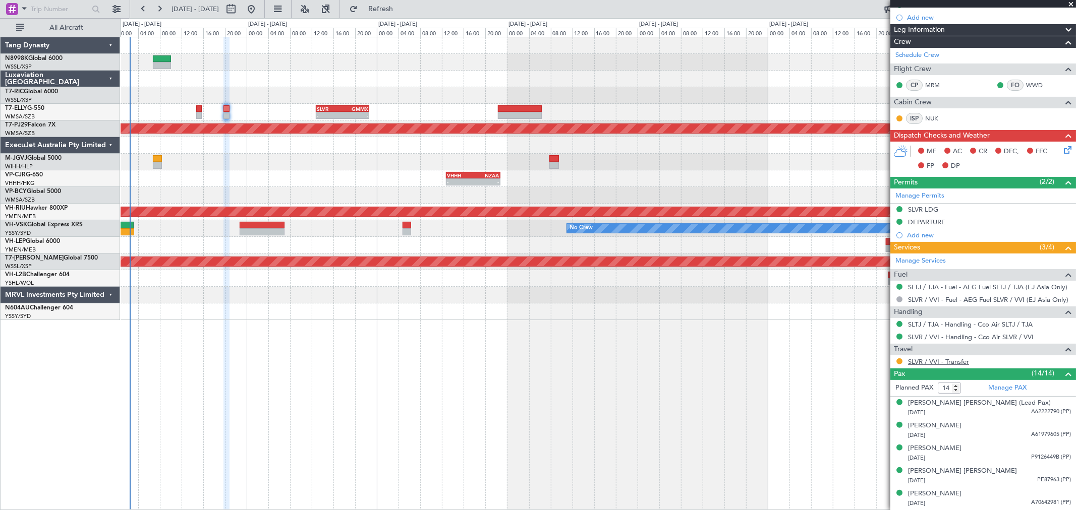
click at [942, 361] on link "SLVR / VVI - Transfer" at bounding box center [938, 362] width 61 height 9
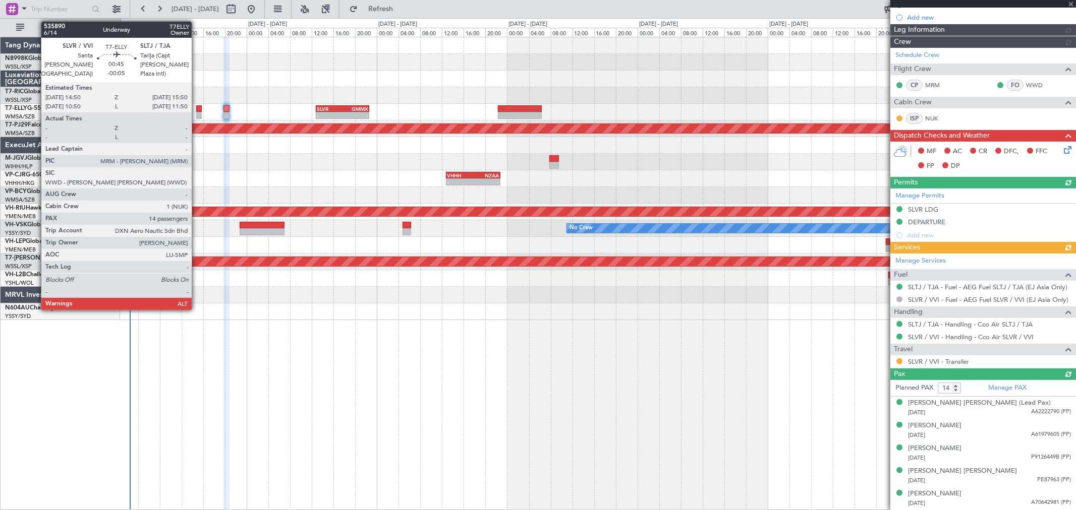
type input "Kennis Yau (KYA)"
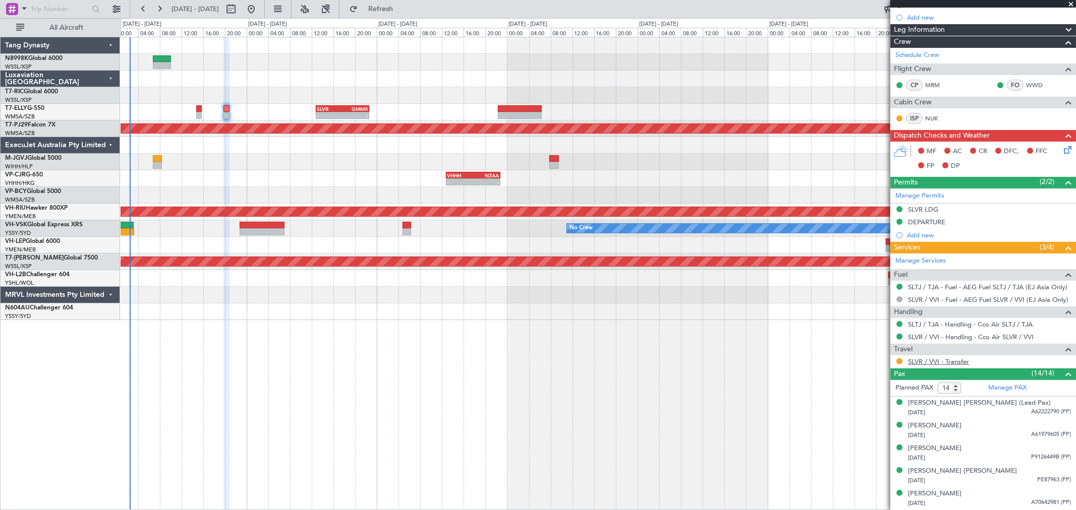
click at [919, 364] on link "SLVR / VVI - Transfer" at bounding box center [938, 362] width 61 height 9
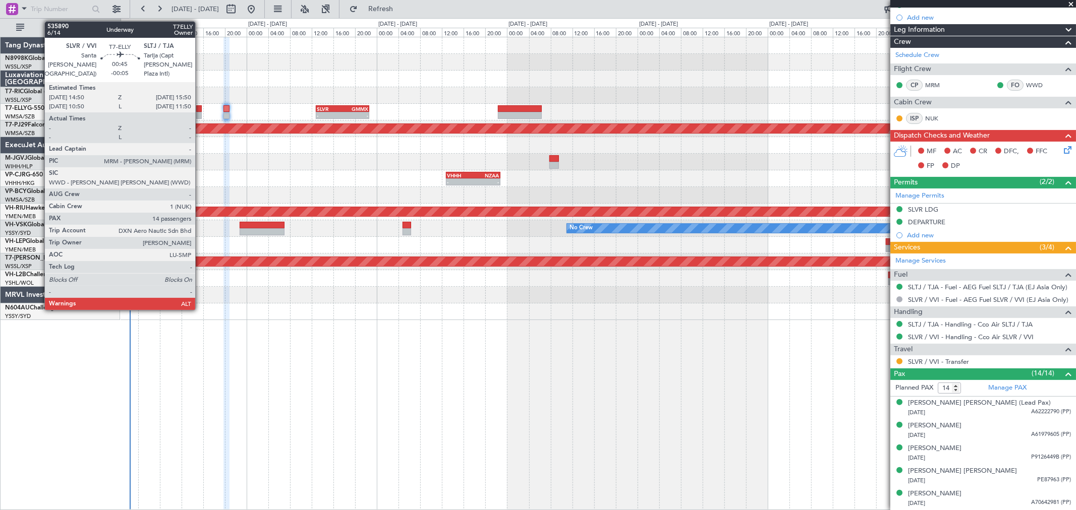
click at [200, 114] on div at bounding box center [199, 115] width 6 height 7
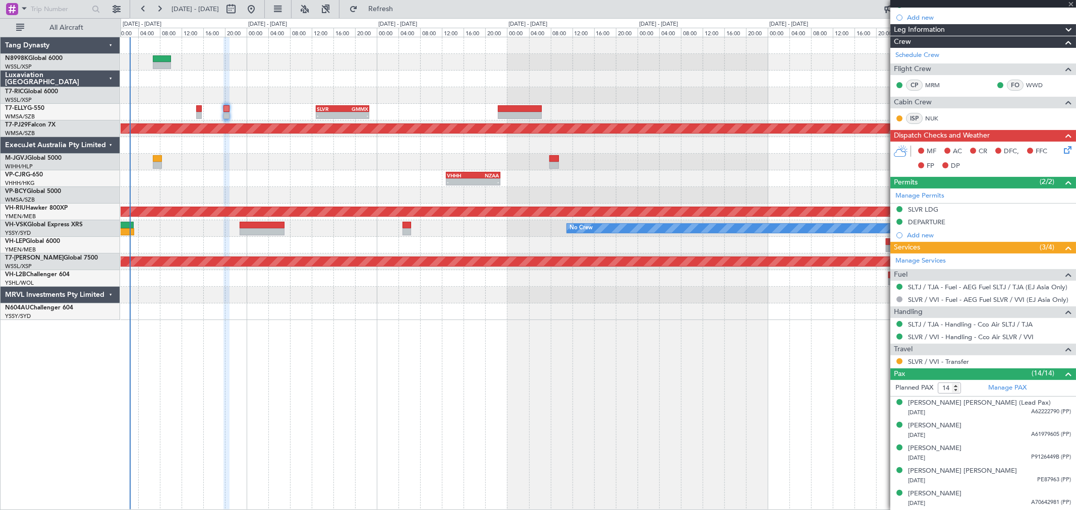
type input "-00:05"
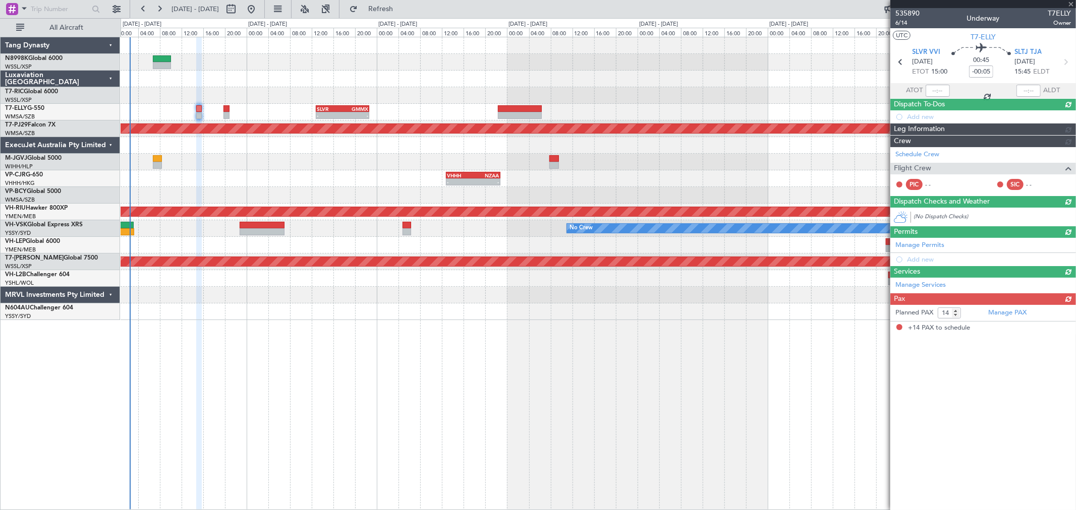
scroll to position [0, 0]
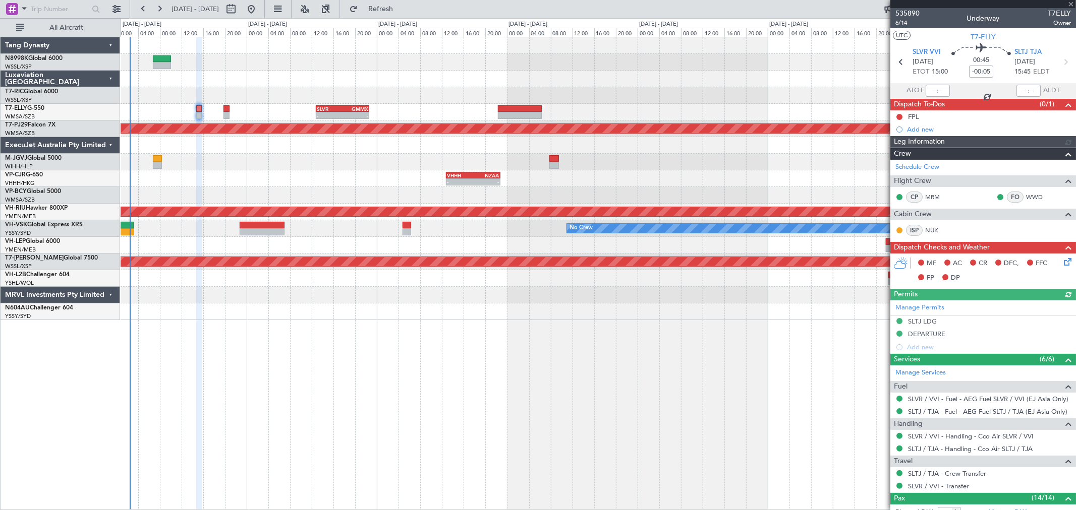
type input "Kennis Yau (KYA)"
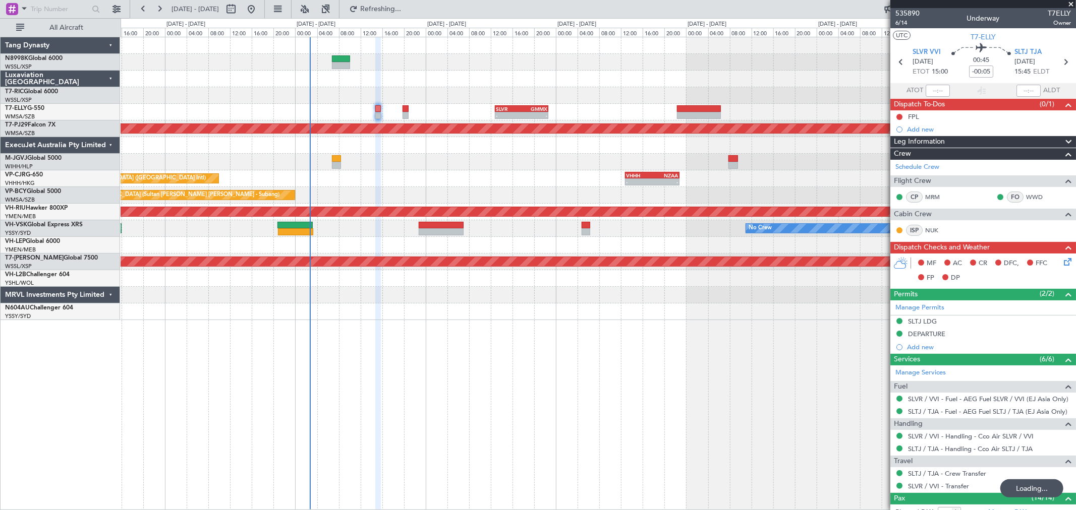
click at [402, 77] on div "- - SLVR 12:50 Z GMMX 22:40 Z Planned Maint Kuala Lumpur (Sultan Abdul Aziz Sha…" at bounding box center [598, 178] width 955 height 283
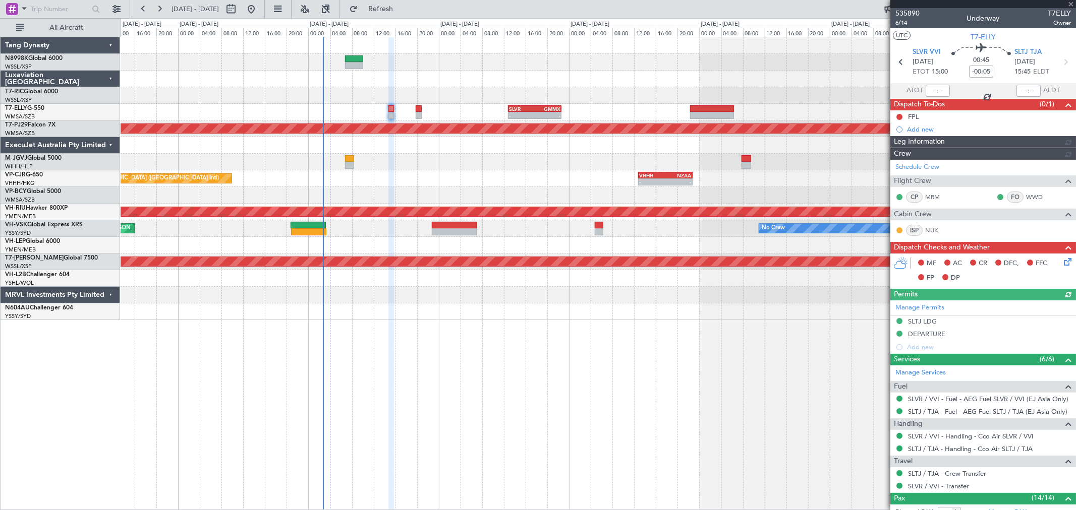
type input "Kennis Yau (KYA)"
click at [1062, 258] on icon at bounding box center [1066, 260] width 8 height 8
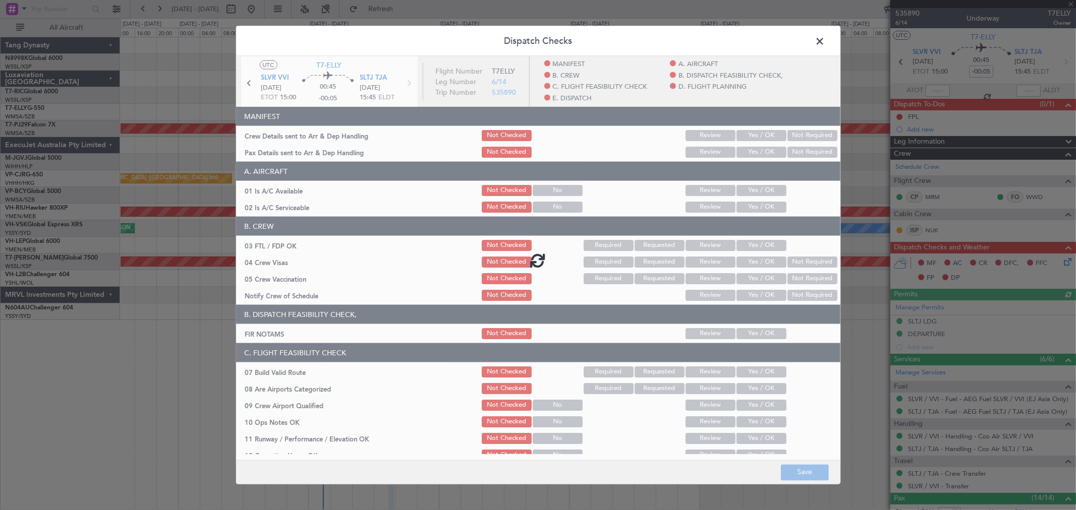
click at [825, 39] on span at bounding box center [825, 44] width 0 height 20
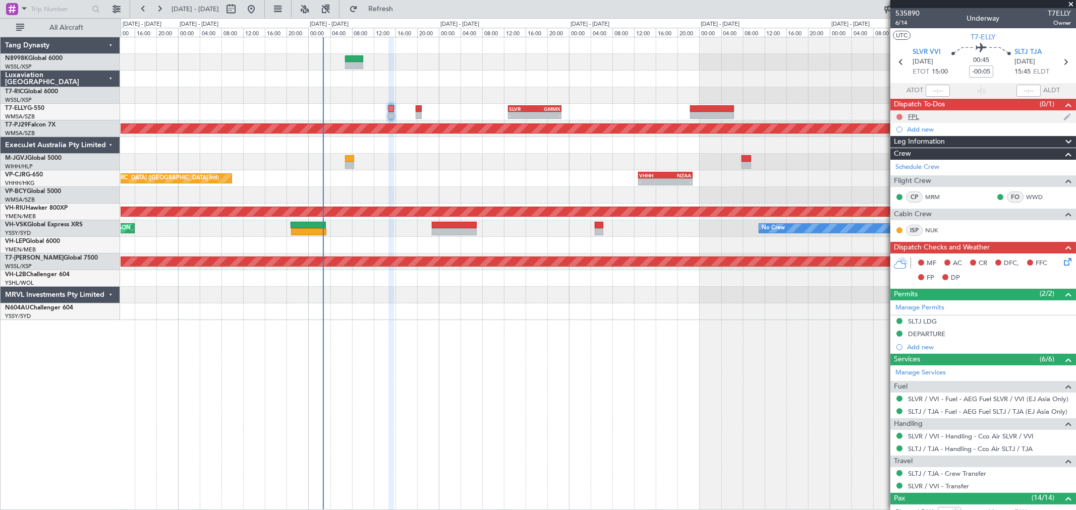
click at [898, 117] on button at bounding box center [899, 117] width 6 height 6
click at [891, 159] on span "Completed" at bounding box center [903, 161] width 33 height 10
click at [1062, 263] on icon at bounding box center [1066, 260] width 8 height 8
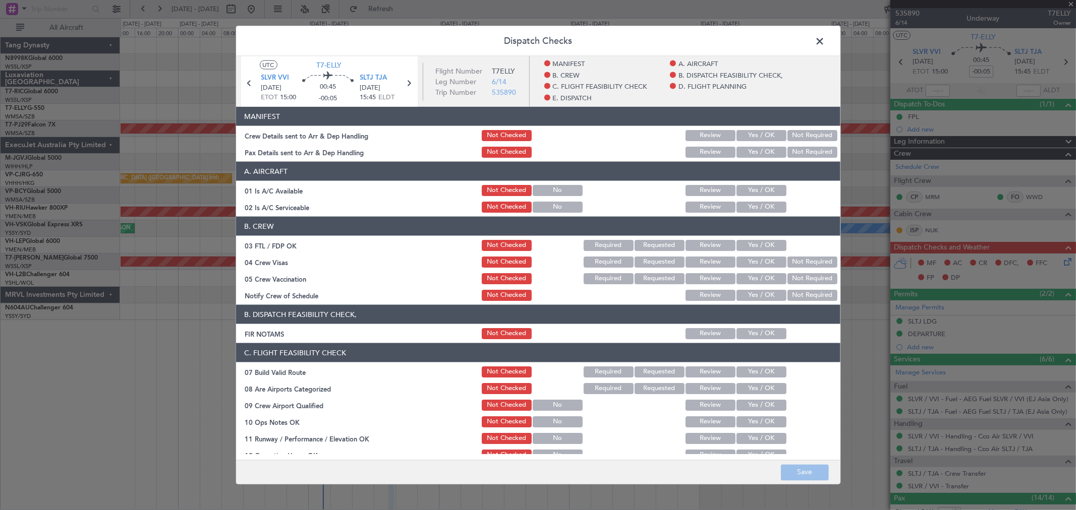
click at [762, 132] on button "Yes / OK" at bounding box center [761, 135] width 50 height 11
click at [754, 148] on button "Yes / OK" at bounding box center [761, 152] width 50 height 11
click at [756, 192] on button "Yes / OK" at bounding box center [761, 190] width 50 height 11
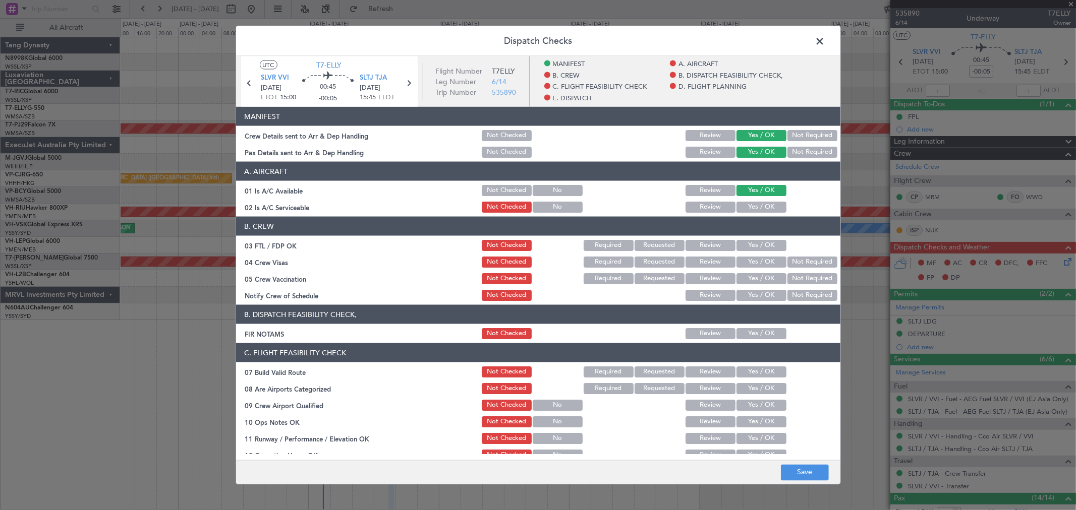
click at [757, 205] on button "Yes / OK" at bounding box center [761, 207] width 50 height 11
click at [757, 246] on button "Yes / OK" at bounding box center [761, 245] width 50 height 11
click at [755, 262] on button "Yes / OK" at bounding box center [761, 262] width 50 height 11
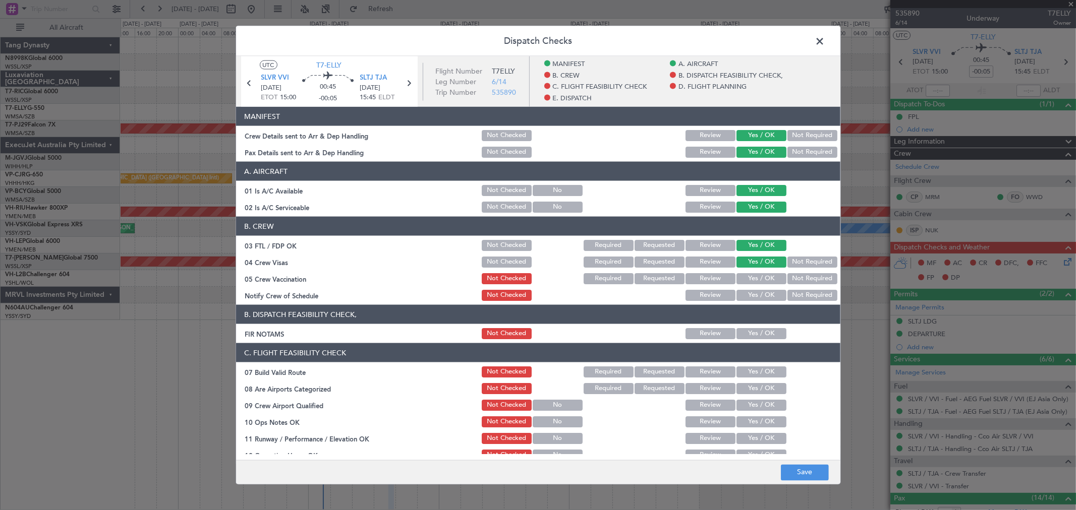
click at [754, 273] on div "Yes / OK" at bounding box center [760, 279] width 51 height 14
click at [754, 283] on button "Yes / OK" at bounding box center [761, 278] width 50 height 11
click at [754, 297] on button "Yes / OK" at bounding box center [761, 295] width 50 height 11
click at [760, 297] on button "Yes / OK" at bounding box center [761, 295] width 50 height 11
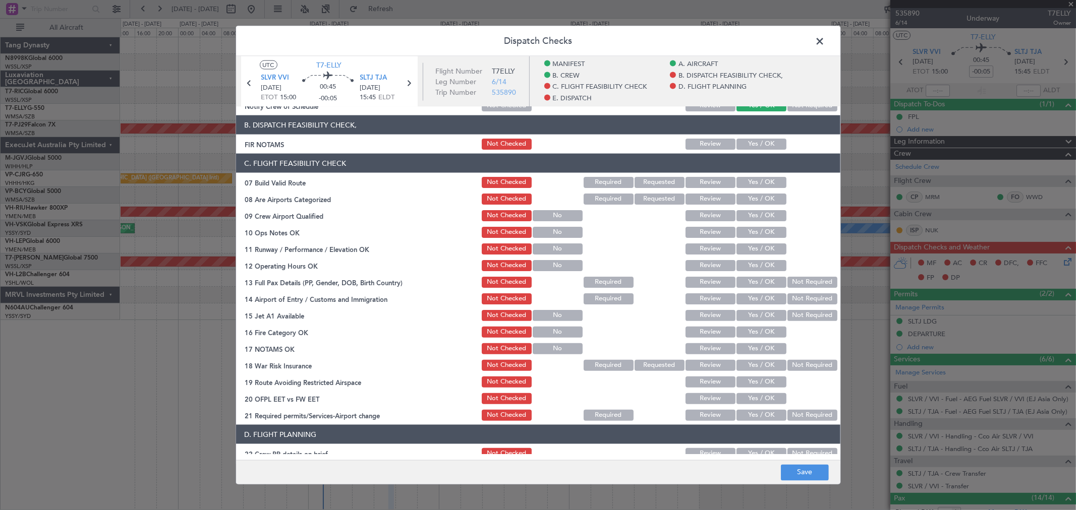
scroll to position [112, 0]
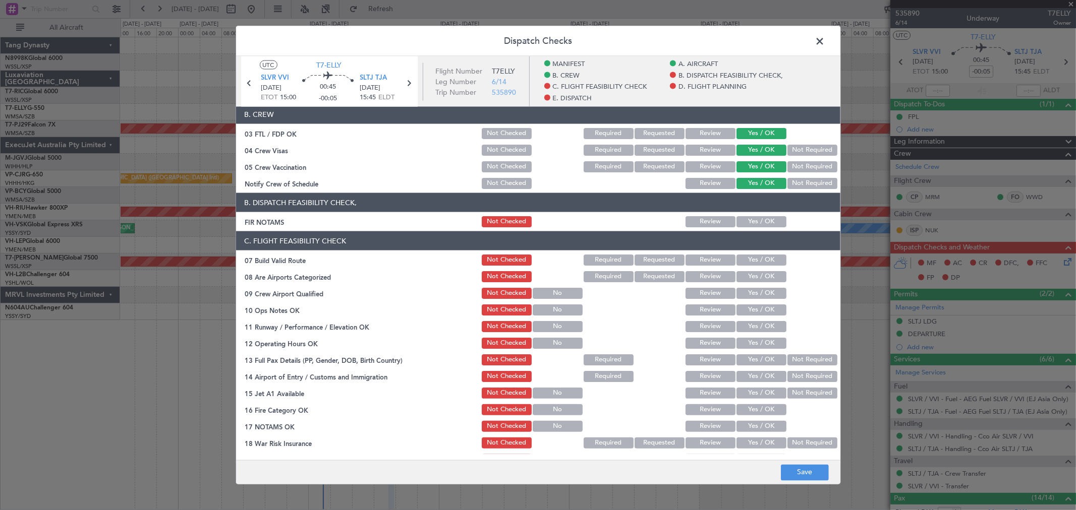
click at [757, 222] on button "Yes / OK" at bounding box center [761, 221] width 50 height 11
drag, startPoint x: 757, startPoint y: 249, endPoint x: 757, endPoint y: 258, distance: 8.6
click at [757, 251] on section "C. FLIGHT FEASIBILITY CHECK 07 Build Valid Route Not Checked Required Requested…" at bounding box center [538, 366] width 604 height 269
click at [757, 258] on button "Yes / OK" at bounding box center [761, 260] width 50 height 11
click at [758, 273] on button "Yes / OK" at bounding box center [761, 276] width 50 height 11
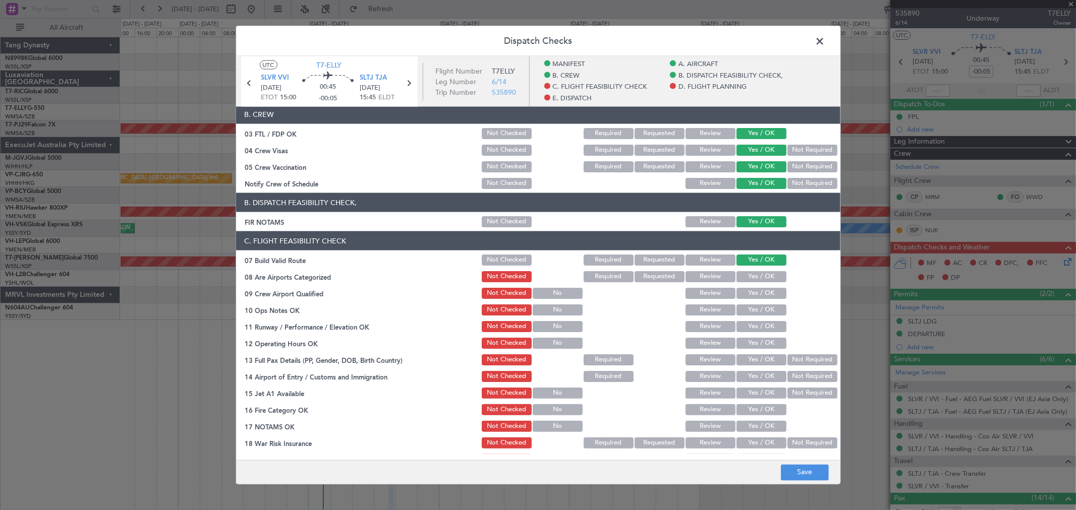
click at [758, 281] on button "Yes / OK" at bounding box center [761, 276] width 50 height 11
click at [758, 294] on button "Yes / OK" at bounding box center [761, 293] width 50 height 11
drag, startPoint x: 758, startPoint y: 299, endPoint x: 759, endPoint y: 305, distance: 6.1
click at [759, 301] on section "C. FLIGHT FEASIBILITY CHECK 07 Build Valid Route Not Checked Required Requested…" at bounding box center [538, 366] width 604 height 269
drag, startPoint x: 757, startPoint y: 326, endPoint x: 757, endPoint y: 332, distance: 5.5
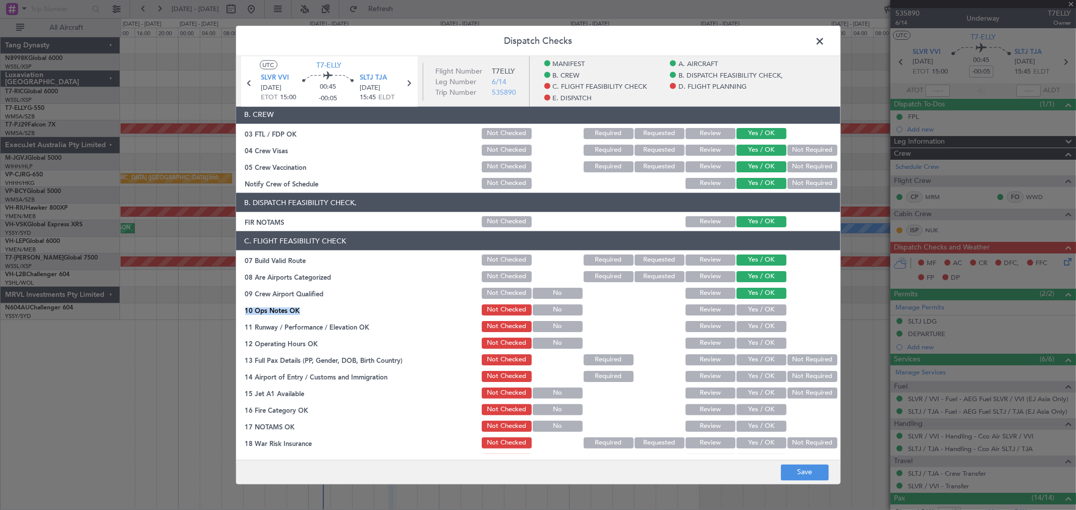
click at [757, 330] on button "Yes / OK" at bounding box center [761, 326] width 50 height 11
click at [757, 337] on div "Yes / OK" at bounding box center [760, 343] width 51 height 14
click at [754, 344] on button "Yes / OK" at bounding box center [761, 343] width 50 height 11
click at [749, 358] on button "Yes / OK" at bounding box center [761, 360] width 50 height 11
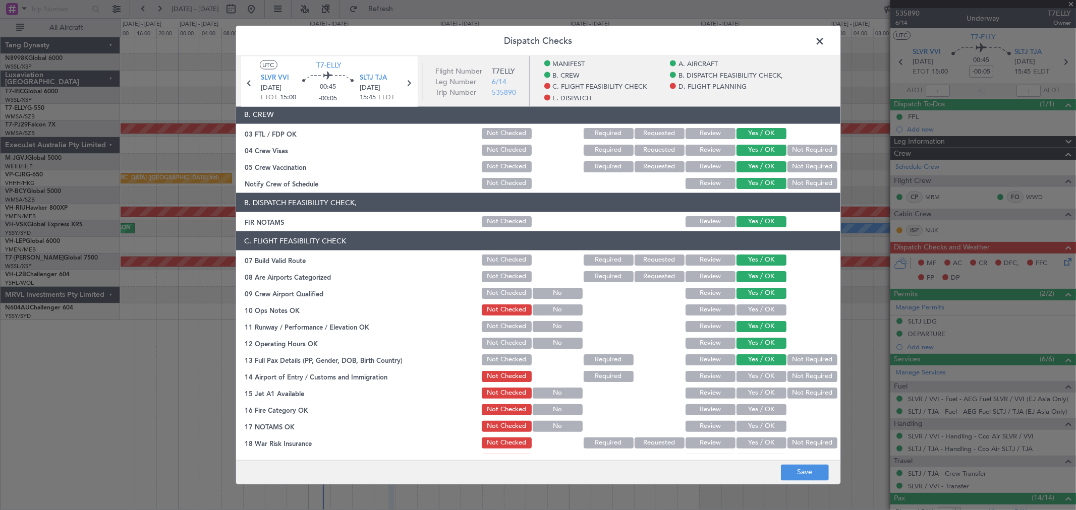
drag, startPoint x: 749, startPoint y: 358, endPoint x: 746, endPoint y: 367, distance: 9.1
click at [748, 360] on button "Yes / OK" at bounding box center [761, 360] width 50 height 11
drag, startPoint x: 746, startPoint y: 367, endPoint x: 746, endPoint y: 375, distance: 8.6
click at [746, 370] on section "C. FLIGHT FEASIBILITY CHECK 07 Build Valid Route Not Checked Required Requested…" at bounding box center [538, 366] width 604 height 269
drag, startPoint x: 746, startPoint y: 380, endPoint x: 746, endPoint y: 385, distance: 5.5
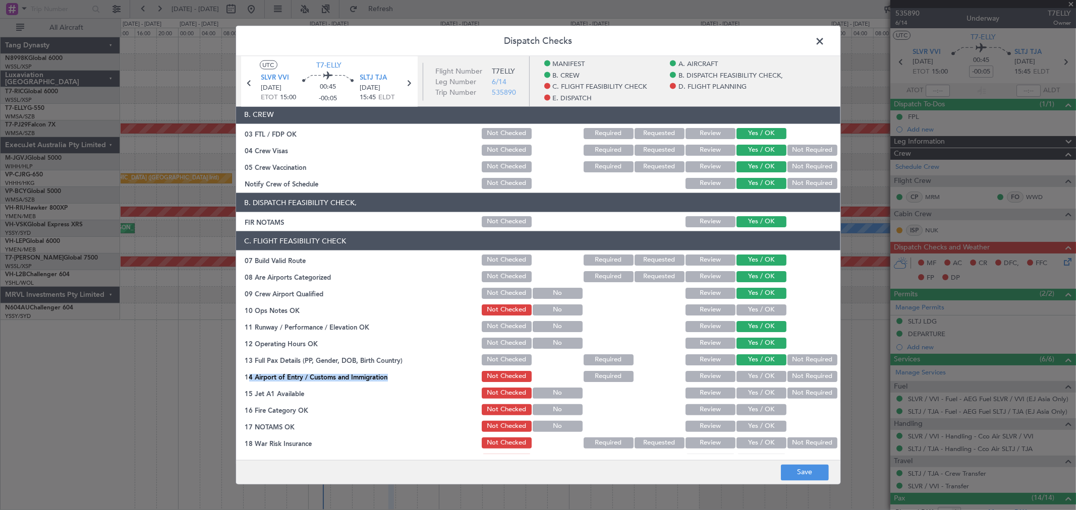
click at [746, 380] on button "Yes / OK" at bounding box center [761, 376] width 50 height 11
click at [747, 387] on div "Yes / OK" at bounding box center [760, 393] width 51 height 14
drag, startPoint x: 748, startPoint y: 395, endPoint x: 749, endPoint y: 406, distance: 11.1
click at [748, 397] on button "Yes / OK" at bounding box center [761, 393] width 50 height 11
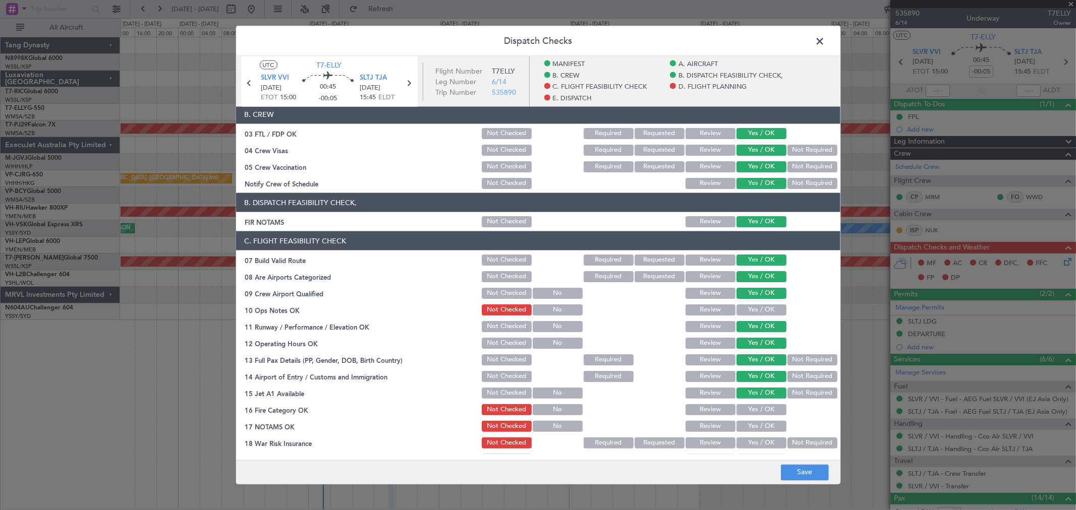
click at [749, 406] on button "Yes / OK" at bounding box center [761, 410] width 50 height 11
click at [749, 415] on button "Yes / OK" at bounding box center [761, 410] width 50 height 11
drag, startPoint x: 748, startPoint y: 423, endPoint x: 748, endPoint y: 430, distance: 7.1
click at [748, 426] on button "Yes / OK" at bounding box center [761, 426] width 50 height 11
click at [748, 432] on div "Yes / OK" at bounding box center [760, 427] width 51 height 14
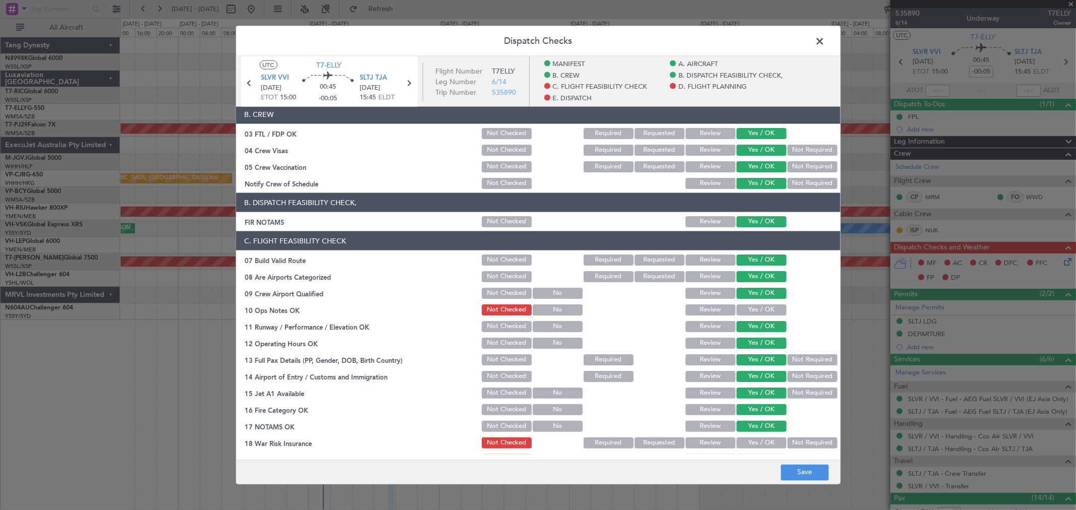
click at [747, 437] on div "Yes / OK" at bounding box center [760, 443] width 51 height 14
click at [772, 320] on div "Yes / OK" at bounding box center [760, 327] width 51 height 14
click at [772, 311] on button "Yes / OK" at bounding box center [761, 310] width 50 height 11
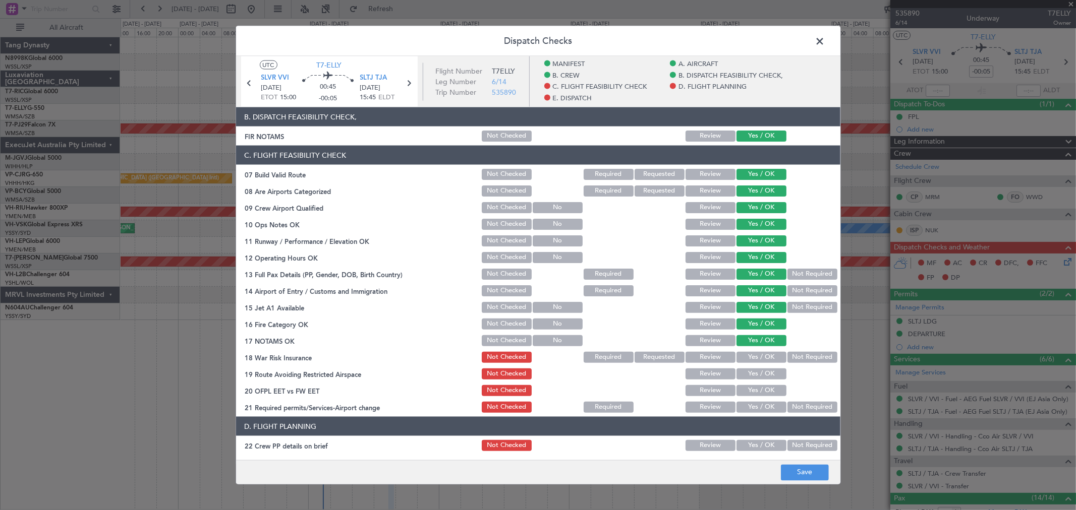
scroll to position [280, 0]
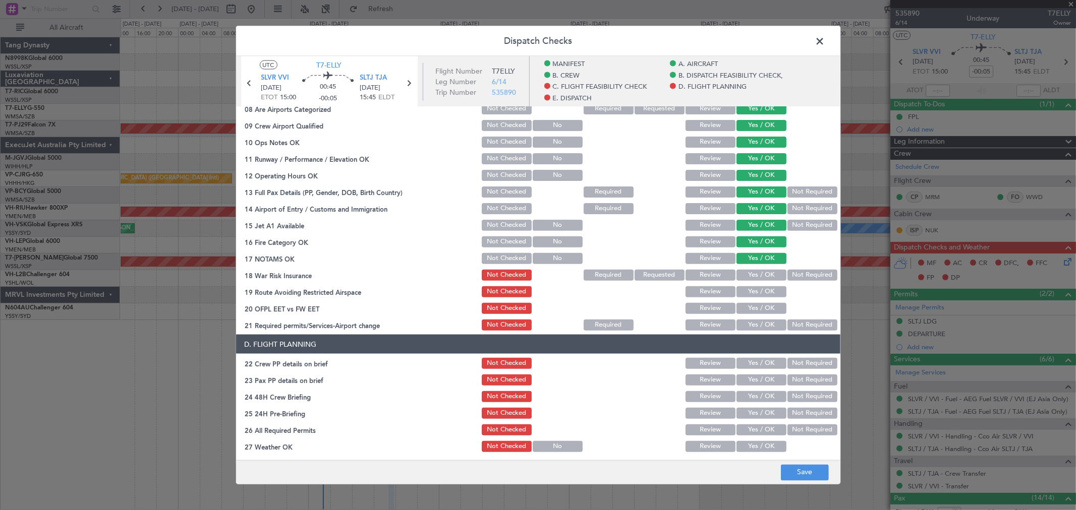
drag, startPoint x: 803, startPoint y: 256, endPoint x: 799, endPoint y: 264, distance: 9.0
click at [802, 258] on div at bounding box center [811, 259] width 51 height 14
click at [797, 273] on button "Not Required" at bounding box center [812, 275] width 50 height 11
drag, startPoint x: 760, startPoint y: 291, endPoint x: 754, endPoint y: 309, distance: 19.5
click at [759, 291] on button "Yes / OK" at bounding box center [761, 291] width 50 height 11
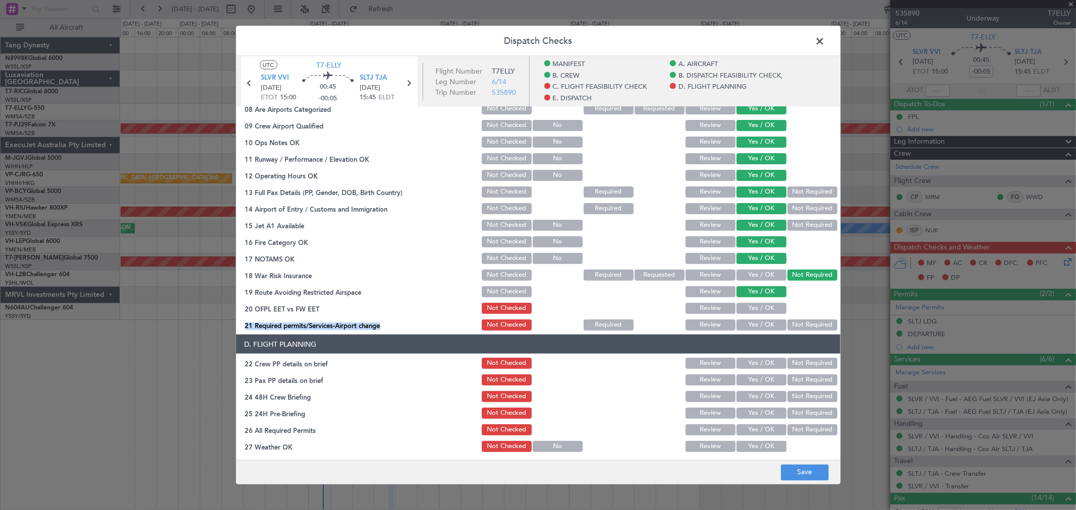
click at [753, 315] on section "C. FLIGHT FEASIBILITY CHECK 07 Build Valid Route Not Checked Required Requested…" at bounding box center [538, 198] width 604 height 269
click at [755, 309] on button "Yes / OK" at bounding box center [761, 308] width 50 height 11
click at [757, 326] on button "Yes / OK" at bounding box center [761, 325] width 50 height 11
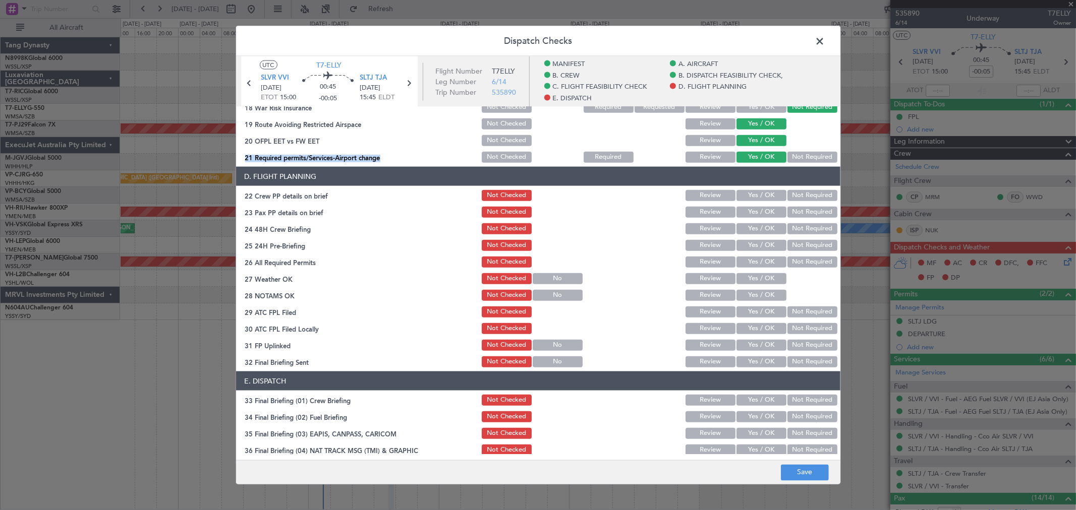
click at [751, 194] on button "Yes / OK" at bounding box center [761, 195] width 50 height 11
click at [750, 212] on button "Yes / OK" at bounding box center [761, 212] width 50 height 11
click at [798, 224] on button "Not Required" at bounding box center [812, 228] width 50 height 11
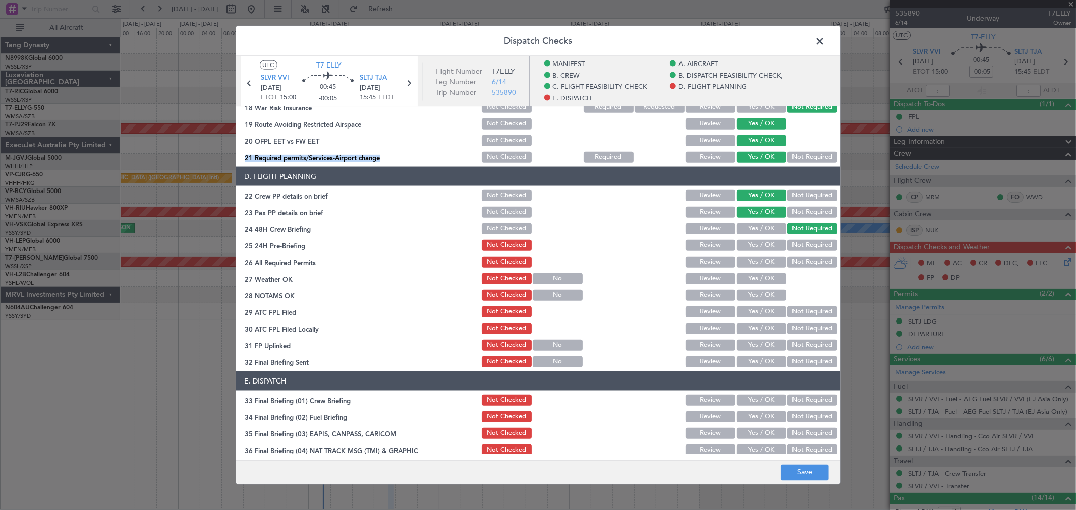
click at [750, 228] on button "Yes / OK" at bounding box center [761, 228] width 50 height 11
click at [802, 223] on button "Not Required" at bounding box center [812, 228] width 50 height 11
click at [755, 248] on button "Yes / OK" at bounding box center [761, 245] width 50 height 11
click at [756, 263] on button "Yes / OK" at bounding box center [761, 262] width 50 height 11
click at [762, 280] on button "Yes / OK" at bounding box center [761, 278] width 50 height 11
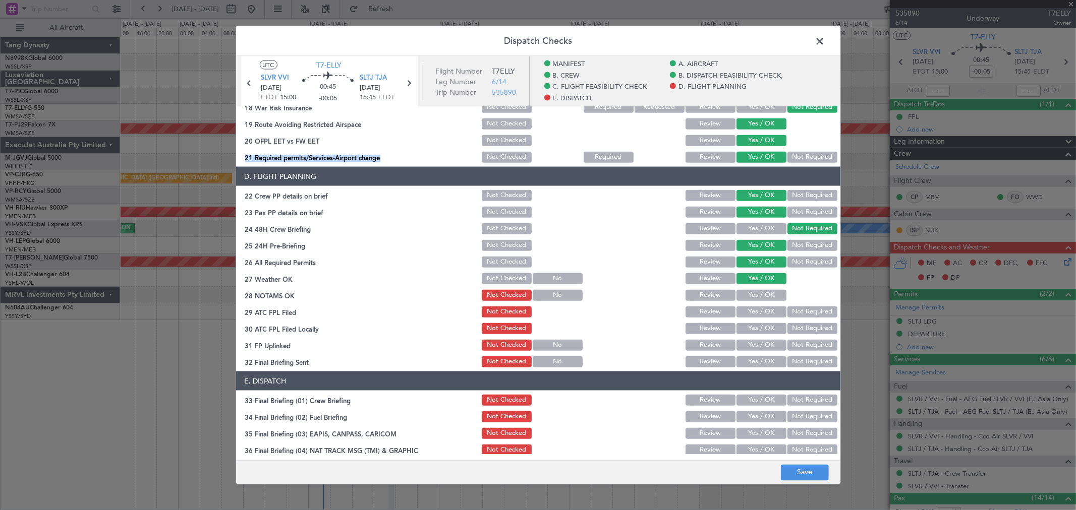
click at [756, 300] on button "Yes / OK" at bounding box center [761, 295] width 50 height 11
click at [716, 311] on button "Review" at bounding box center [710, 312] width 50 height 11
click at [759, 323] on button "Yes / OK" at bounding box center [761, 328] width 50 height 11
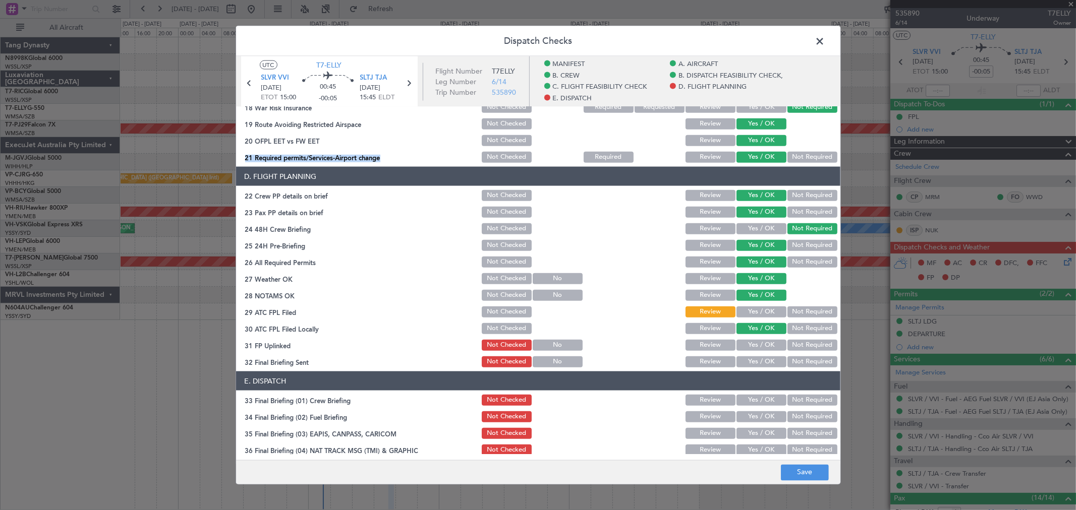
click at [712, 326] on button "Review" at bounding box center [710, 328] width 50 height 11
click at [768, 325] on button "Yes / OK" at bounding box center [761, 328] width 50 height 11
click at [706, 328] on button "Review" at bounding box center [710, 328] width 50 height 11
click at [739, 345] on button "Yes / OK" at bounding box center [761, 345] width 50 height 11
click at [744, 359] on button "Yes / OK" at bounding box center [761, 362] width 50 height 11
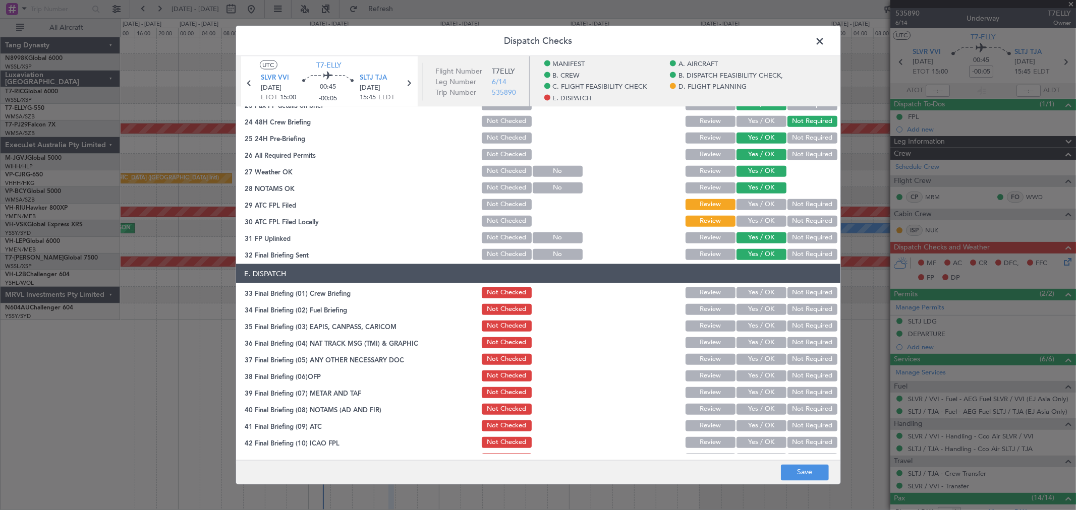
scroll to position [560, 0]
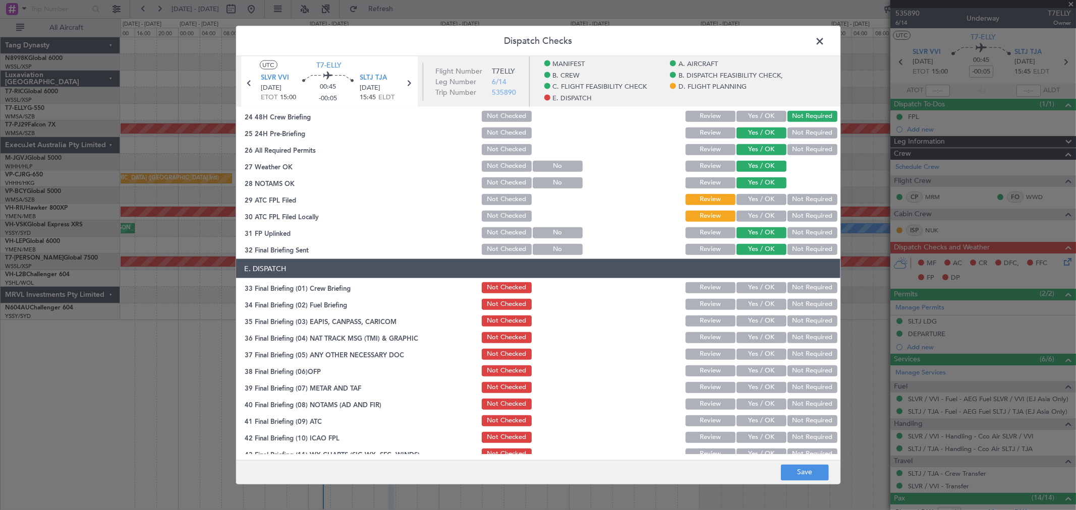
click at [763, 284] on button "Yes / OK" at bounding box center [761, 287] width 50 height 11
click at [762, 298] on div "Yes / OK" at bounding box center [760, 305] width 51 height 14
click at [764, 305] on button "Yes / OK" at bounding box center [761, 304] width 50 height 11
click at [787, 314] on div "Not Required" at bounding box center [811, 321] width 51 height 14
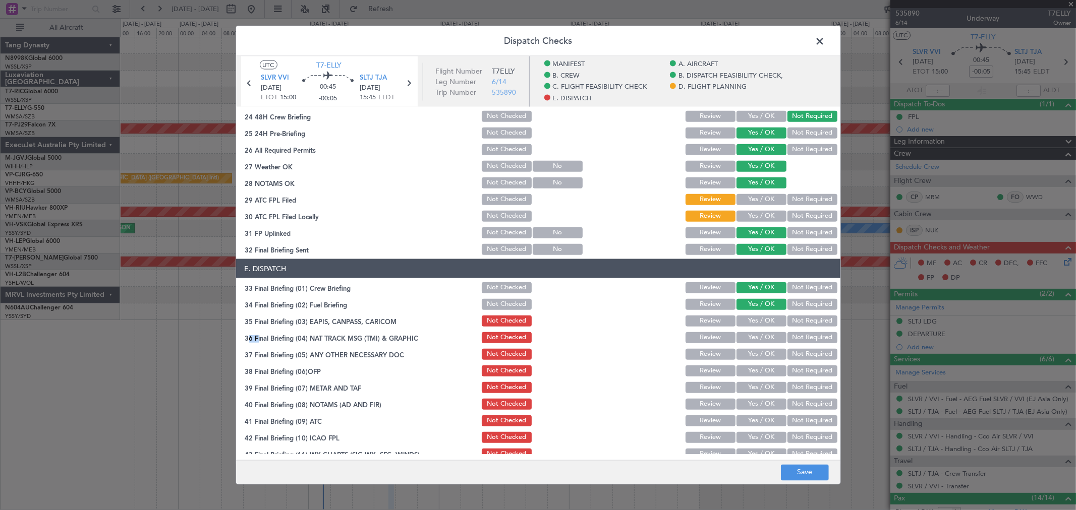
click at [788, 323] on button "Not Required" at bounding box center [812, 321] width 50 height 11
click at [755, 333] on button "Yes / OK" at bounding box center [761, 337] width 50 height 11
click at [787, 333] on button "Not Required" at bounding box center [812, 337] width 50 height 11
click at [761, 351] on button "Yes / OK" at bounding box center [761, 354] width 50 height 11
click at [787, 349] on button "Not Required" at bounding box center [812, 354] width 50 height 11
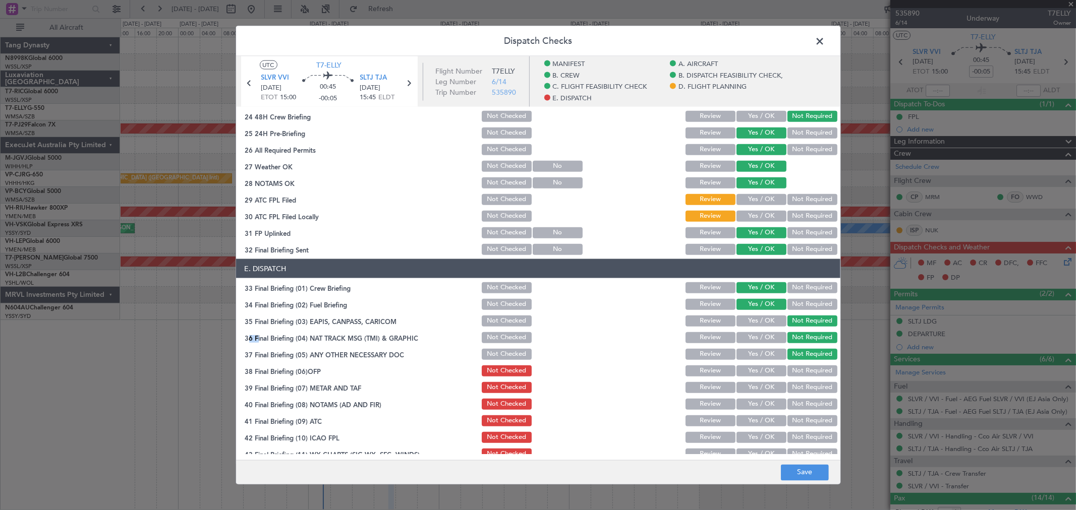
click at [760, 349] on button "Yes / OK" at bounding box center [761, 354] width 50 height 11
click at [760, 364] on section "E. DISPATCH 33 Final Briefing (01) Crew Briefing Not Checked Review Yes / OK No…" at bounding box center [538, 368] width 604 height 219
click at [759, 376] on div "Yes / OK" at bounding box center [760, 371] width 51 height 14
drag, startPoint x: 759, startPoint y: 380, endPoint x: 759, endPoint y: 389, distance: 9.1
click at [759, 381] on div "Yes / OK" at bounding box center [760, 388] width 51 height 14
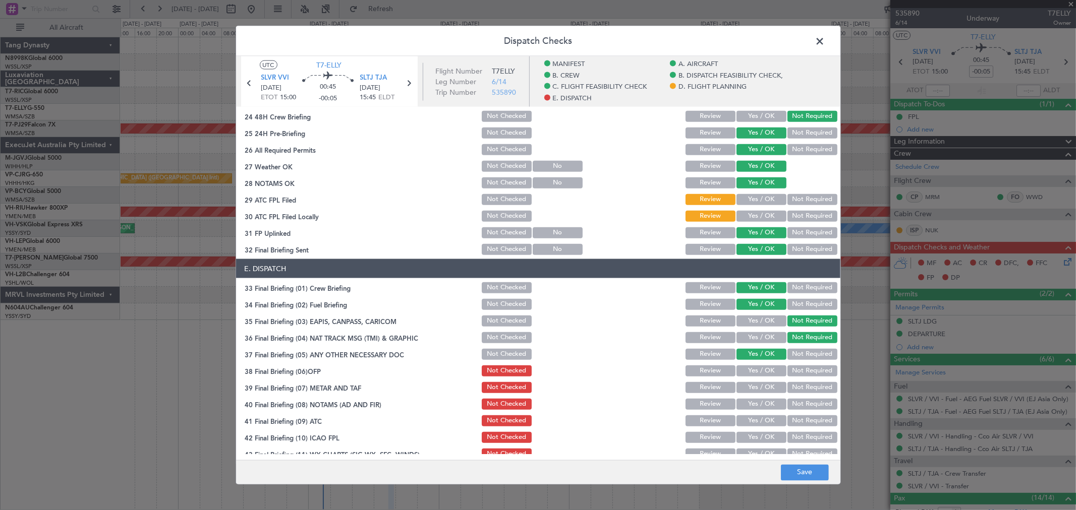
click at [758, 392] on button "Yes / OK" at bounding box center [761, 387] width 50 height 11
click at [757, 403] on button "Yes / OK" at bounding box center [761, 404] width 50 height 11
drag, startPoint x: 757, startPoint y: 410, endPoint x: 756, endPoint y: 416, distance: 5.6
click at [757, 411] on section "E. DISPATCH 33 Final Briefing (01) Crew Briefing Not Checked Review Yes / OK No…" at bounding box center [538, 368] width 604 height 219
click at [753, 435] on button "Yes / OK" at bounding box center [761, 437] width 50 height 11
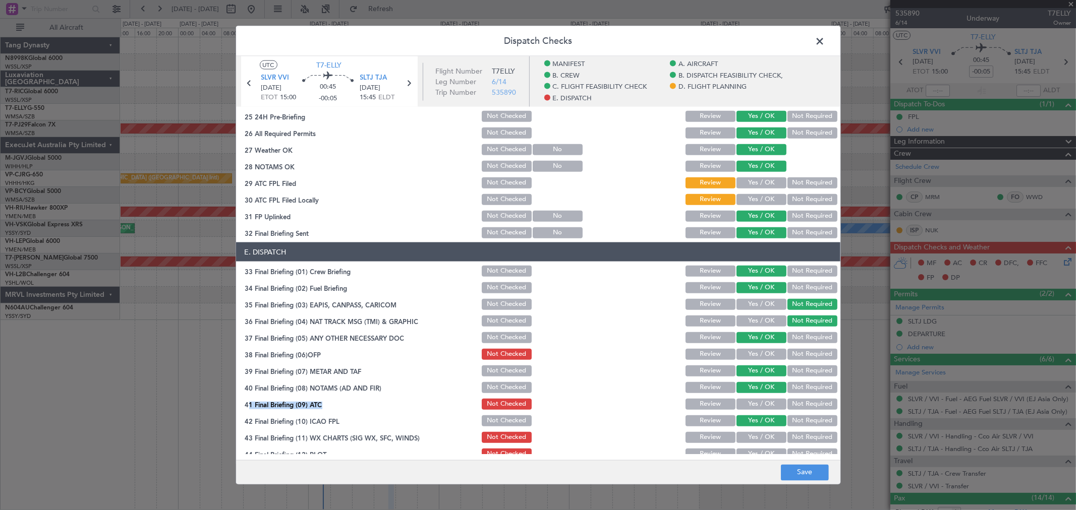
scroll to position [586, 0]
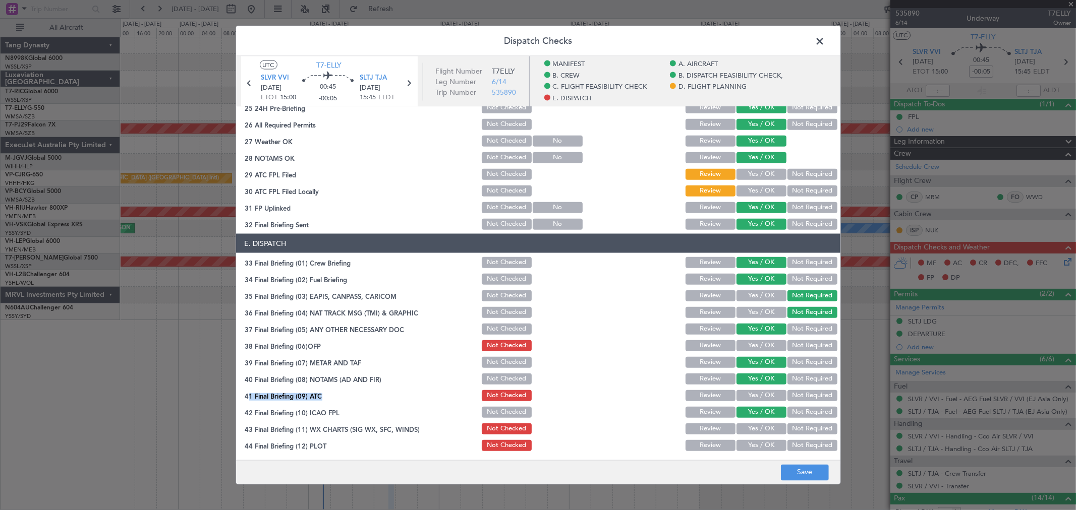
click at [760, 390] on button "Yes / OK" at bounding box center [761, 395] width 50 height 11
click at [753, 424] on button "Yes / OK" at bounding box center [761, 429] width 50 height 11
click at [790, 446] on button "Not Required" at bounding box center [812, 445] width 50 height 11
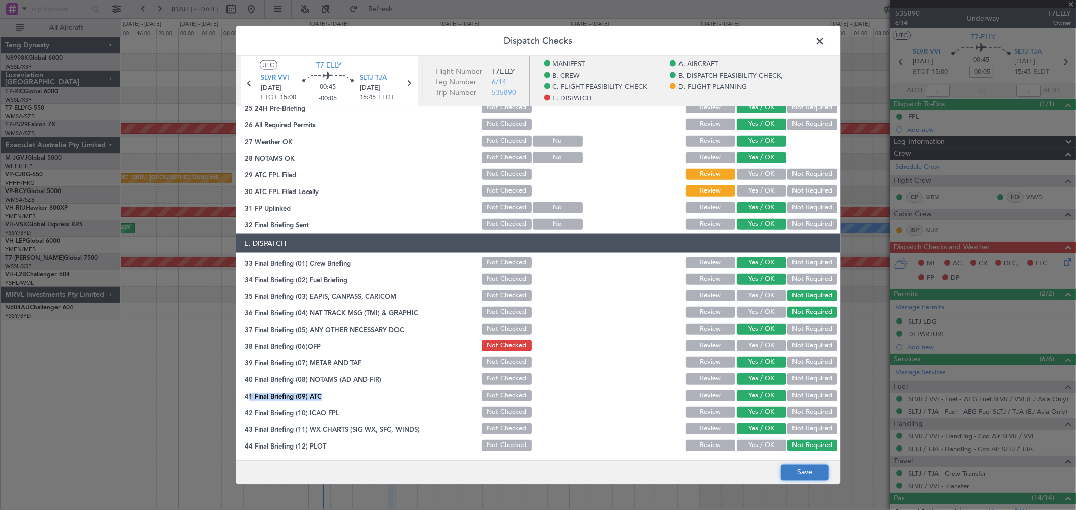
click at [799, 472] on button "Save" at bounding box center [805, 473] width 48 height 16
click at [738, 340] on button "Yes / OK" at bounding box center [761, 345] width 50 height 11
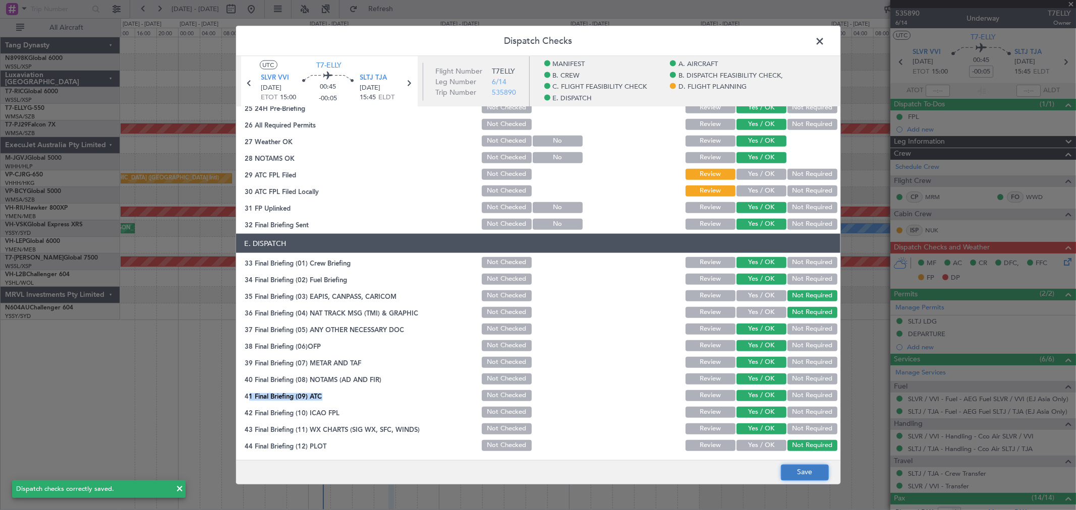
click at [804, 470] on button "Save" at bounding box center [805, 473] width 48 height 16
click at [825, 42] on span at bounding box center [825, 44] width 0 height 20
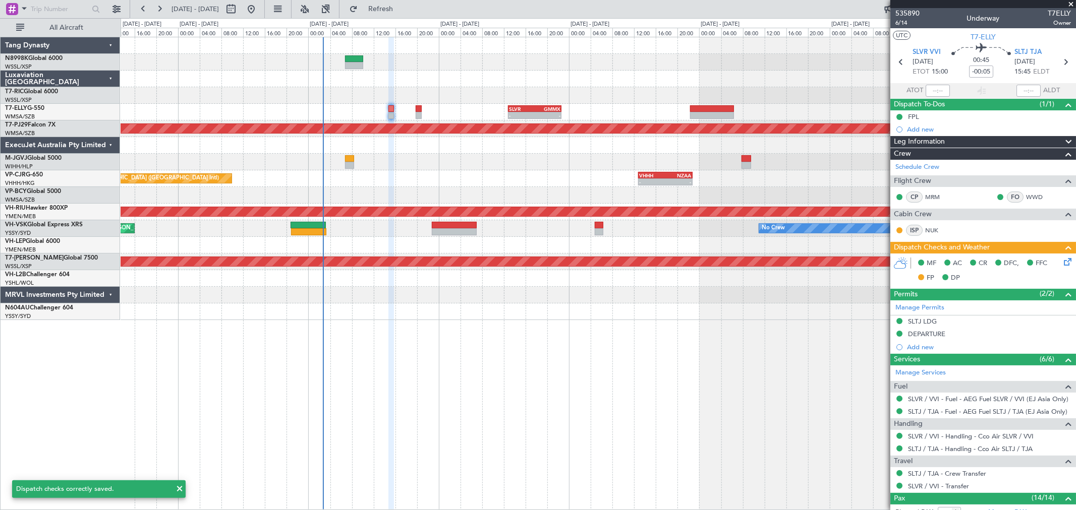
click at [423, 117] on div "- - SLVR 12:50 Z GMMX 22:40 Z" at bounding box center [598, 112] width 955 height 17
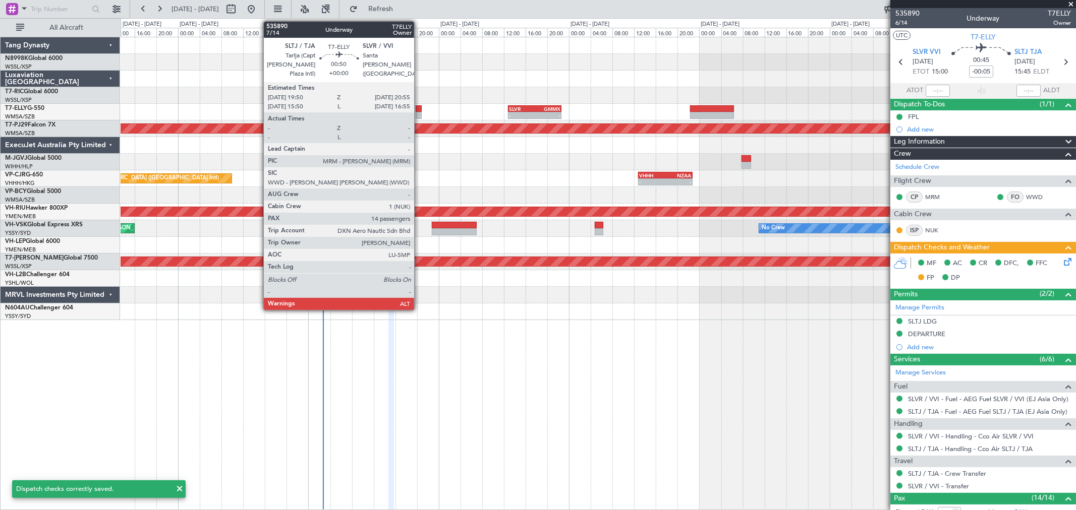
click at [419, 115] on div at bounding box center [419, 115] width 6 height 7
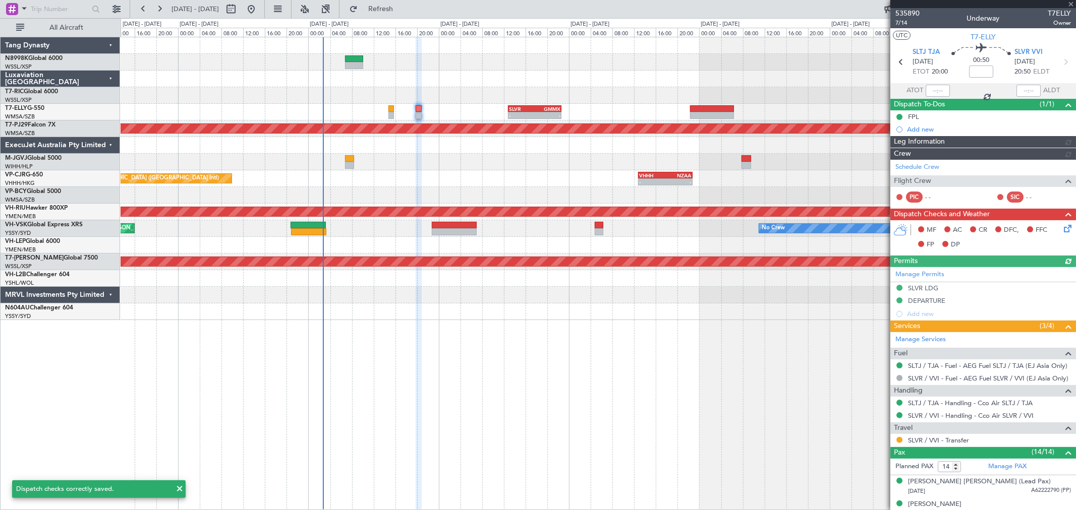
type input "Kennis Yau (KYA)"
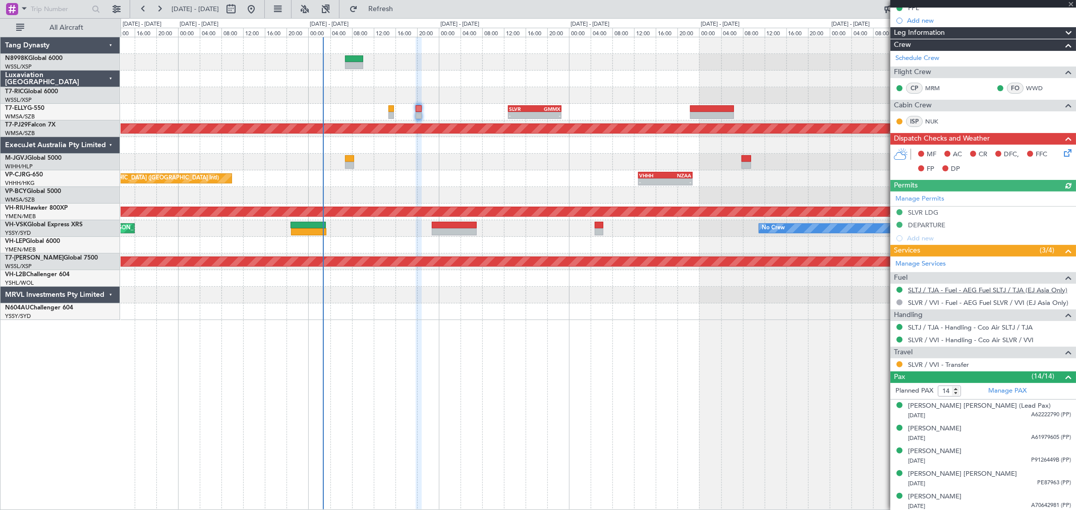
scroll to position [56, 0]
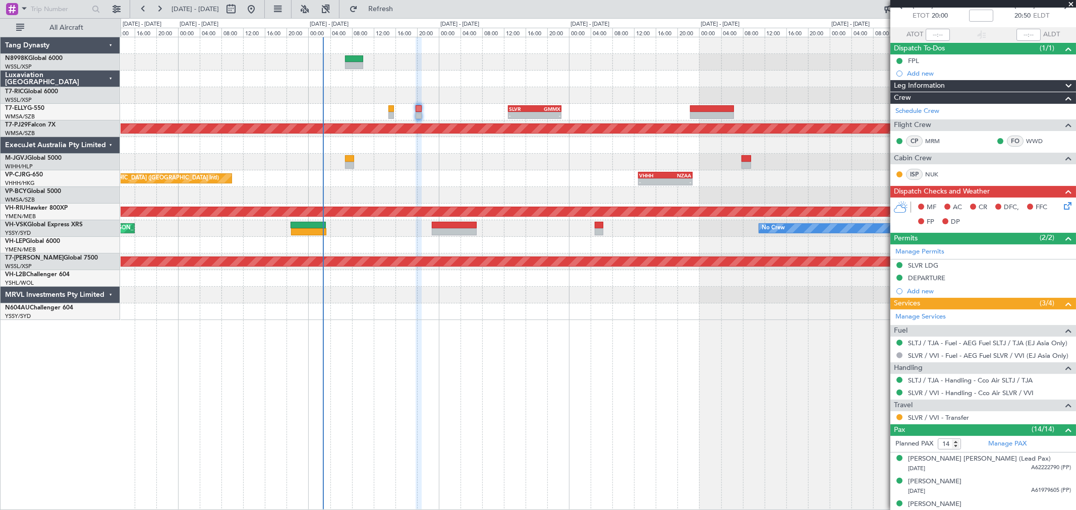
click at [1062, 201] on icon at bounding box center [1066, 204] width 8 height 8
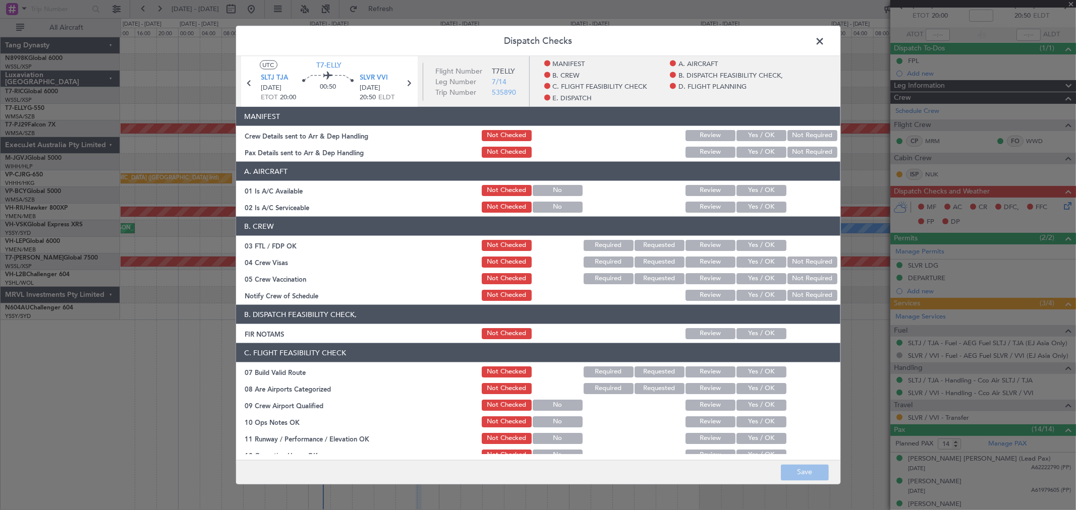
click at [756, 134] on button "Yes / OK" at bounding box center [761, 135] width 50 height 11
click at [752, 155] on button "Yes / OK" at bounding box center [761, 152] width 50 height 11
click at [748, 185] on button "Yes / OK" at bounding box center [761, 190] width 50 height 11
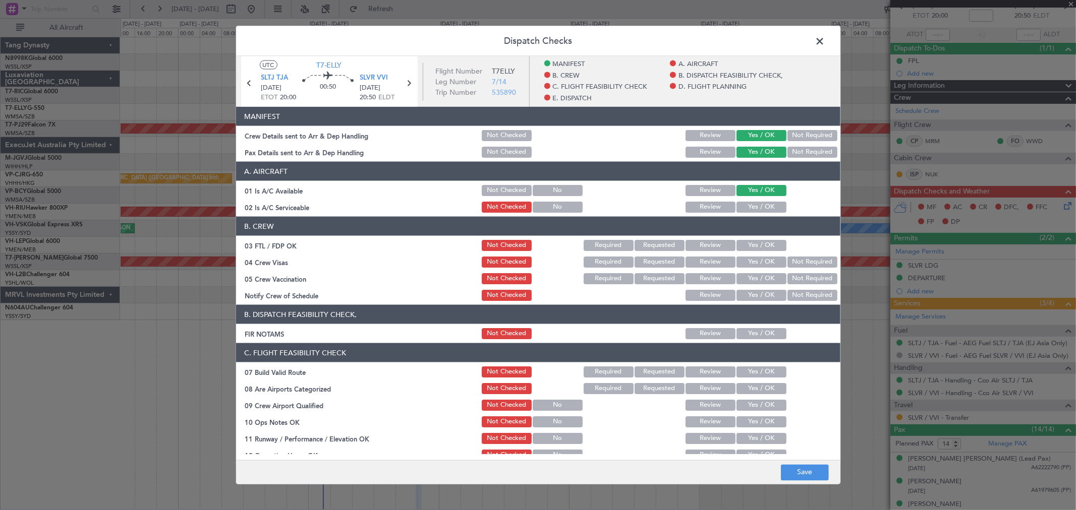
click at [748, 189] on button "Yes / OK" at bounding box center [761, 190] width 50 height 11
click at [750, 204] on button "Yes / OK" at bounding box center [761, 207] width 50 height 11
click at [755, 243] on button "Yes / OK" at bounding box center [761, 245] width 50 height 11
drag, startPoint x: 752, startPoint y: 259, endPoint x: 750, endPoint y: 268, distance: 9.4
click at [752, 260] on button "Yes / OK" at bounding box center [761, 262] width 50 height 11
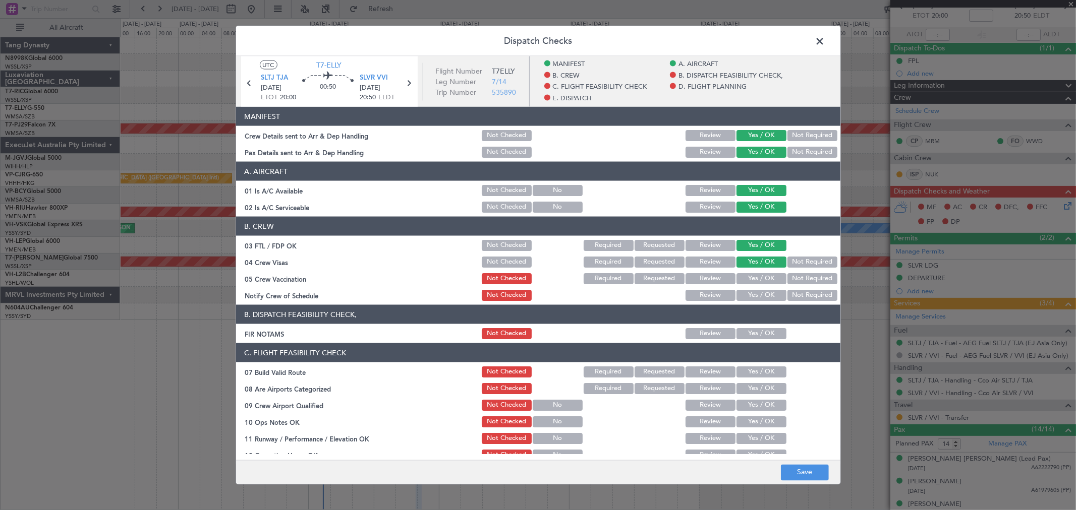
click at [750, 274] on div "Yes / OK" at bounding box center [760, 279] width 51 height 14
click at [748, 285] on div "Yes / OK" at bounding box center [760, 279] width 51 height 14
drag, startPoint x: 747, startPoint y: 290, endPoint x: 746, endPoint y: 298, distance: 8.2
click at [747, 292] on div "Yes / OK" at bounding box center [760, 296] width 51 height 14
click at [746, 301] on div "Yes / OK" at bounding box center [760, 296] width 51 height 14
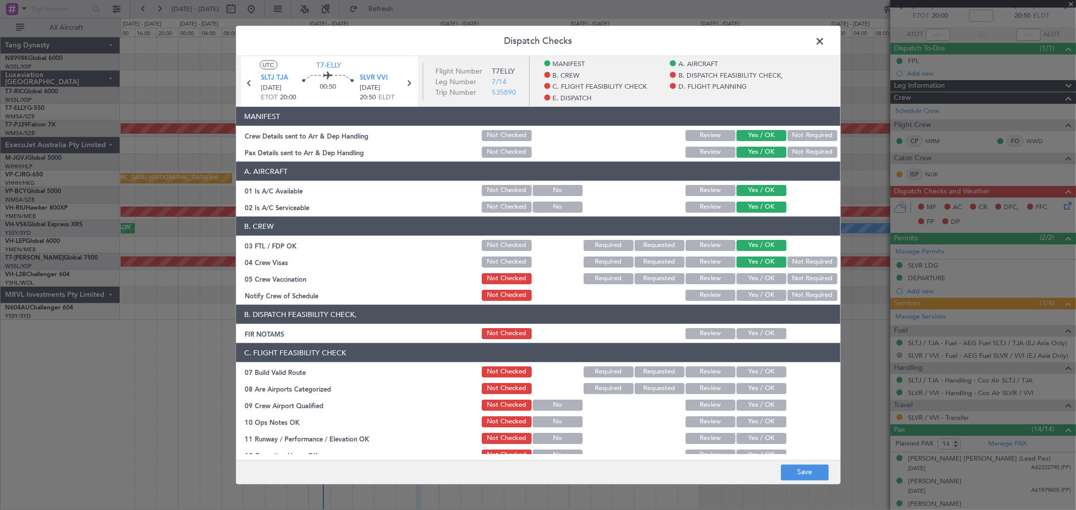
click at [746, 305] on header "B. DISPATCH FEASIBILITY CHECK," at bounding box center [538, 314] width 604 height 19
click at [751, 292] on button "Yes / OK" at bounding box center [761, 295] width 50 height 11
click at [753, 280] on button "Yes / OK" at bounding box center [761, 278] width 50 height 11
click at [757, 341] on article "MANIFEST Crew Details sent to Arr & Dep Handling Not Checked Review Yes / OK No…" at bounding box center [538, 281] width 604 height 348
click at [757, 364] on section "C. FLIGHT FEASIBILITY CHECK 07 Build Valid Route Not Checked Required Requested…" at bounding box center [538, 477] width 604 height 269
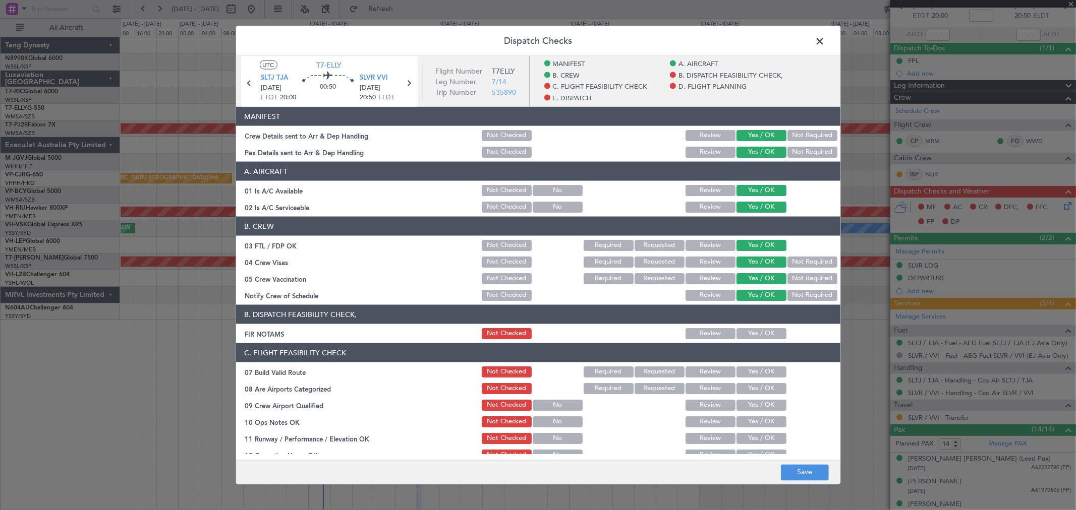
click at [763, 336] on button "Yes / OK" at bounding box center [761, 333] width 50 height 11
click at [765, 367] on button "Yes / OK" at bounding box center [761, 372] width 50 height 11
click at [762, 377] on div "Yes / OK" at bounding box center [760, 372] width 51 height 14
click at [762, 387] on button "Yes / OK" at bounding box center [761, 388] width 50 height 11
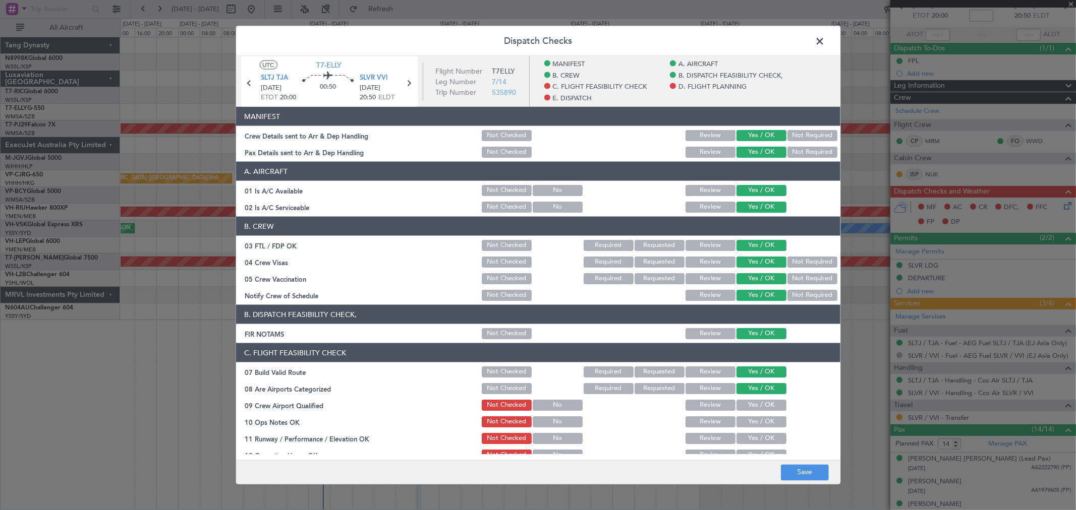
click at [762, 402] on button "Yes / OK" at bounding box center [761, 405] width 50 height 11
drag, startPoint x: 762, startPoint y: 406, endPoint x: 760, endPoint y: 415, distance: 8.7
click at [762, 408] on button "Yes / OK" at bounding box center [761, 405] width 50 height 11
click at [761, 421] on button "Yes / OK" at bounding box center [761, 422] width 50 height 11
click at [759, 433] on button "Yes / OK" at bounding box center [761, 438] width 50 height 11
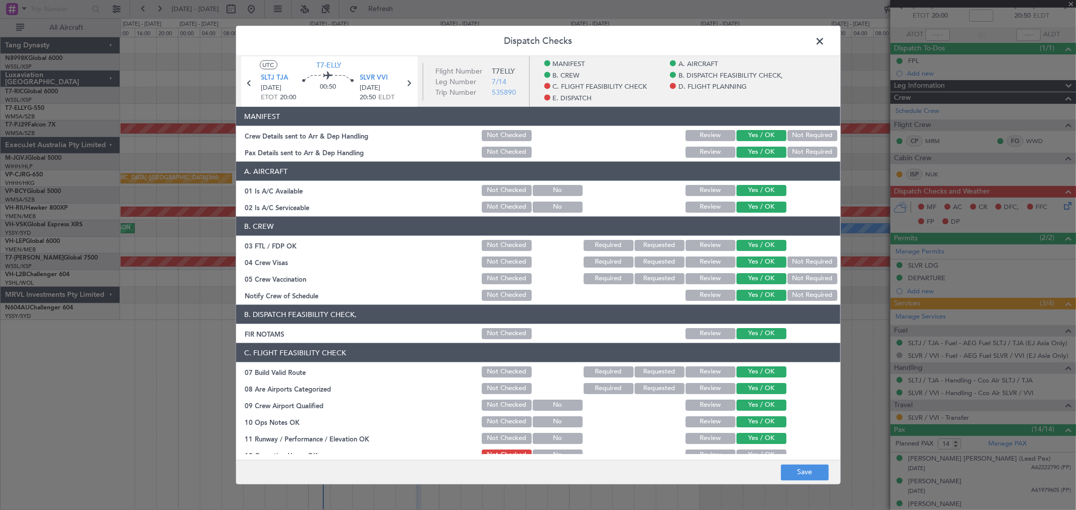
drag, startPoint x: 759, startPoint y: 435, endPoint x: 757, endPoint y: 443, distance: 8.3
click at [759, 435] on button "Yes / OK" at bounding box center [761, 438] width 50 height 11
click at [757, 444] on button "Yes / OK" at bounding box center [761, 438] width 50 height 11
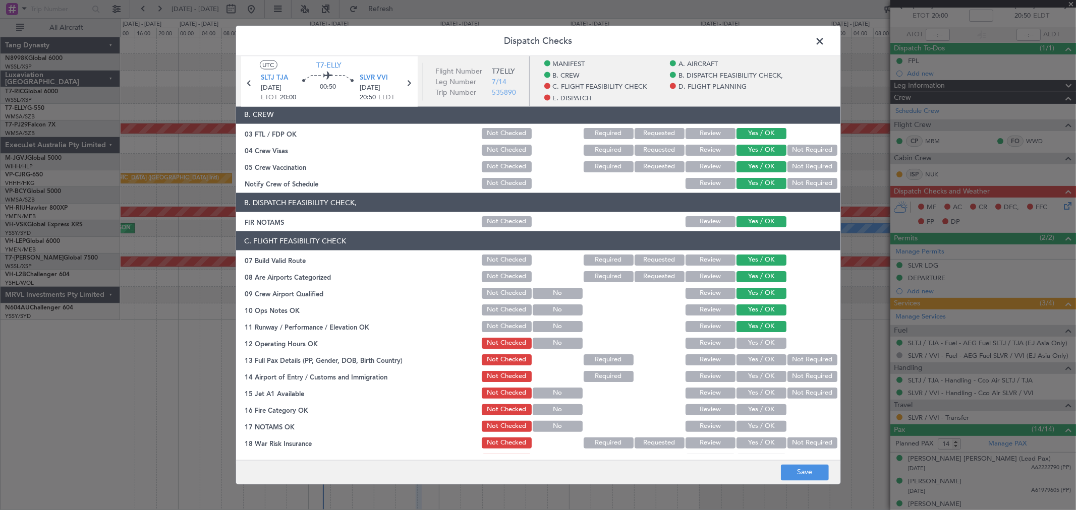
click at [762, 330] on button "Yes / OK" at bounding box center [761, 326] width 50 height 11
drag, startPoint x: 762, startPoint y: 341, endPoint x: 762, endPoint y: 347, distance: 6.1
click at [762, 341] on button "Yes / OK" at bounding box center [761, 343] width 50 height 11
click at [762, 348] on button "Yes / OK" at bounding box center [761, 343] width 50 height 11
drag, startPoint x: 762, startPoint y: 359, endPoint x: 762, endPoint y: 374, distance: 15.6
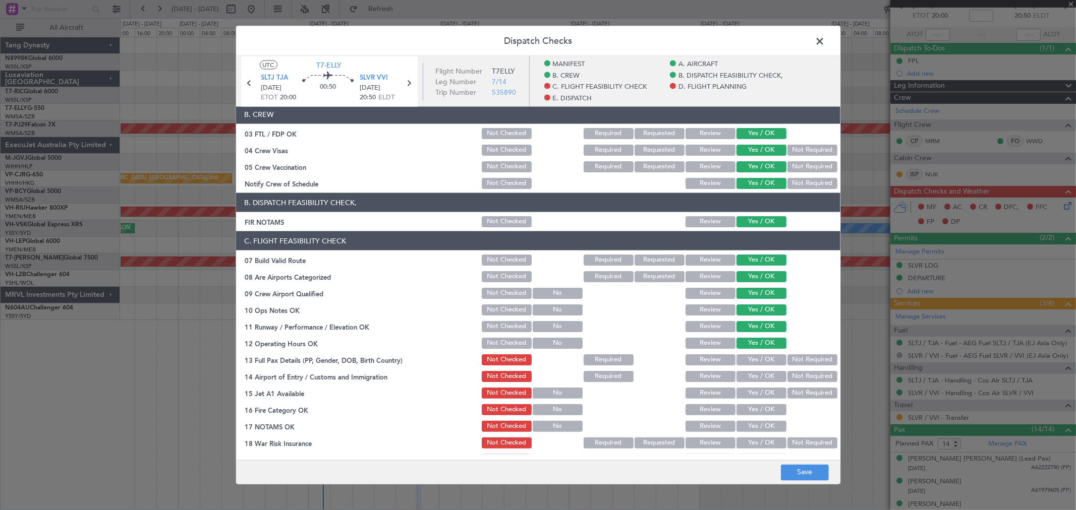
click at [762, 360] on button "Yes / OK" at bounding box center [761, 360] width 50 height 11
click at [762, 377] on button "Yes / OK" at bounding box center [761, 376] width 50 height 11
click at [762, 384] on section "C. FLIGHT FEASIBILITY CHECK 07 Build Valid Route Not Checked Required Requested…" at bounding box center [538, 366] width 604 height 269
click at [762, 392] on button "Yes / OK" at bounding box center [761, 393] width 50 height 11
click at [763, 401] on section "C. FLIGHT FEASIBILITY CHECK 07 Build Valid Route Not Checked Required Requested…" at bounding box center [538, 366] width 604 height 269
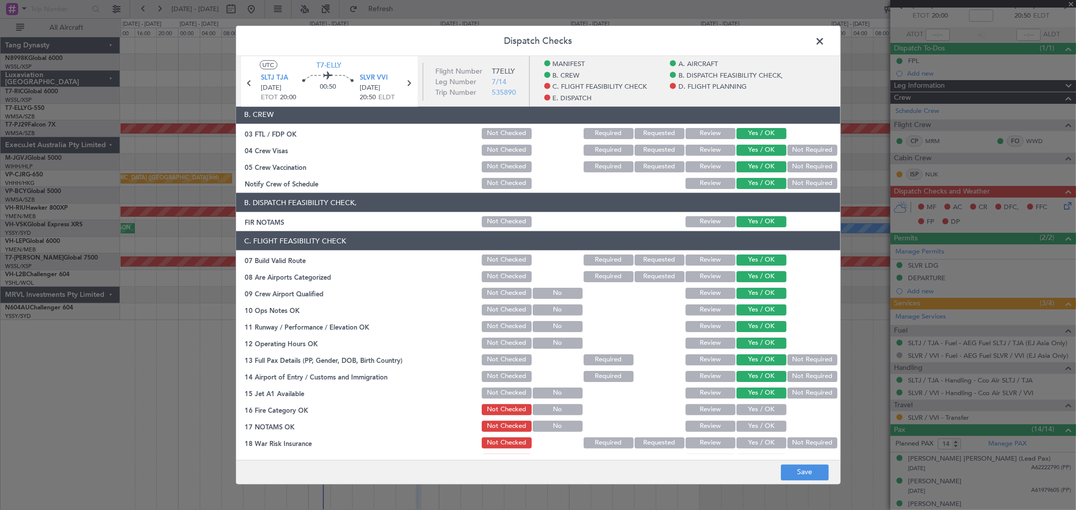
drag, startPoint x: 763, startPoint y: 410, endPoint x: 763, endPoint y: 418, distance: 7.6
click at [763, 411] on button "Yes / OK" at bounding box center [761, 410] width 50 height 11
drag, startPoint x: 763, startPoint y: 418, endPoint x: 763, endPoint y: 425, distance: 7.1
click at [763, 420] on section "C. FLIGHT FEASIBILITY CHECK 07 Build Valid Route Not Checked Required Requested…" at bounding box center [538, 366] width 604 height 269
drag, startPoint x: 763, startPoint y: 429, endPoint x: 762, endPoint y: 434, distance: 5.1
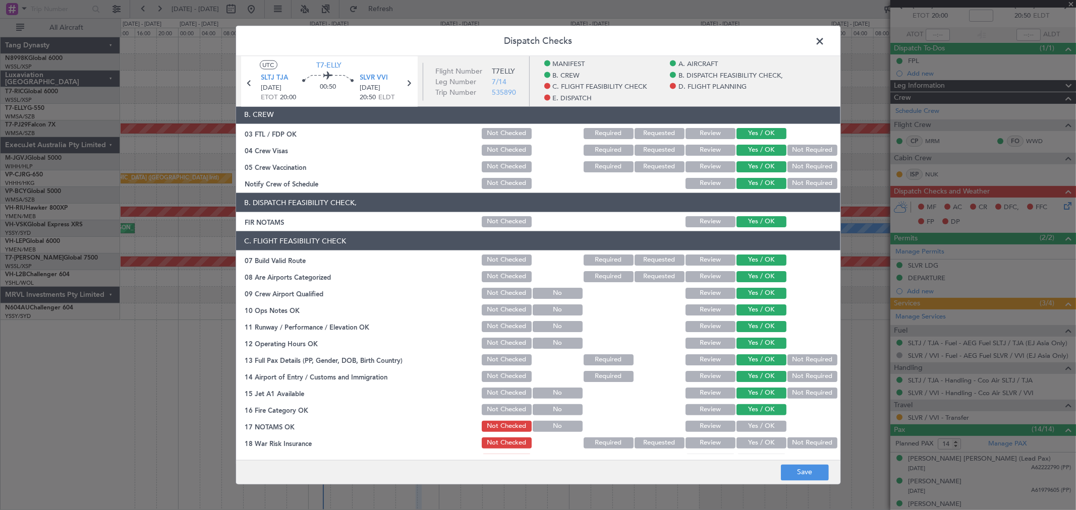
click at [763, 430] on button "Yes / OK" at bounding box center [761, 426] width 50 height 11
drag, startPoint x: 762, startPoint y: 438, endPoint x: 762, endPoint y: 444, distance: 6.1
click at [762, 439] on button "Yes / OK" at bounding box center [761, 443] width 50 height 11
click at [762, 444] on button "Yes / OK" at bounding box center [761, 443] width 50 height 11
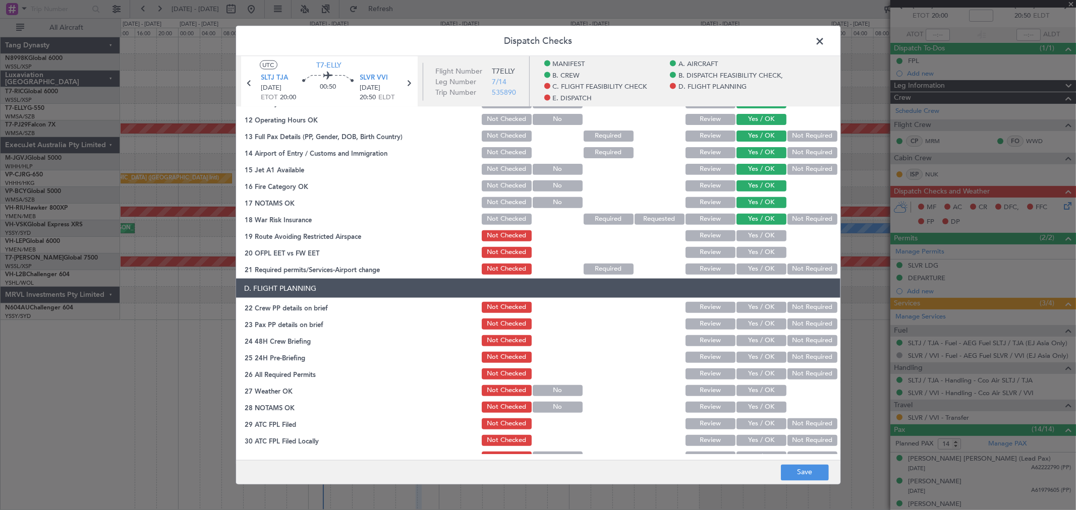
click at [798, 218] on button "Not Required" at bounding box center [812, 219] width 50 height 11
click at [755, 236] on button "Yes / OK" at bounding box center [761, 236] width 50 height 11
click at [756, 248] on button "Yes / OK" at bounding box center [761, 252] width 50 height 11
click at [751, 264] on button "Yes / OK" at bounding box center [761, 269] width 50 height 11
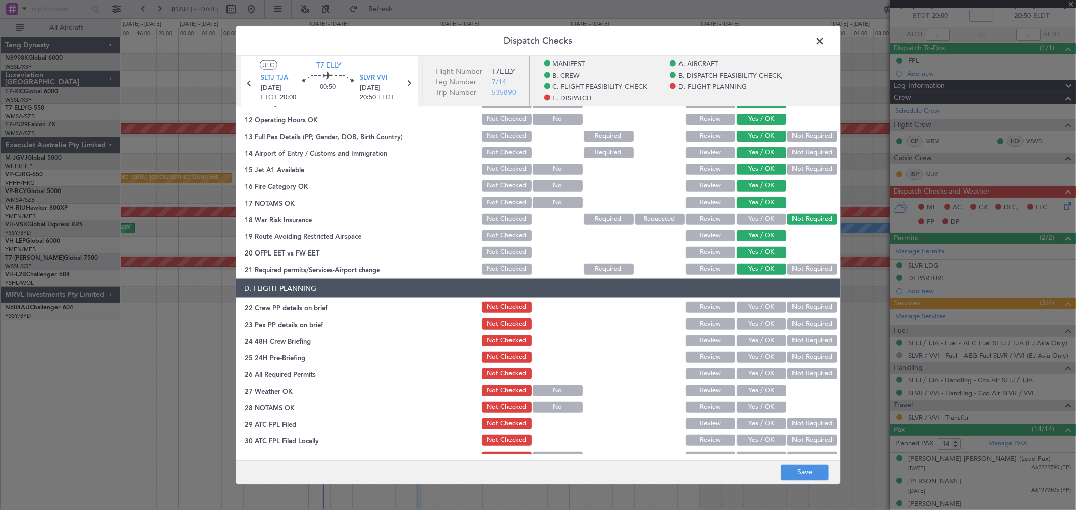
click at [757, 309] on button "Yes / OK" at bounding box center [761, 307] width 50 height 11
click at [749, 326] on button "Yes / OK" at bounding box center [761, 324] width 50 height 11
click at [793, 340] on button "Not Required" at bounding box center [812, 340] width 50 height 11
click at [762, 356] on button "Yes / OK" at bounding box center [761, 357] width 50 height 11
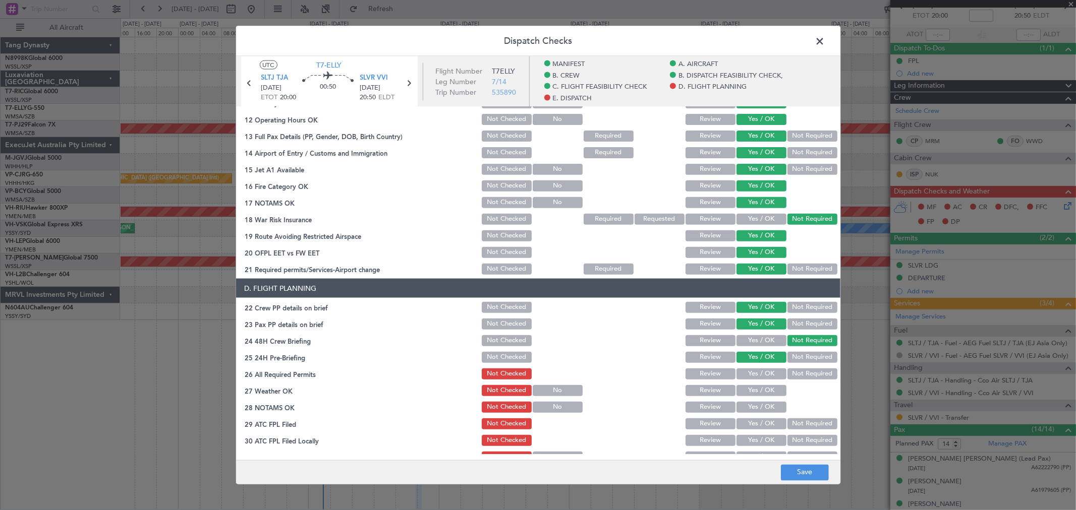
click at [763, 376] on button "Yes / OK" at bounding box center [761, 374] width 50 height 11
click at [753, 402] on button "Yes / OK" at bounding box center [761, 407] width 50 height 11
click at [758, 414] on section "D. FLIGHT PLANNING 22 Crew PP details on brief Not Checked Review Yes / OK Not …" at bounding box center [538, 380] width 604 height 202
click at [758, 386] on button "Yes / OK" at bounding box center [761, 390] width 50 height 11
click at [706, 421] on button "Review" at bounding box center [710, 424] width 50 height 11
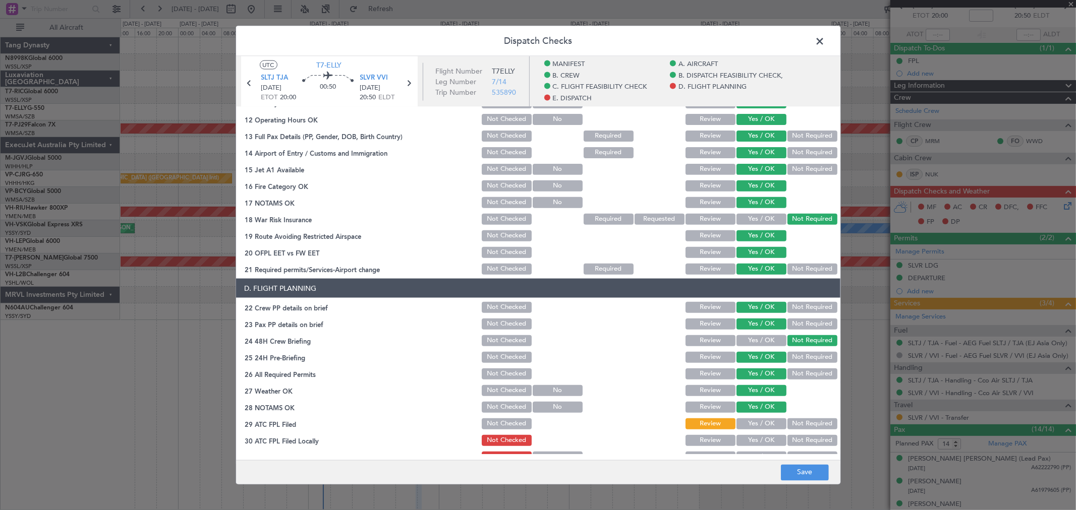
click at [704, 439] on button "Review" at bounding box center [710, 440] width 50 height 11
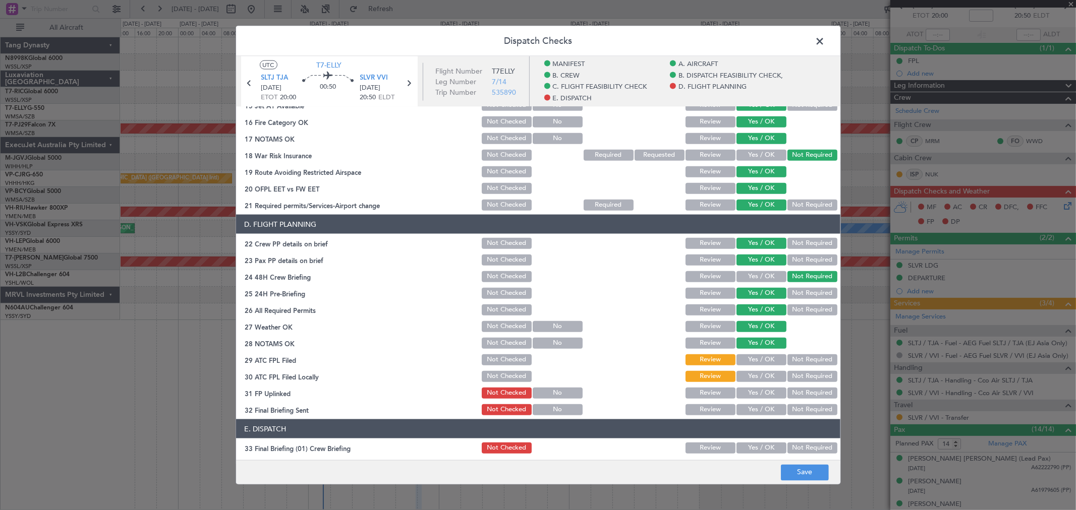
scroll to position [448, 0]
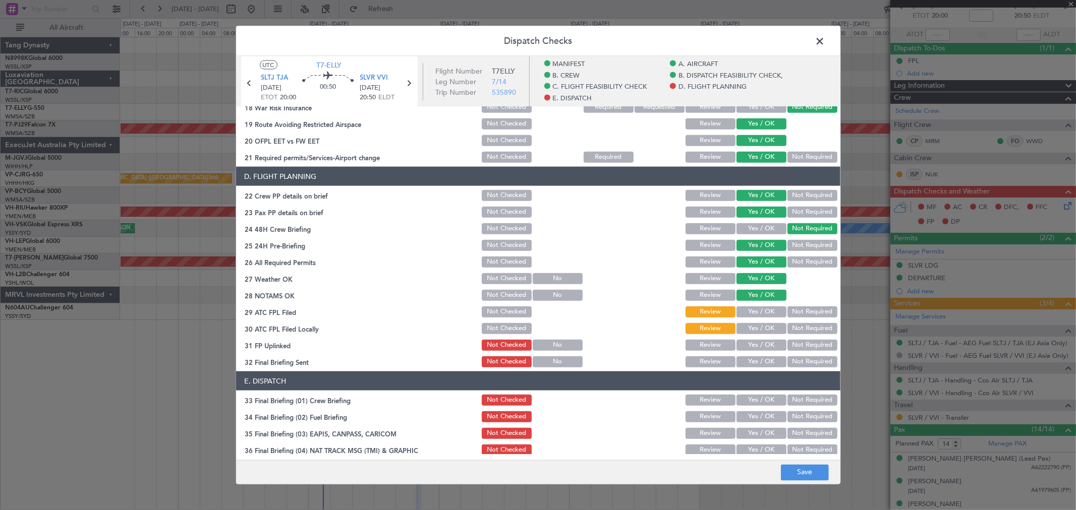
click at [758, 345] on button "Yes / OK" at bounding box center [761, 345] width 50 height 11
click at [759, 360] on button "Yes / OK" at bounding box center [761, 362] width 50 height 11
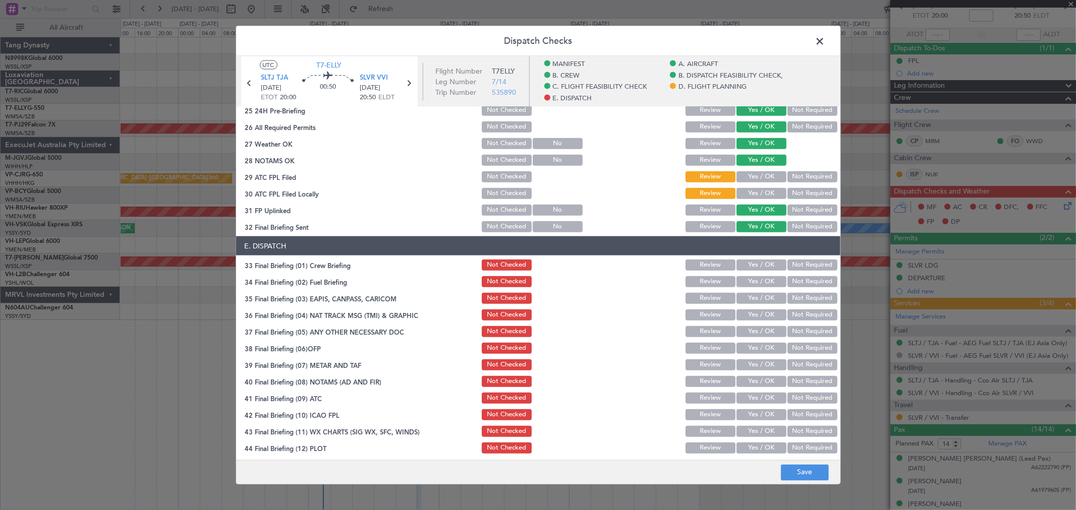
scroll to position [586, 0]
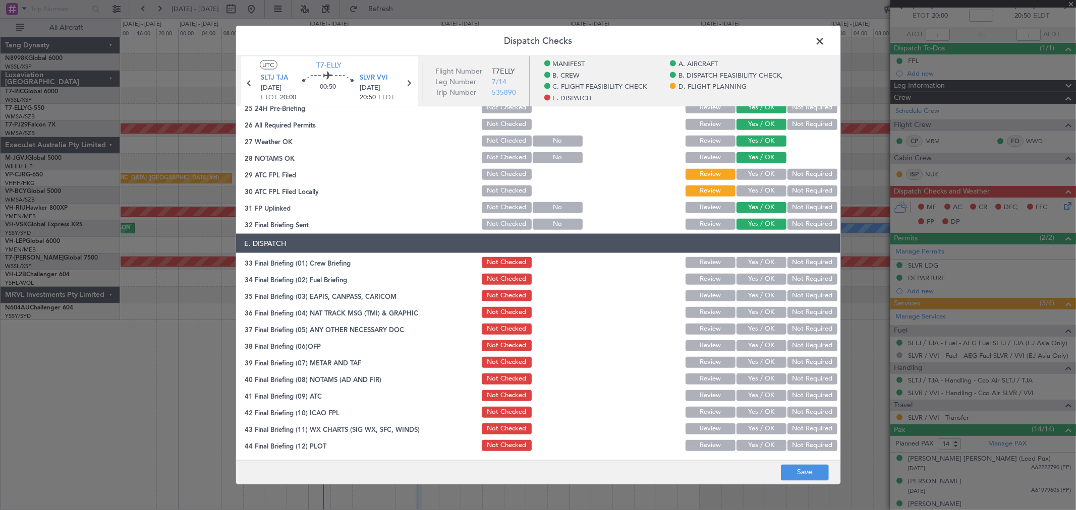
click at [765, 272] on div "Yes / OK" at bounding box center [760, 279] width 51 height 14
click at [762, 261] on button "Yes / OK" at bounding box center [761, 262] width 50 height 11
click at [758, 281] on button "Yes / OK" at bounding box center [761, 279] width 50 height 11
click at [802, 300] on button "Not Required" at bounding box center [812, 296] width 50 height 11
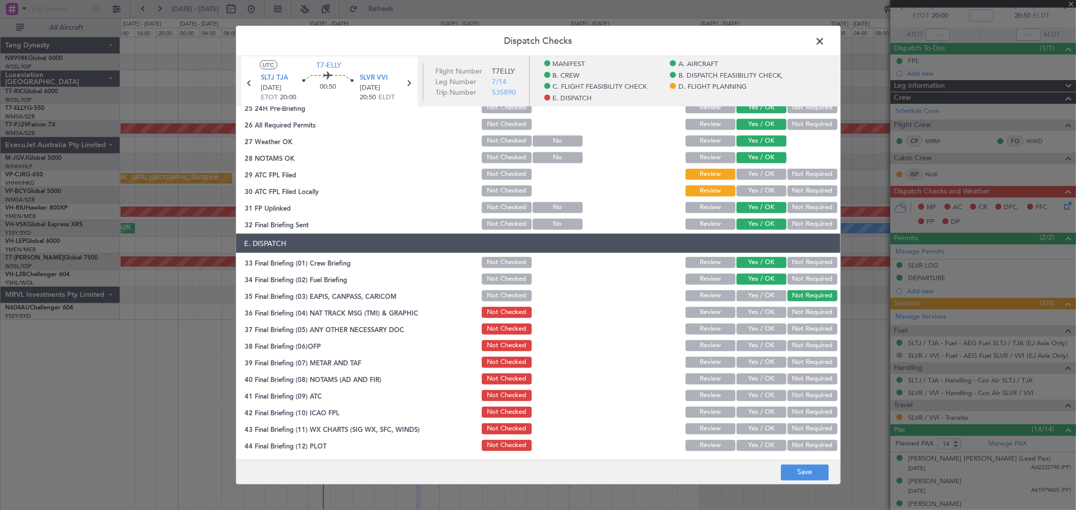
click at [813, 308] on button "Not Required" at bounding box center [812, 312] width 50 height 11
click at [756, 326] on button "Yes / OK" at bounding box center [761, 329] width 50 height 11
click at [755, 347] on button "Yes / OK" at bounding box center [761, 345] width 50 height 11
click at [755, 364] on button "Yes / OK" at bounding box center [761, 362] width 50 height 11
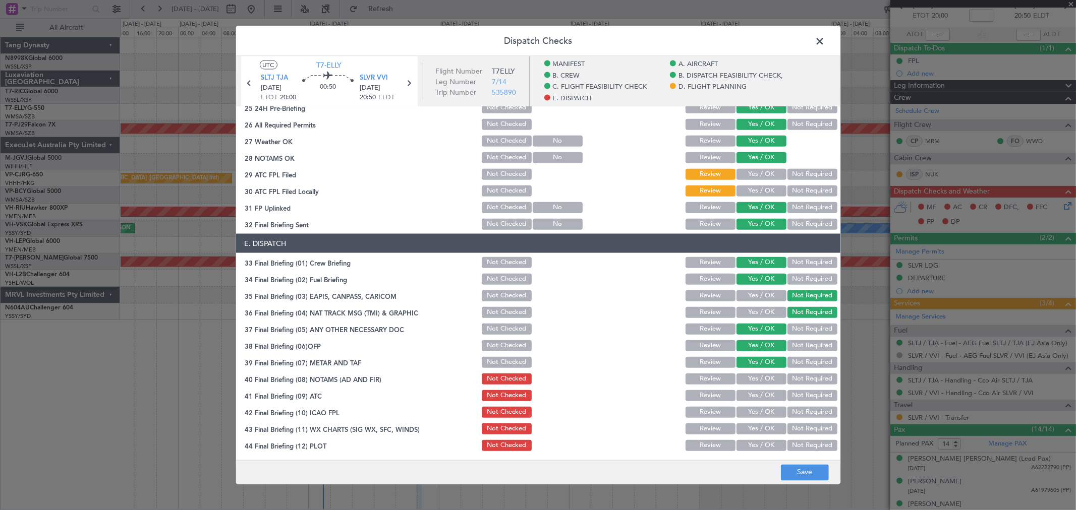
click at [759, 380] on button "Yes / OK" at bounding box center [761, 379] width 50 height 11
click at [759, 390] on button "Yes / OK" at bounding box center [761, 395] width 50 height 11
click at [759, 400] on div "Yes / OK" at bounding box center [760, 396] width 51 height 14
click at [760, 407] on button "Yes / OK" at bounding box center [761, 412] width 50 height 11
click at [759, 426] on button "Yes / OK" at bounding box center [761, 429] width 50 height 11
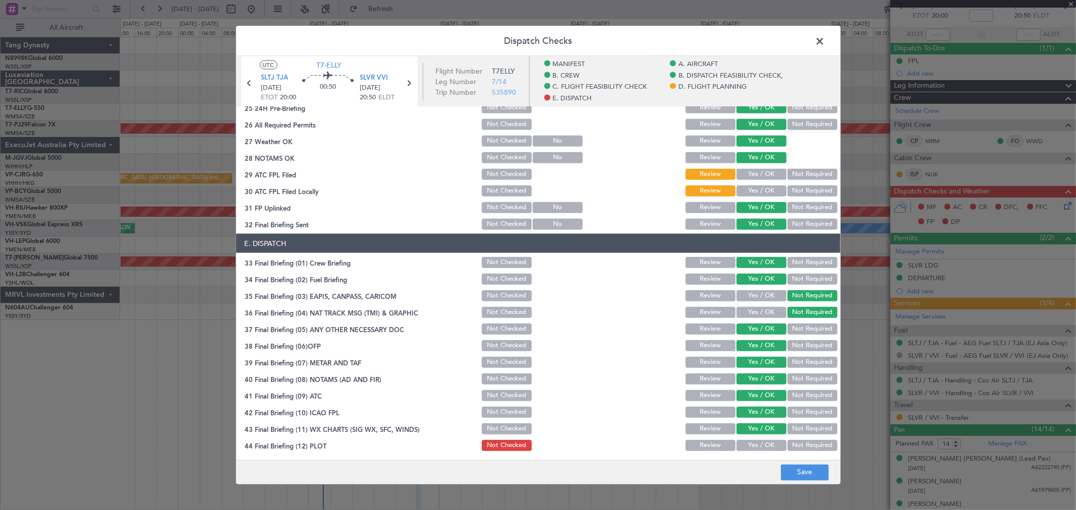
click at [787, 442] on button "Not Required" at bounding box center [812, 445] width 50 height 11
click at [795, 468] on button "Save" at bounding box center [805, 473] width 48 height 16
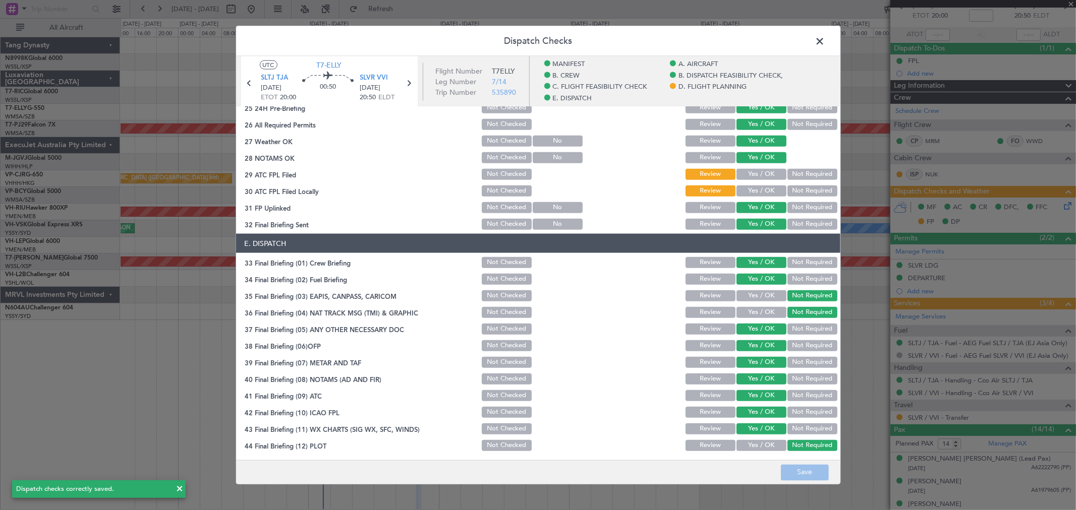
click at [825, 35] on span at bounding box center [825, 44] width 0 height 20
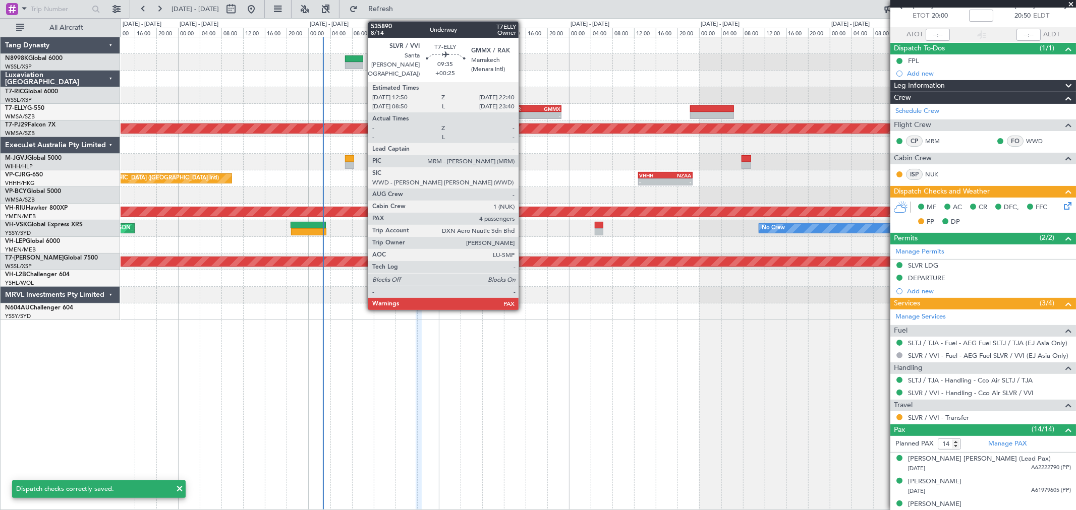
click at [524, 112] on div "-" at bounding box center [522, 115] width 26 height 6
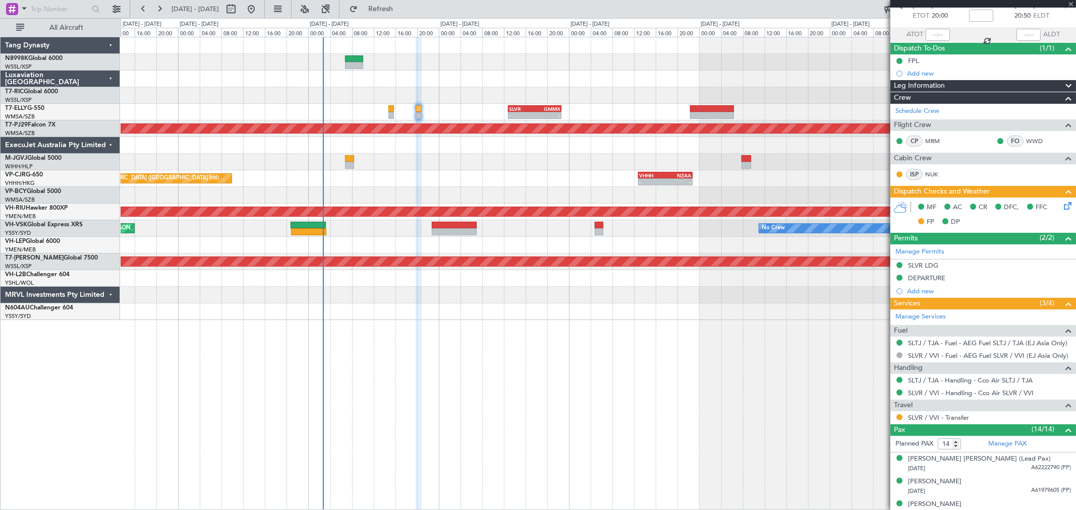
type input "+00:25"
type input "4"
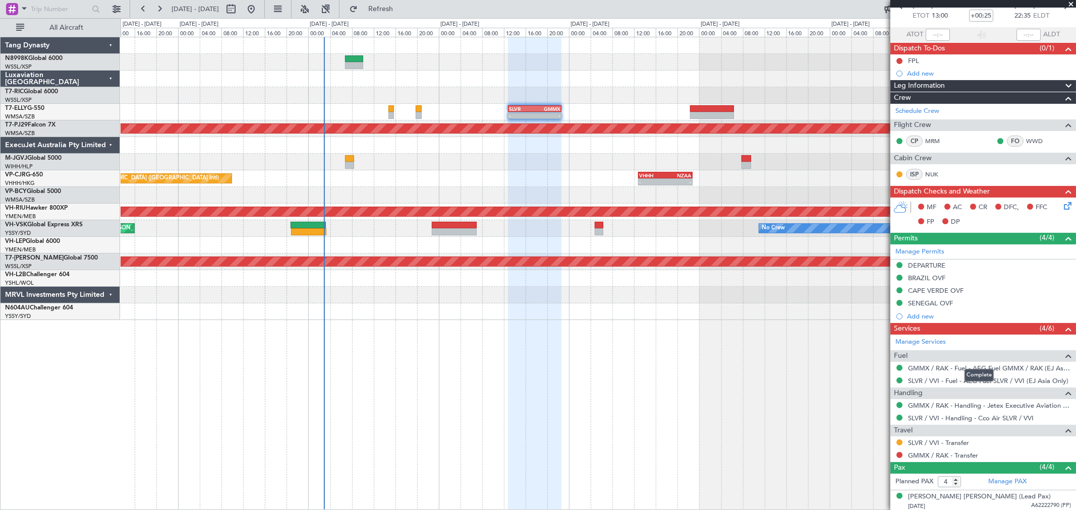
scroll to position [0, 0]
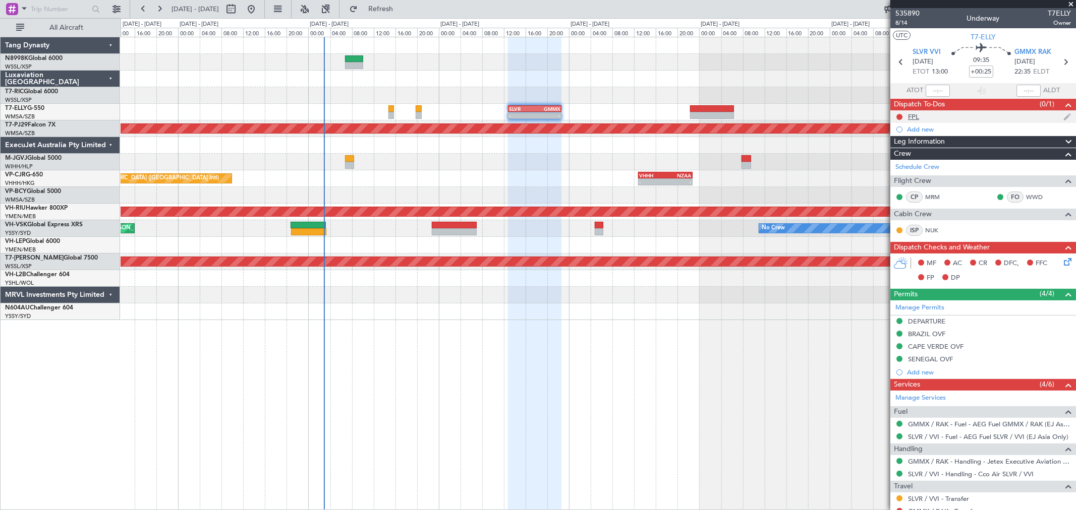
click at [910, 114] on div "FPL" at bounding box center [913, 116] width 11 height 9
click at [905, 23] on span "8/14" at bounding box center [907, 23] width 24 height 9
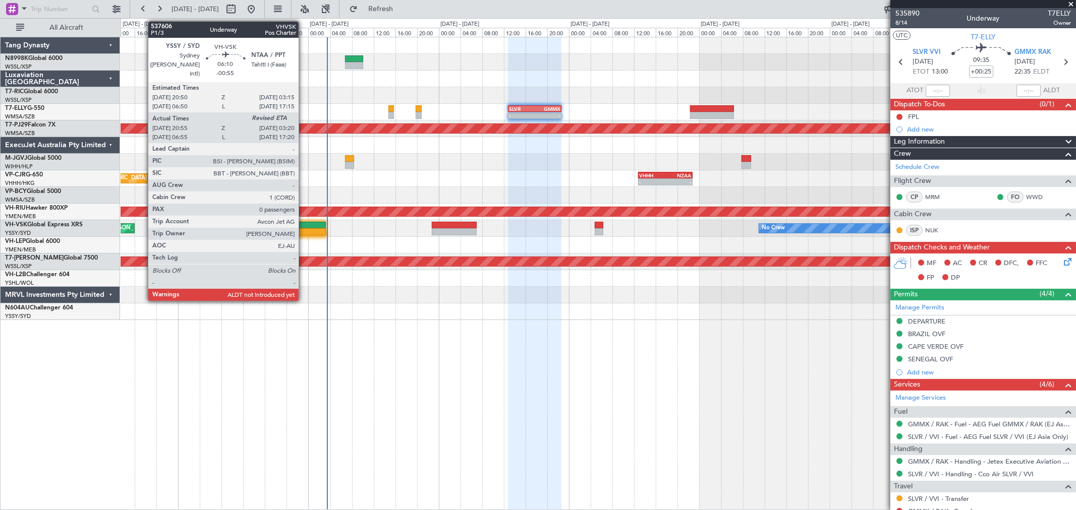
click at [308, 235] on div "Unplanned Maint Melbourne (Essendon) No Crew Unplanned Maint Sydney (Kingsford …" at bounding box center [598, 228] width 955 height 17
click at [309, 230] on div at bounding box center [308, 231] width 35 height 7
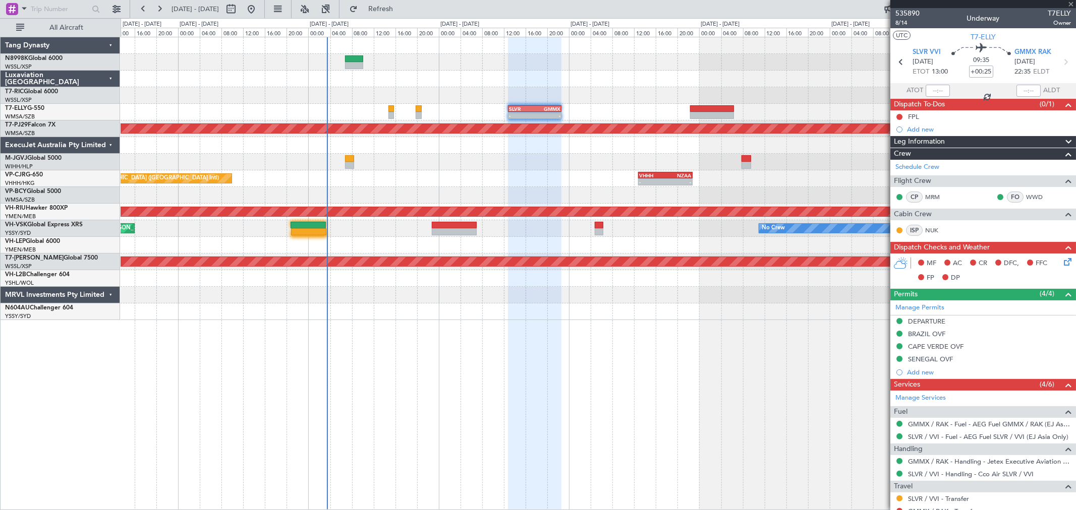
type input "-00:55"
type input "21:05"
type input "0"
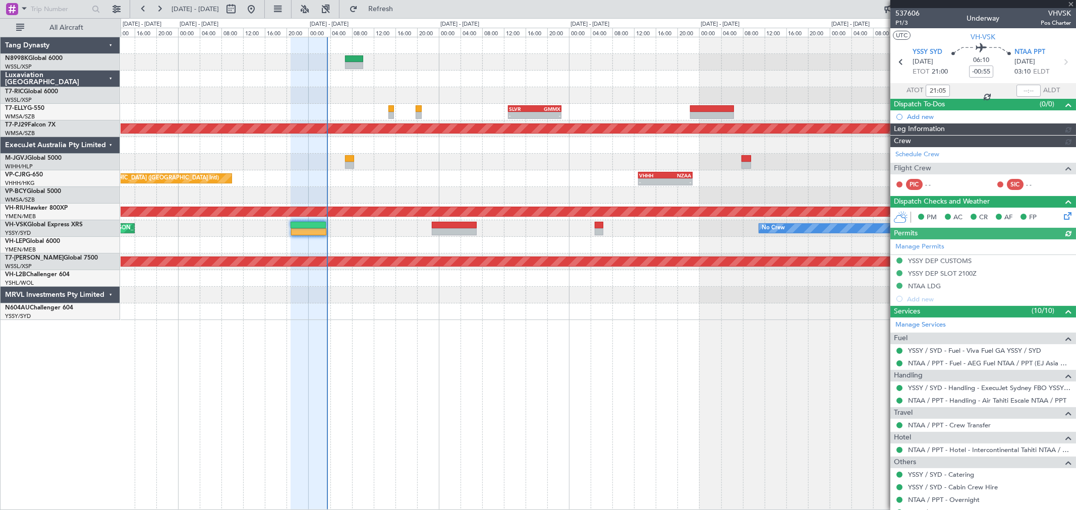
type input "[PERSON_NAME] (BTA)"
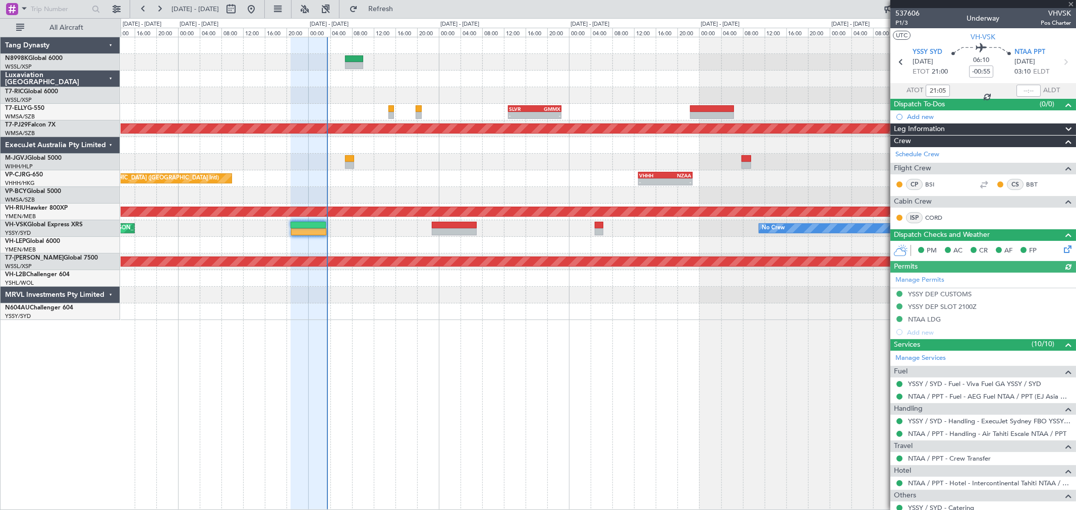
click at [1022, 92] on div at bounding box center [1028, 91] width 24 height 12
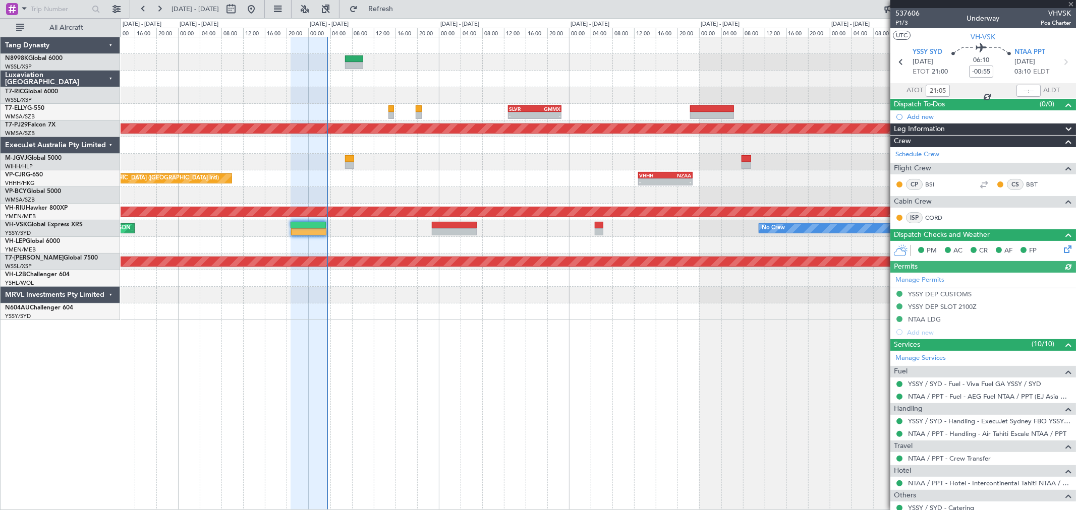
click at [1023, 94] on div at bounding box center [1028, 91] width 24 height 12
click at [1026, 92] on input "text" at bounding box center [1028, 91] width 24 height 12
type input "03:26"
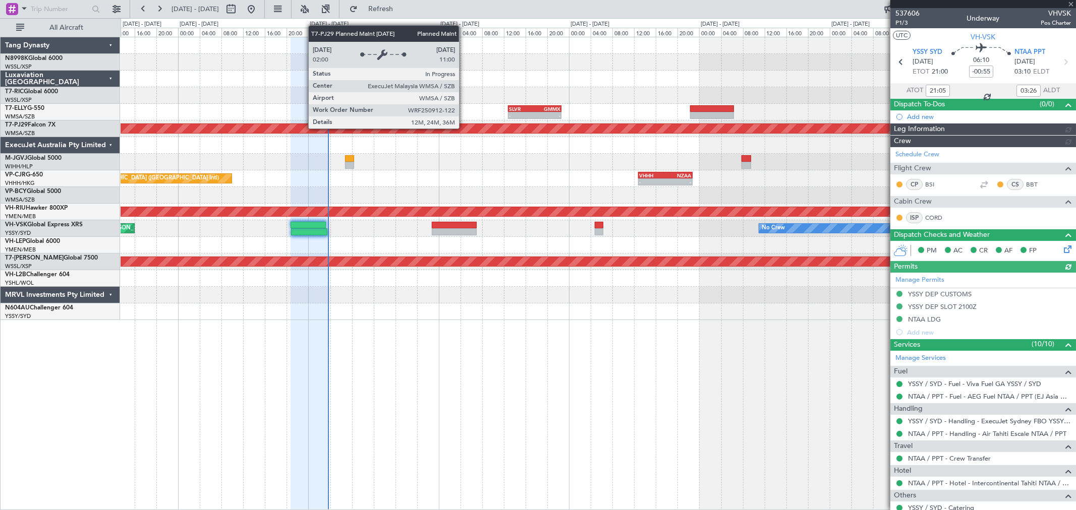
type input "[PERSON_NAME] (BTA)"
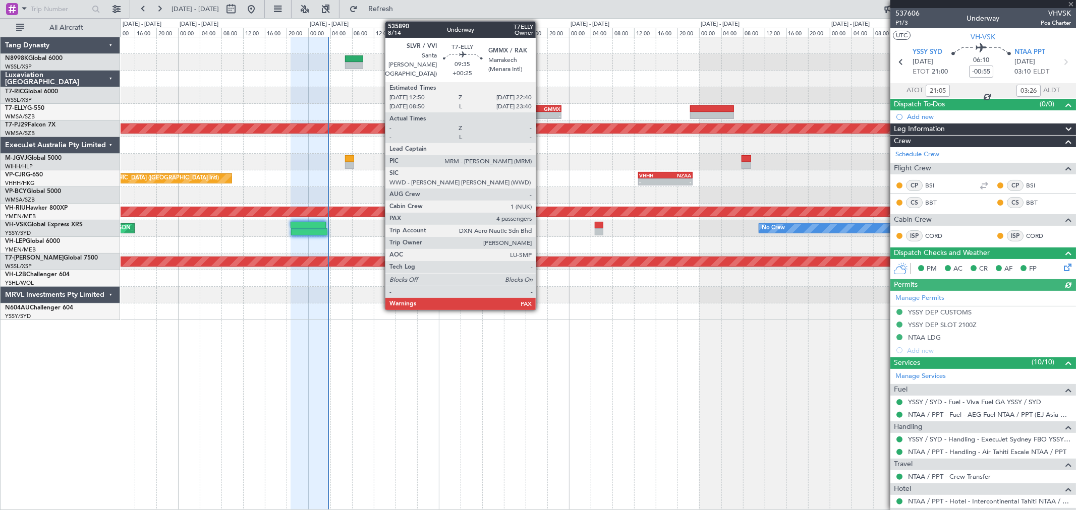
click at [542, 110] on div "GMMX" at bounding box center [548, 109] width 26 height 6
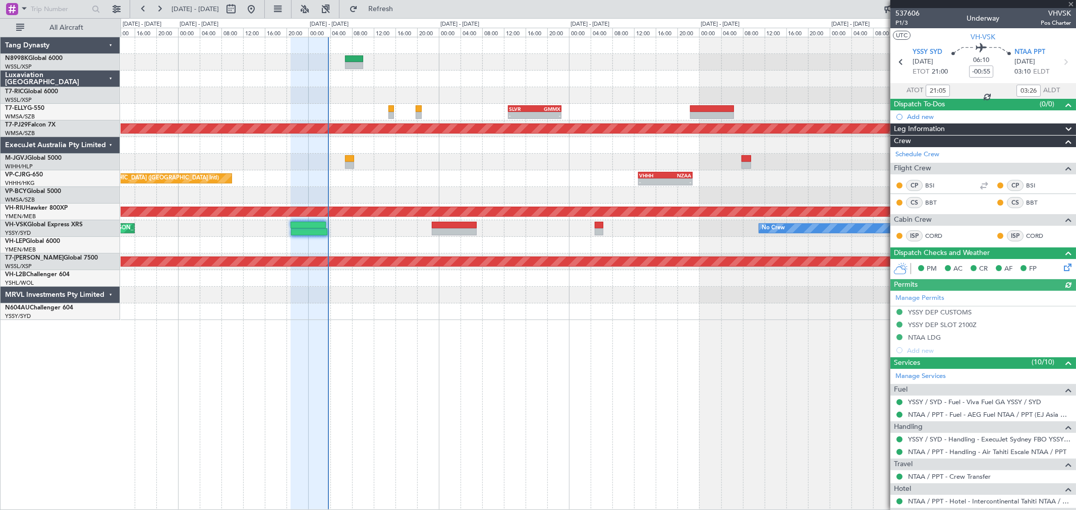
type input "+00:25"
type input "4"
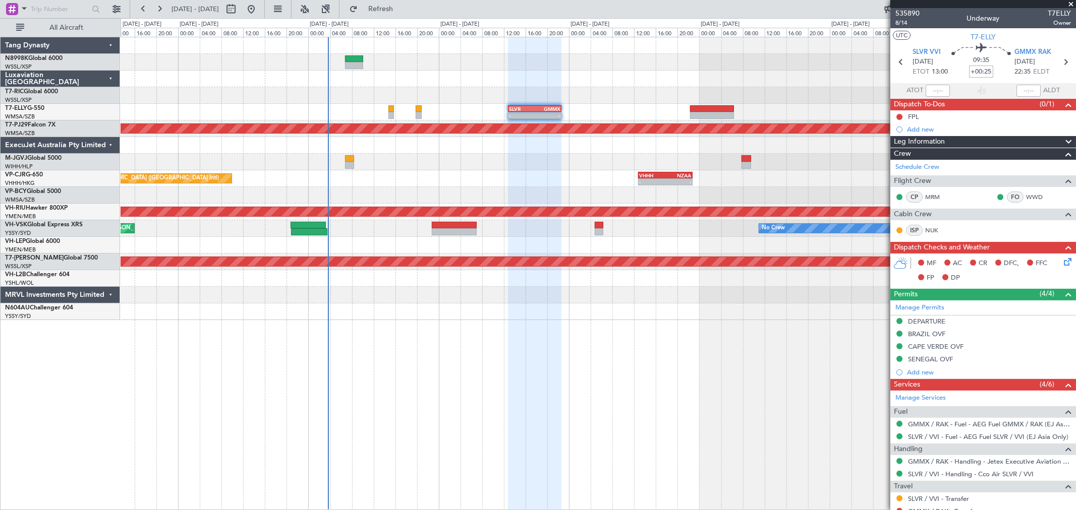
click at [969, 69] on input "+00:25" at bounding box center [981, 72] width 24 height 12
type input "+00:30"
click at [915, 117] on div "FPL" at bounding box center [913, 116] width 11 height 9
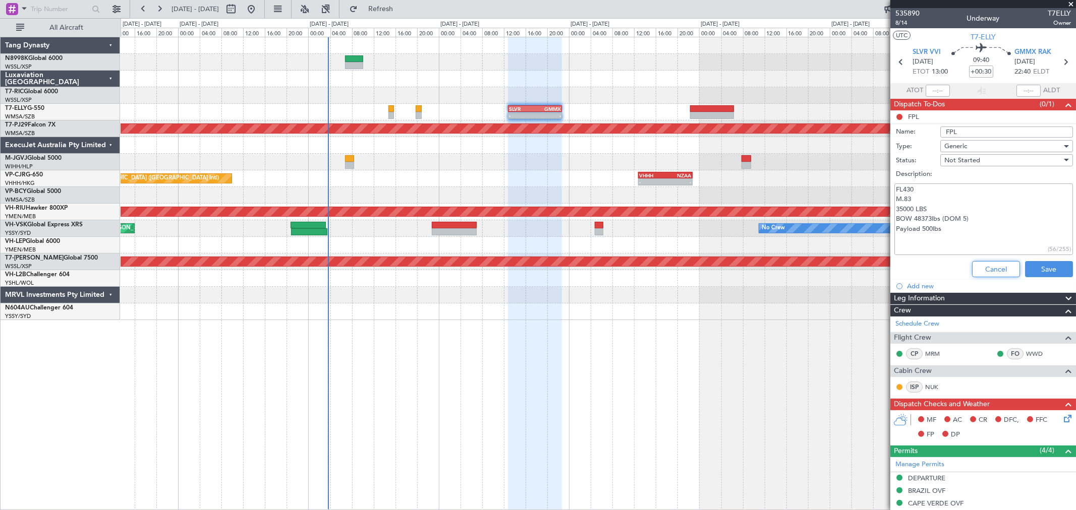
click at [1006, 266] on button "Cancel" at bounding box center [996, 269] width 48 height 16
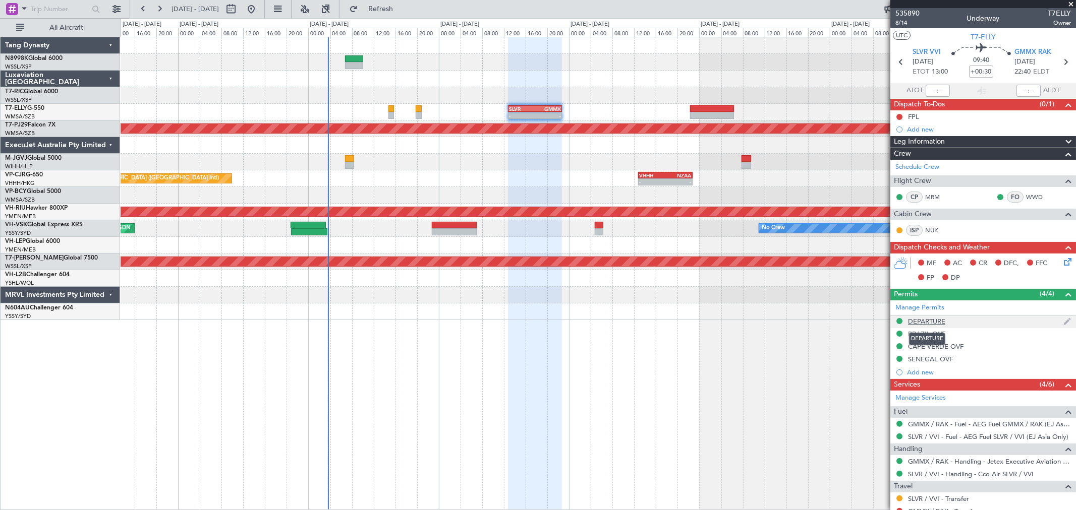
click at [929, 319] on div "DEPARTURE" at bounding box center [926, 321] width 37 height 9
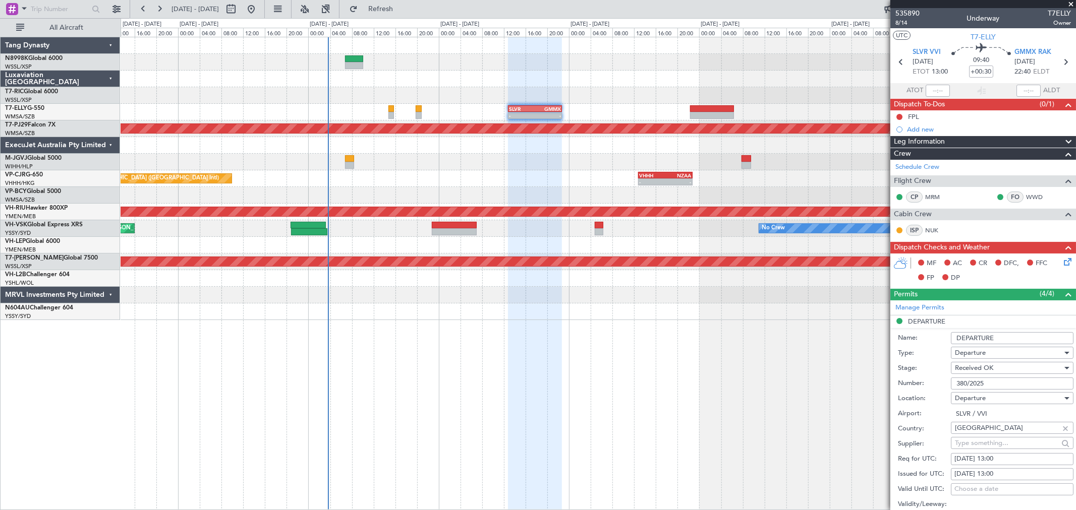
drag, startPoint x: 986, startPoint y: 382, endPoint x: 883, endPoint y: 373, distance: 103.3
click at [883, 373] on fb-app "29 Sep 2025 - 06 Oct 2025 Refresh Quick Links All Aircraft - - SLVR 12:50 Z GMM…" at bounding box center [538, 259] width 1076 height 503
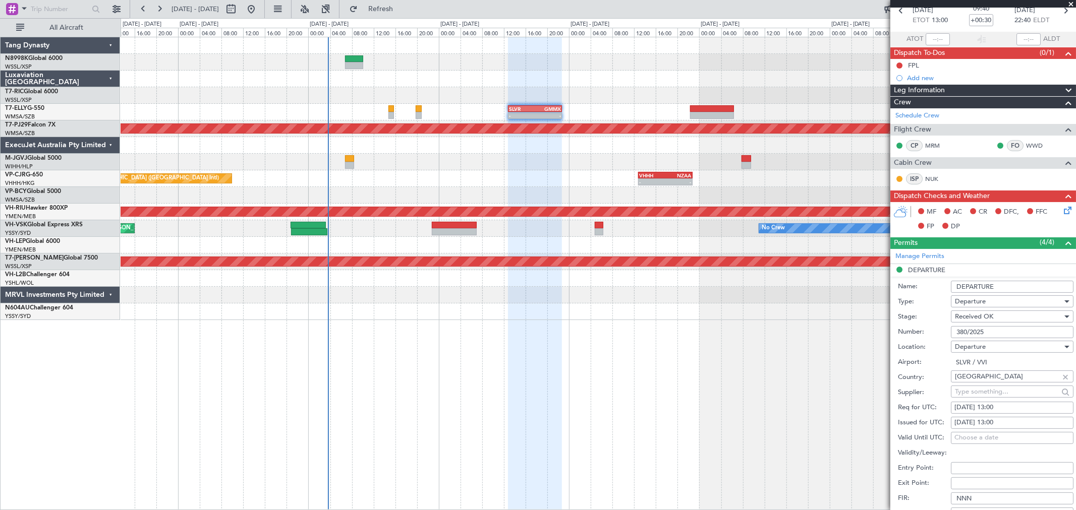
scroll to position [112, 0]
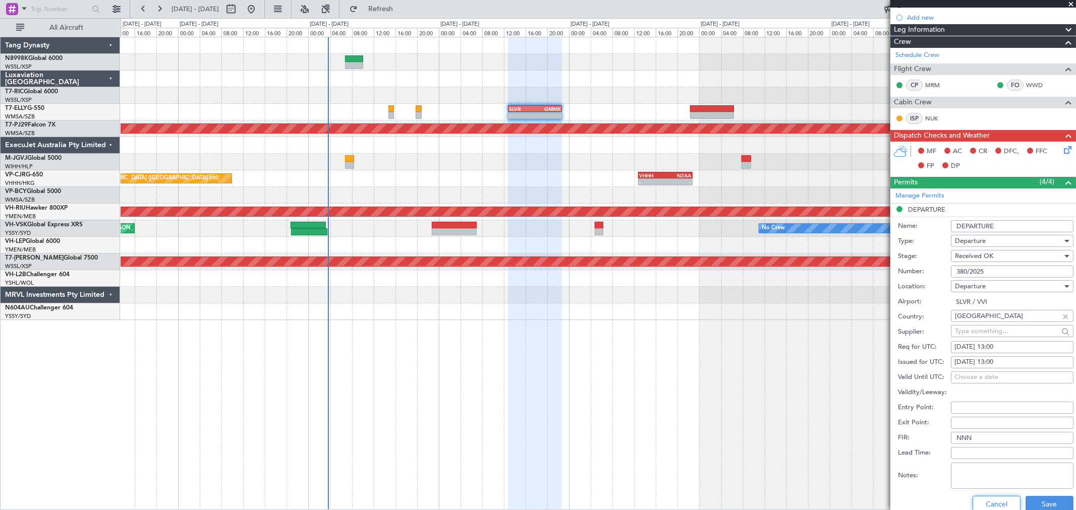
drag, startPoint x: 990, startPoint y: 503, endPoint x: 996, endPoint y: 492, distance: 12.0
click at [990, 502] on button "Cancel" at bounding box center [996, 504] width 48 height 16
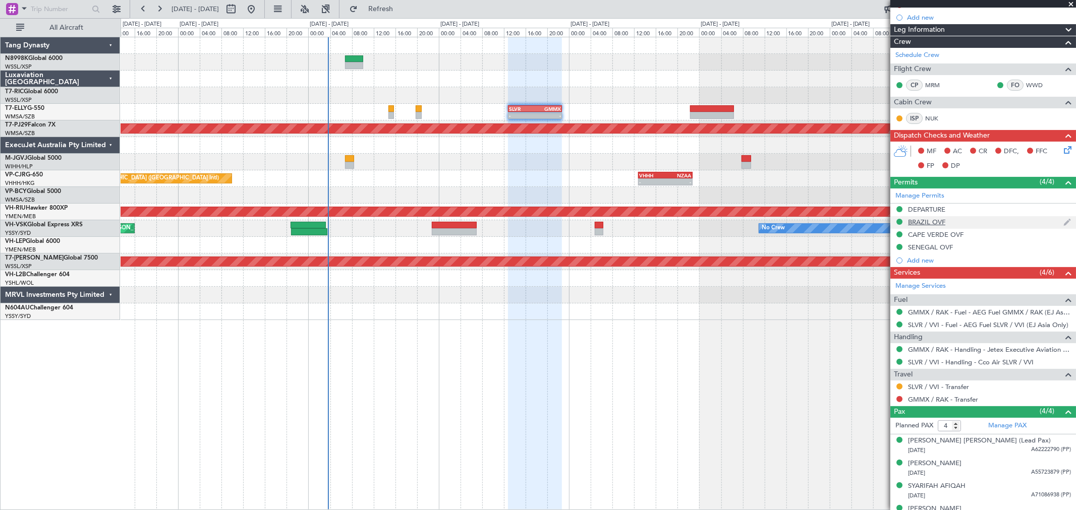
click at [925, 220] on div "BRAZIL OVF" at bounding box center [926, 222] width 37 height 9
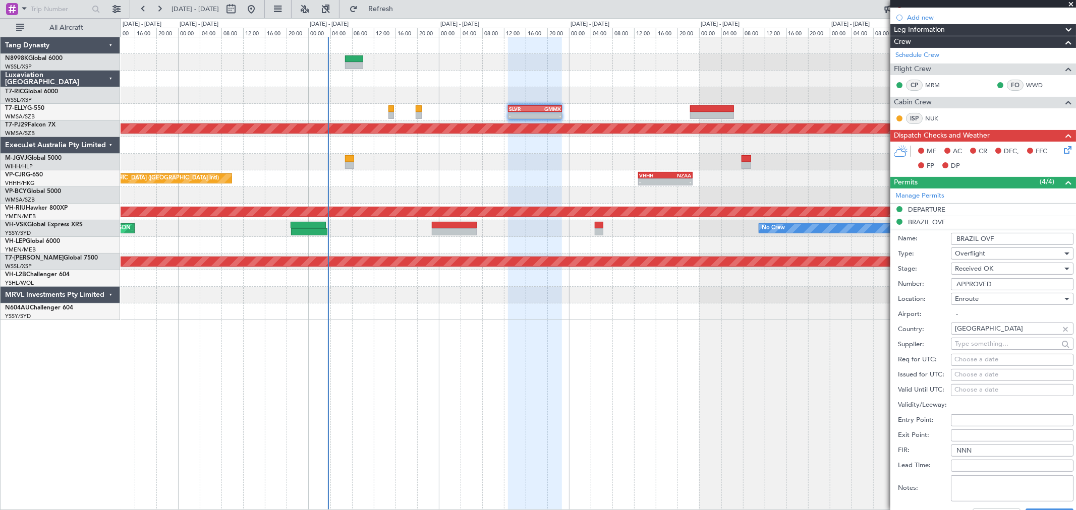
drag, startPoint x: 1007, startPoint y: 239, endPoint x: 883, endPoint y: 233, distance: 123.7
click at [883, 233] on fb-app "29 Sep 2025 - 06 Oct 2025 Refresh Quick Links All Aircraft - - SLVR 12:50 Z GMM…" at bounding box center [538, 259] width 1076 height 503
drag, startPoint x: 992, startPoint y: 286, endPoint x: 910, endPoint y: 284, distance: 81.7
click at [910, 284] on div "Number: APPROVED" at bounding box center [986, 284] width 176 height 15
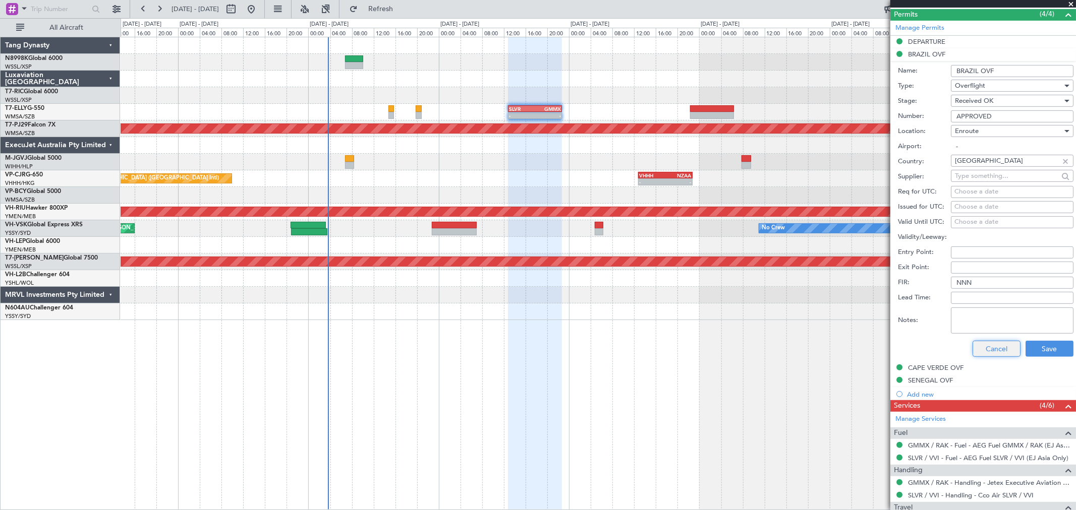
click at [982, 349] on button "Cancel" at bounding box center [996, 349] width 48 height 16
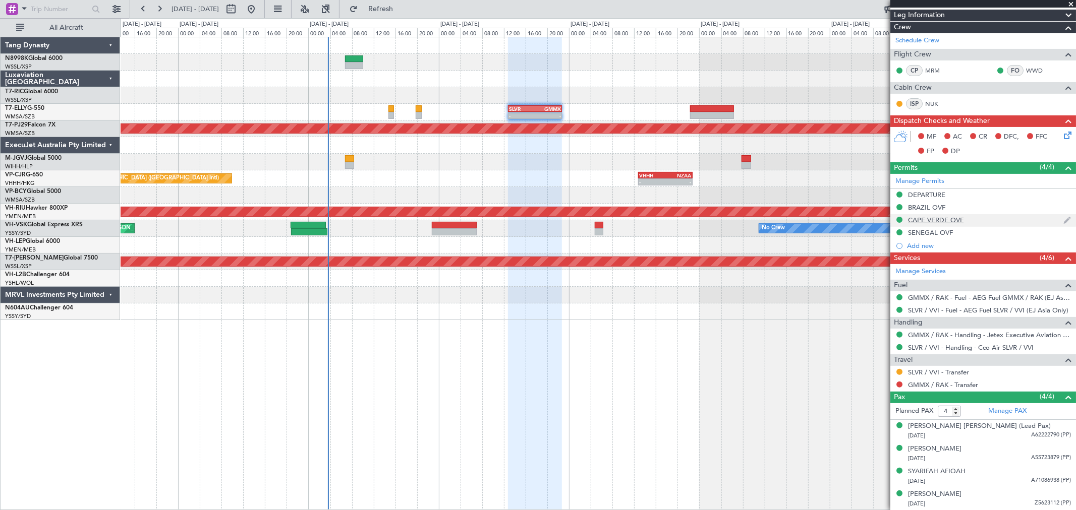
click at [943, 219] on div "CAPE VERDE OVF" at bounding box center [935, 220] width 55 height 9
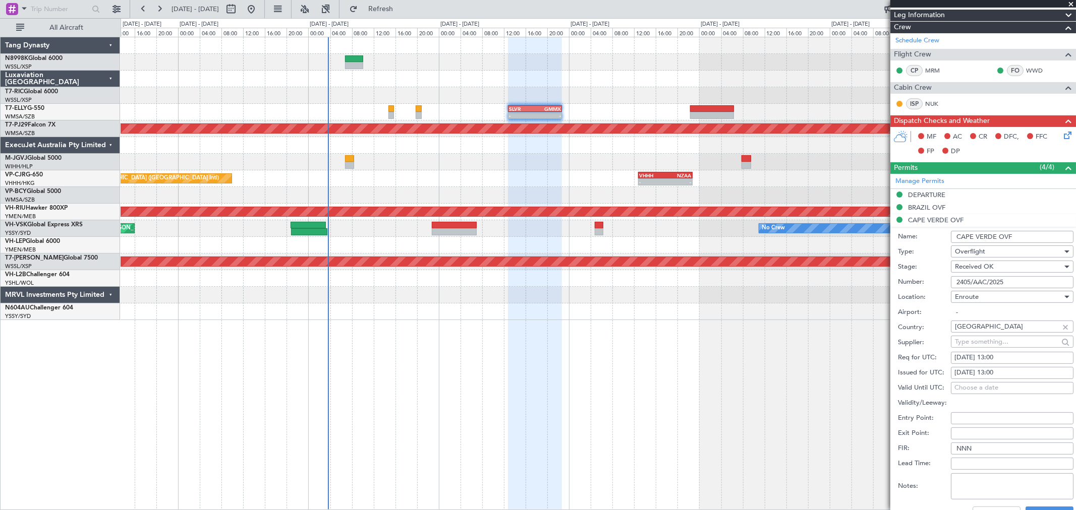
scroll to position [280, 0]
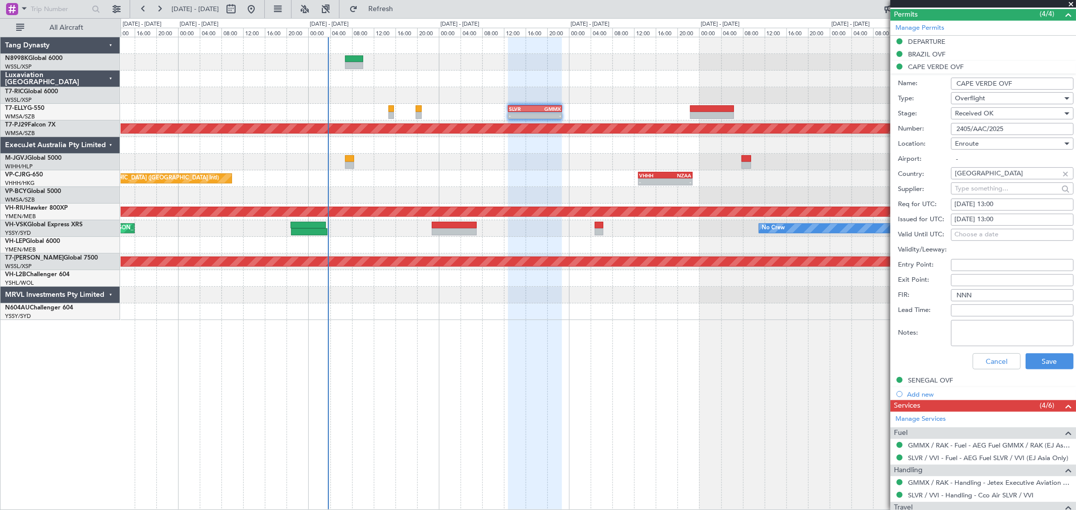
drag, startPoint x: 1013, startPoint y: 81, endPoint x: 879, endPoint y: 82, distance: 134.2
click at [879, 82] on fb-app "29 Sep 2025 - 06 Oct 2025 Refresh Quick Links All Aircraft - - SLVR 12:50 Z GMM…" at bounding box center [538, 259] width 1076 height 503
drag, startPoint x: 1010, startPoint y: 127, endPoint x: 915, endPoint y: 132, distance: 95.0
click at [915, 131] on div "Number: 2405/AAC/2025" at bounding box center [986, 129] width 176 height 15
click at [978, 356] on button "Cancel" at bounding box center [996, 362] width 48 height 16
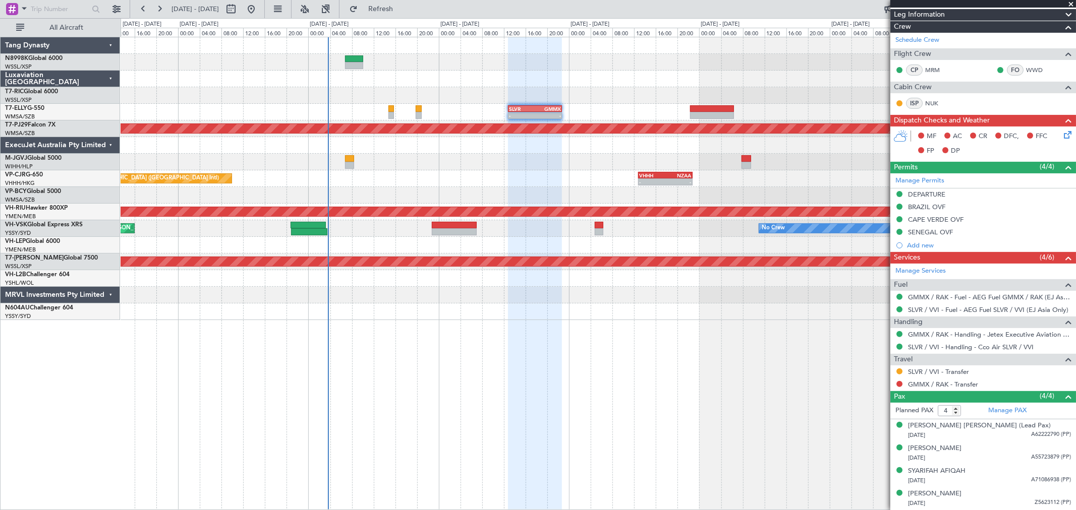
scroll to position [127, 0]
click at [920, 234] on div "SENEGAL OVF" at bounding box center [930, 232] width 45 height 9
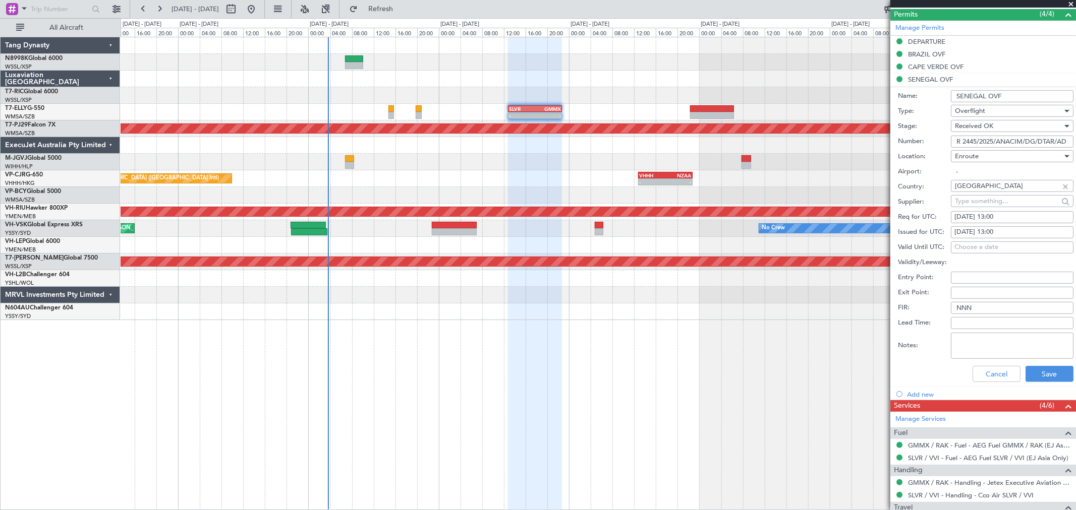
drag, startPoint x: 1006, startPoint y: 94, endPoint x: 914, endPoint y: 94, distance: 91.8
click at [915, 94] on div "Name: SENEGAL OVF" at bounding box center [986, 96] width 176 height 15
click at [960, 140] on input "R 2445/2025/ANACIM/DG/DTAR/AD" at bounding box center [1012, 142] width 123 height 12
click at [983, 375] on button "Cancel" at bounding box center [996, 374] width 48 height 16
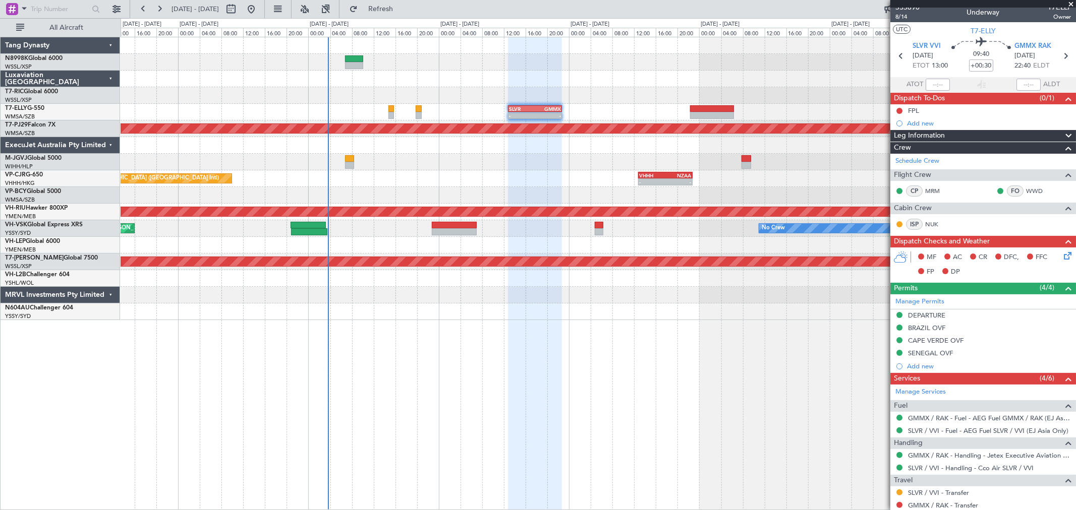
scroll to position [0, 0]
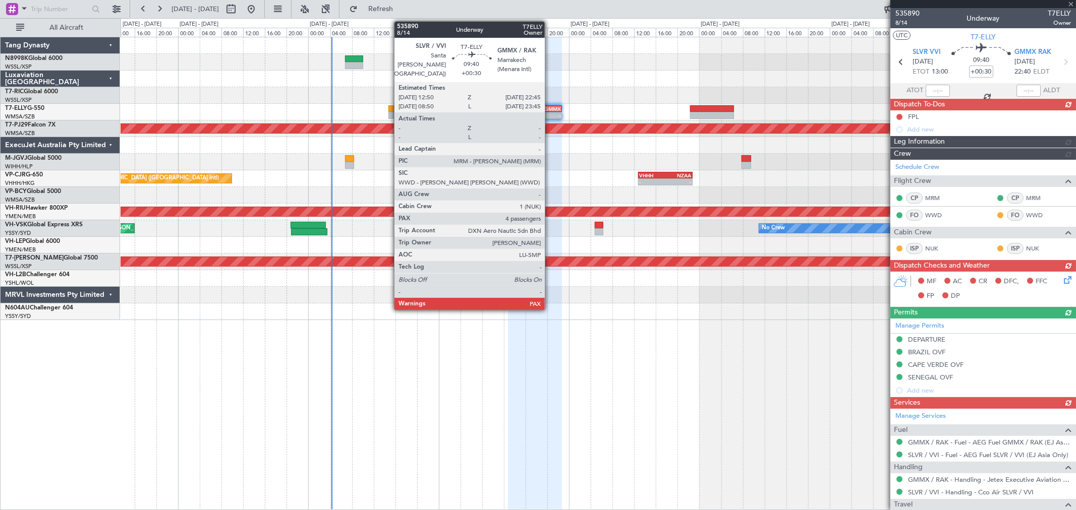
click at [550, 110] on div "GMMX" at bounding box center [548, 109] width 26 height 6
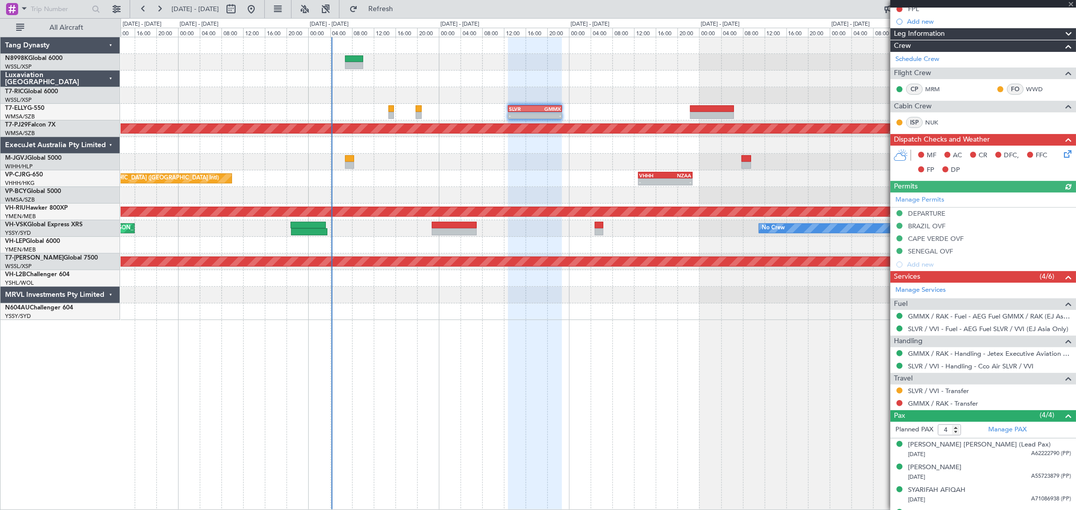
scroll to position [127, 0]
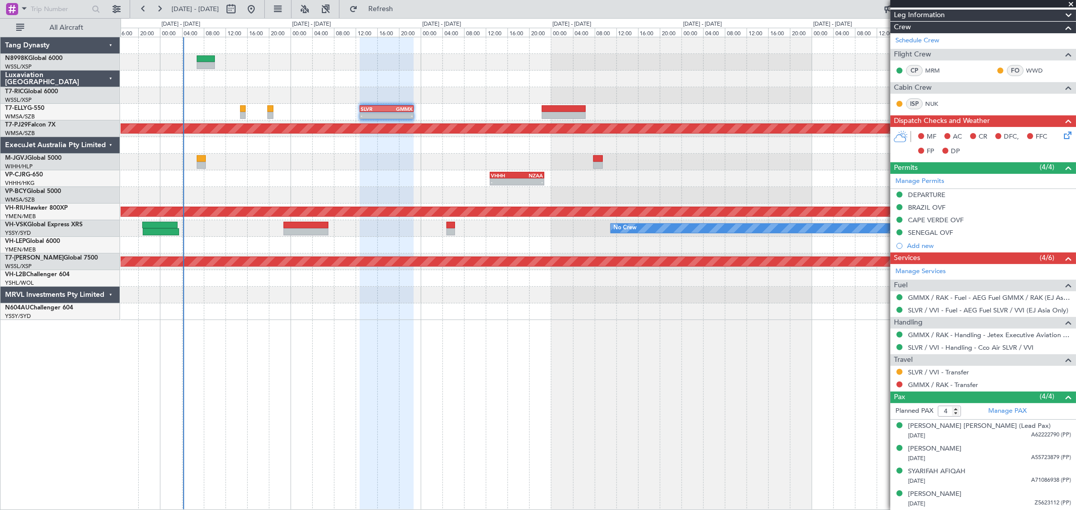
click at [513, 155] on div "- - SLVR 12:50 Z GMMX 22:45 Z Planned Maint Kuala Lumpur (Sultan Abdul Aziz Sha…" at bounding box center [598, 178] width 955 height 283
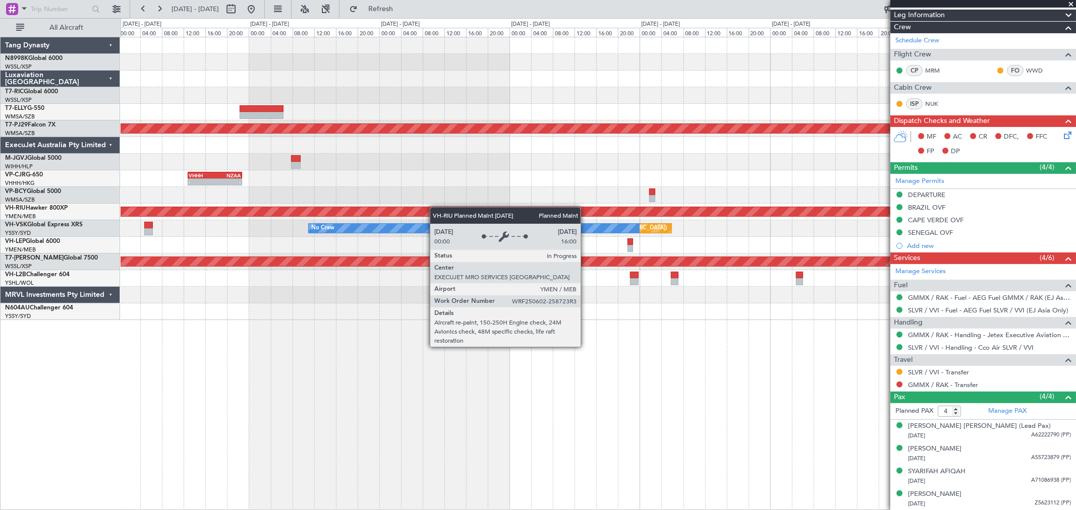
click at [370, 212] on div "- - SLVR 12:50 Z GMMX 22:45 Z Planned Maint Kuala Lumpur (Sultan Abdul Aziz Sha…" at bounding box center [598, 178] width 955 height 283
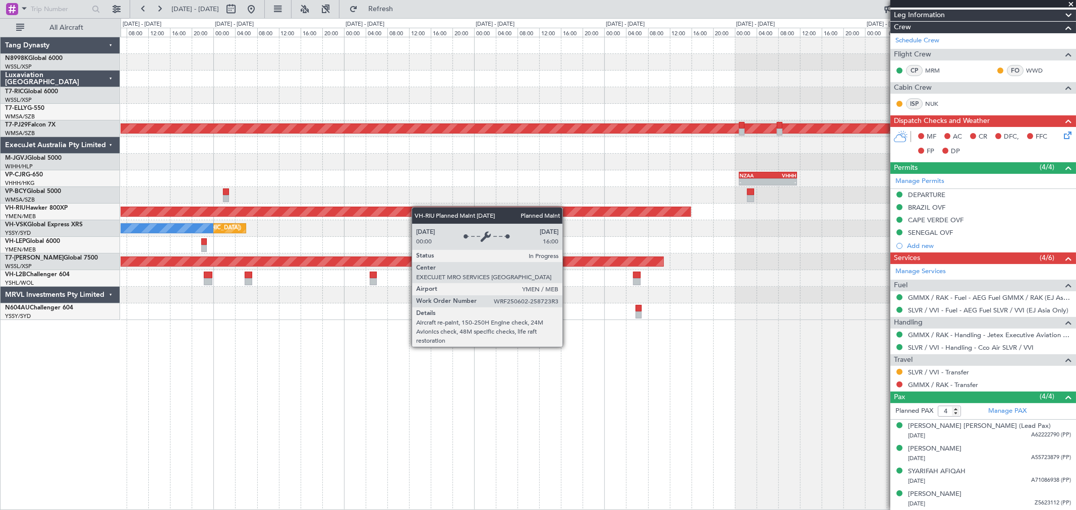
click at [395, 210] on div "Planned Maint [GEOGRAPHIC_DATA] (Sultan [PERSON_NAME] [PERSON_NAME] - Subang) -…" at bounding box center [598, 178] width 955 height 283
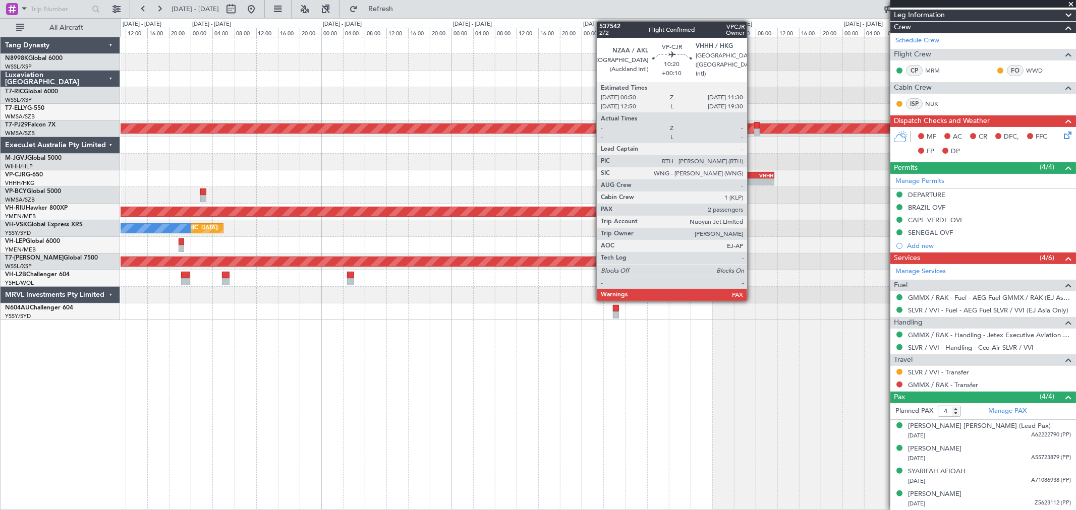
click at [752, 178] on div "11:30 Z" at bounding box center [759, 181] width 28 height 6
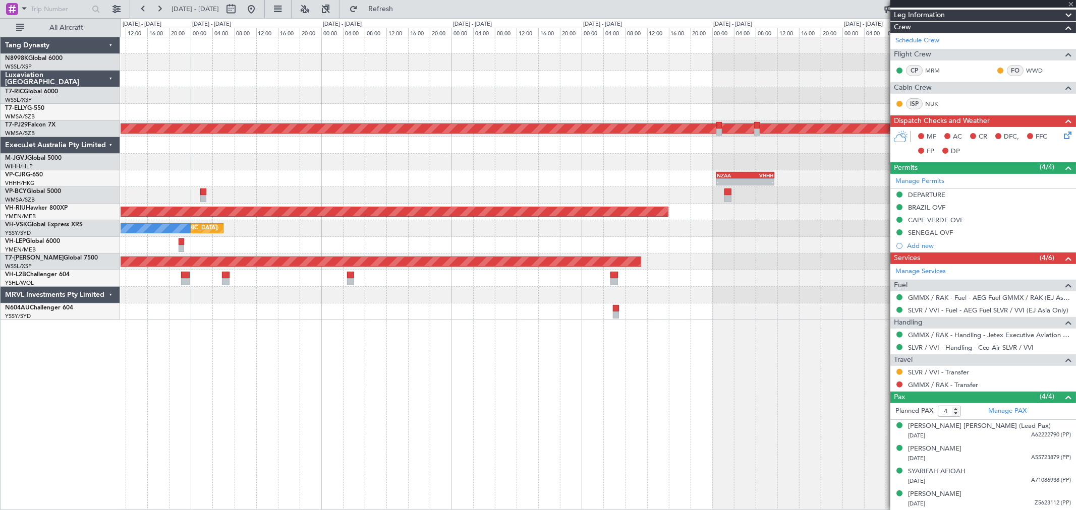
type input "+00:10"
type input "2"
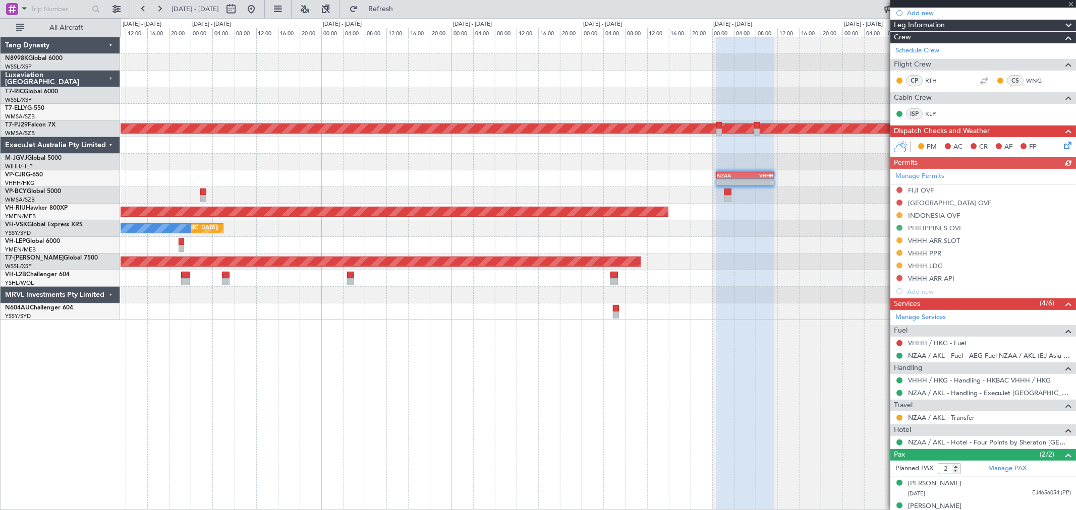
scroll to position [168, 0]
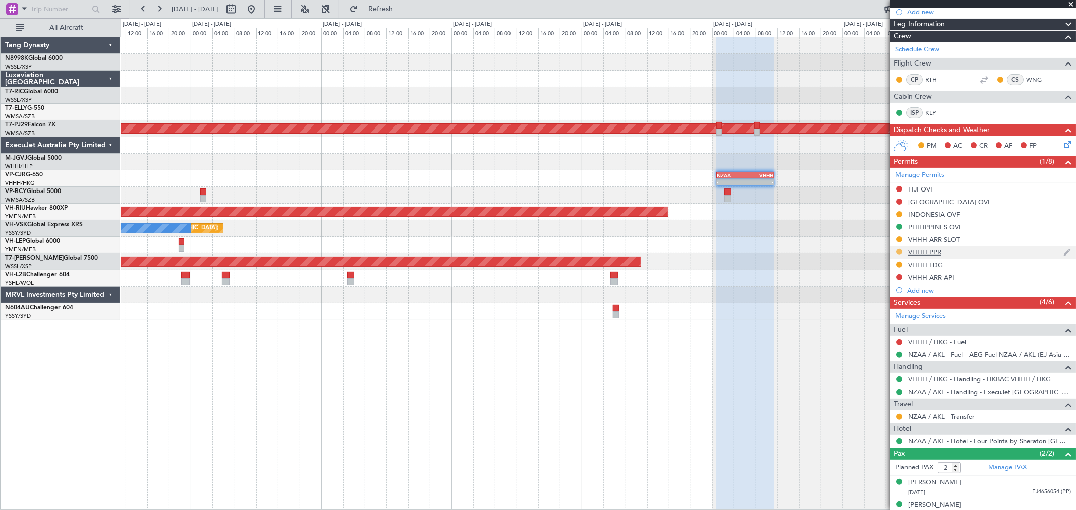
click at [898, 252] on button at bounding box center [899, 252] width 6 height 6
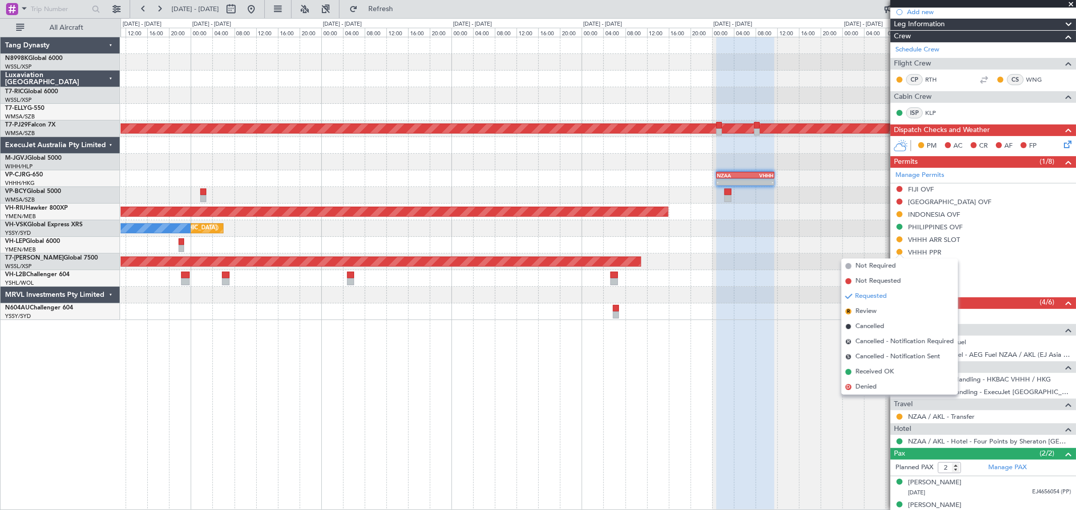
click at [858, 372] on span "Received OK" at bounding box center [874, 372] width 38 height 10
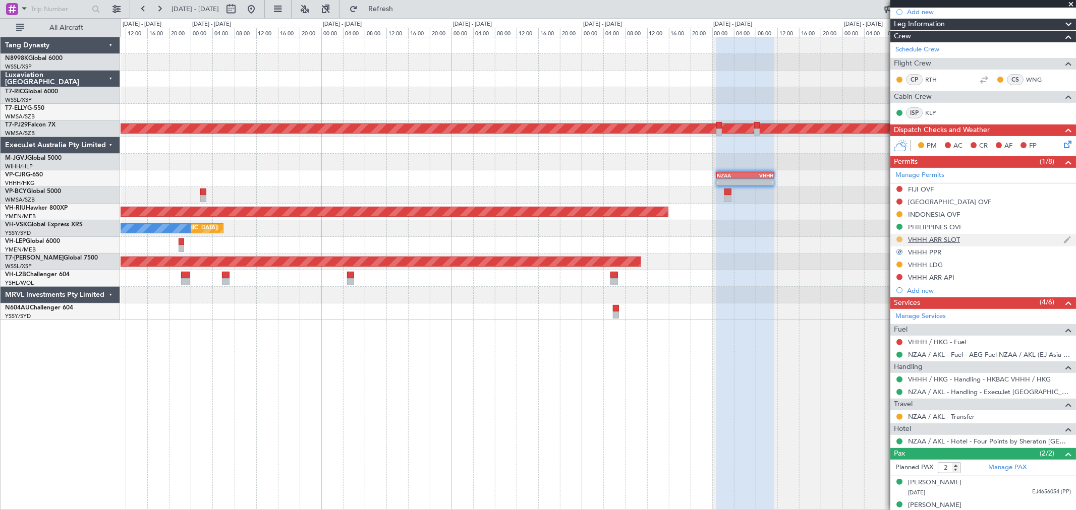
click at [898, 239] on button at bounding box center [899, 240] width 6 height 6
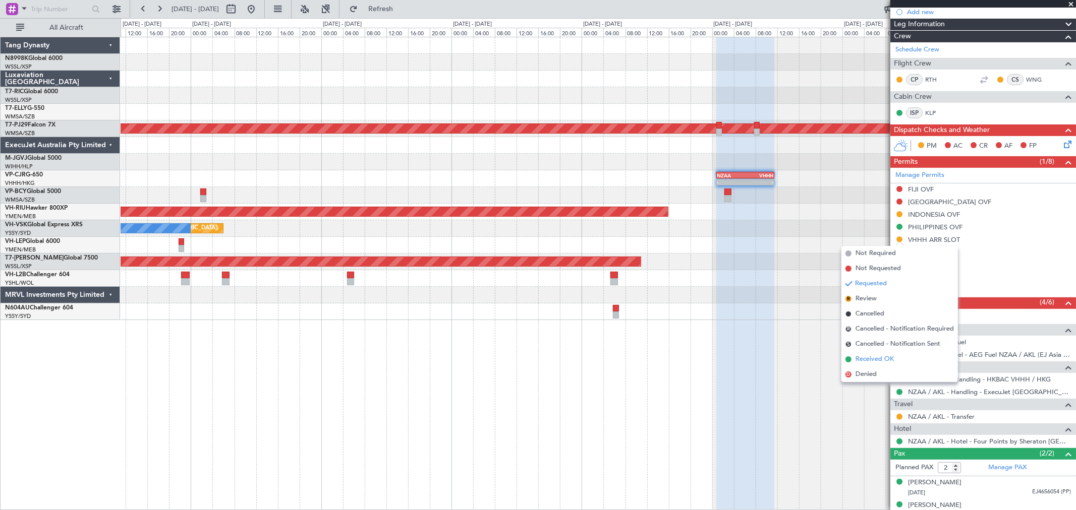
click at [852, 359] on li "Received OK" at bounding box center [899, 359] width 117 height 15
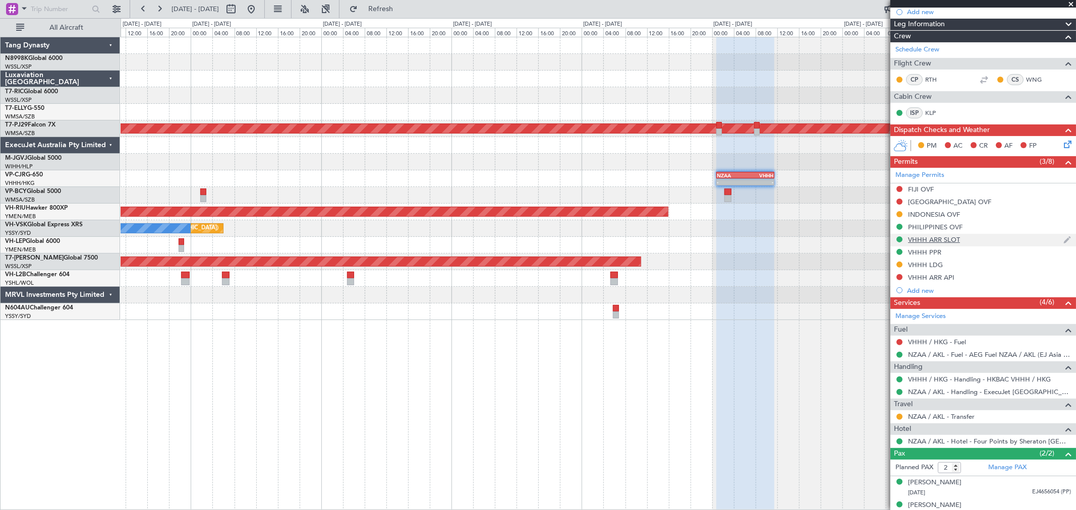
click at [930, 239] on div "VHHH ARR SLOT" at bounding box center [934, 240] width 52 height 9
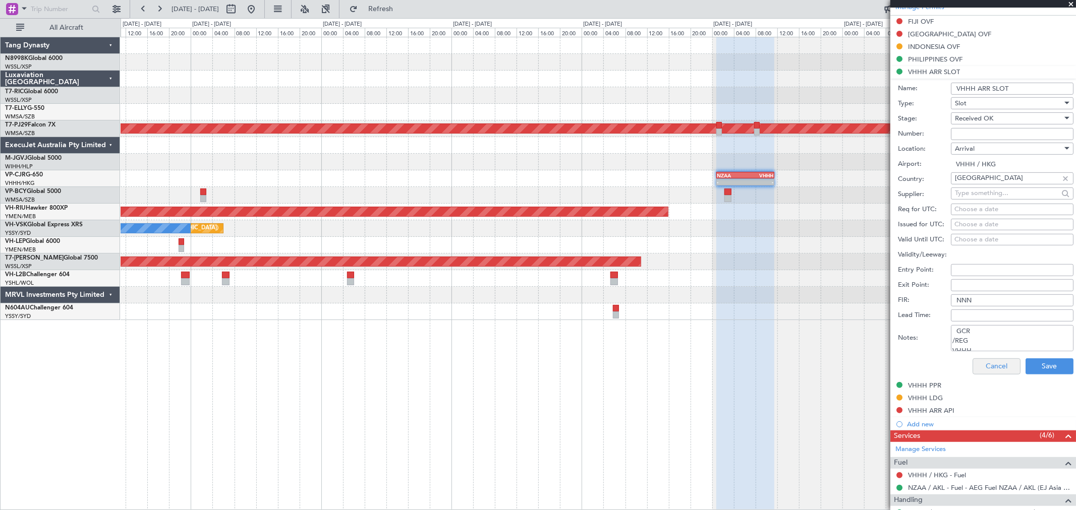
scroll to position [36, 0]
drag, startPoint x: 955, startPoint y: 331, endPoint x: 1169, endPoint y: 377, distance: 218.7
click at [1075, 377] on html "06 Oct 2025 - 13 Oct 2025 Refresh Quick Links All Aircraft Planned Maint Kuala …" at bounding box center [538, 255] width 1076 height 510
paste textarea "KVPCJR 11OCT 014GLF6 NZAA1120 D / RE.VPCJR IDA.VHHHAGN3636000/"
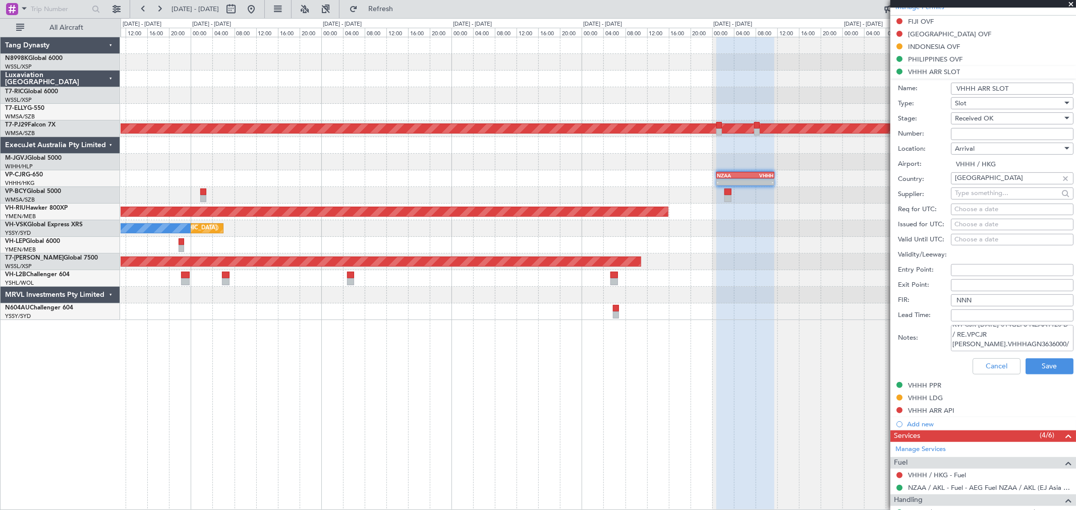
type textarea "GCR /REG VHHH KVPCJR 11OCT 014GLF6 NZAA1120 D / RE.VPCJR IDA.VHHHAGN3636000/"
drag, startPoint x: 1055, startPoint y: 352, endPoint x: 1046, endPoint y: 364, distance: 15.5
click at [1046, 364] on form "Name: VHHH ARR SLOT Type: Slot Stage: Received OK Number: Location: Arrival Air…" at bounding box center [983, 229] width 186 height 301
click at [1046, 364] on button "Save" at bounding box center [1049, 367] width 48 height 16
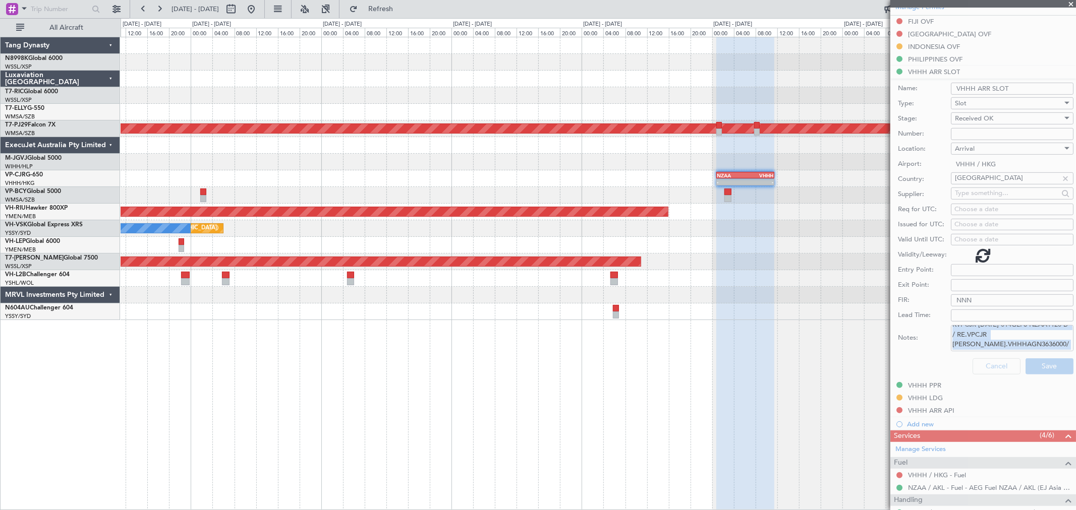
scroll to position [180, 0]
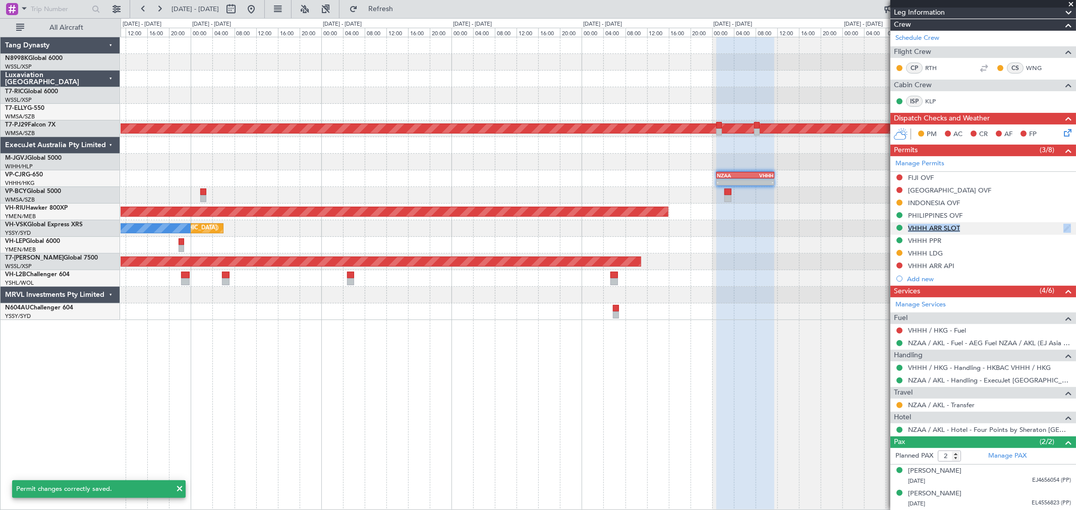
click at [945, 234] on div "VHHH ARR SLOT" at bounding box center [983, 228] width 186 height 13
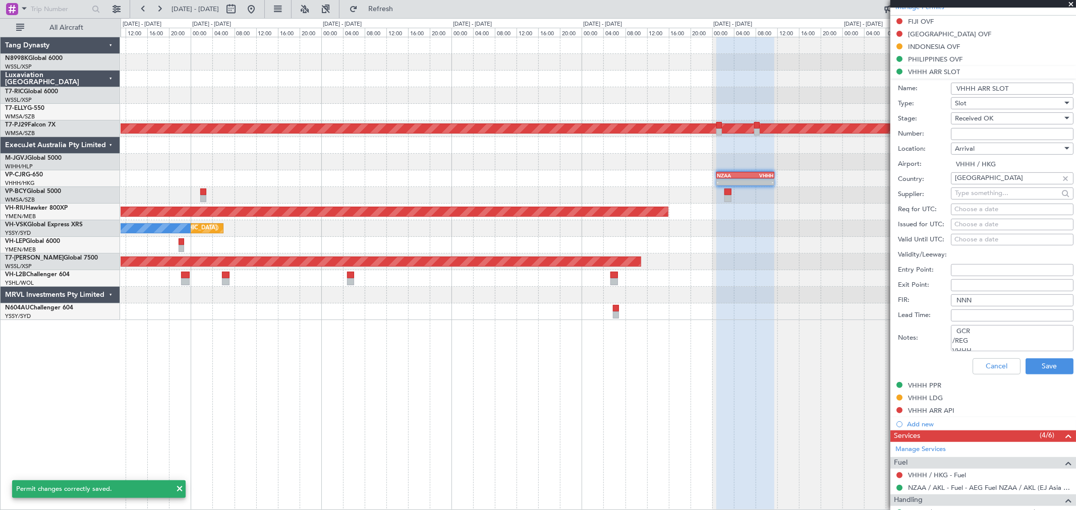
click at [974, 222] on div "Choose a date" at bounding box center [1012, 225] width 116 height 10
select select "10"
select select "2025"
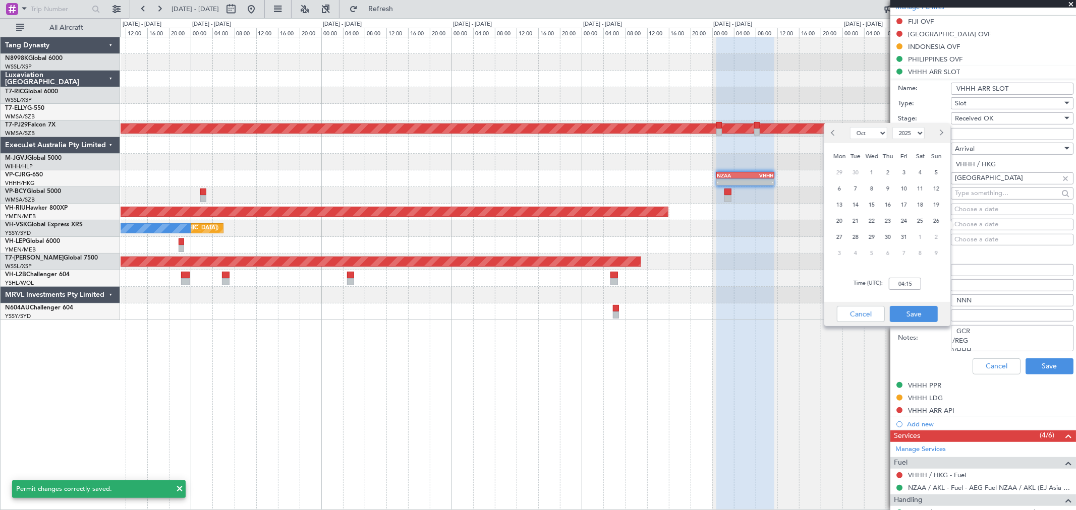
click at [920, 195] on div "11" at bounding box center [920, 189] width 16 height 16
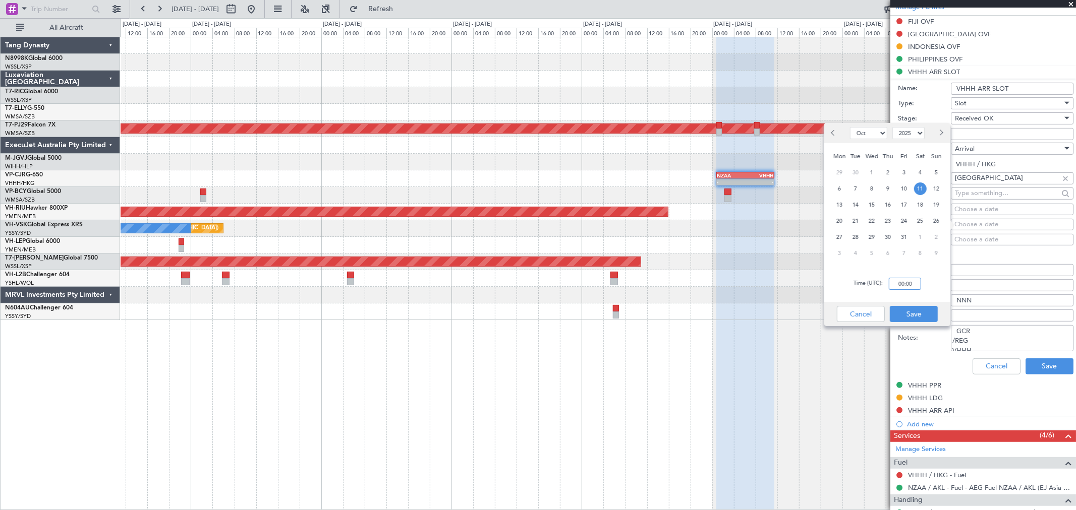
click at [912, 284] on input "00:00" at bounding box center [905, 284] width 32 height 12
type input "11:20"
click at [905, 321] on button "Save" at bounding box center [914, 314] width 48 height 16
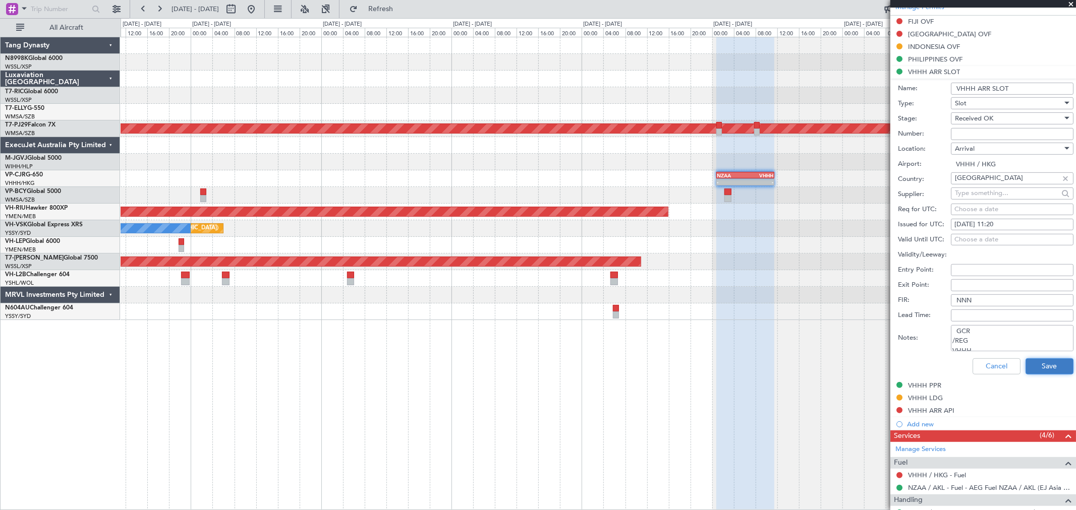
click at [1044, 362] on button "Save" at bounding box center [1049, 367] width 48 height 16
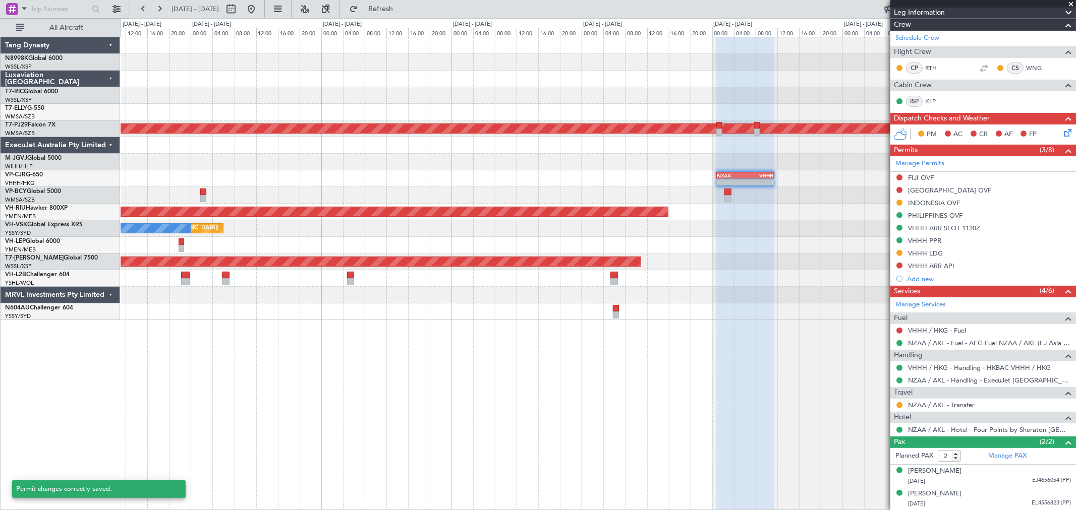
scroll to position [180, 0]
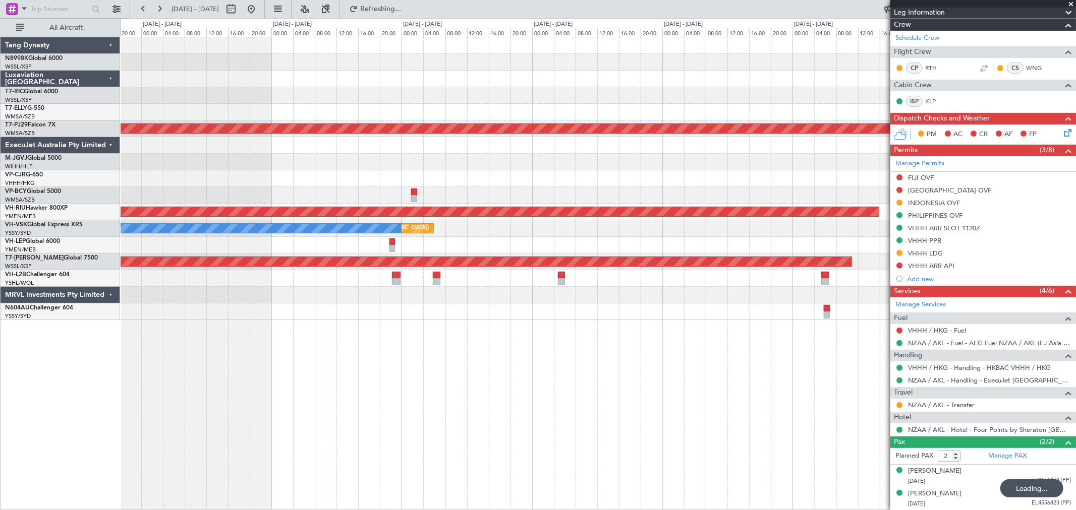
click at [690, 74] on div at bounding box center [598, 79] width 955 height 17
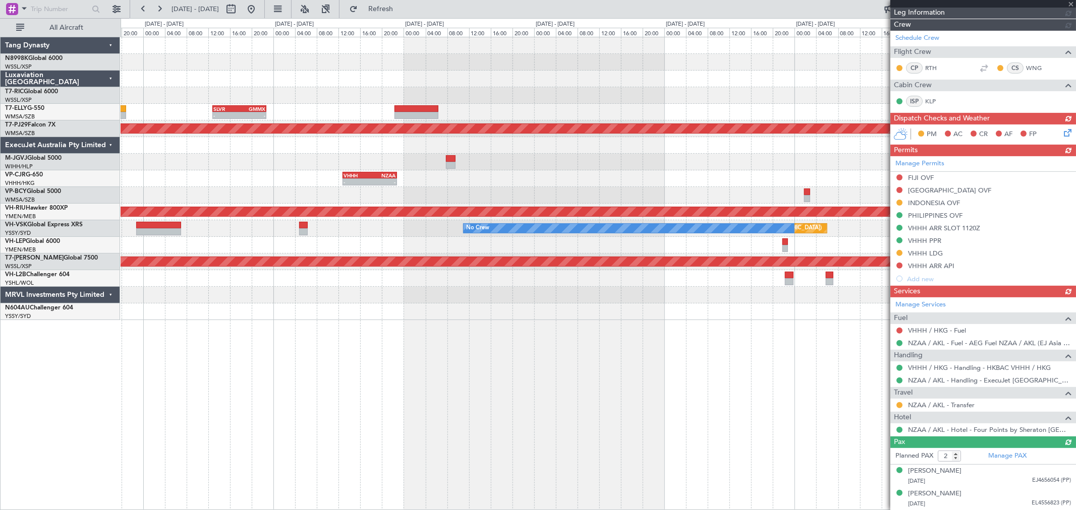
click at [498, 72] on div "- - SLVR 12:50 Z GMMX 22:45 Z Planned Maint Kuala Lumpur (Sultan Abdul Aziz Sha…" at bounding box center [598, 178] width 955 height 283
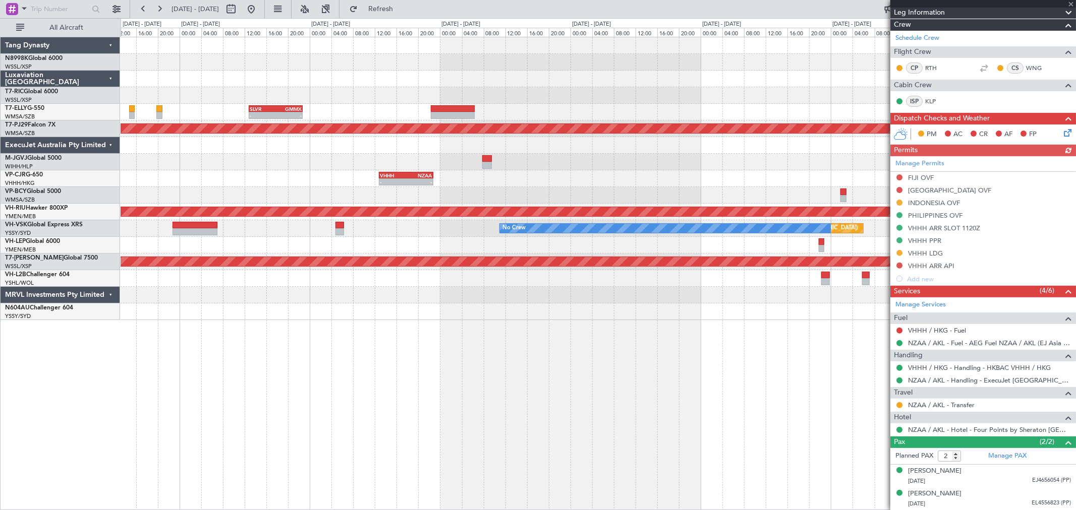
click at [285, 107] on div "GMMX" at bounding box center [289, 109] width 26 height 6
type input "+00:30"
type input "4"
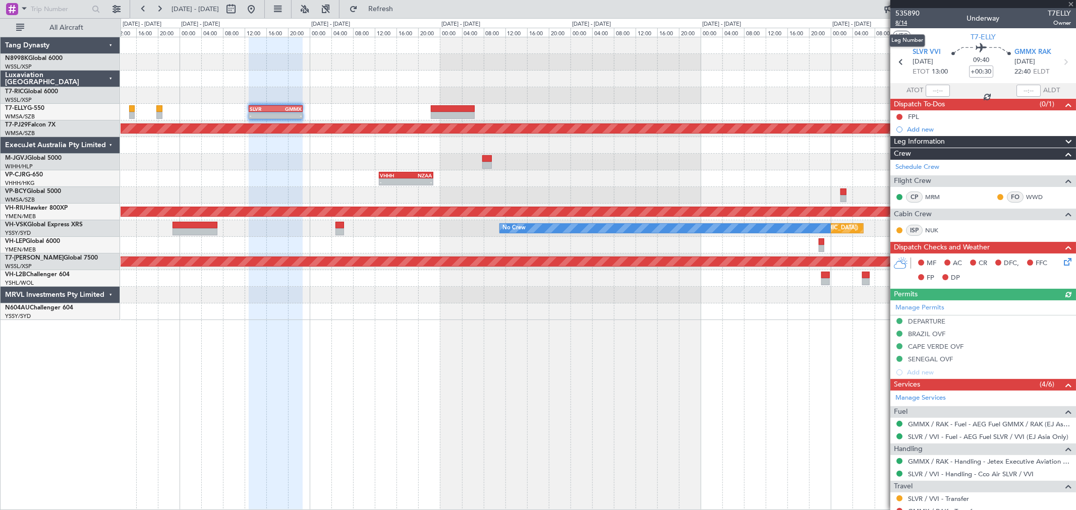
click at [903, 25] on span "8/14" at bounding box center [907, 23] width 24 height 9
click at [905, 23] on span "8/14" at bounding box center [907, 23] width 24 height 9
click at [912, 119] on mat-tooltip-component "Actual Take-Off Time" at bounding box center [934, 110] width 71 height 27
click at [914, 113] on div "FPL" at bounding box center [913, 116] width 11 height 9
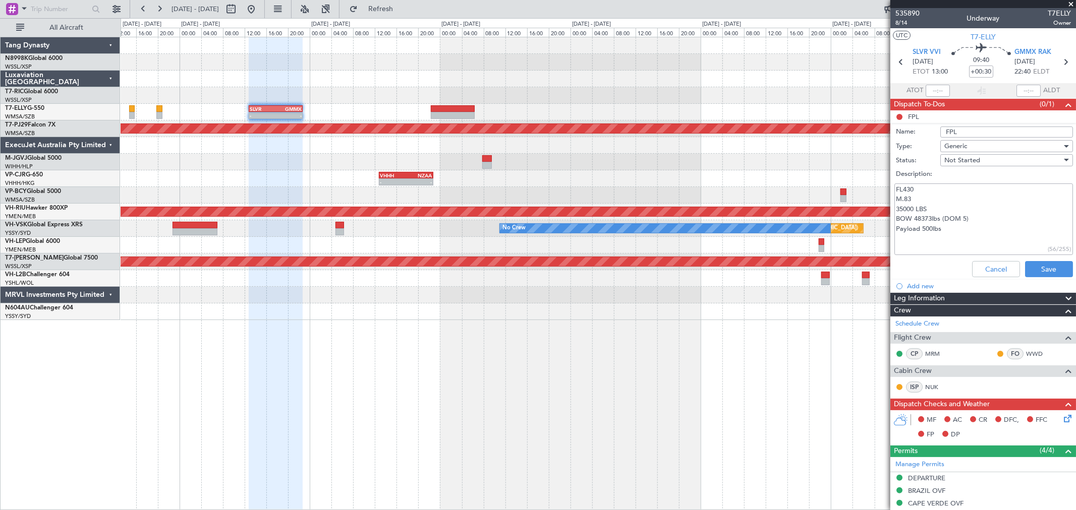
click at [784, 373] on div "- - SLVR 12:50 Z GMMX 22:45 Z Planned Maint Kuala Lumpur (Sultan Abdul Aziz Sha…" at bounding box center [598, 274] width 955 height 474
click at [988, 270] on button "Cancel" at bounding box center [996, 269] width 48 height 16
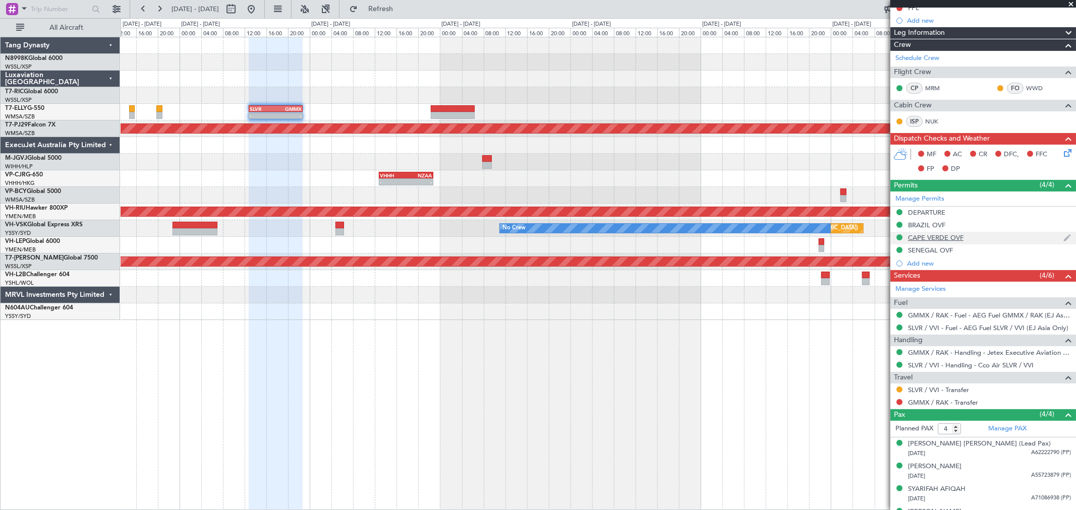
scroll to position [127, 0]
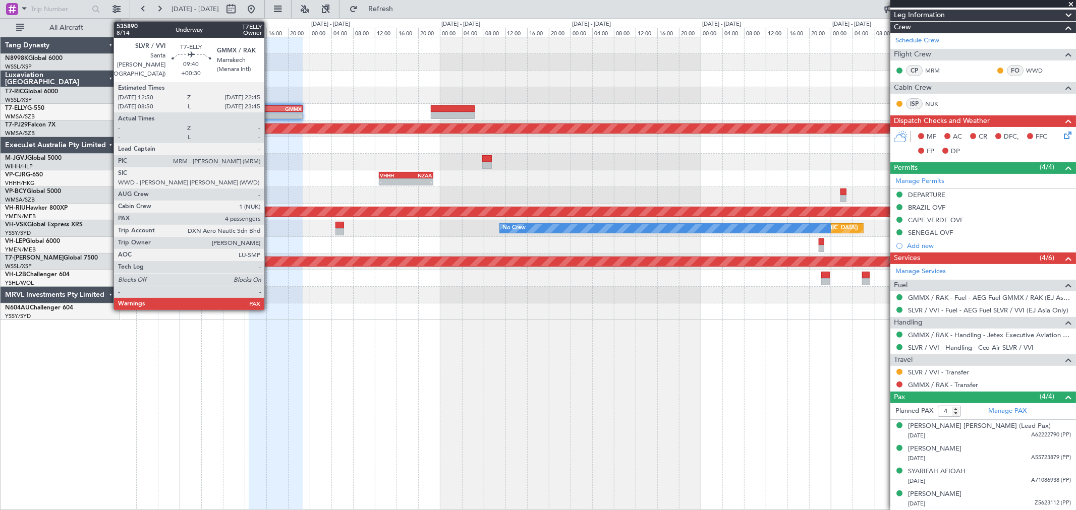
click at [269, 110] on div "SLVR" at bounding box center [263, 109] width 26 height 6
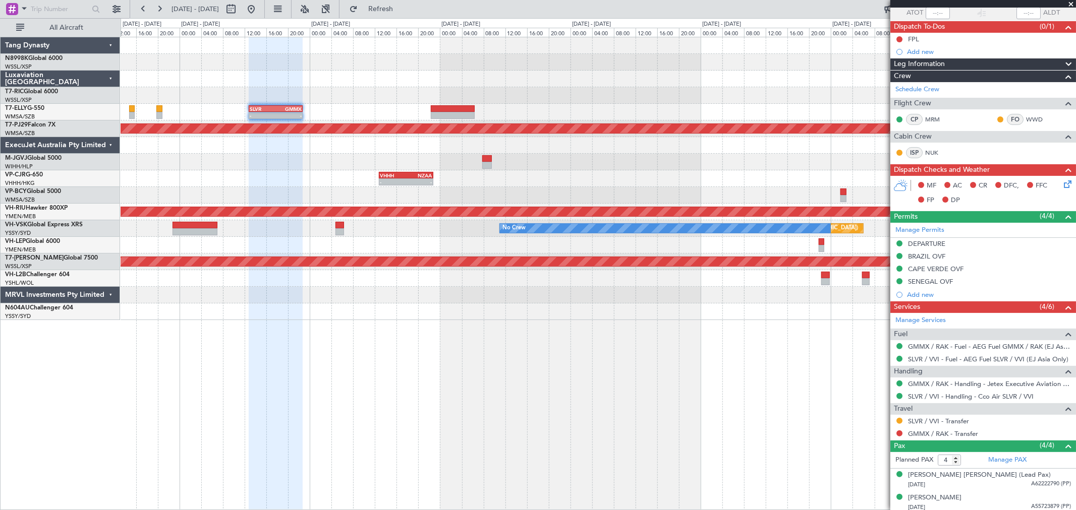
scroll to position [0, 0]
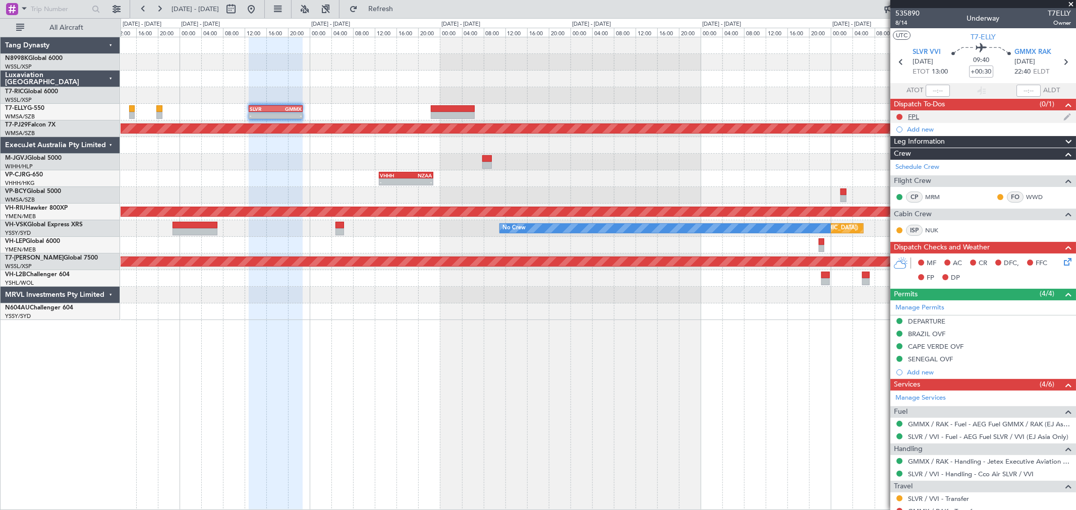
click at [916, 117] on div "FPL" at bounding box center [913, 116] width 11 height 9
click at [904, 24] on span "8/14" at bounding box center [907, 23] width 24 height 9
click at [1026, 194] on link "WWD" at bounding box center [1037, 197] width 23 height 9
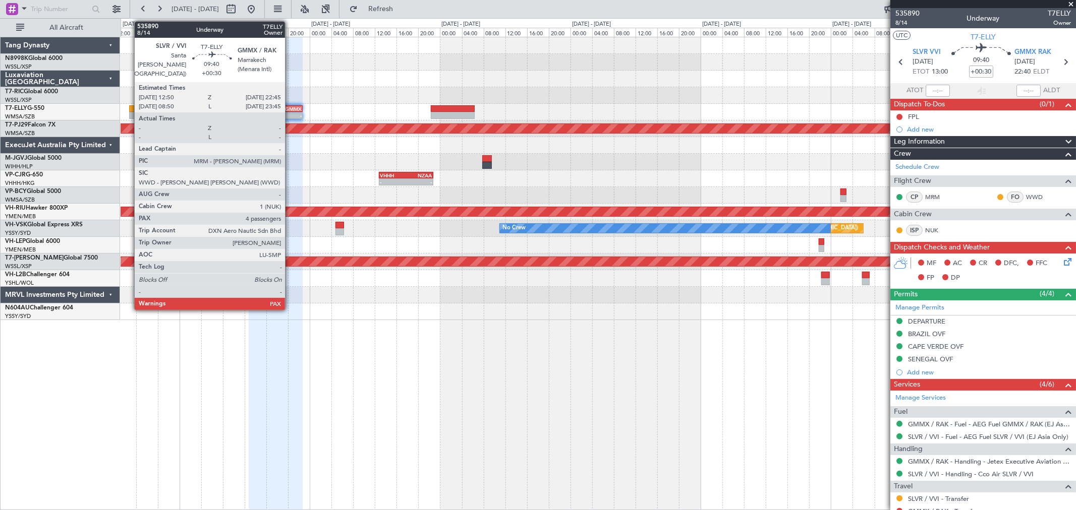
click at [290, 108] on div "GMMX" at bounding box center [289, 109] width 26 height 6
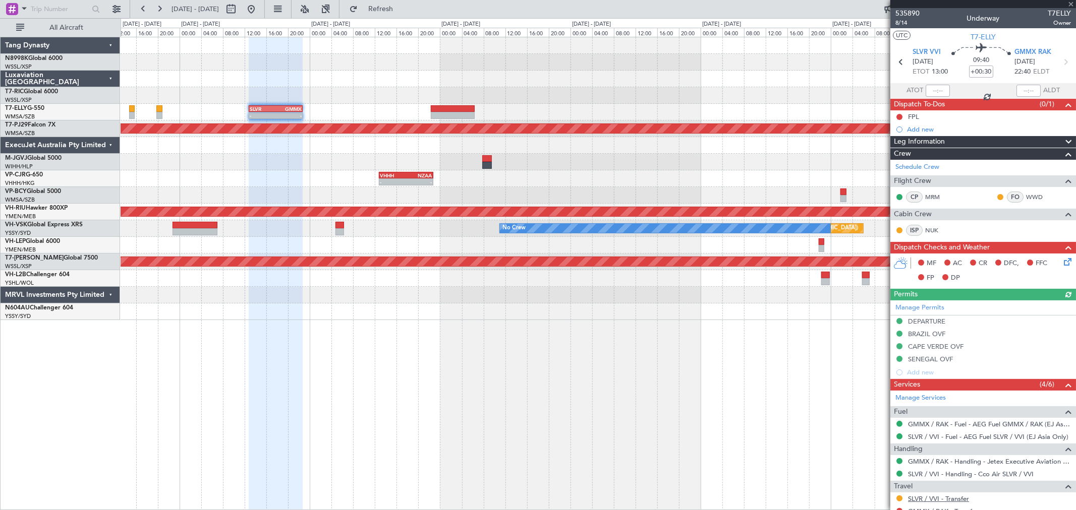
click at [928, 498] on link "SLVR / VVI - Transfer" at bounding box center [938, 499] width 61 height 9
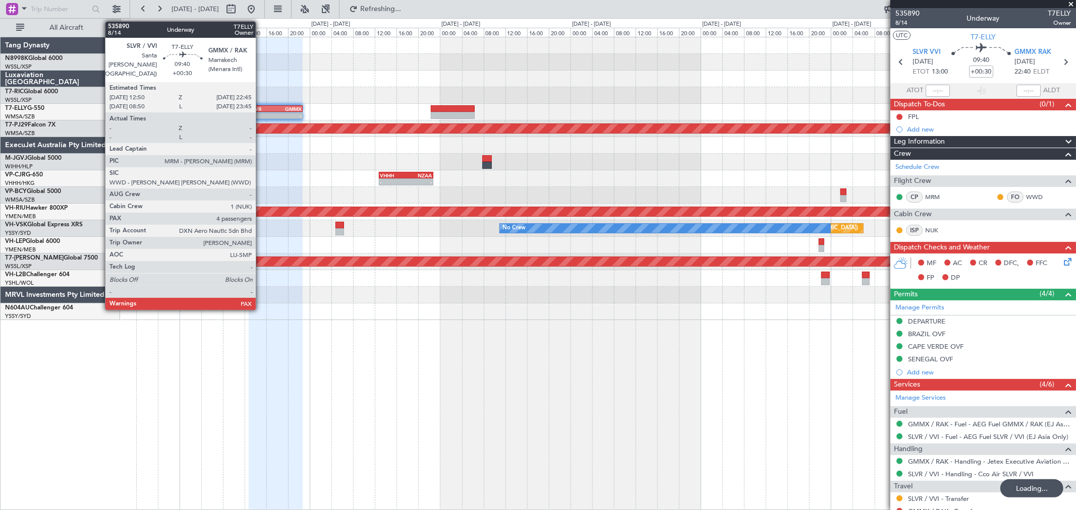
click at [261, 108] on div "SLVR" at bounding box center [263, 109] width 26 height 6
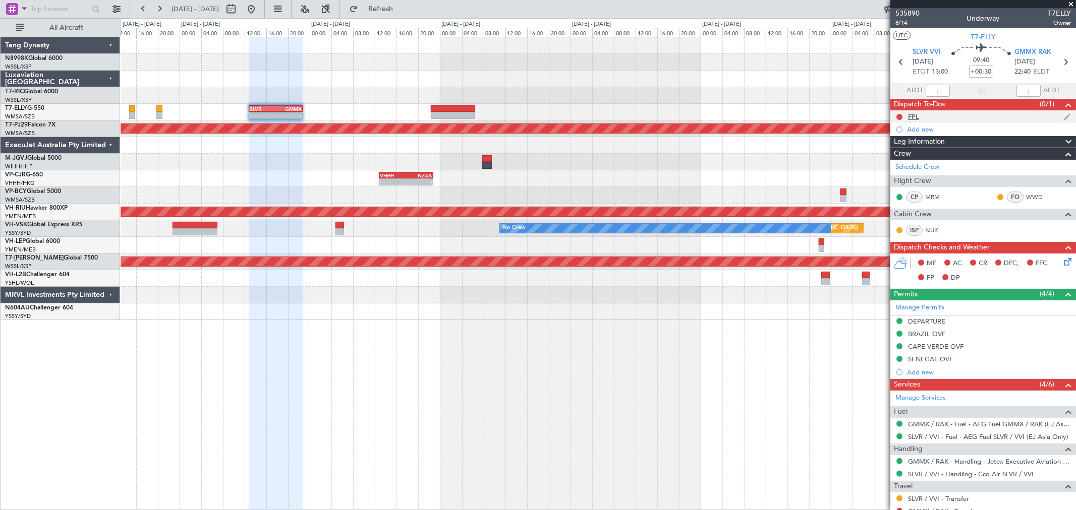
click at [911, 111] on div "FPL" at bounding box center [983, 116] width 186 height 13
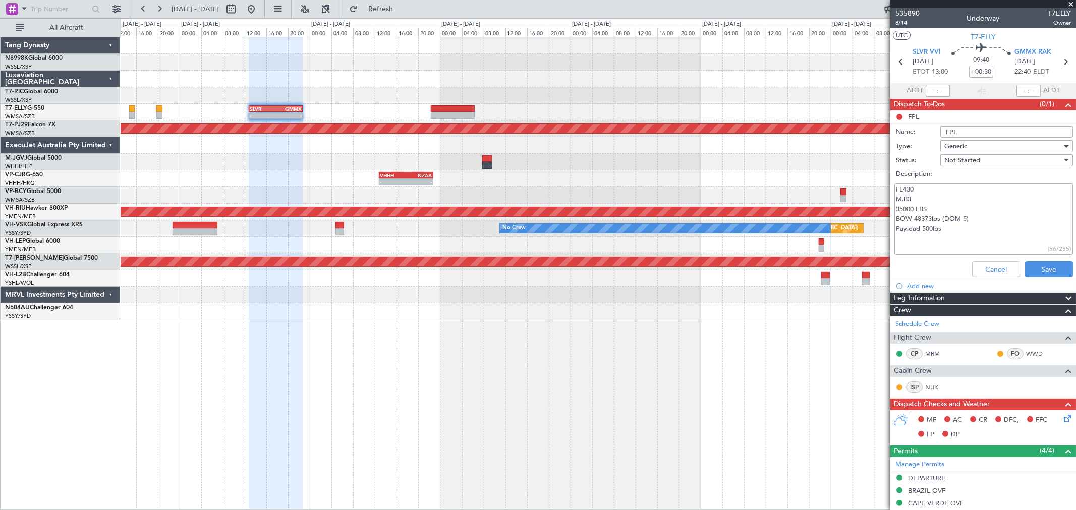
click at [911, 118] on li "FPL Name: FPL Type: Generic Status: Not Started Description: FL430 M.83 35000 L…" at bounding box center [983, 195] width 186 height 171
